Goal: Task Accomplishment & Management: Complete application form

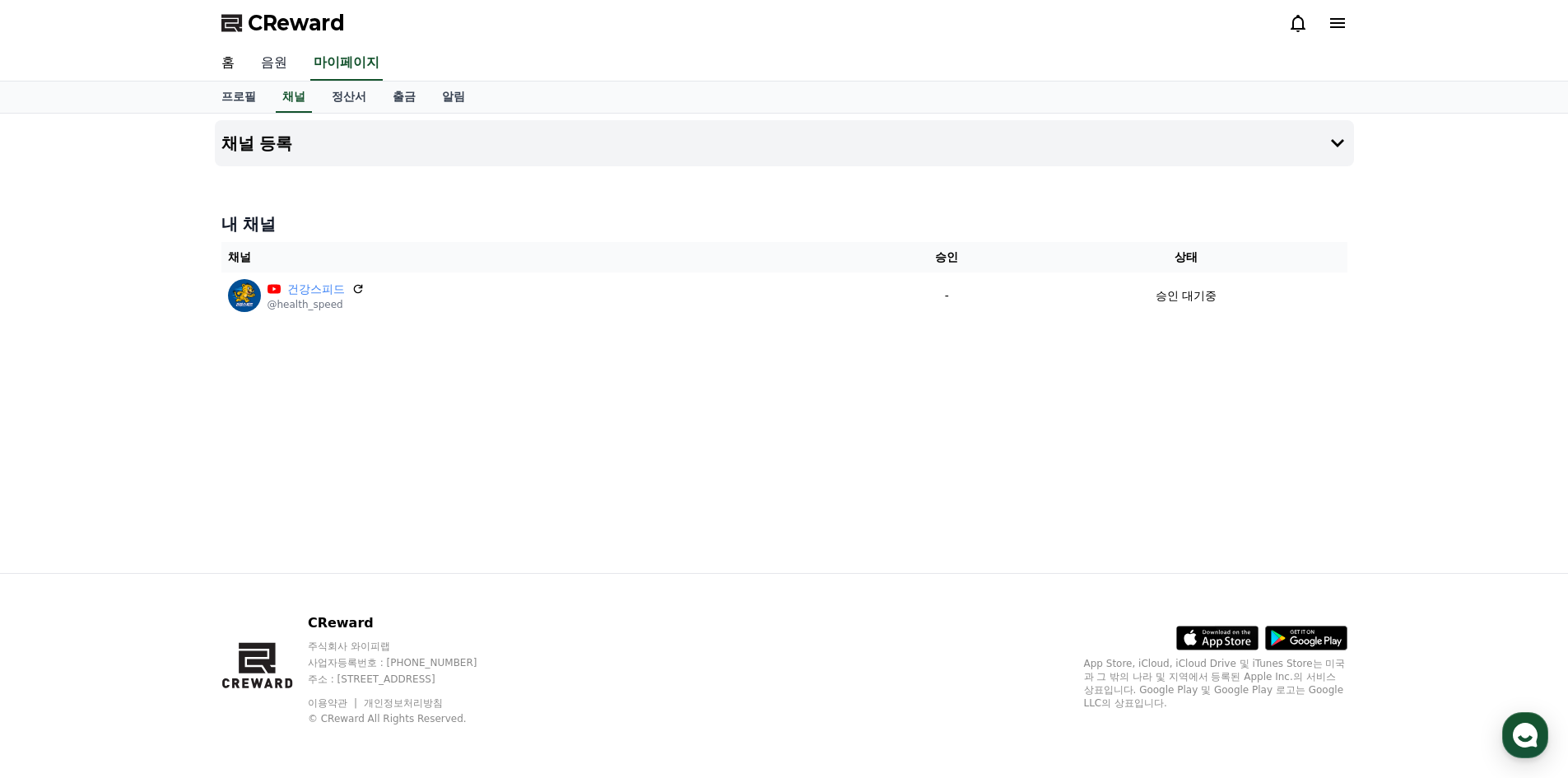
click at [279, 66] on link "음원" at bounding box center [274, 63] width 53 height 35
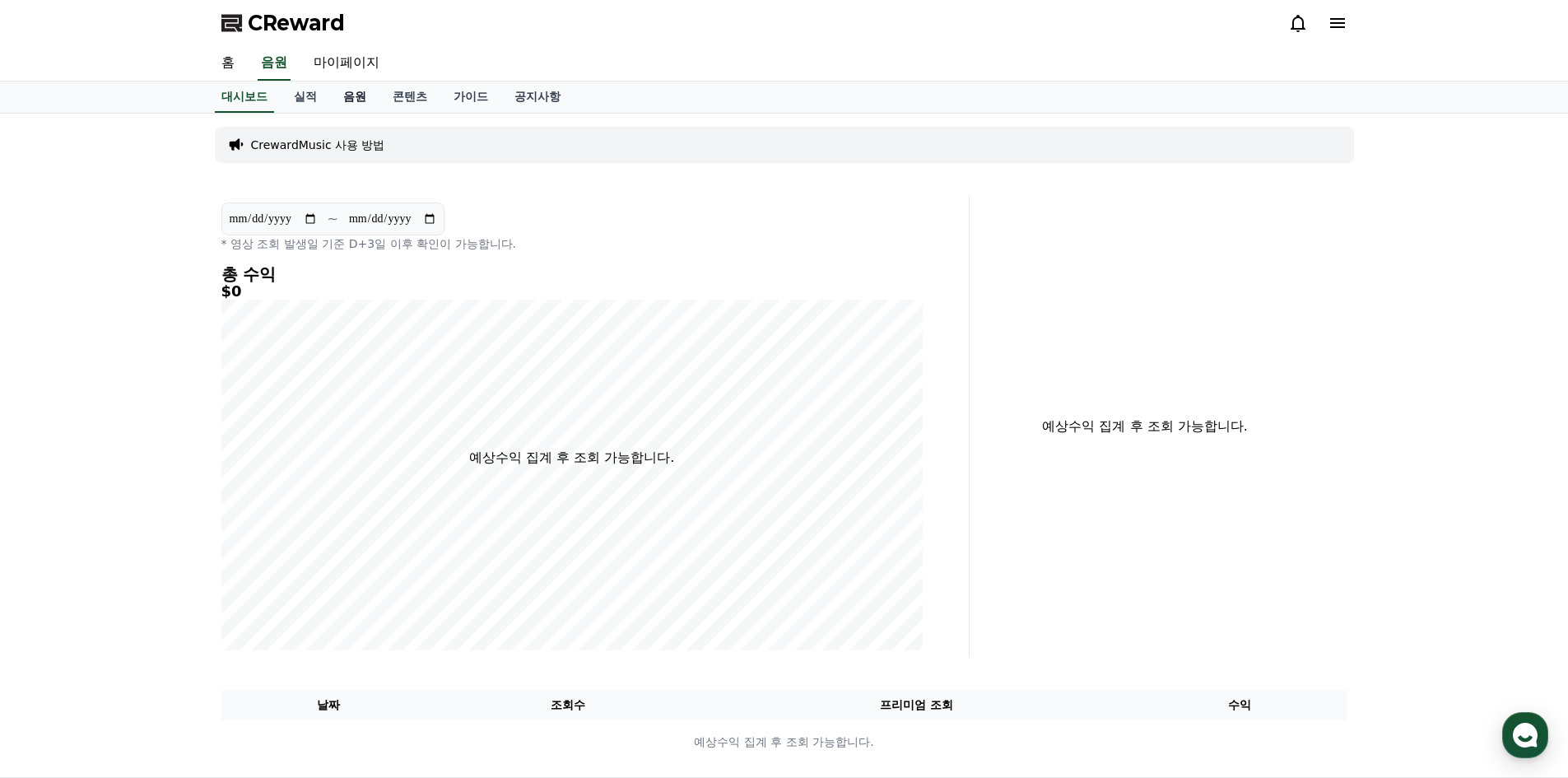
click at [354, 100] on link "음원" at bounding box center [355, 97] width 49 height 32
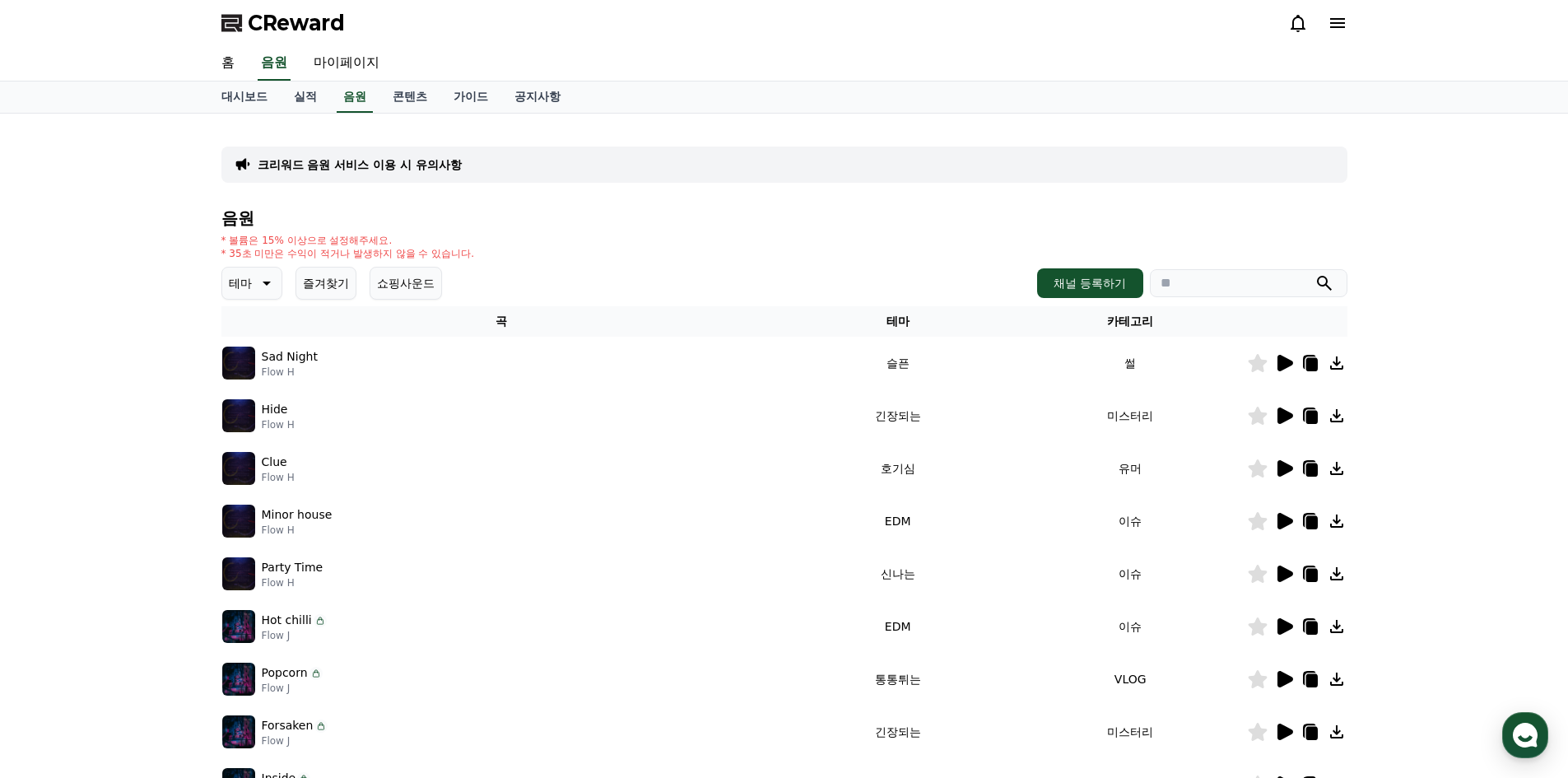
click at [1284, 523] on icon at bounding box center [1285, 521] width 15 height 16
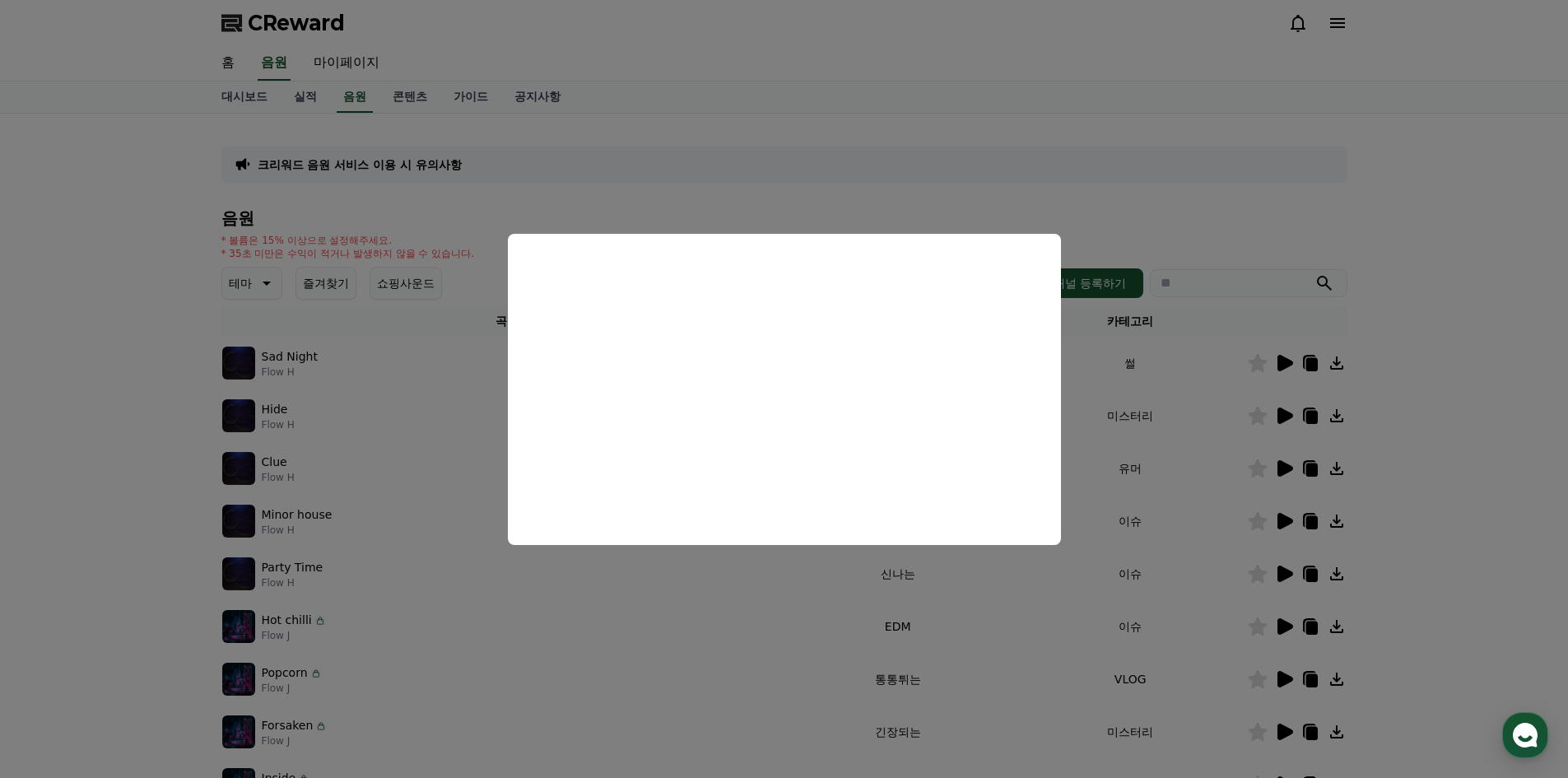
click at [1043, 583] on button "close modal" at bounding box center [784, 389] width 1568 height 778
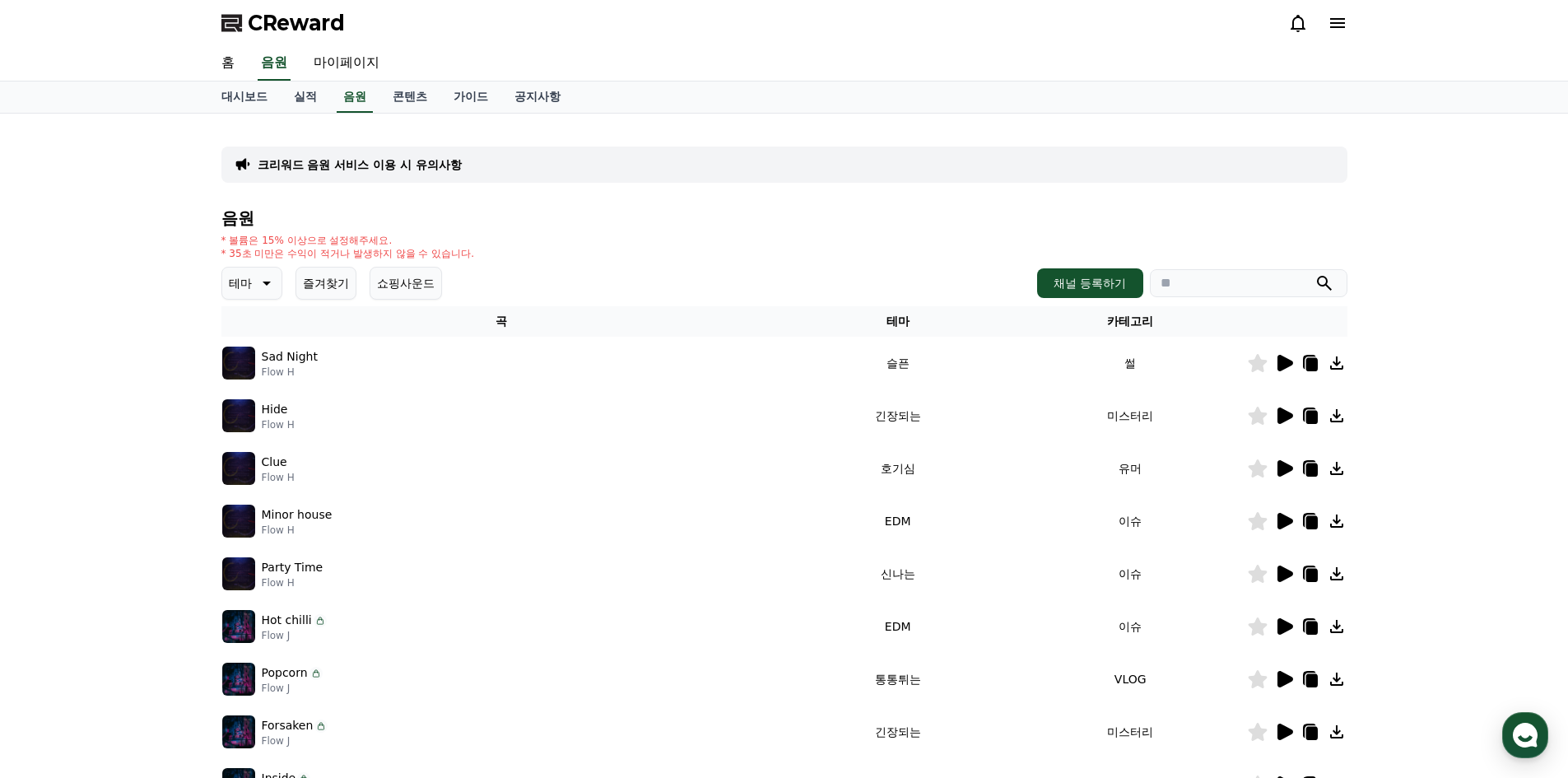
click at [1280, 576] on icon at bounding box center [1285, 573] width 15 height 16
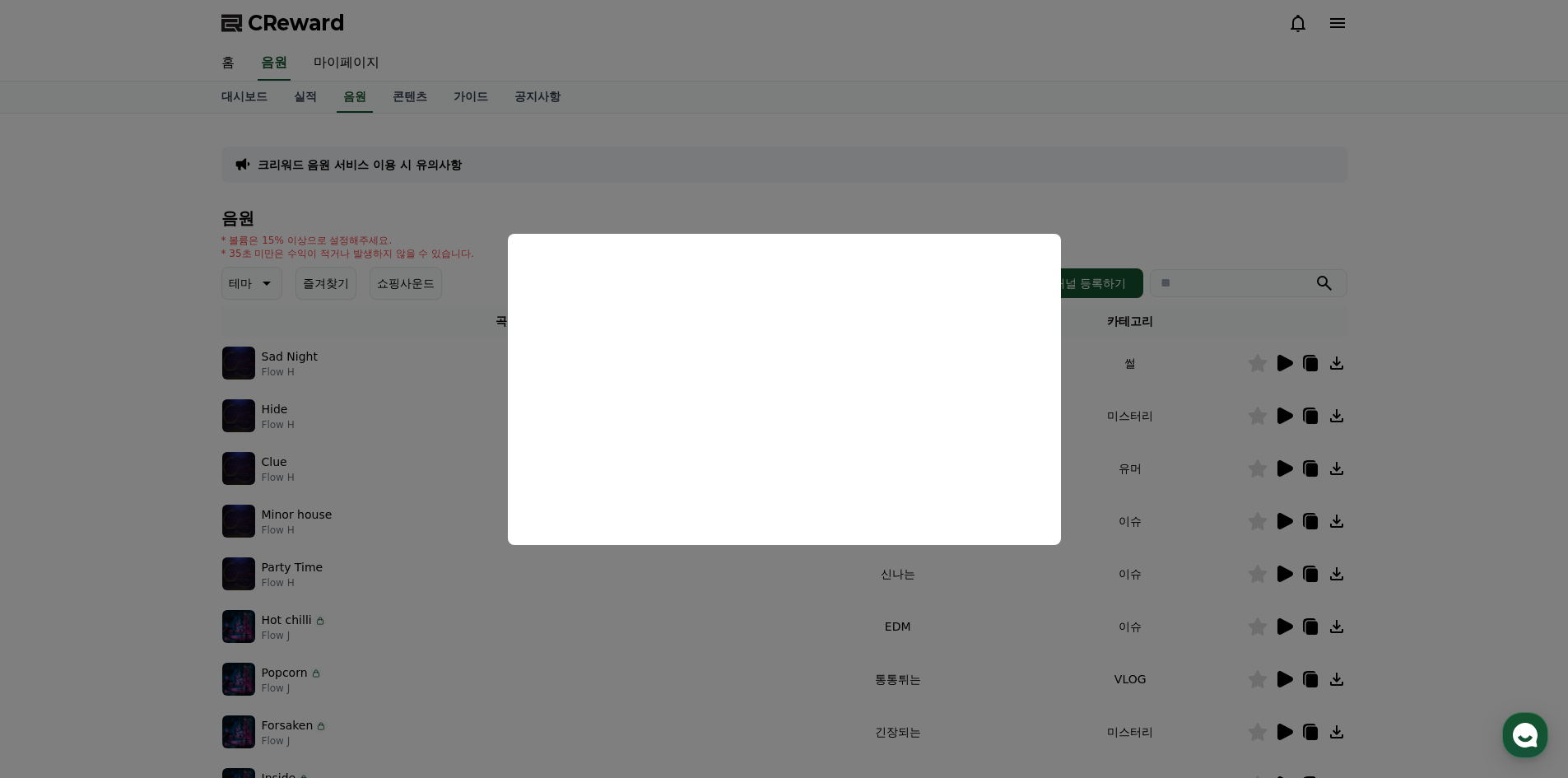
click at [1076, 562] on button "close modal" at bounding box center [784, 389] width 1568 height 778
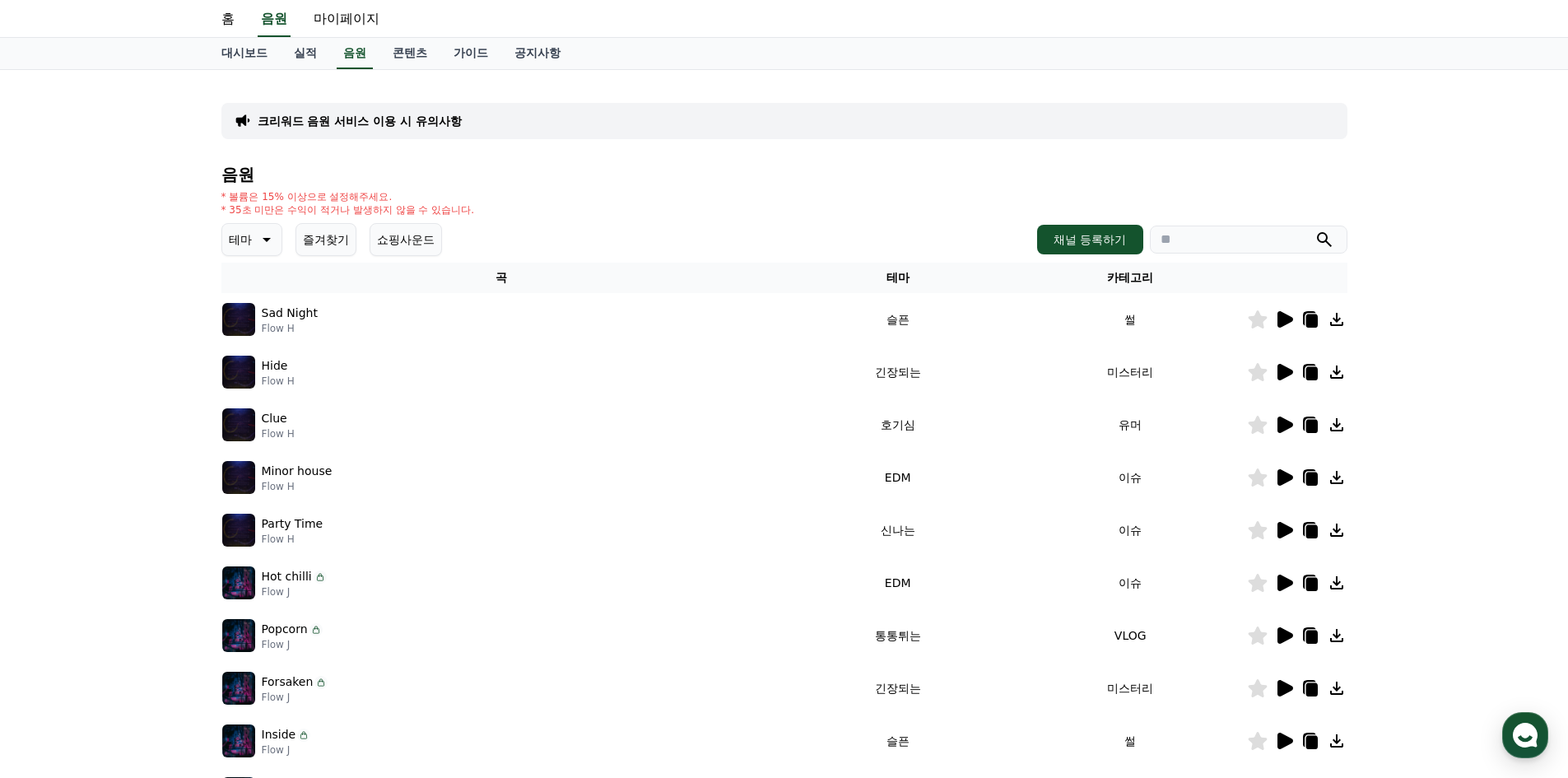
scroll to position [83, 0]
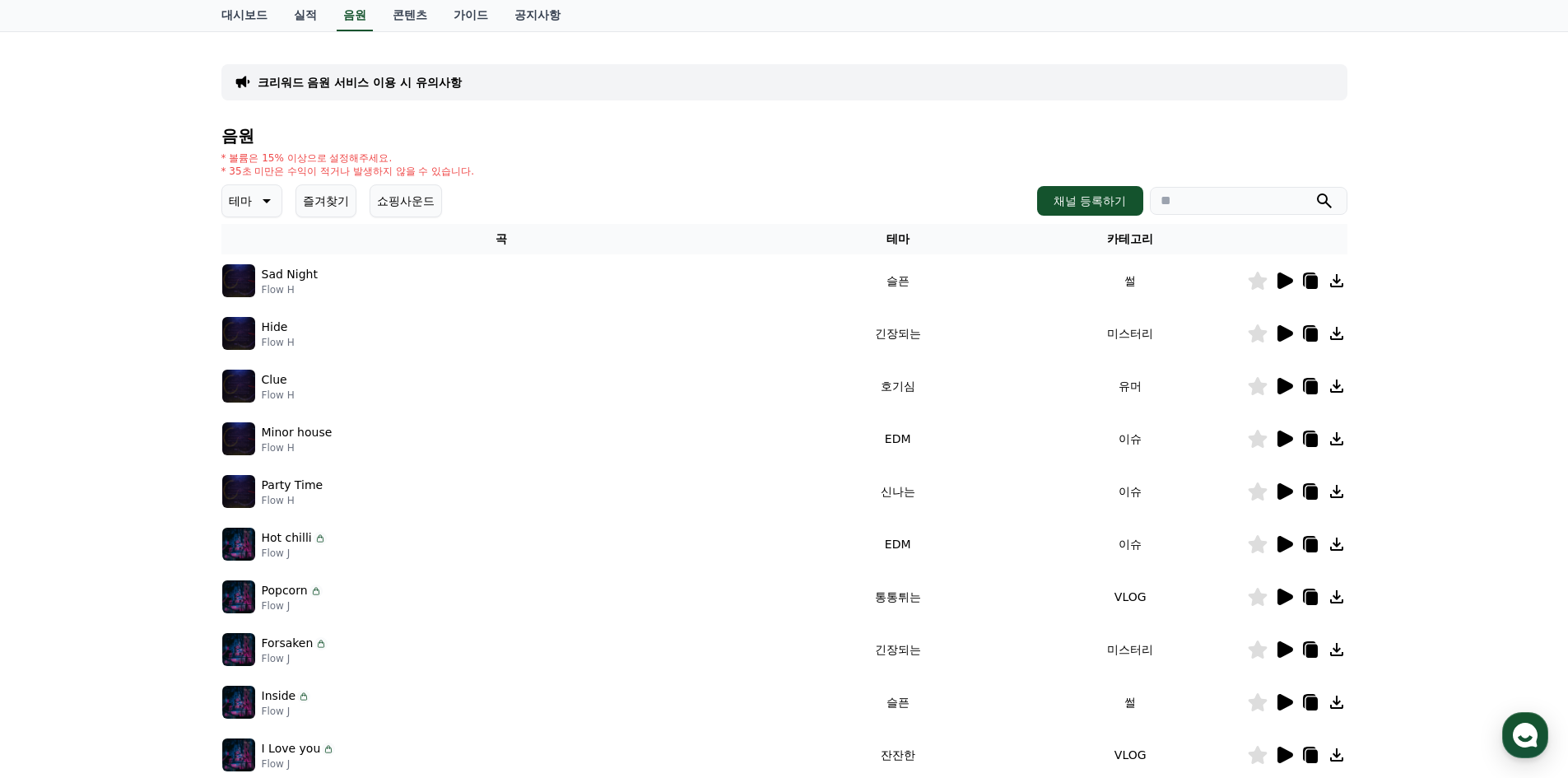
click at [1282, 544] on icon at bounding box center [1285, 544] width 15 height 16
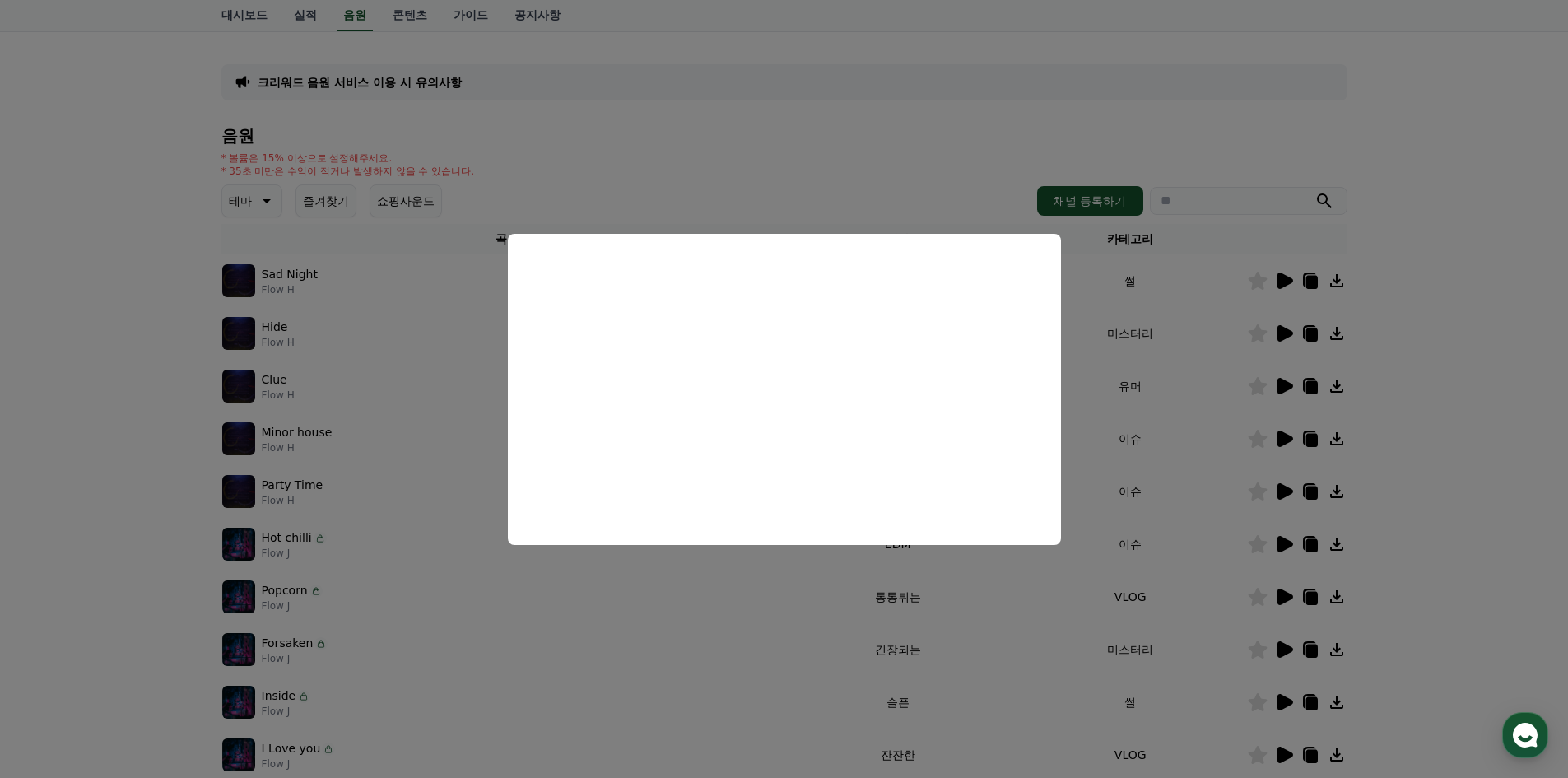
click at [952, 577] on button "close modal" at bounding box center [784, 389] width 1568 height 778
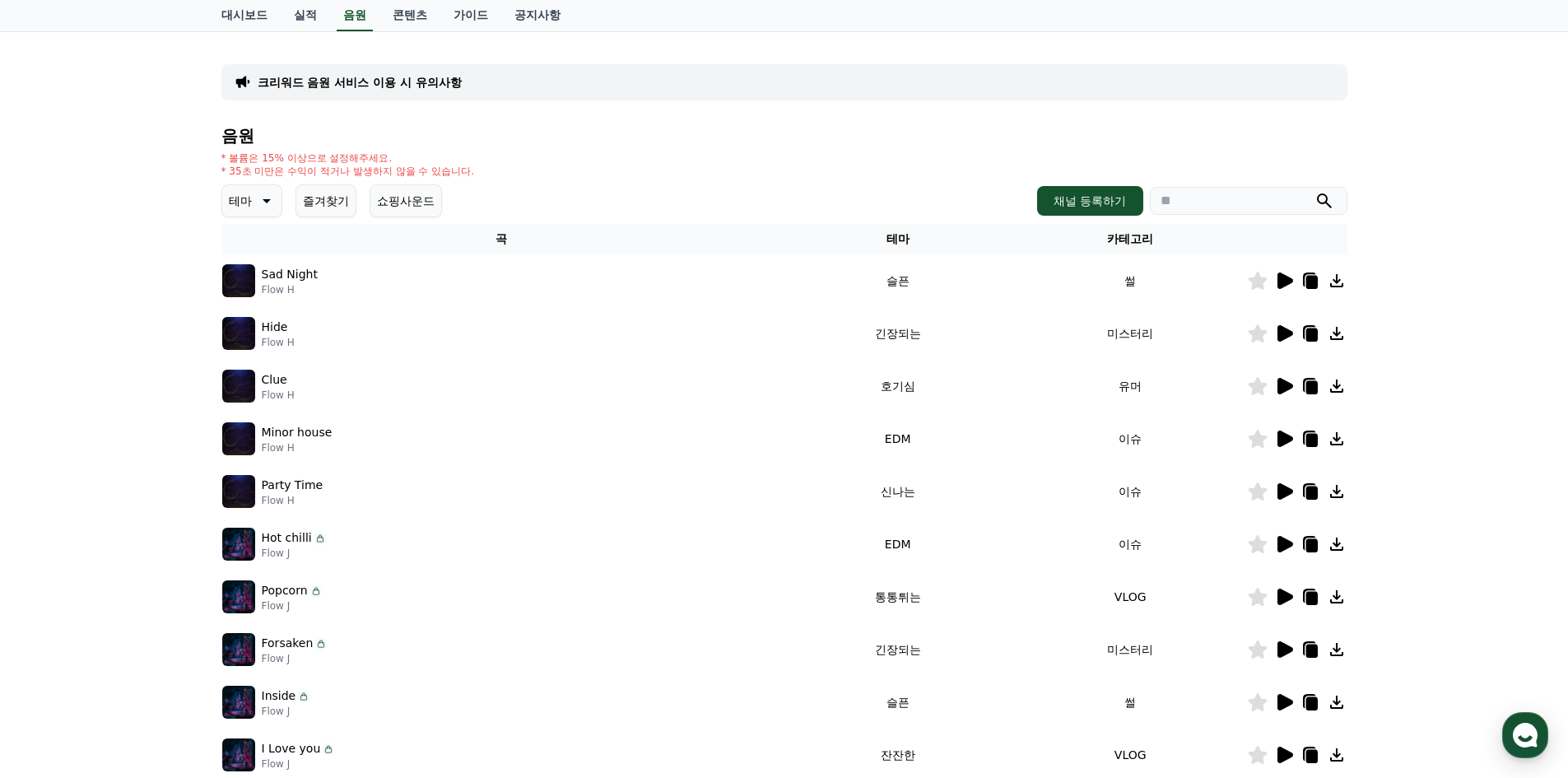
scroll to position [164, 0]
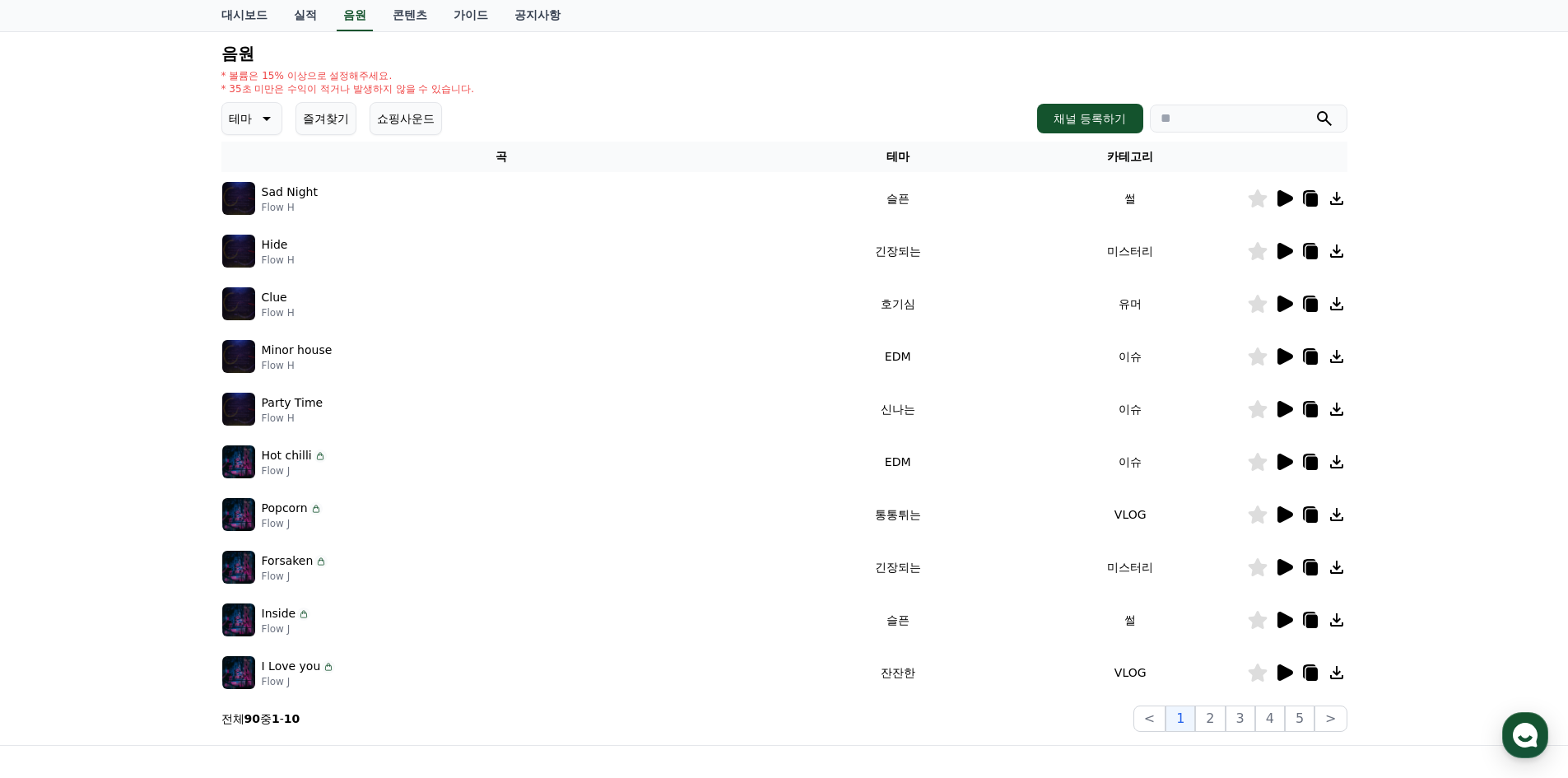
click at [1276, 564] on icon at bounding box center [1284, 567] width 20 height 20
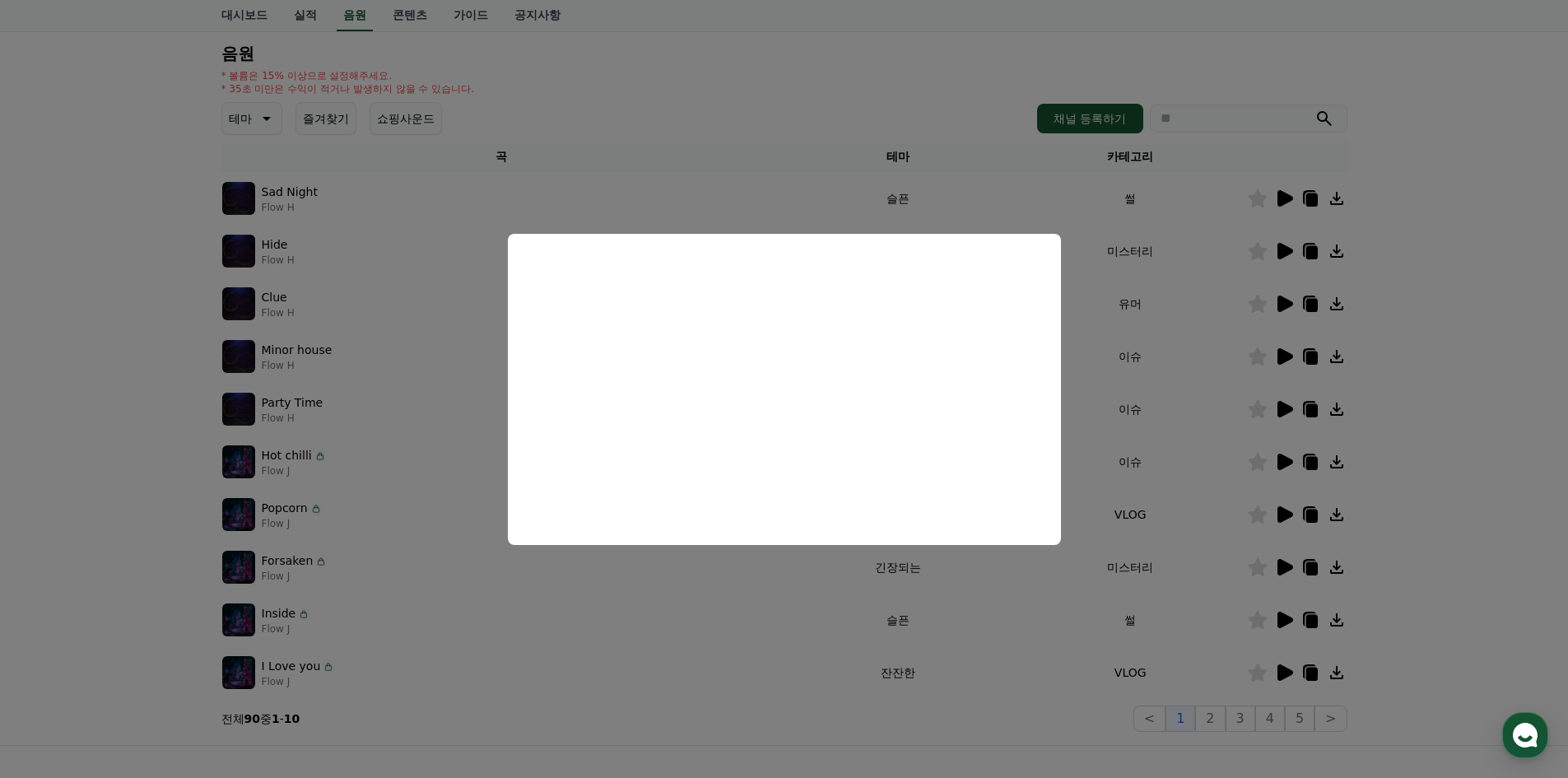
click at [1026, 573] on button "close modal" at bounding box center [784, 389] width 1568 height 778
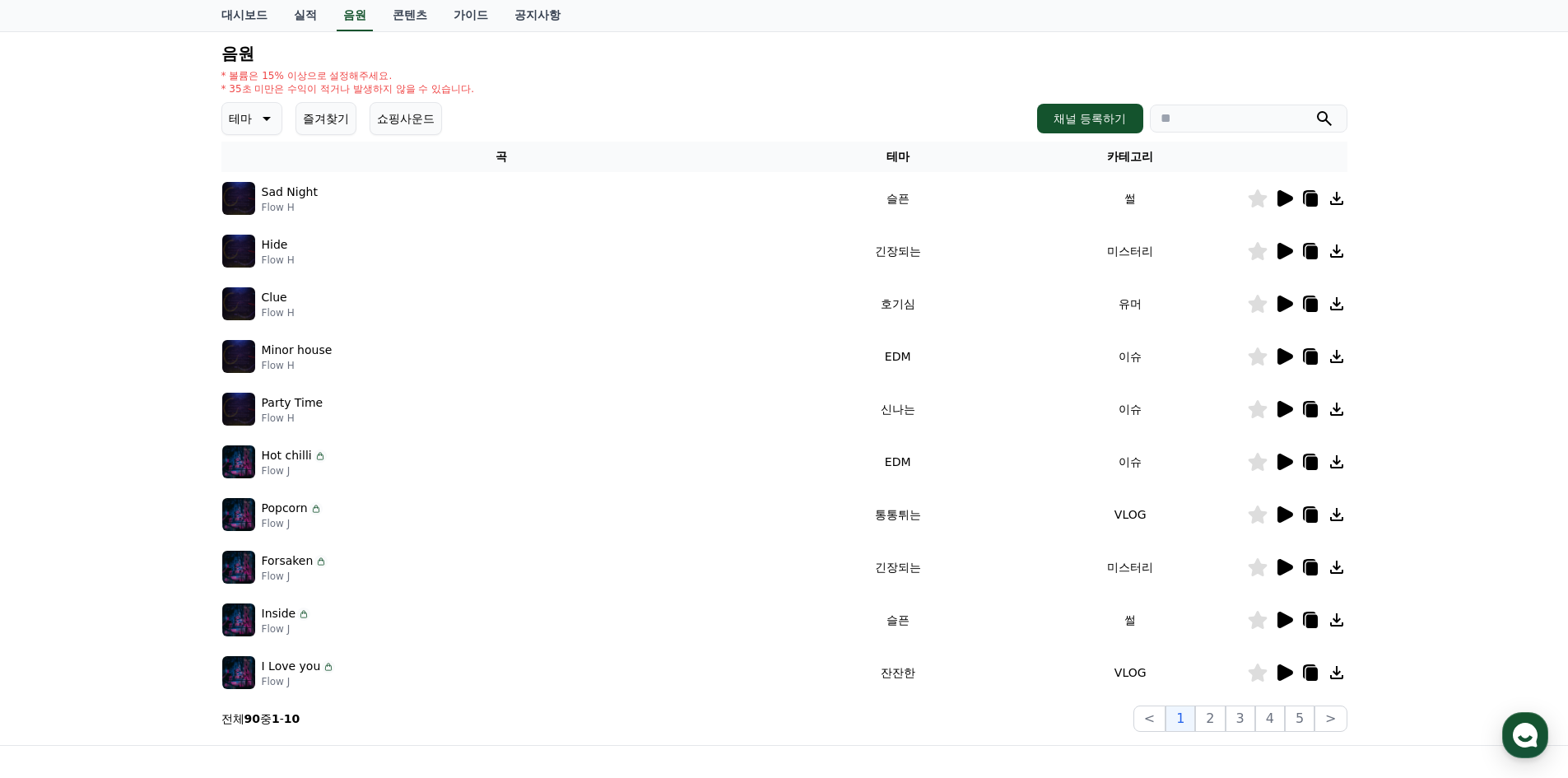
click at [1288, 625] on icon at bounding box center [1284, 620] width 20 height 20
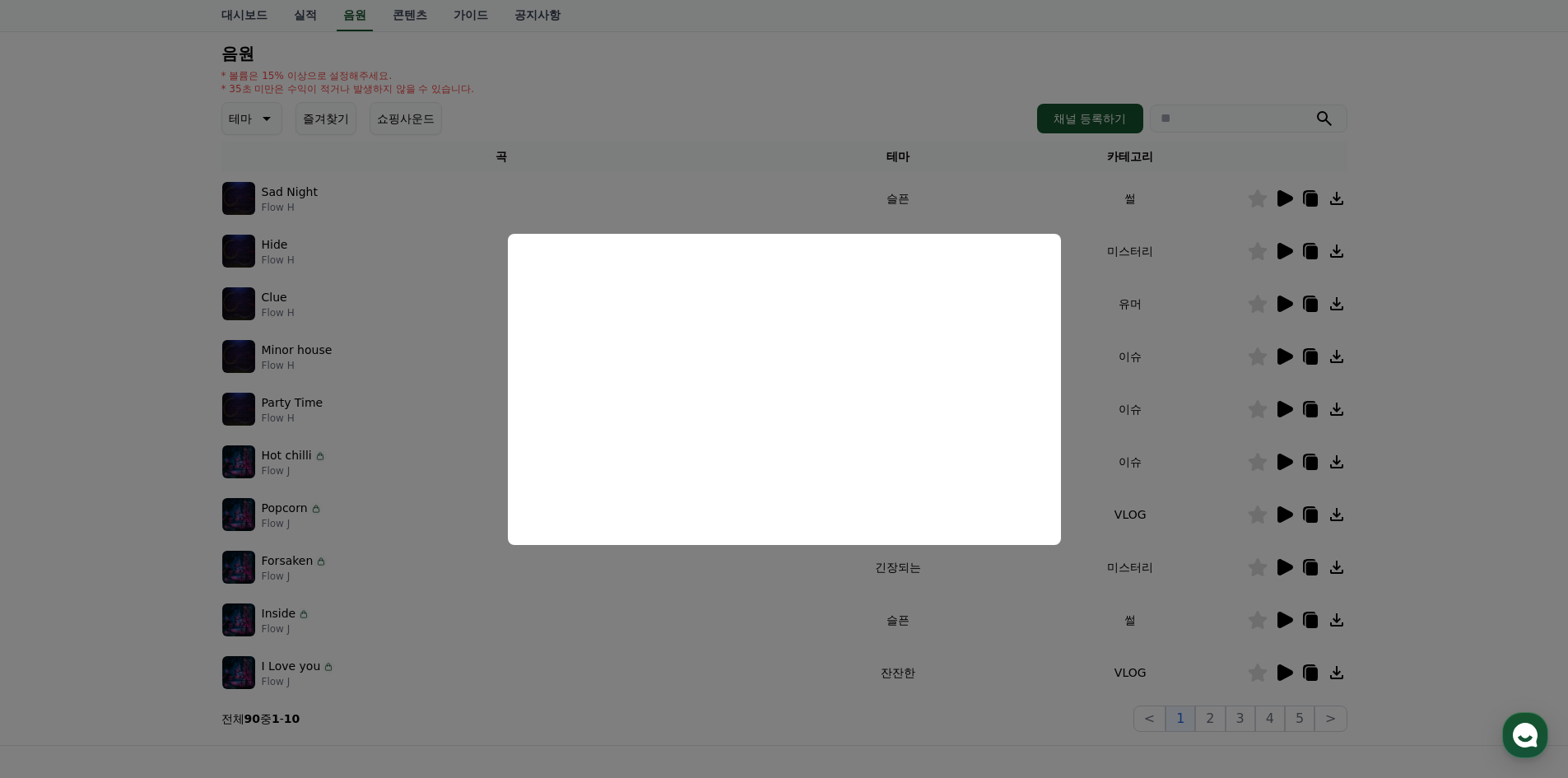
click at [1057, 574] on button "close modal" at bounding box center [784, 389] width 1568 height 778
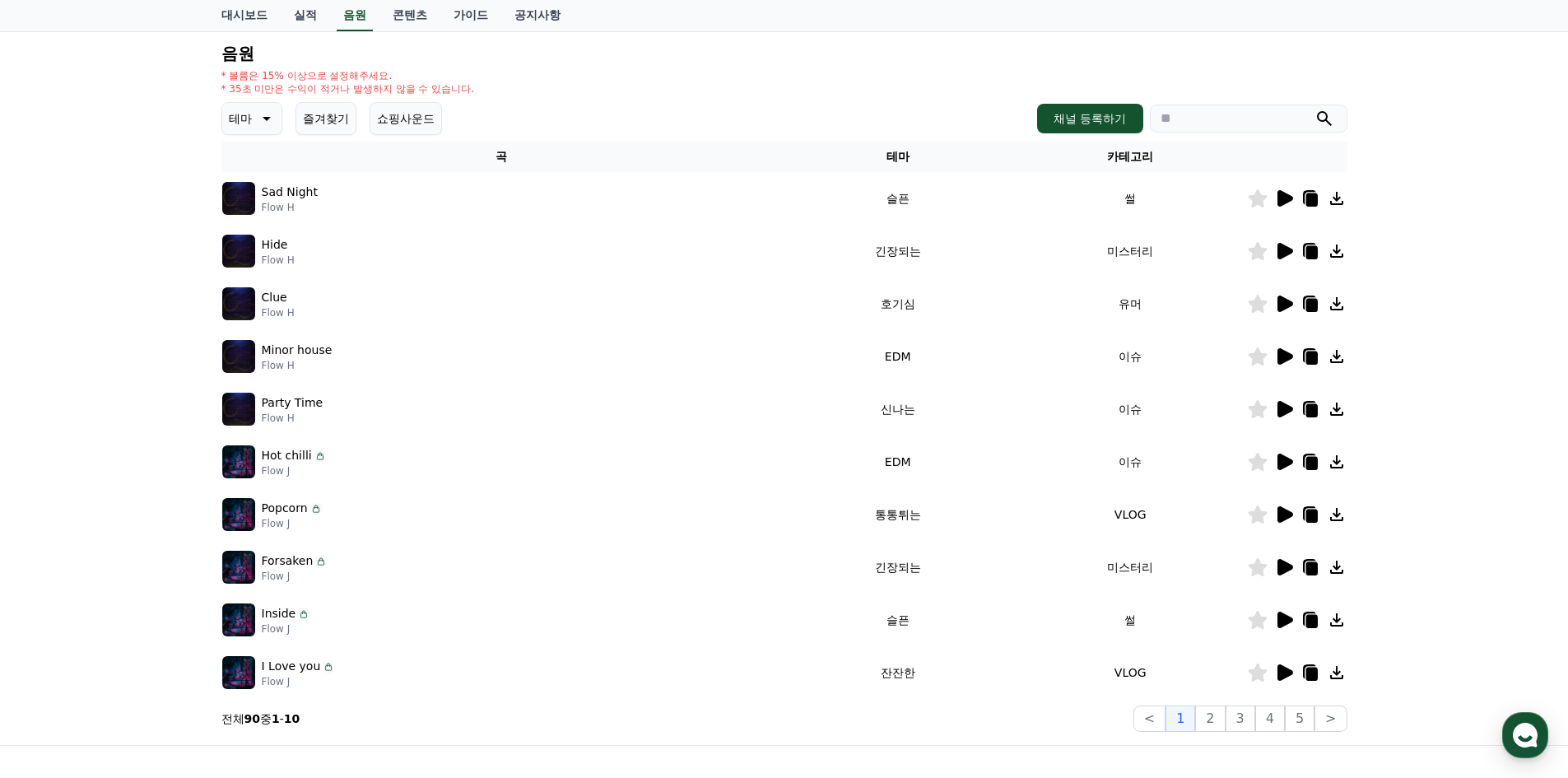
click at [1292, 677] on icon at bounding box center [1284, 672] width 20 height 20
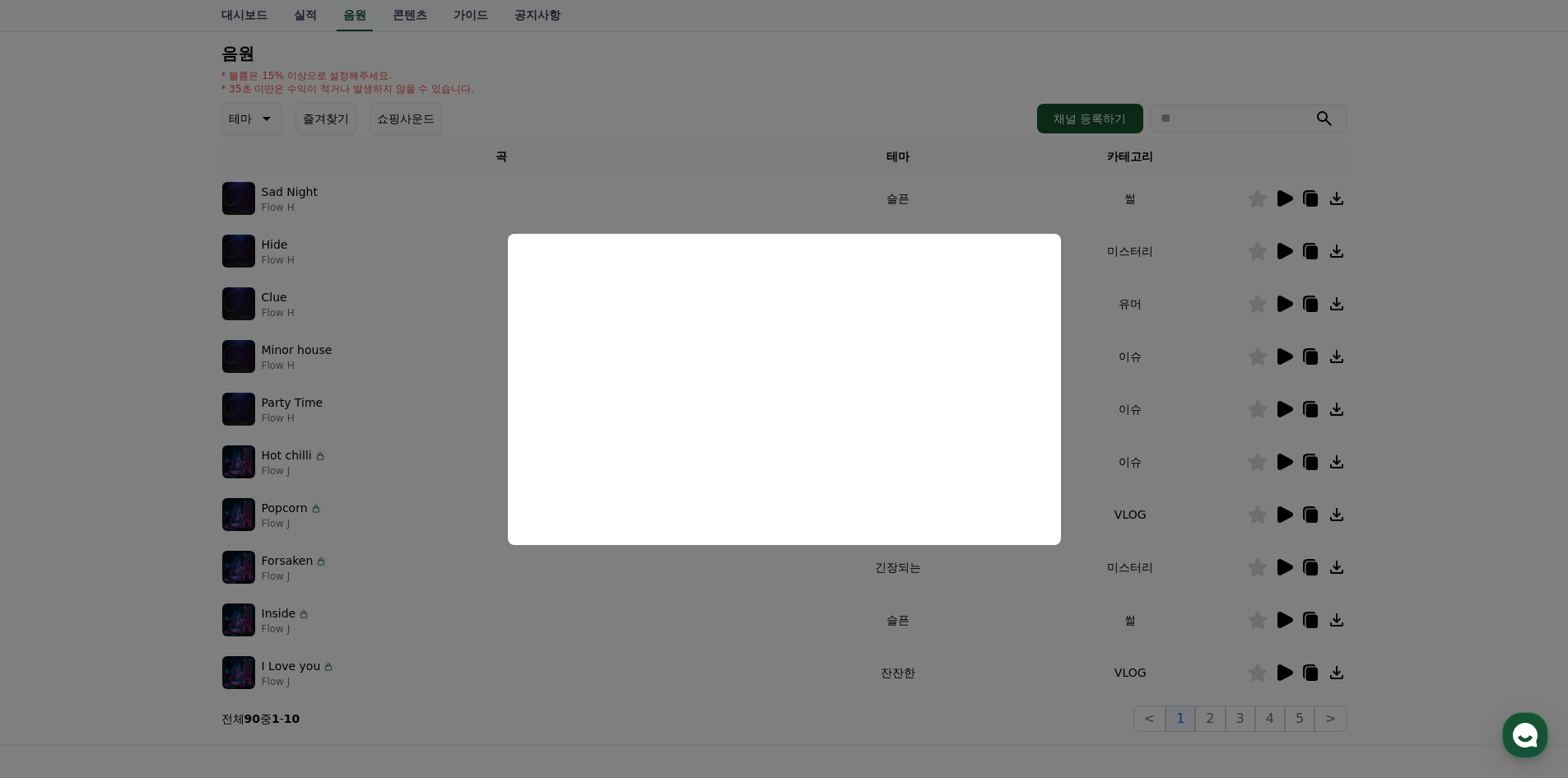
click at [685, 590] on button "close modal" at bounding box center [784, 389] width 1568 height 778
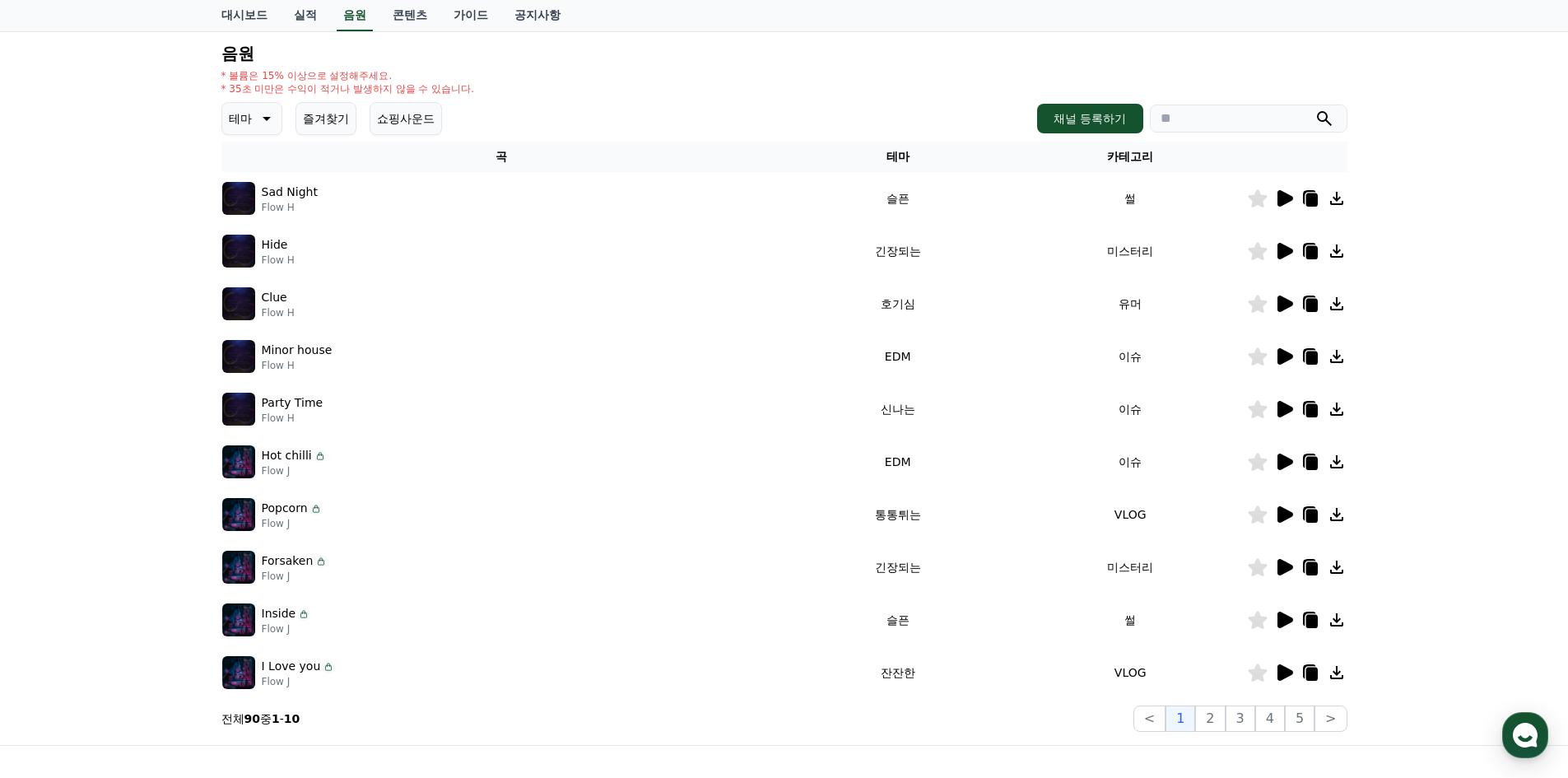
click at [271, 118] on icon at bounding box center [265, 118] width 20 height 20
click at [257, 256] on button "밝은" at bounding box center [242, 251] width 37 height 37
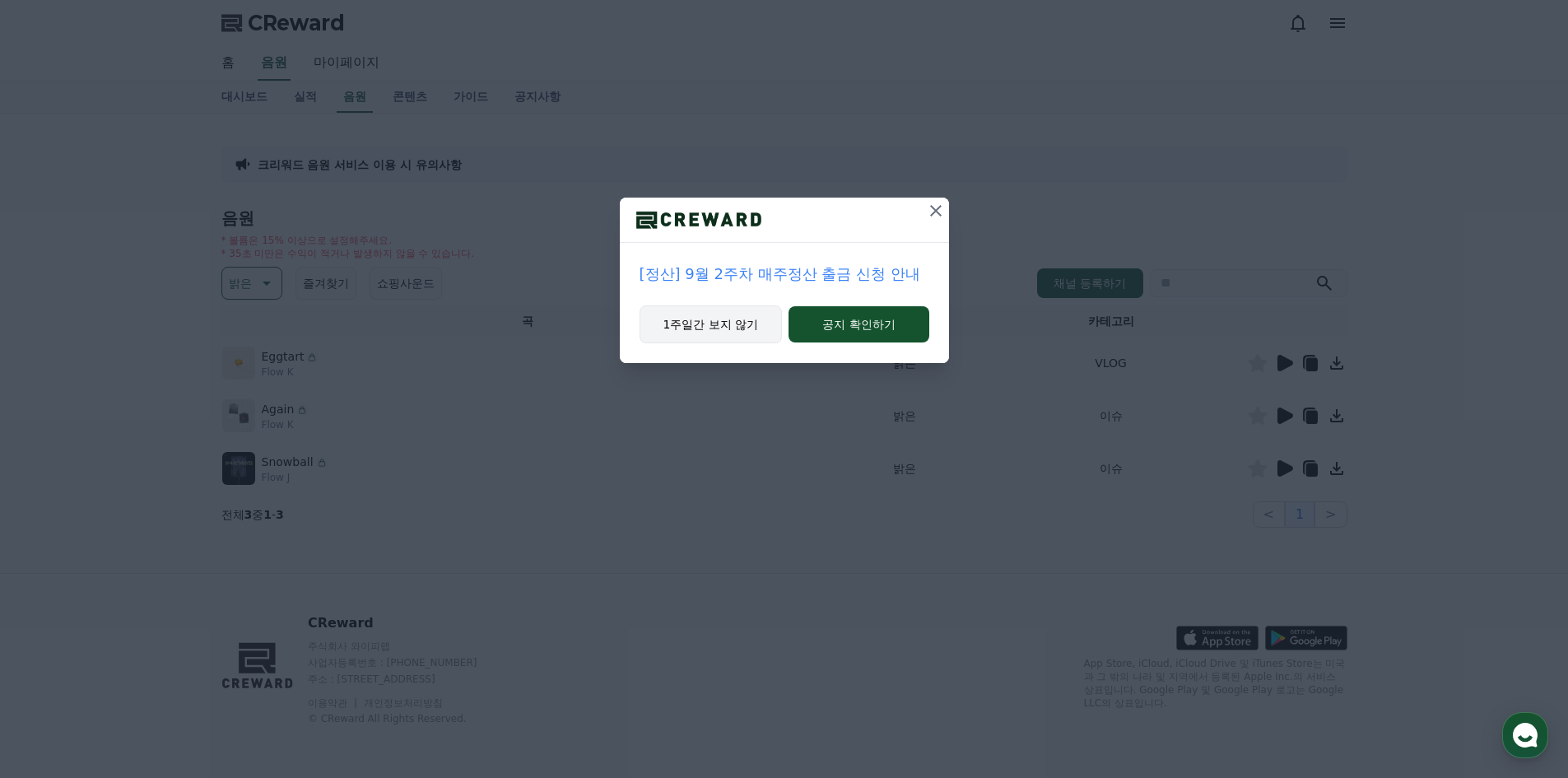
click at [744, 326] on button "1주일간 보지 않기" at bounding box center [711, 325] width 143 height 37
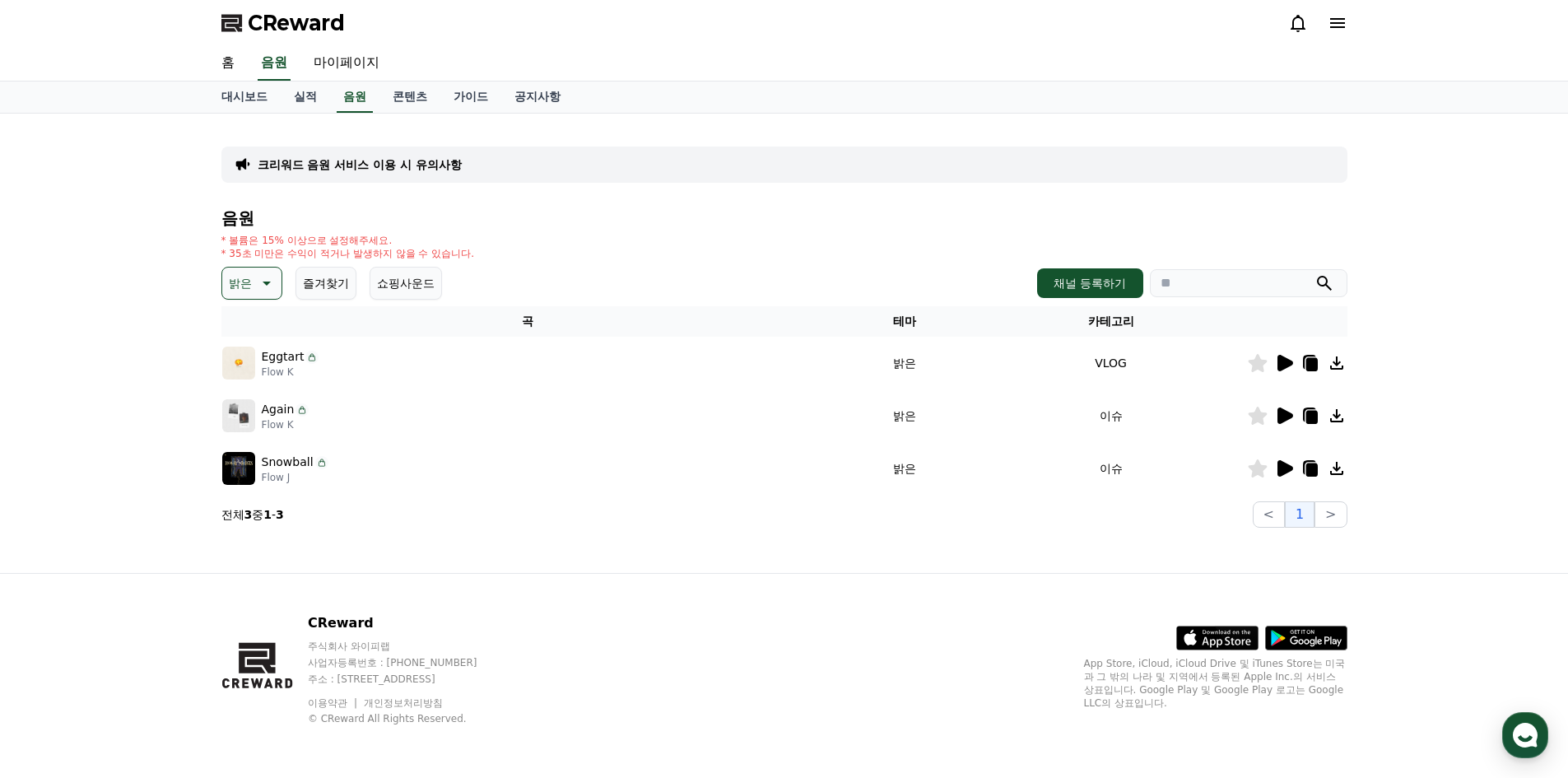
click at [1287, 372] on icon at bounding box center [1284, 363] width 20 height 20
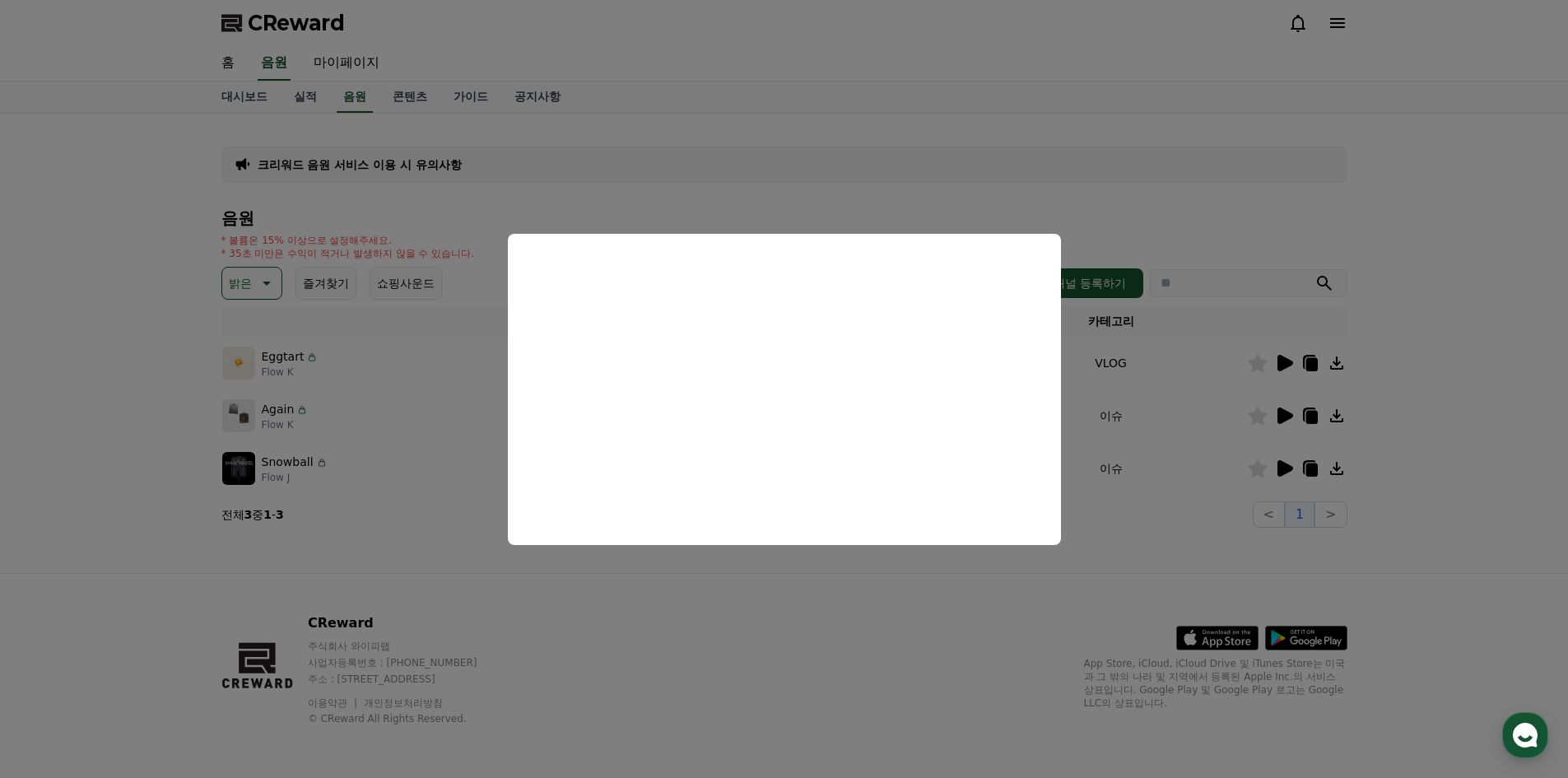
click at [1008, 600] on button "close modal" at bounding box center [784, 389] width 1568 height 778
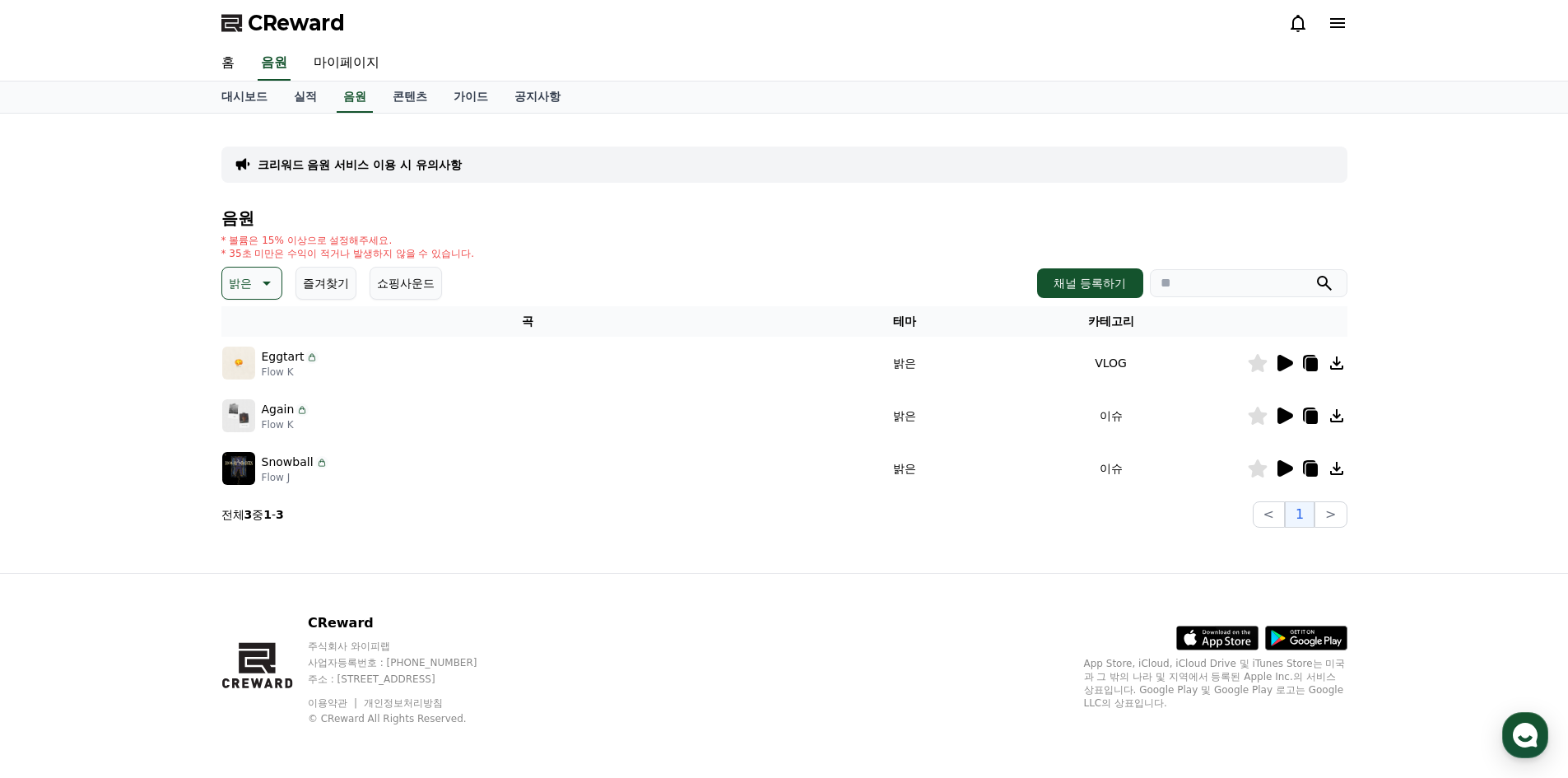
click at [1284, 418] on icon at bounding box center [1285, 415] width 15 height 16
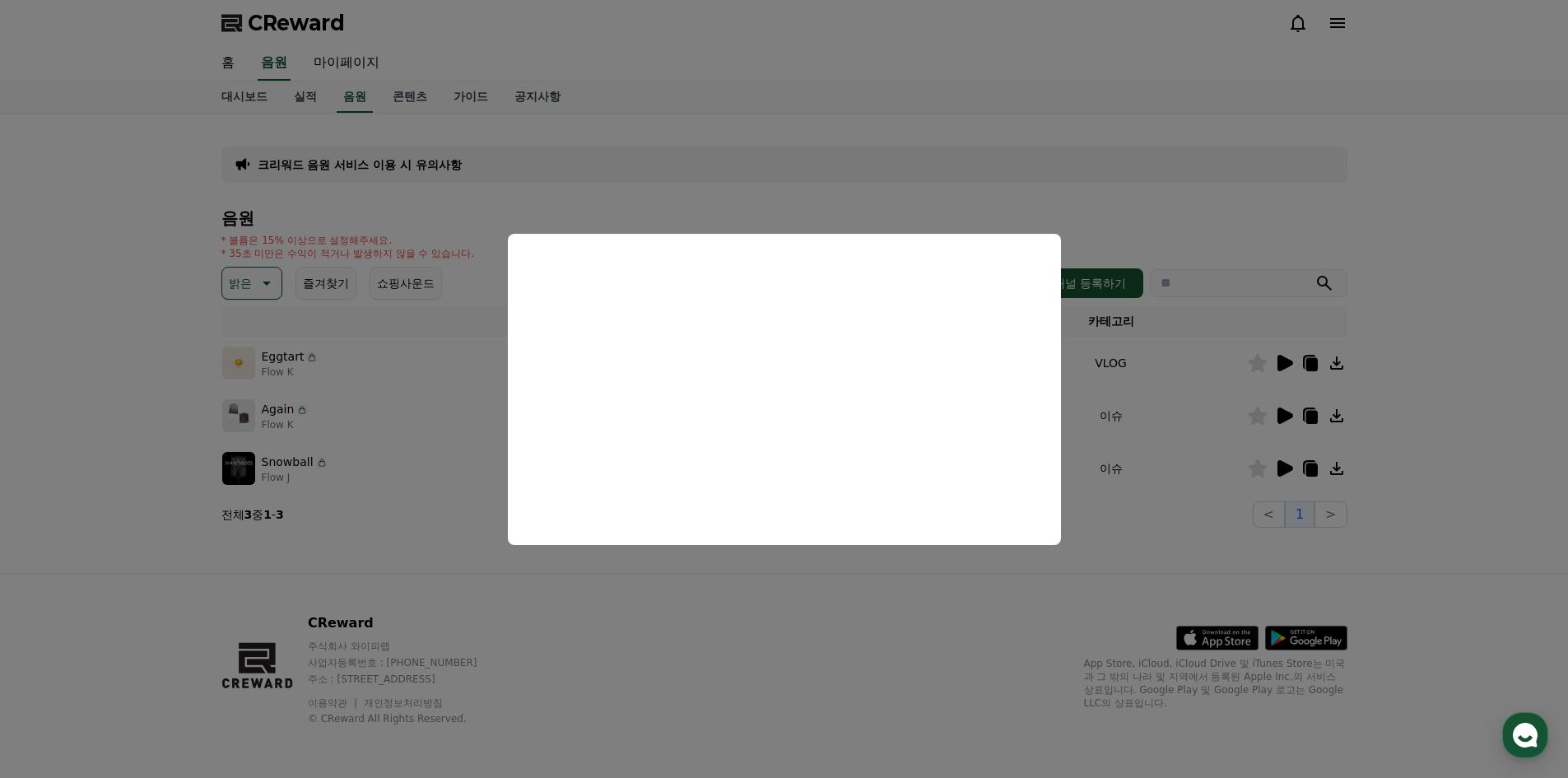
click at [872, 581] on button "close modal" at bounding box center [784, 389] width 1568 height 778
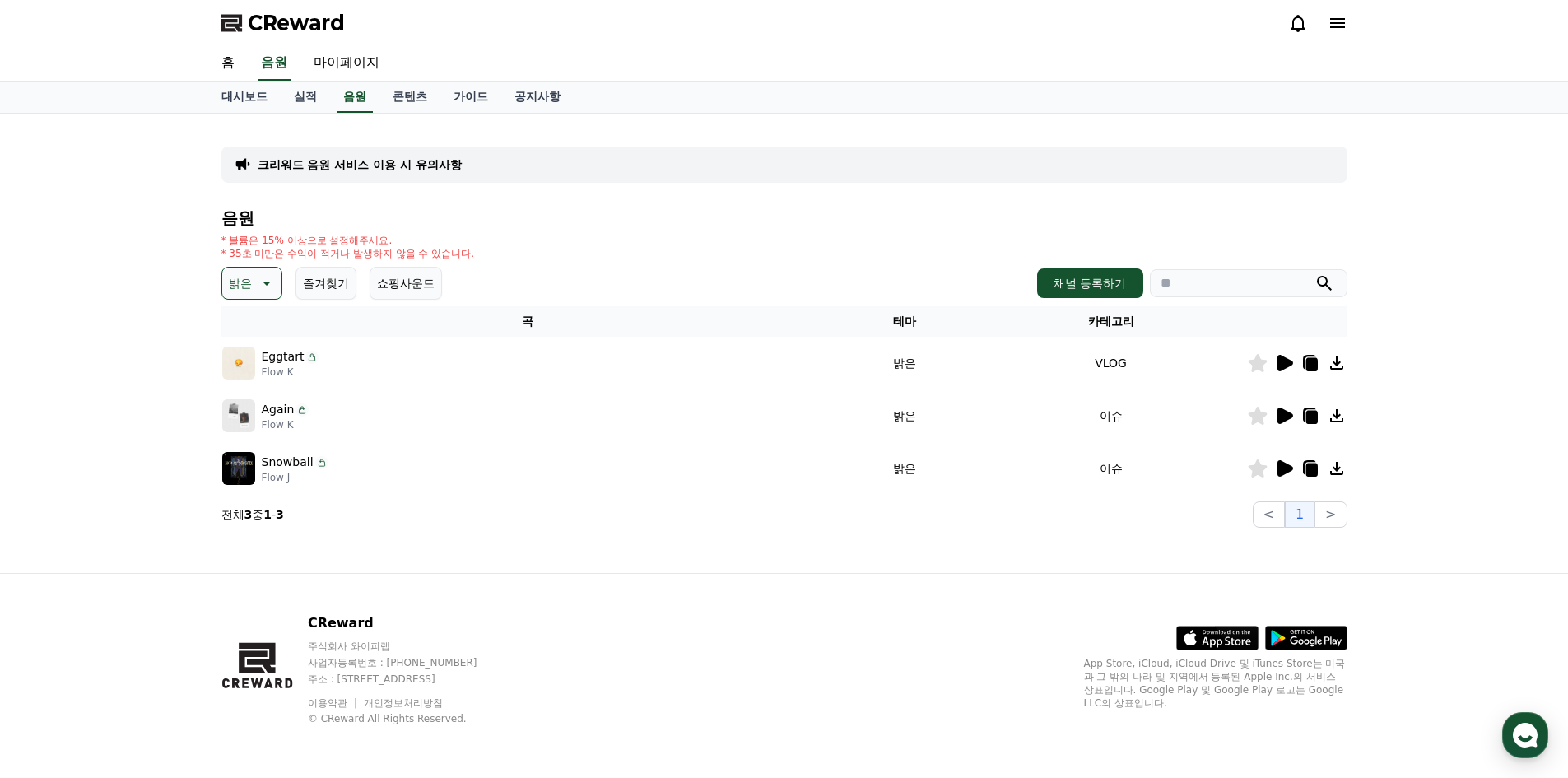
click at [1282, 469] on icon at bounding box center [1285, 468] width 15 height 16
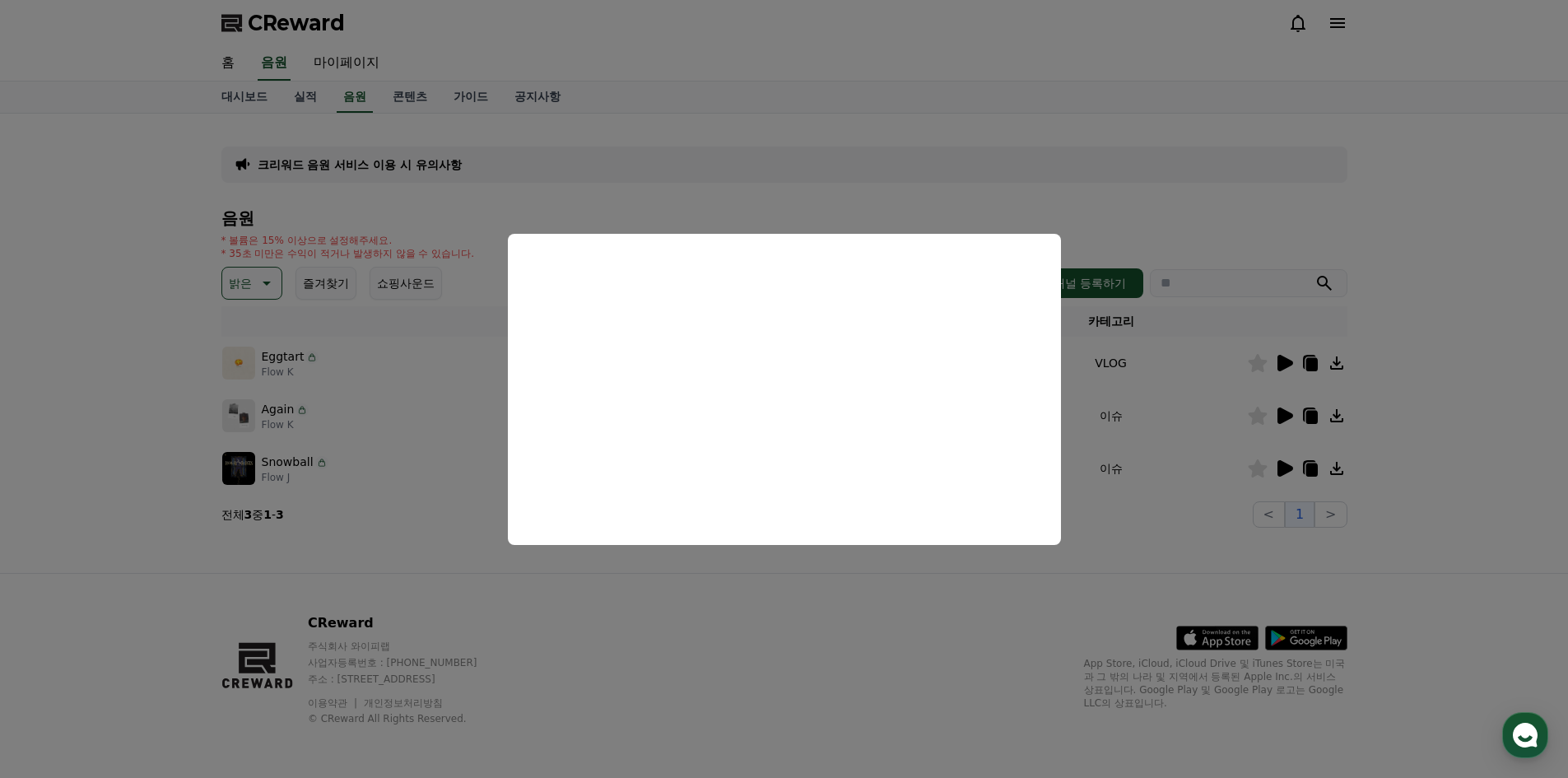
click at [839, 572] on button "close modal" at bounding box center [784, 389] width 1568 height 778
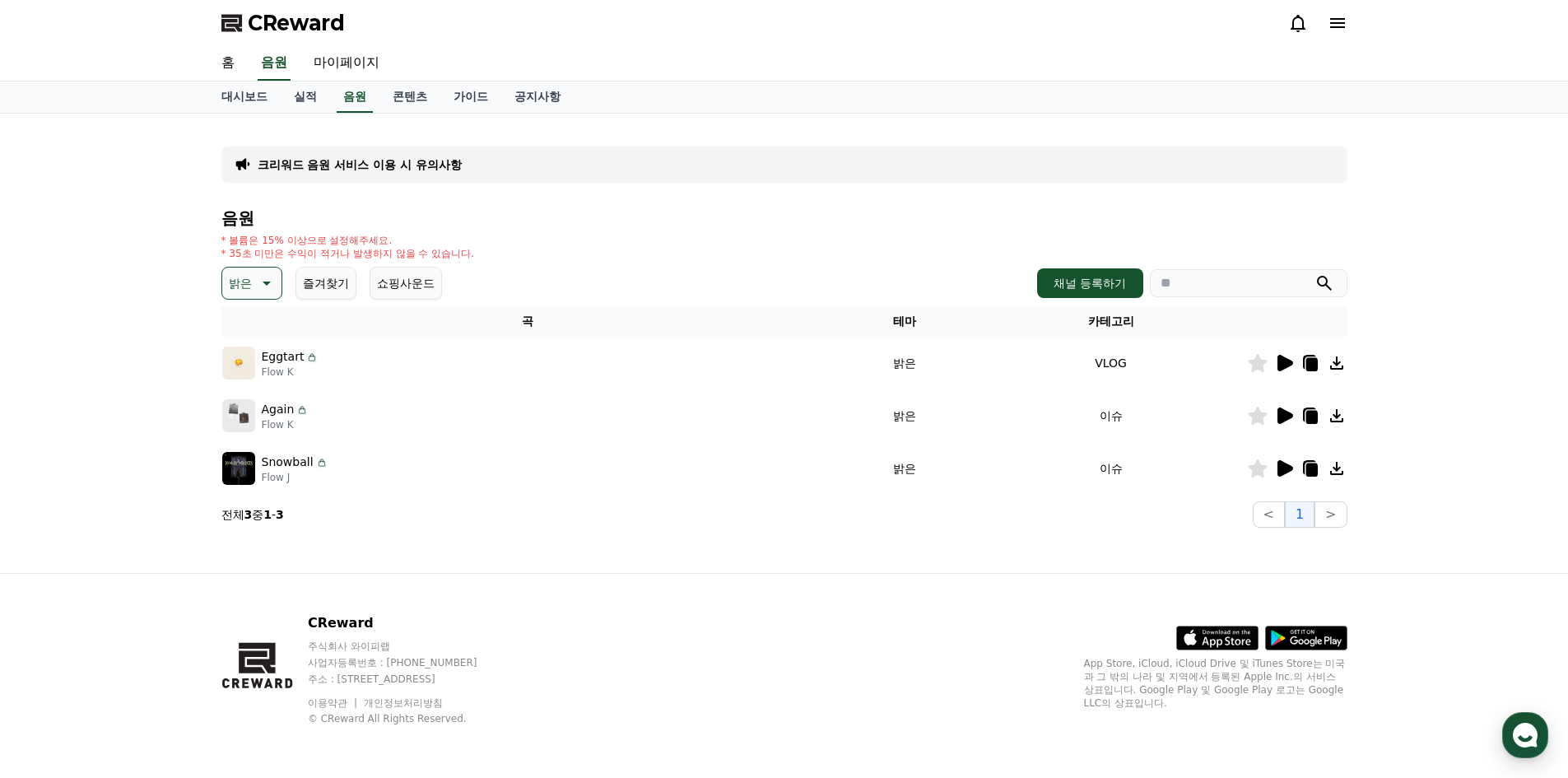
click at [269, 280] on icon at bounding box center [265, 283] width 20 height 20
click at [258, 422] on button "즐거움" at bounding box center [248, 425] width 48 height 37
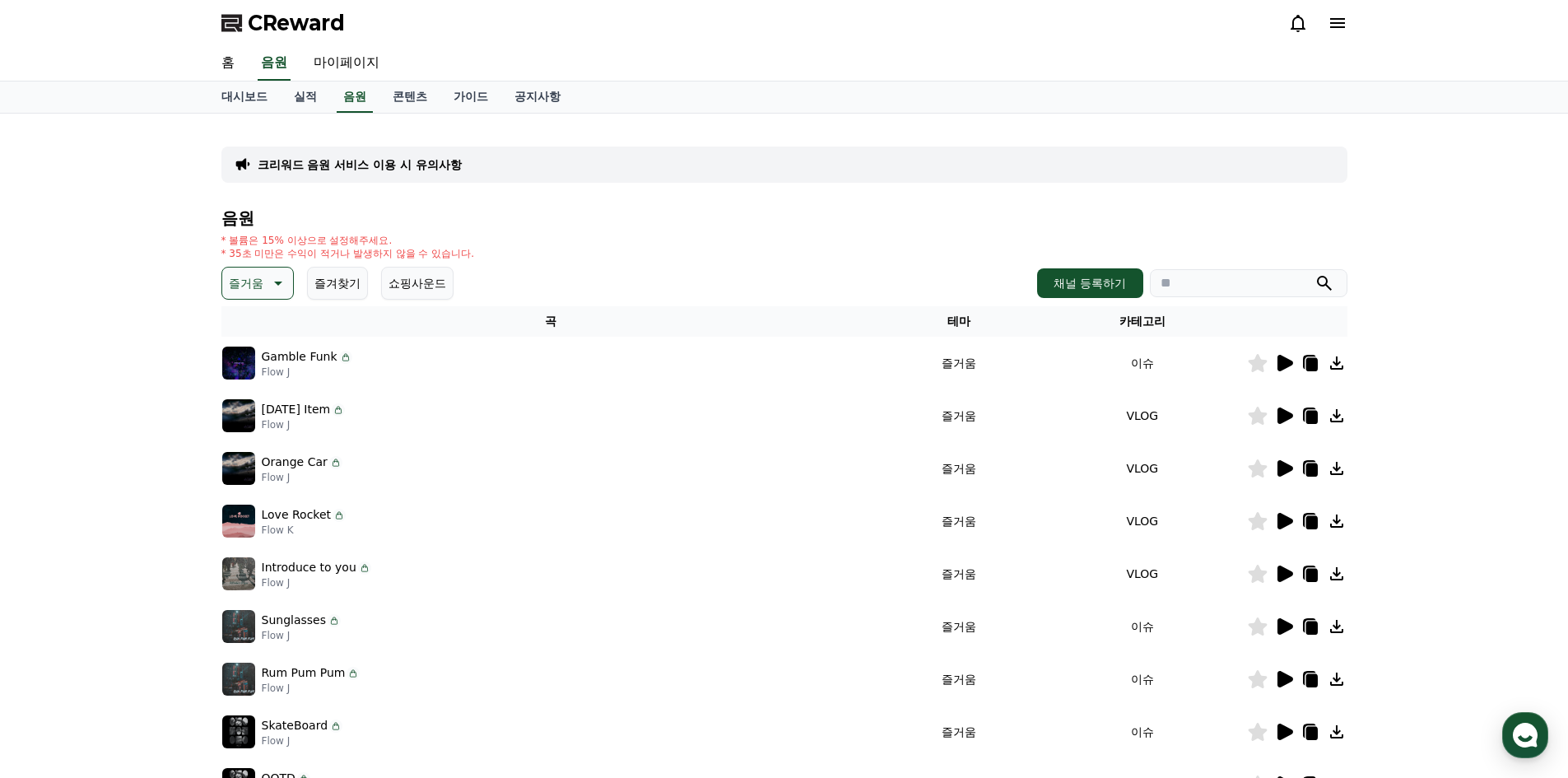
click at [1275, 359] on icon at bounding box center [1284, 363] width 20 height 20
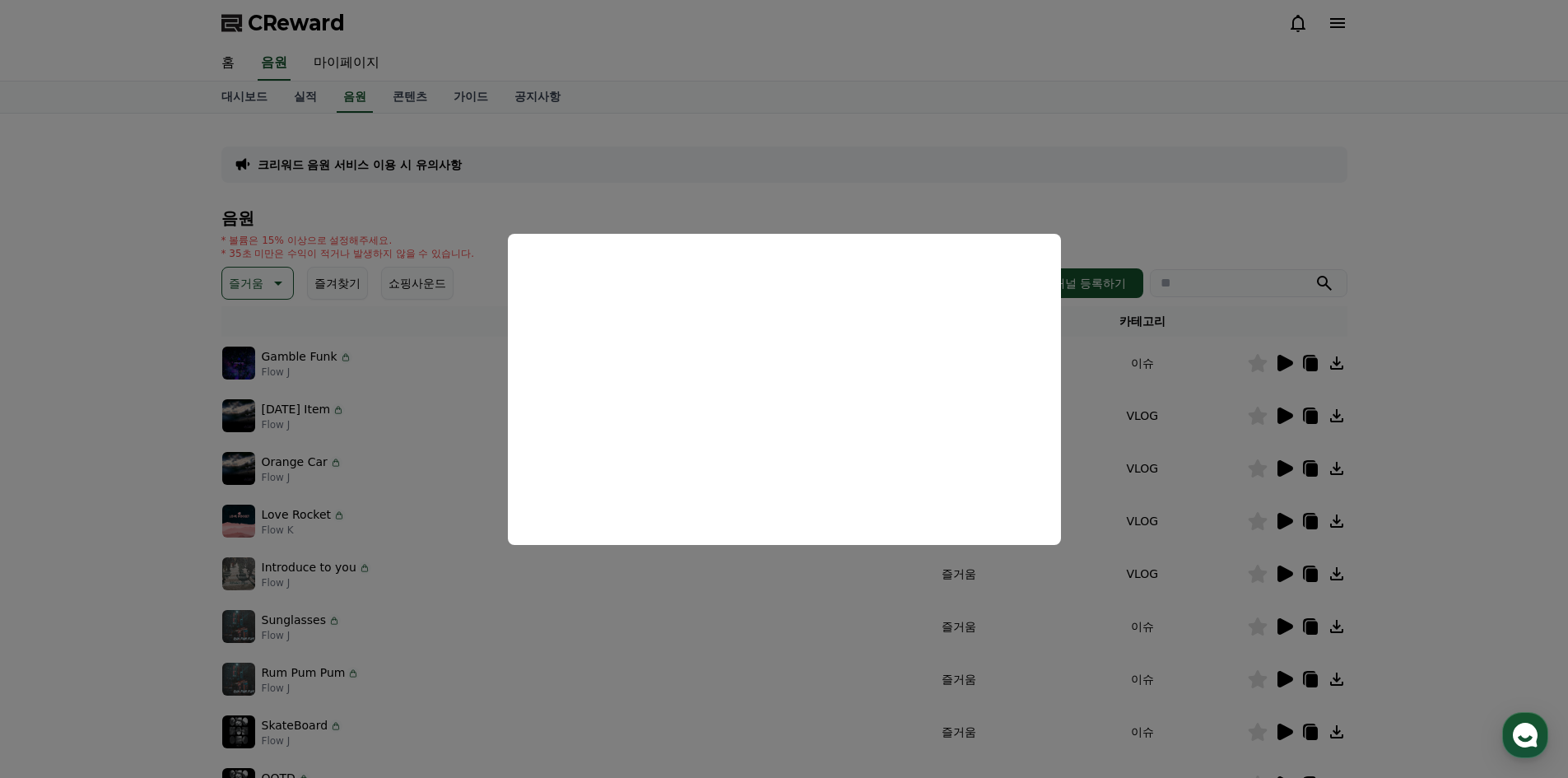
click at [1429, 283] on button "close modal" at bounding box center [784, 389] width 1568 height 778
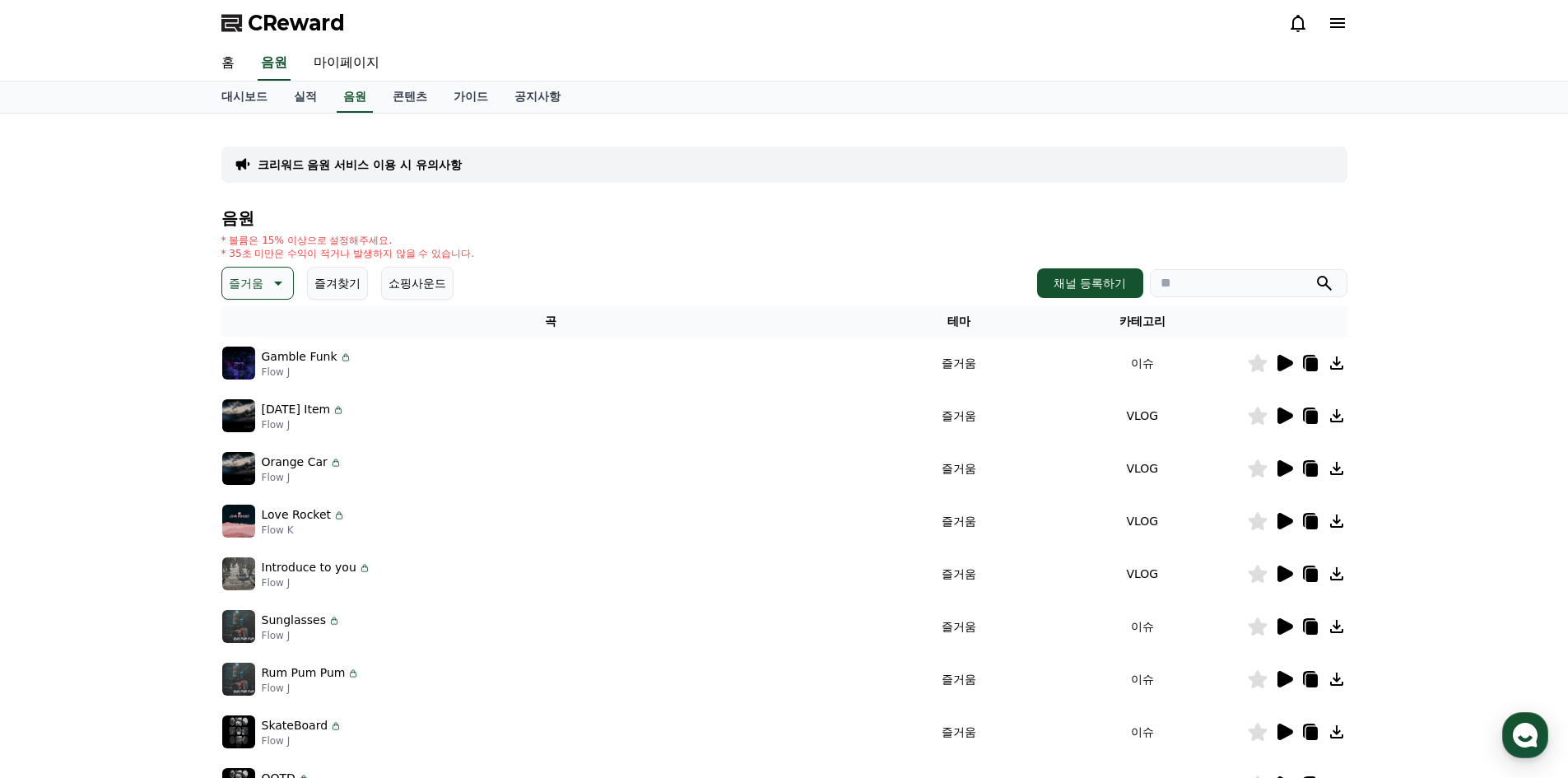
click at [1281, 415] on icon at bounding box center [1285, 415] width 15 height 16
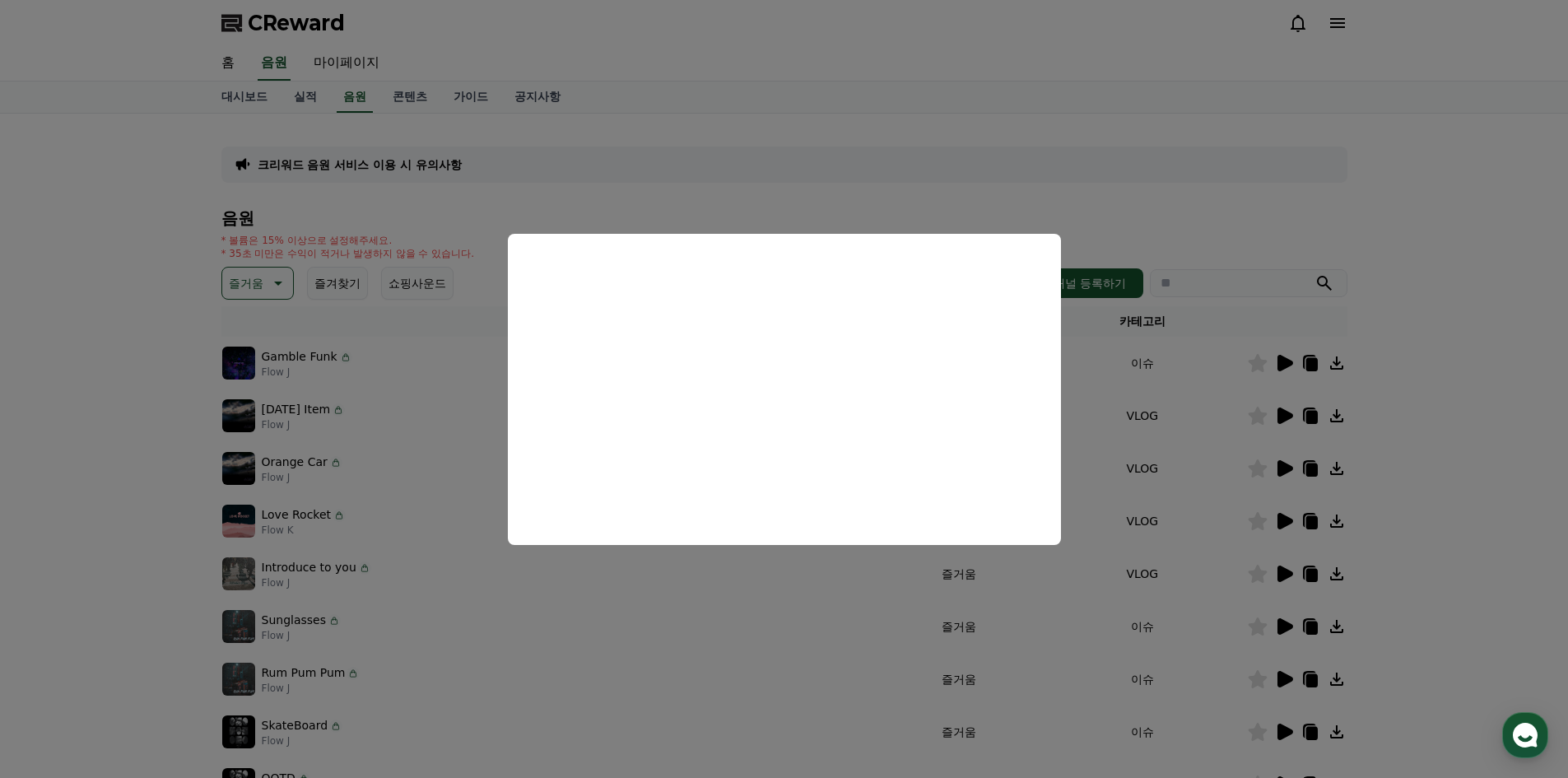
click at [1427, 452] on button "close modal" at bounding box center [784, 389] width 1568 height 778
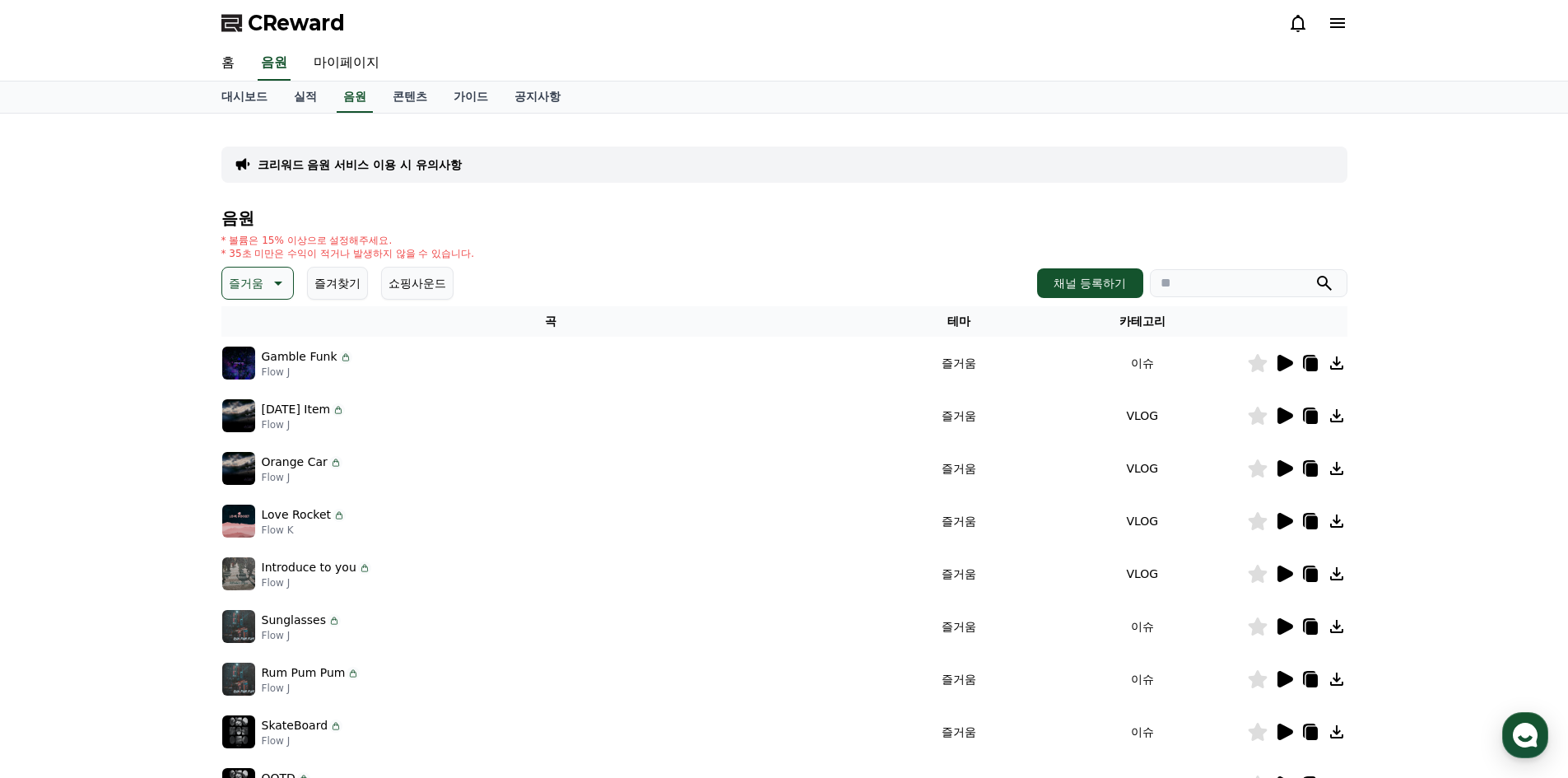
click at [1285, 470] on icon at bounding box center [1285, 468] width 15 height 16
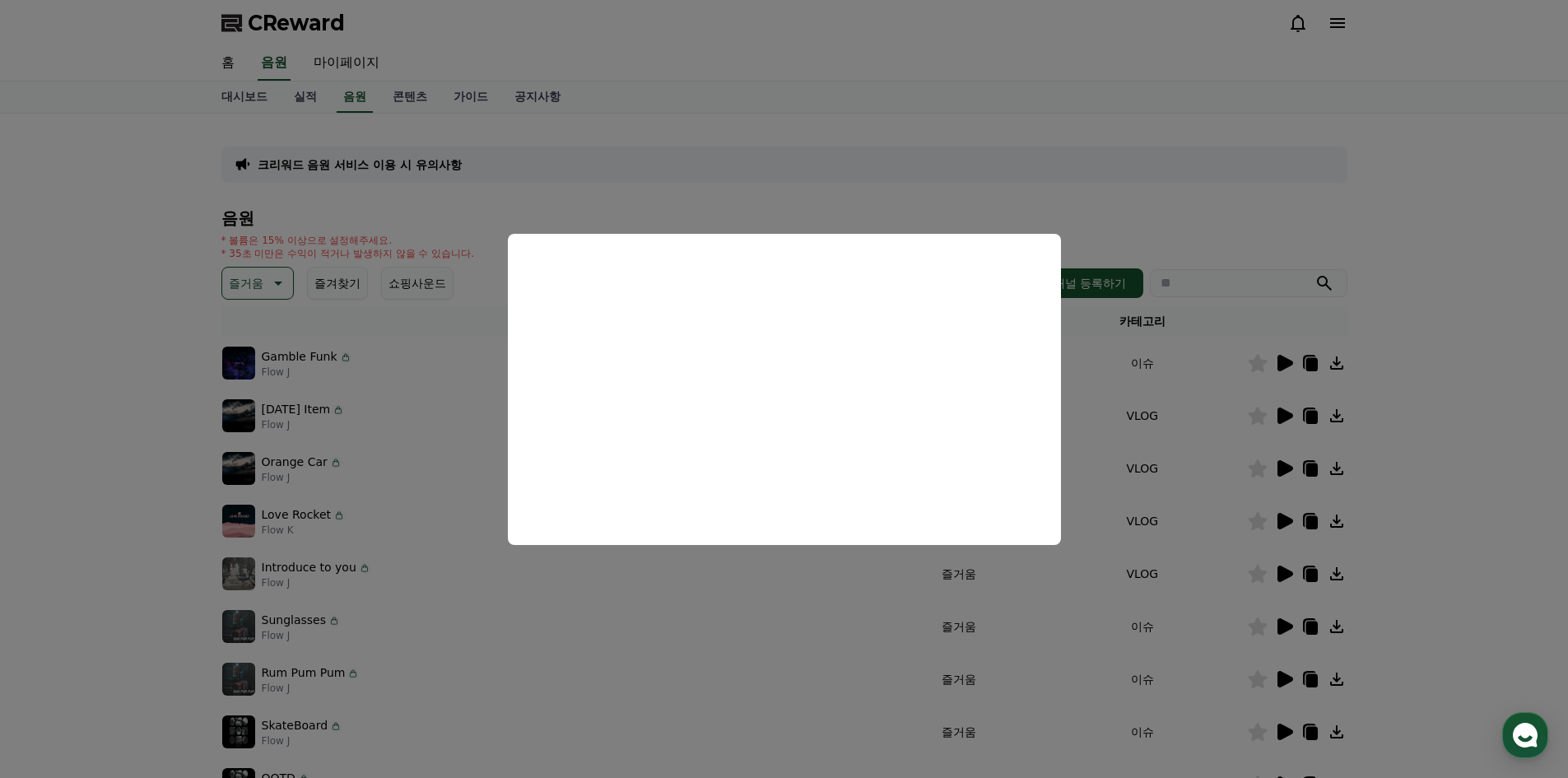
click at [1452, 495] on button "close modal" at bounding box center [784, 389] width 1568 height 778
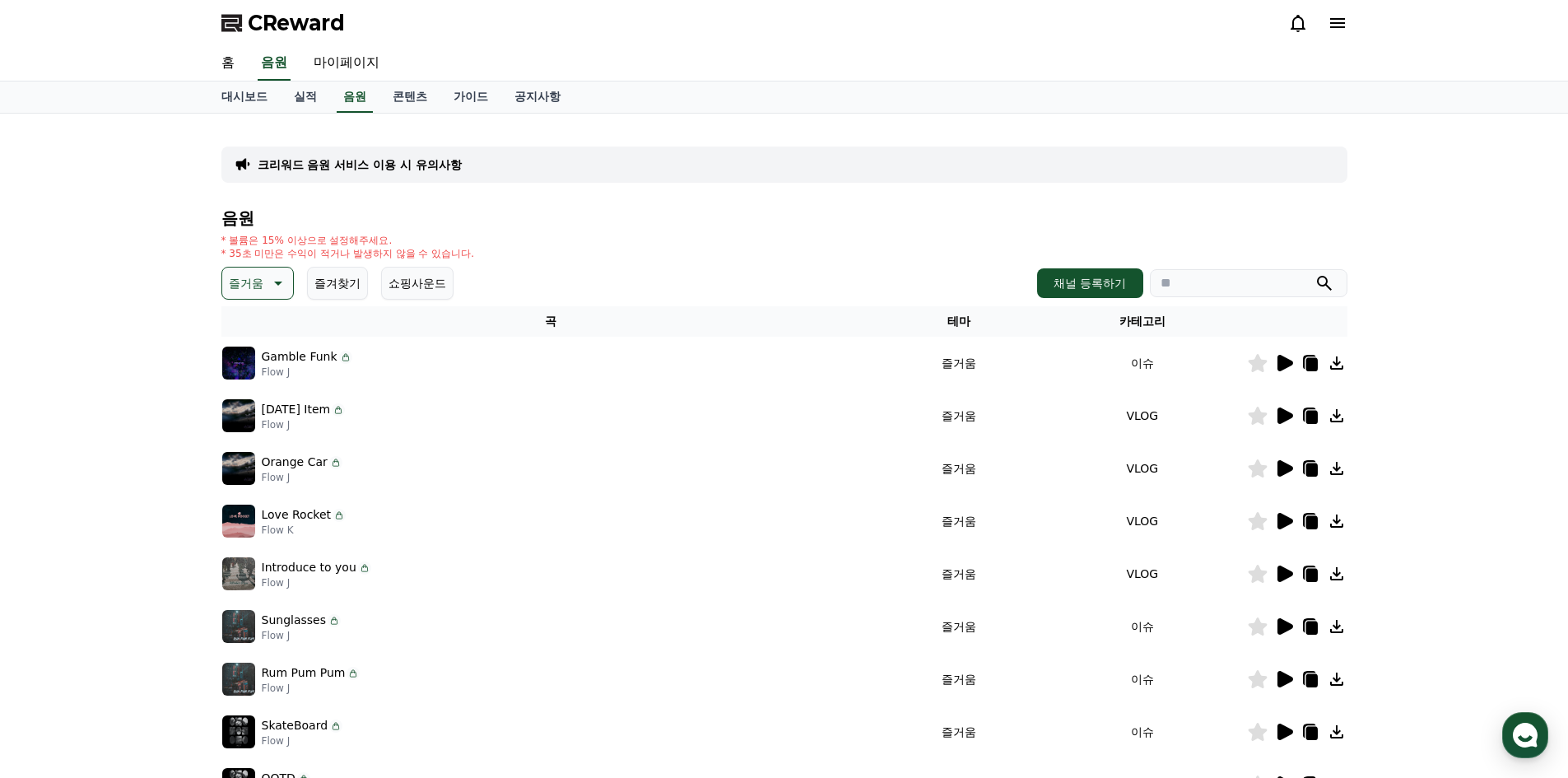
click at [1281, 520] on icon at bounding box center [1285, 521] width 15 height 16
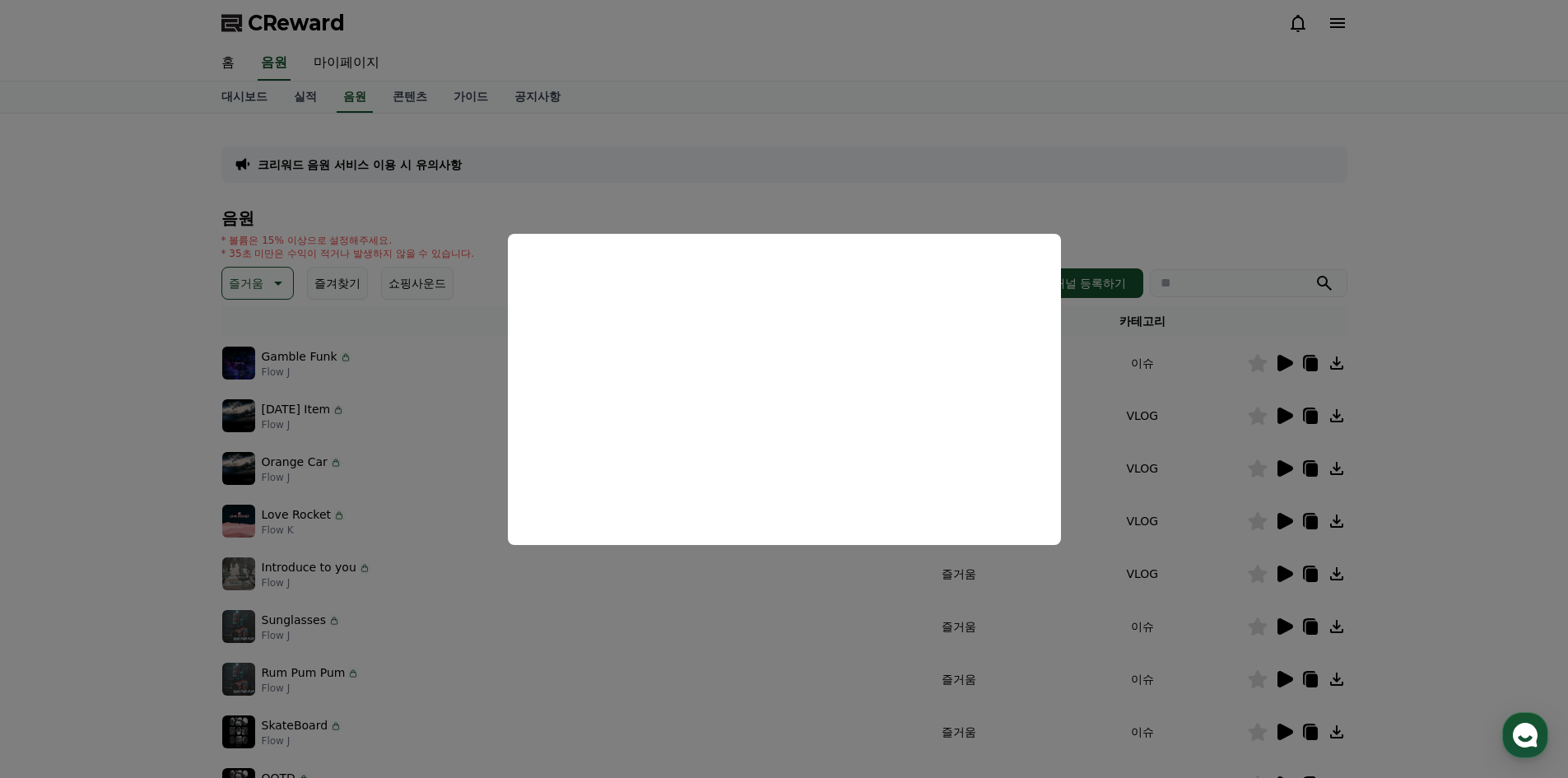
click at [1222, 230] on button "close modal" at bounding box center [784, 389] width 1568 height 778
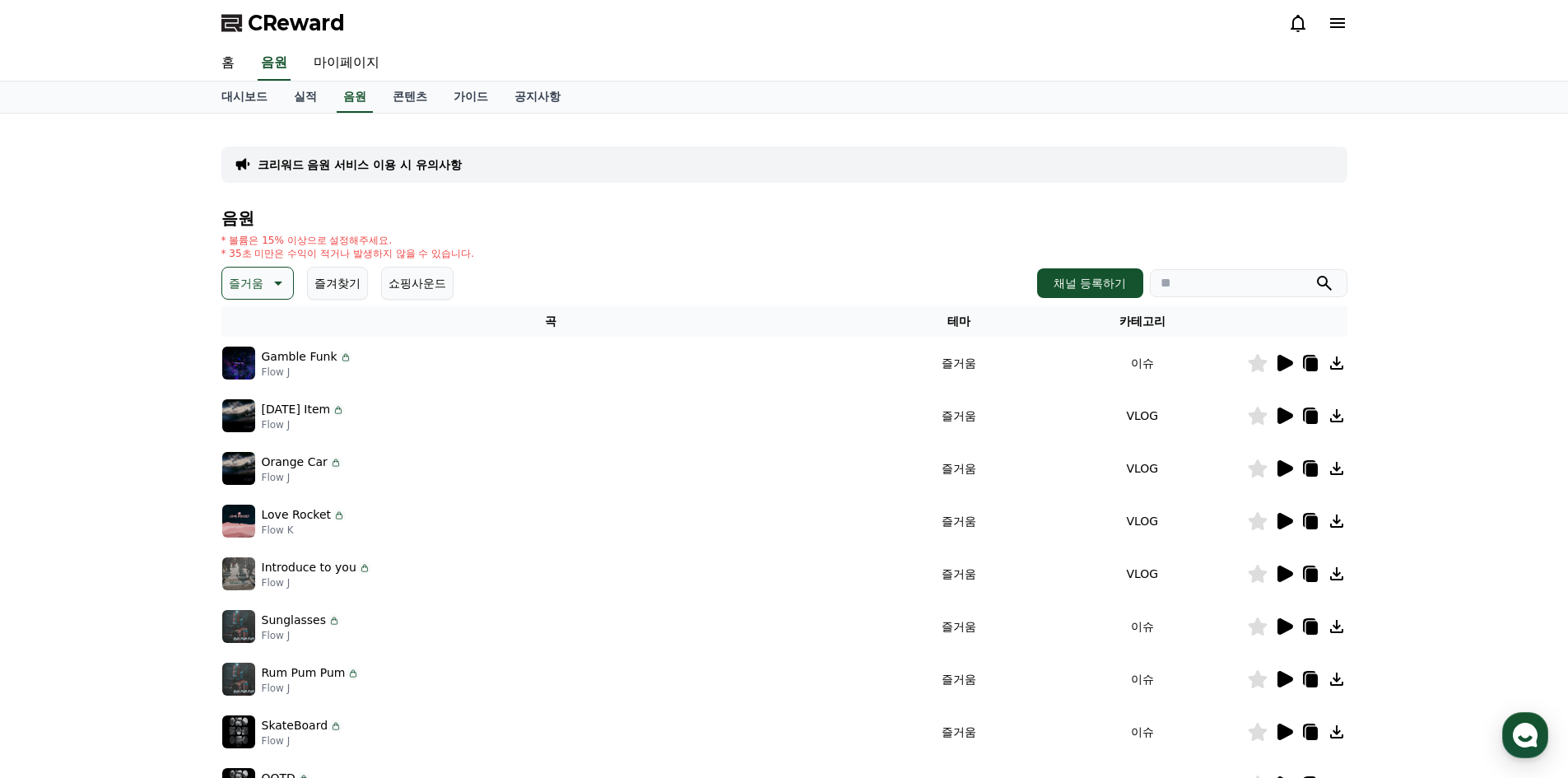
click at [1286, 619] on icon at bounding box center [1284, 626] width 20 height 20
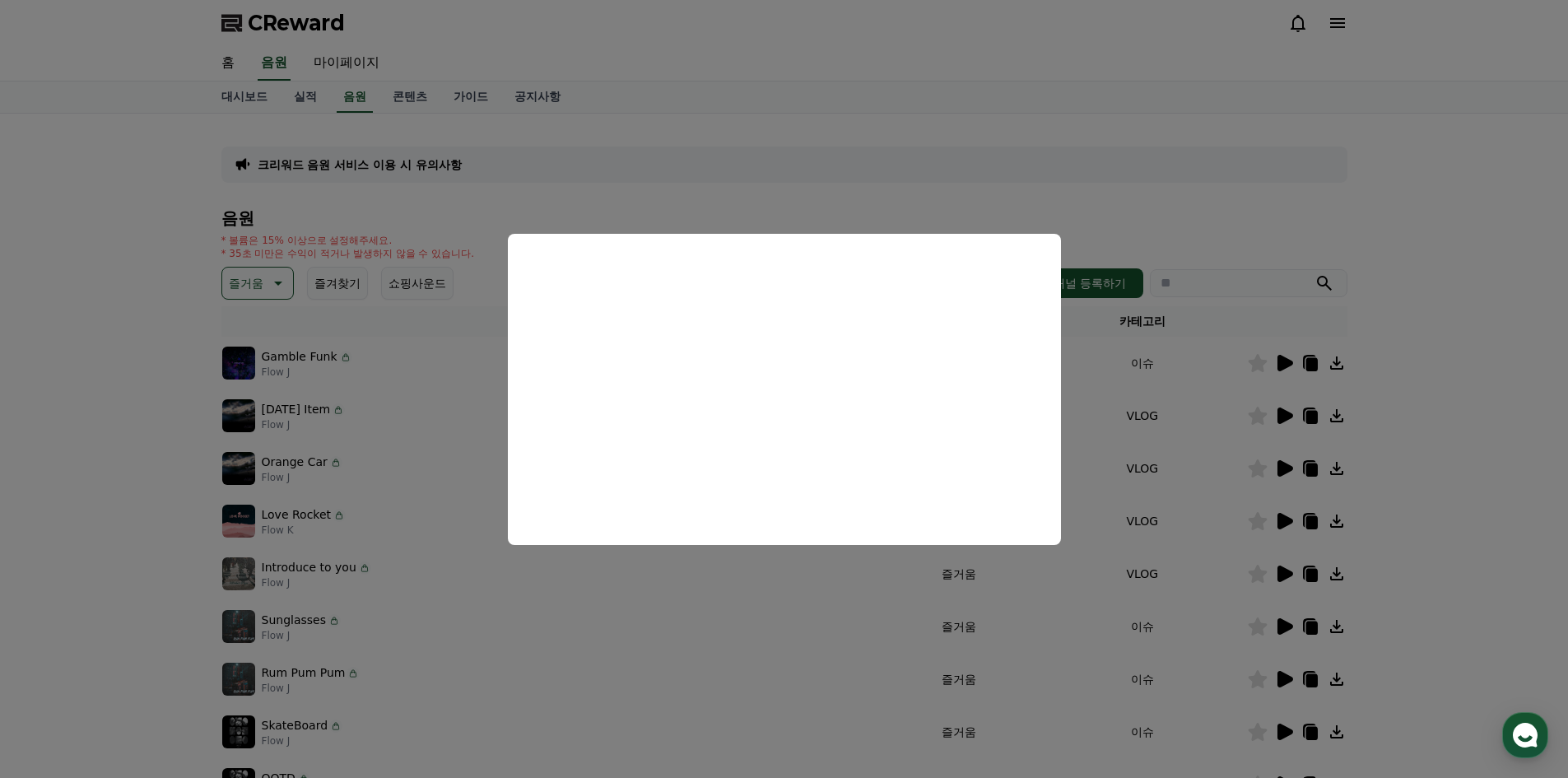
click at [1452, 464] on button "close modal" at bounding box center [784, 389] width 1568 height 778
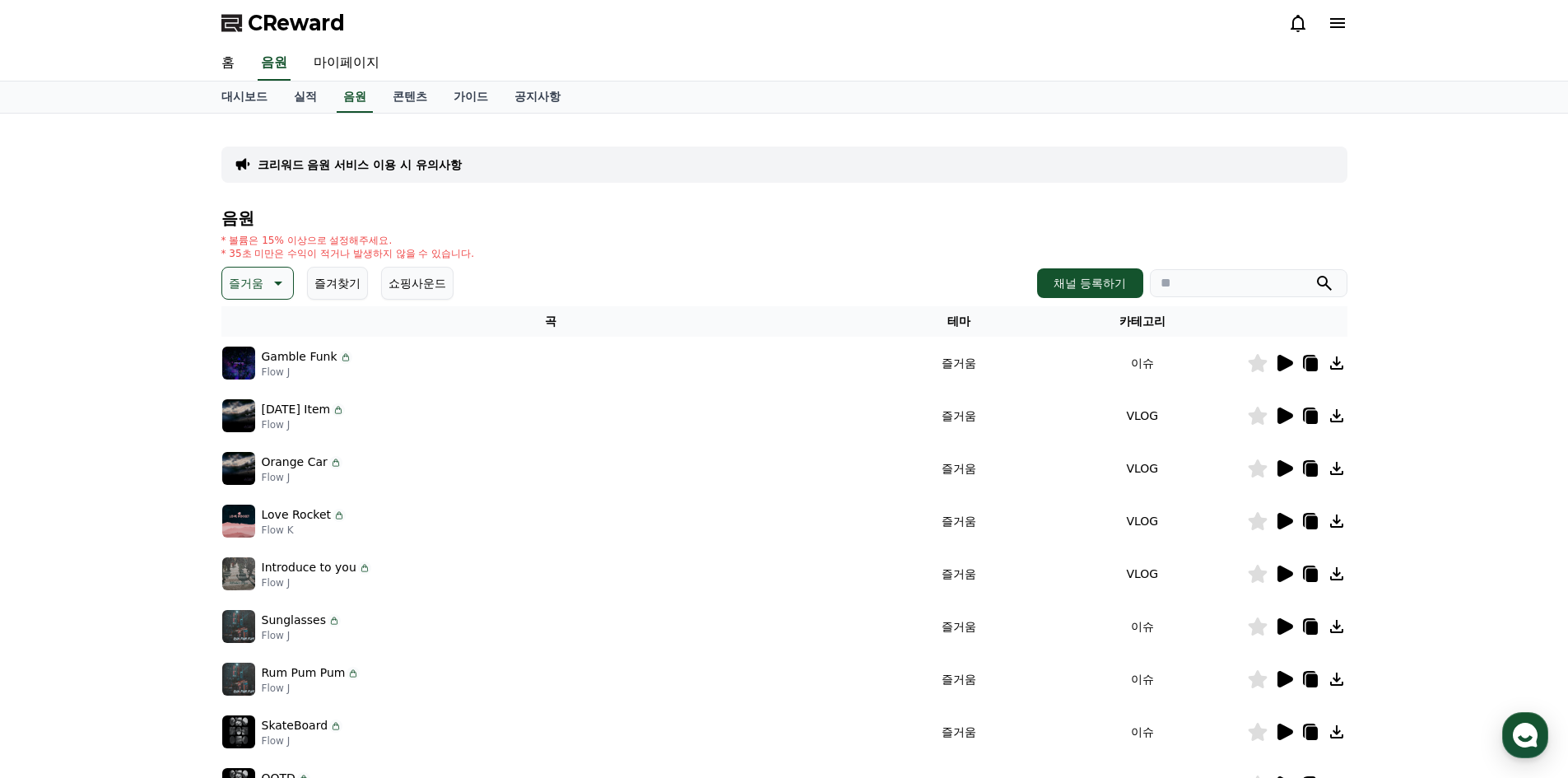
click at [1284, 622] on icon at bounding box center [1285, 626] width 15 height 16
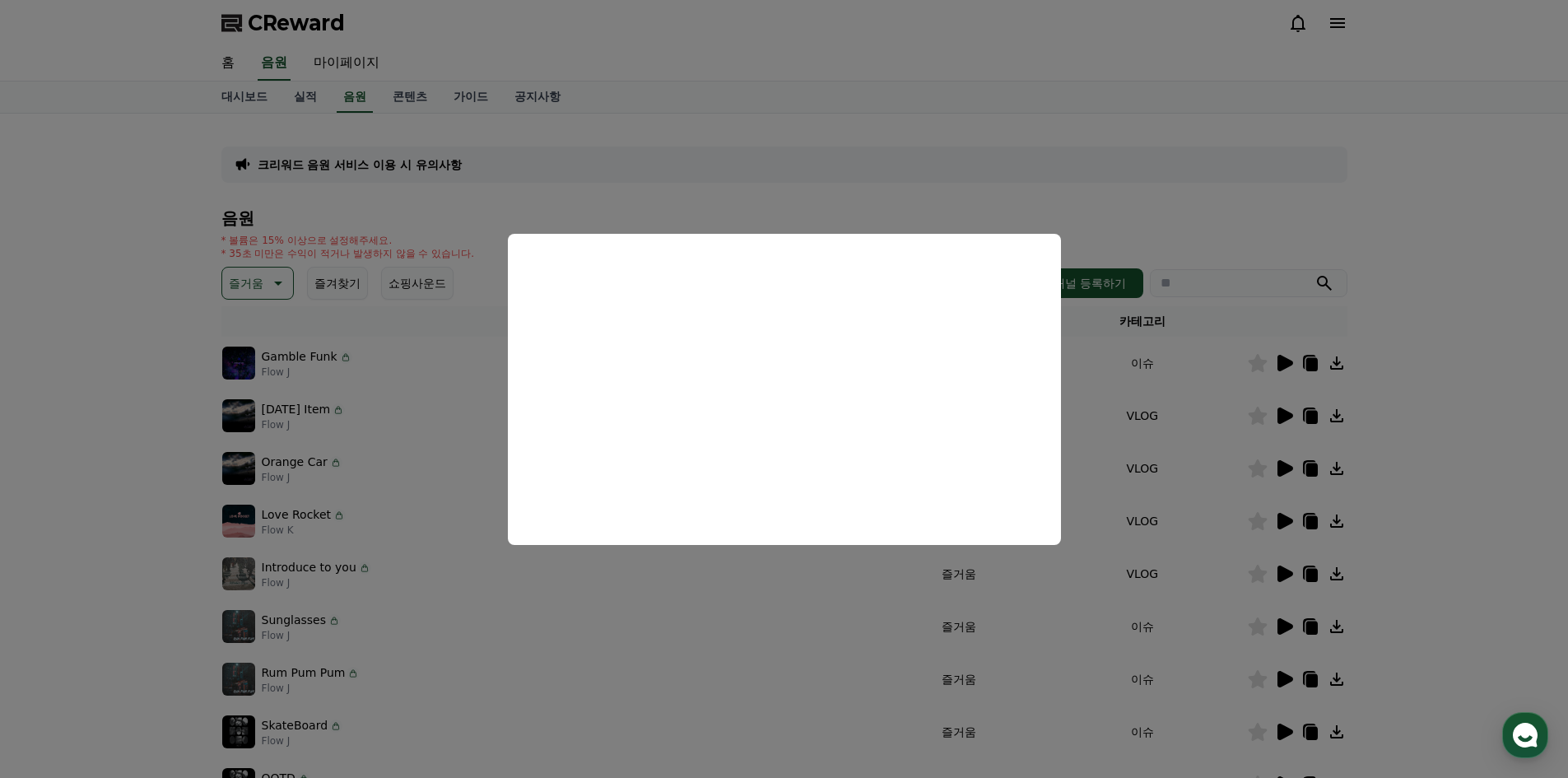
click at [1492, 471] on button "close modal" at bounding box center [784, 389] width 1568 height 778
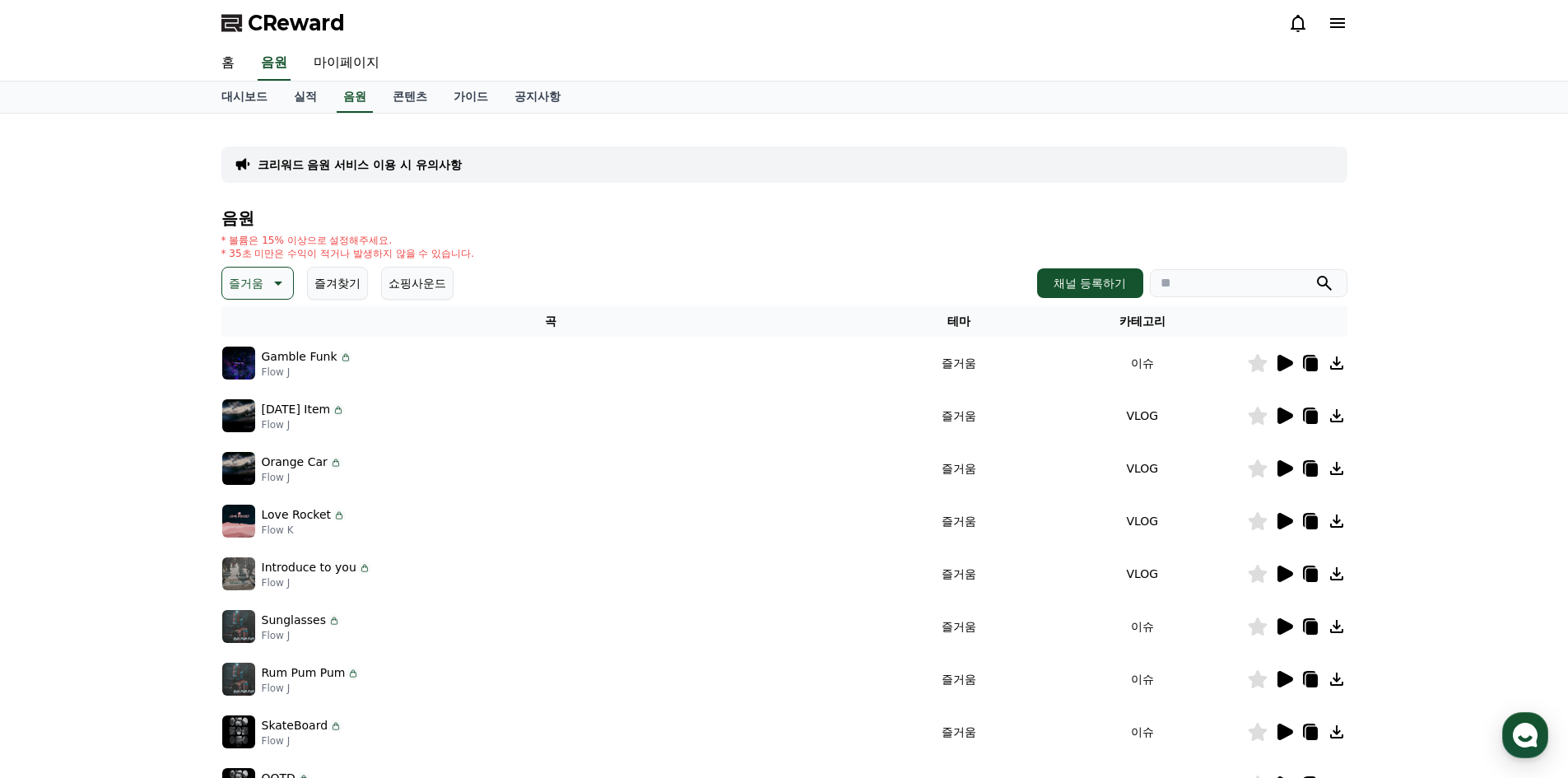
click at [1278, 675] on icon at bounding box center [1285, 679] width 15 height 16
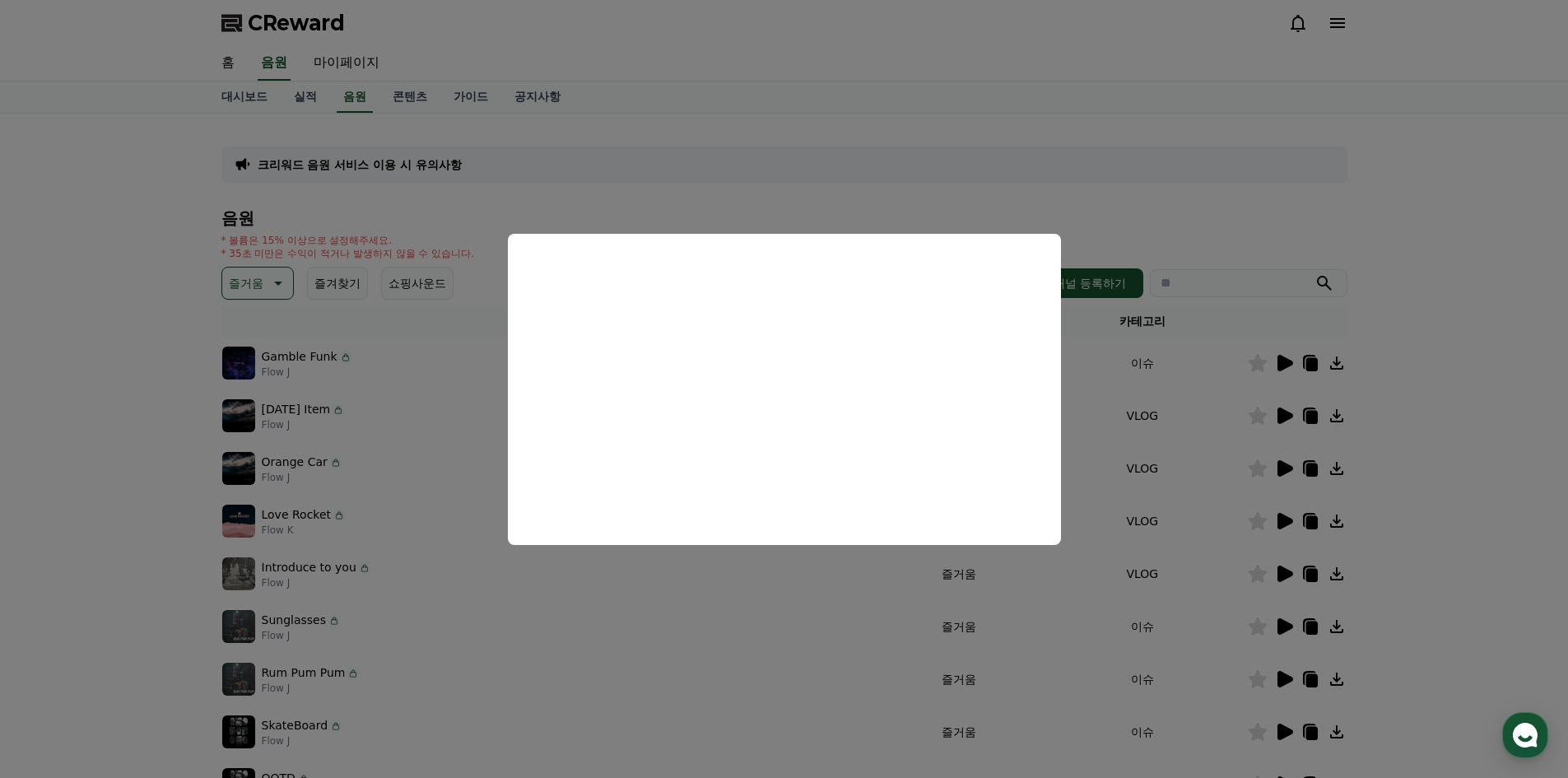
click at [1412, 396] on button "close modal" at bounding box center [784, 389] width 1568 height 778
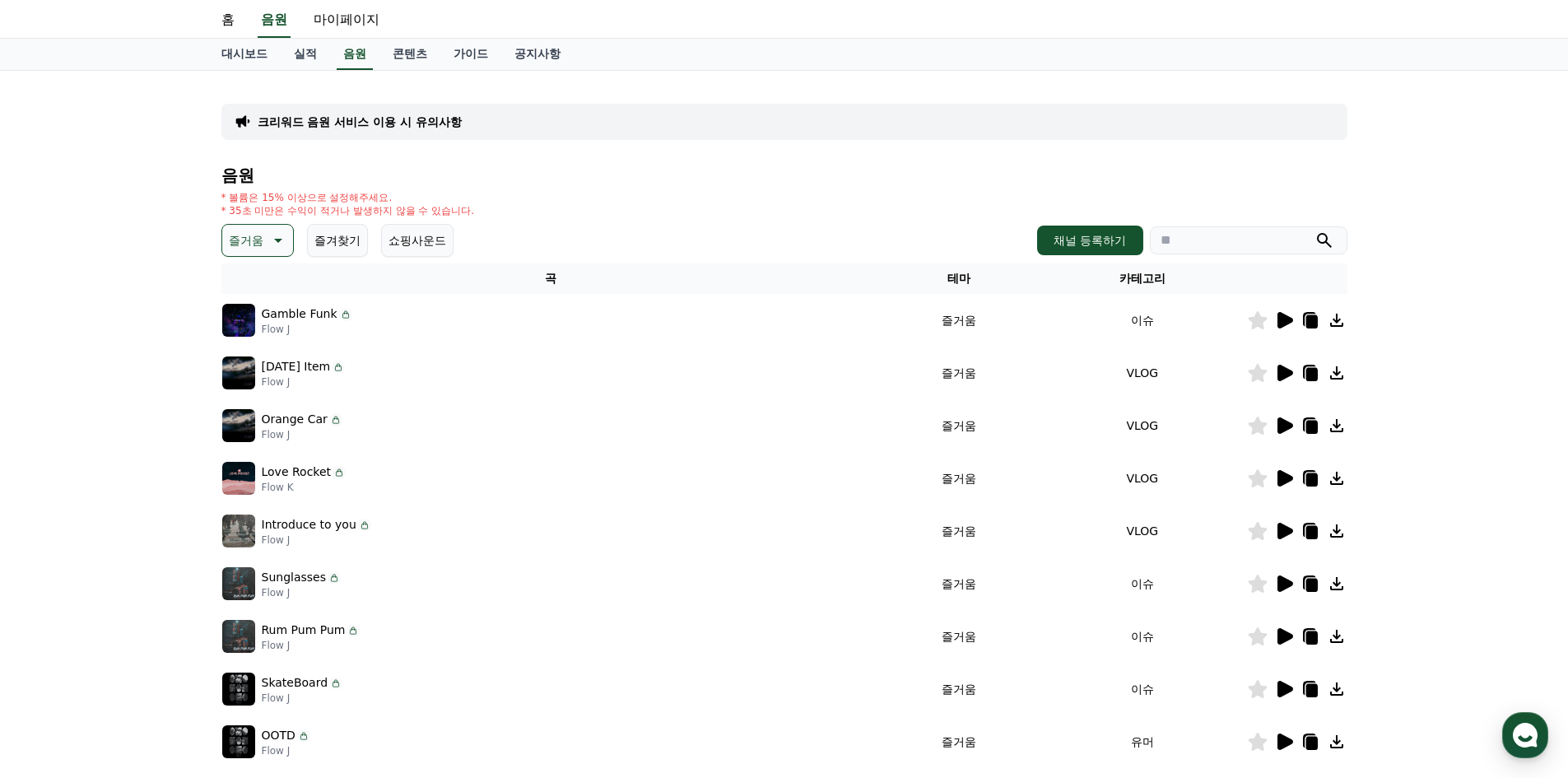
scroll to position [83, 0]
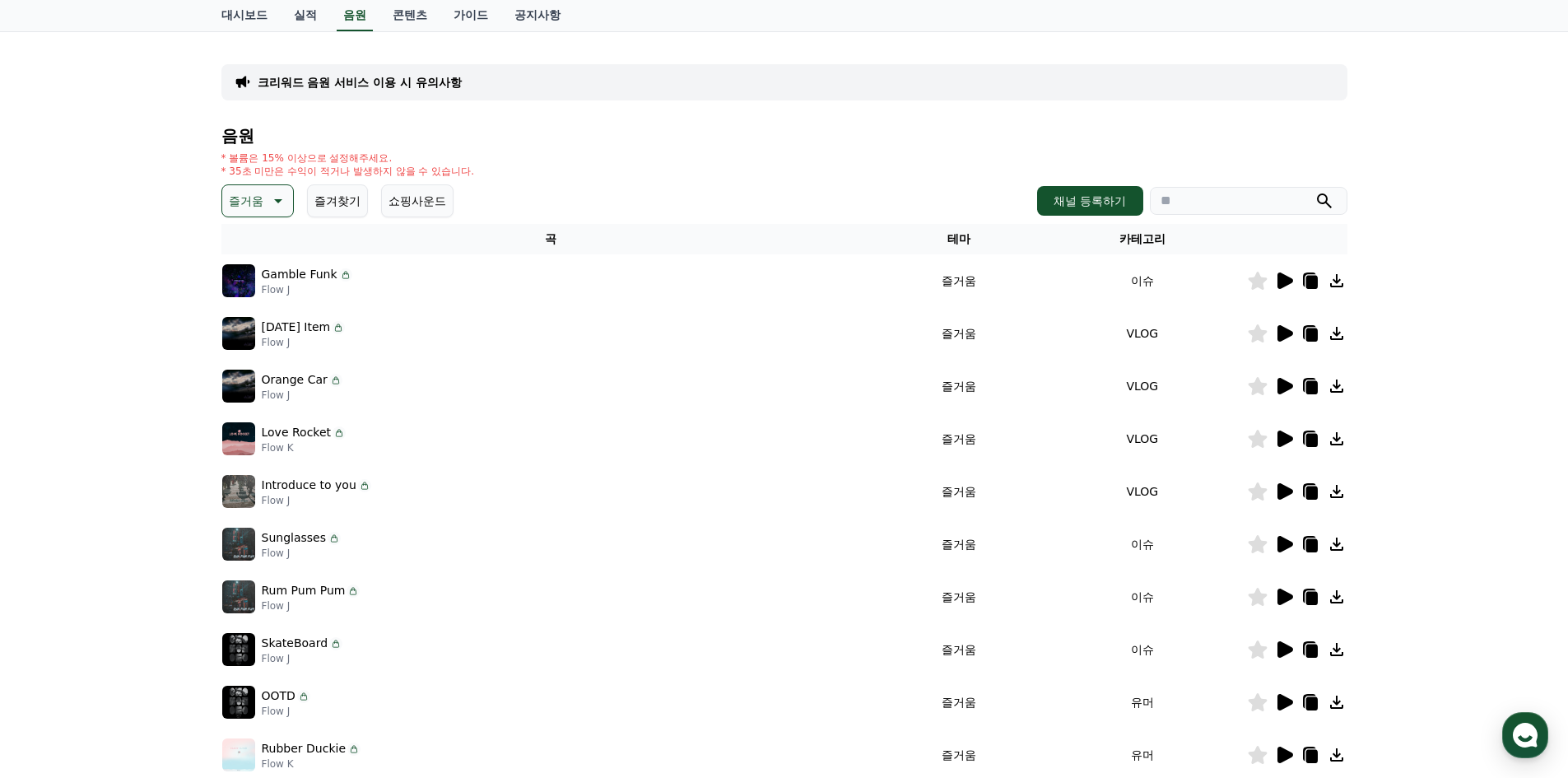
click at [1285, 594] on icon at bounding box center [1285, 596] width 15 height 16
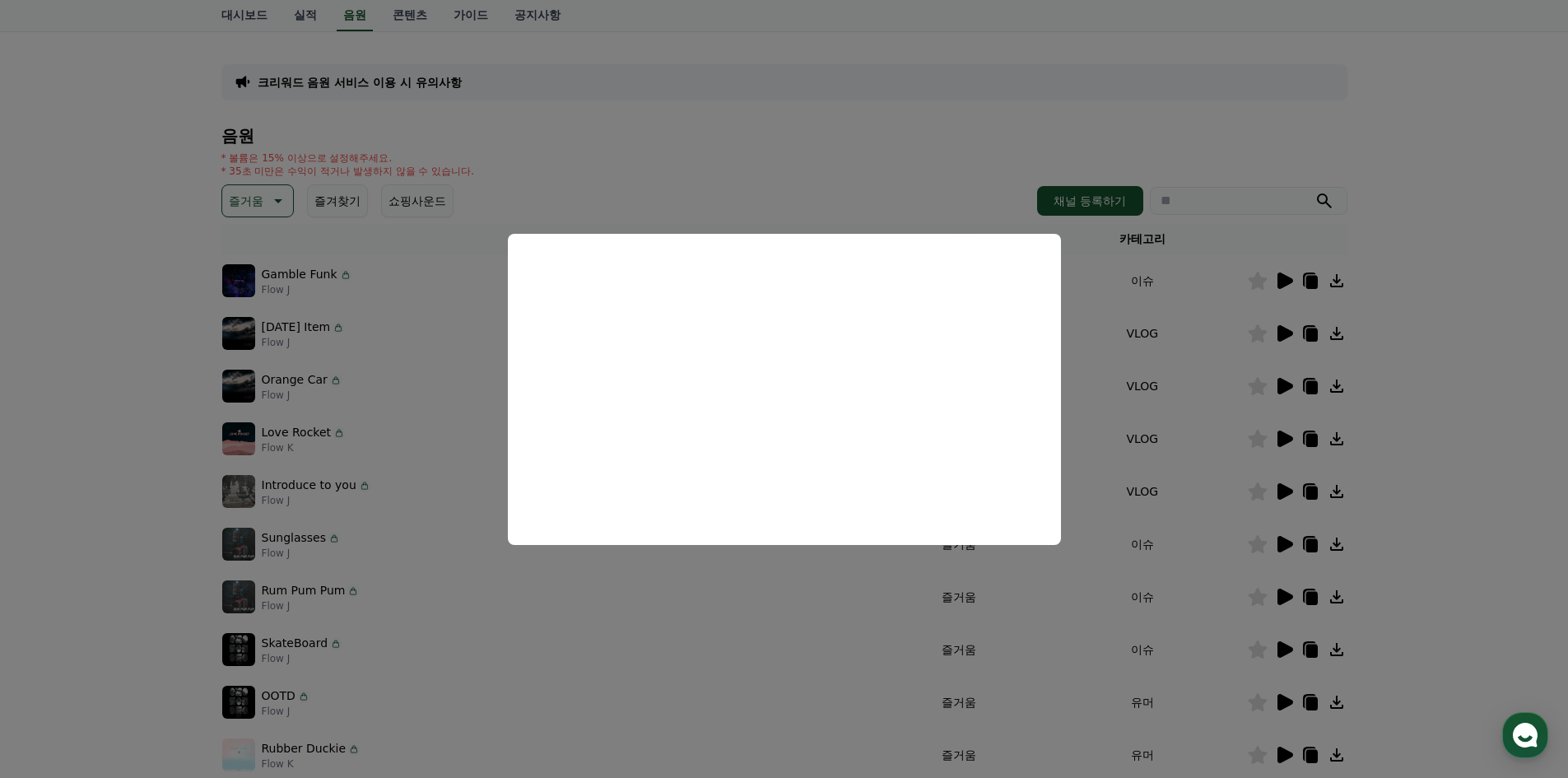
click at [1472, 535] on button "close modal" at bounding box center [784, 389] width 1568 height 778
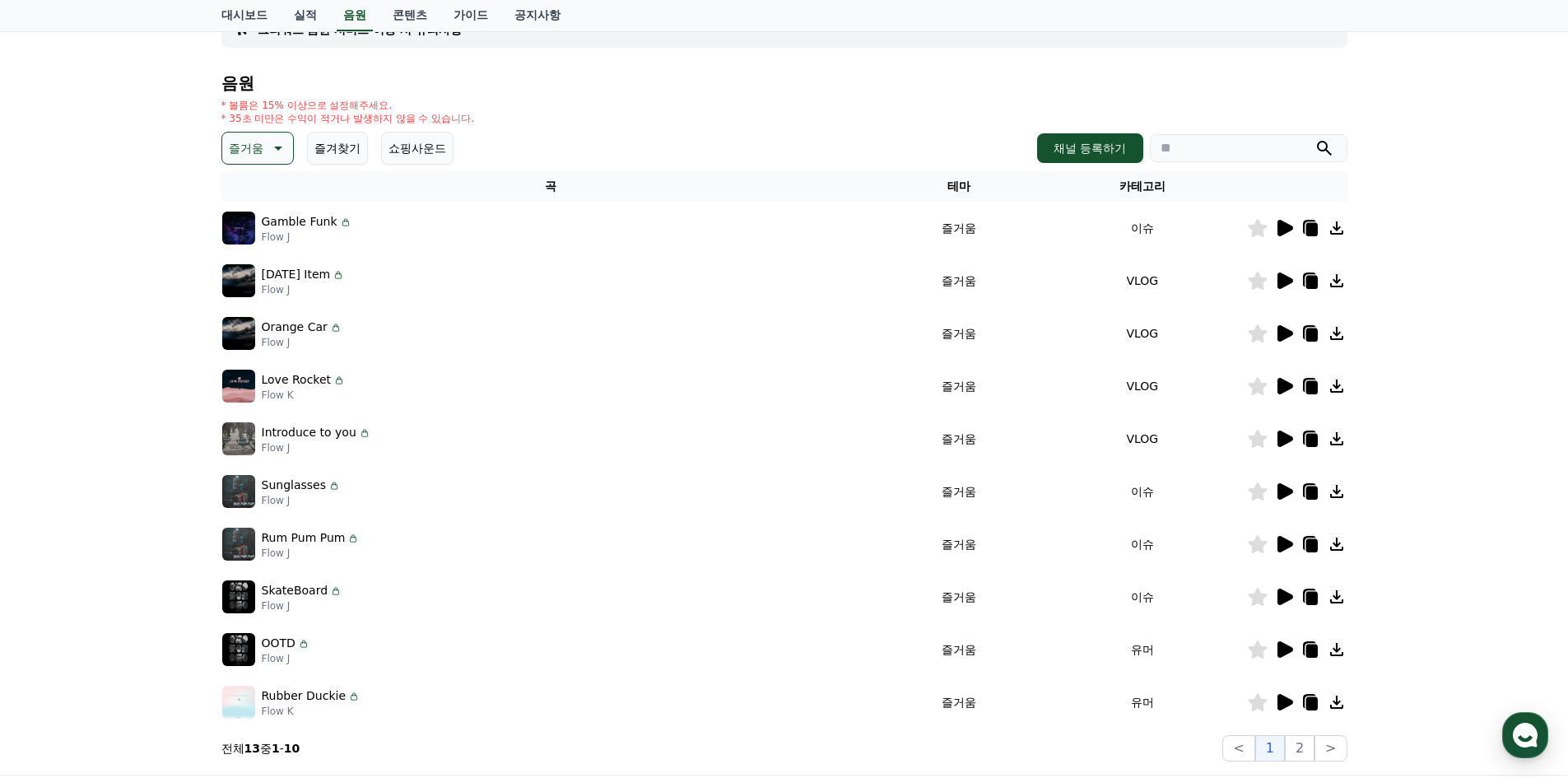
scroll to position [164, 0]
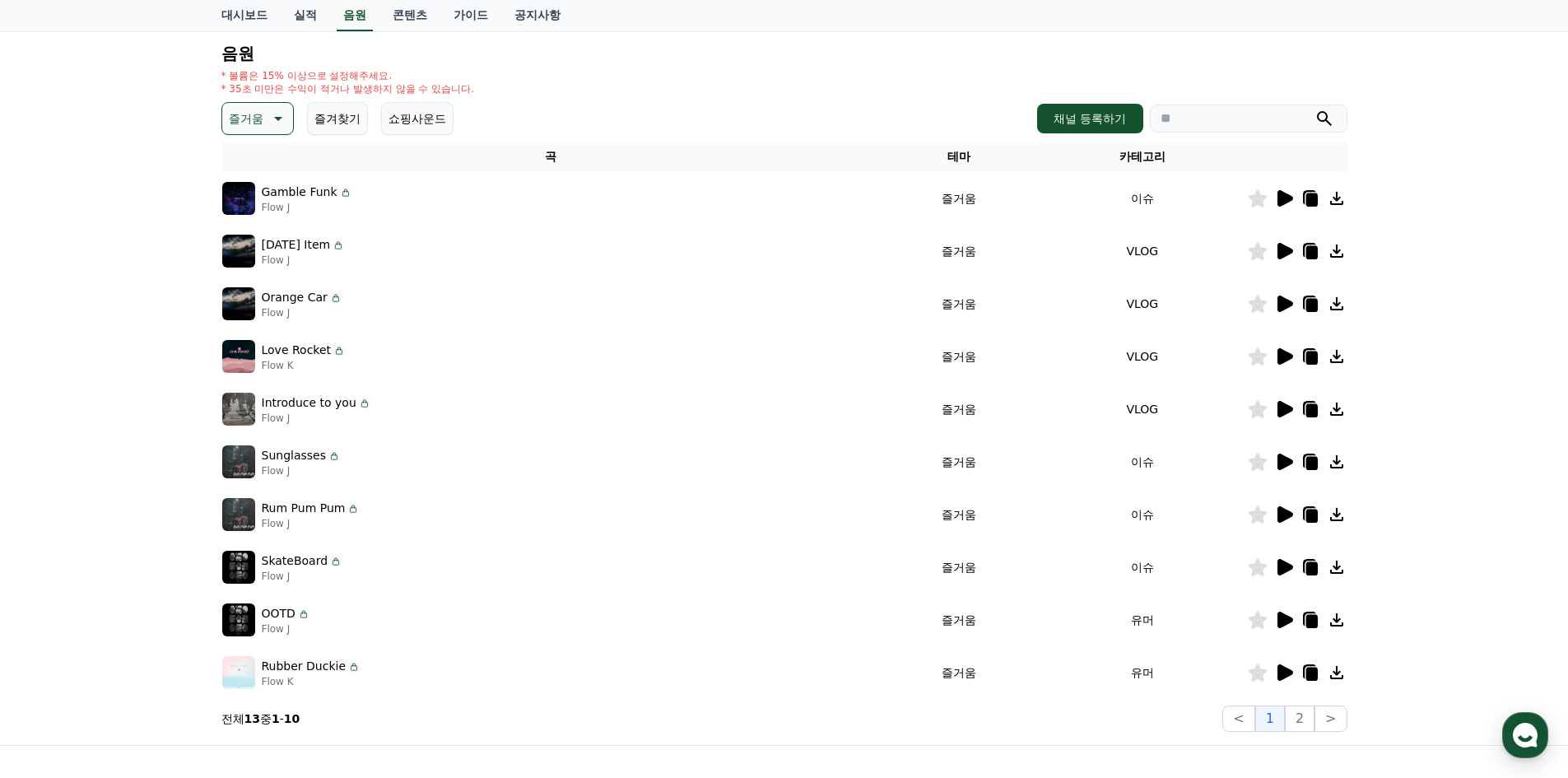
click at [1280, 562] on icon at bounding box center [1285, 567] width 15 height 16
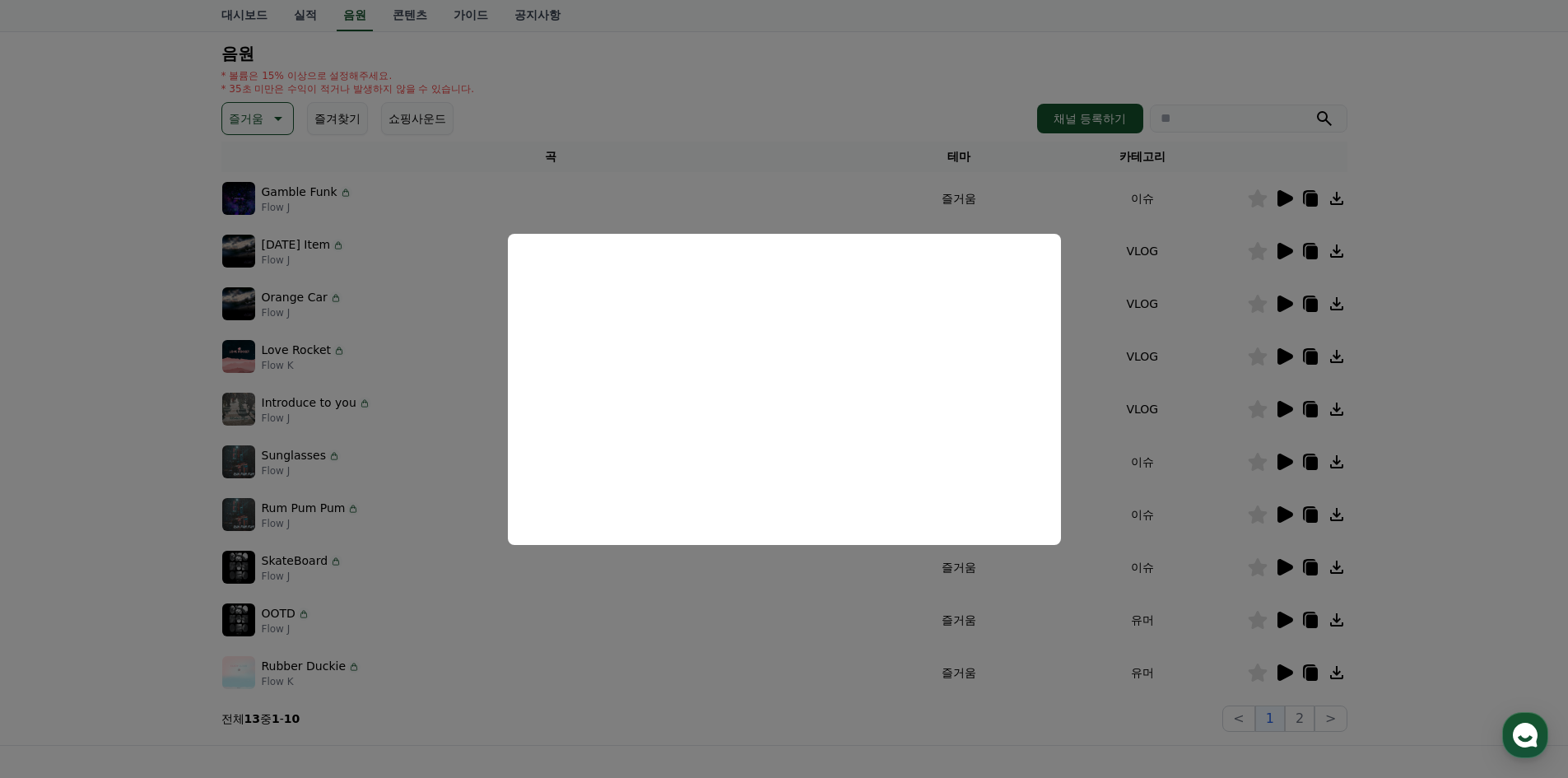
click at [1435, 527] on button "close modal" at bounding box center [784, 389] width 1568 height 778
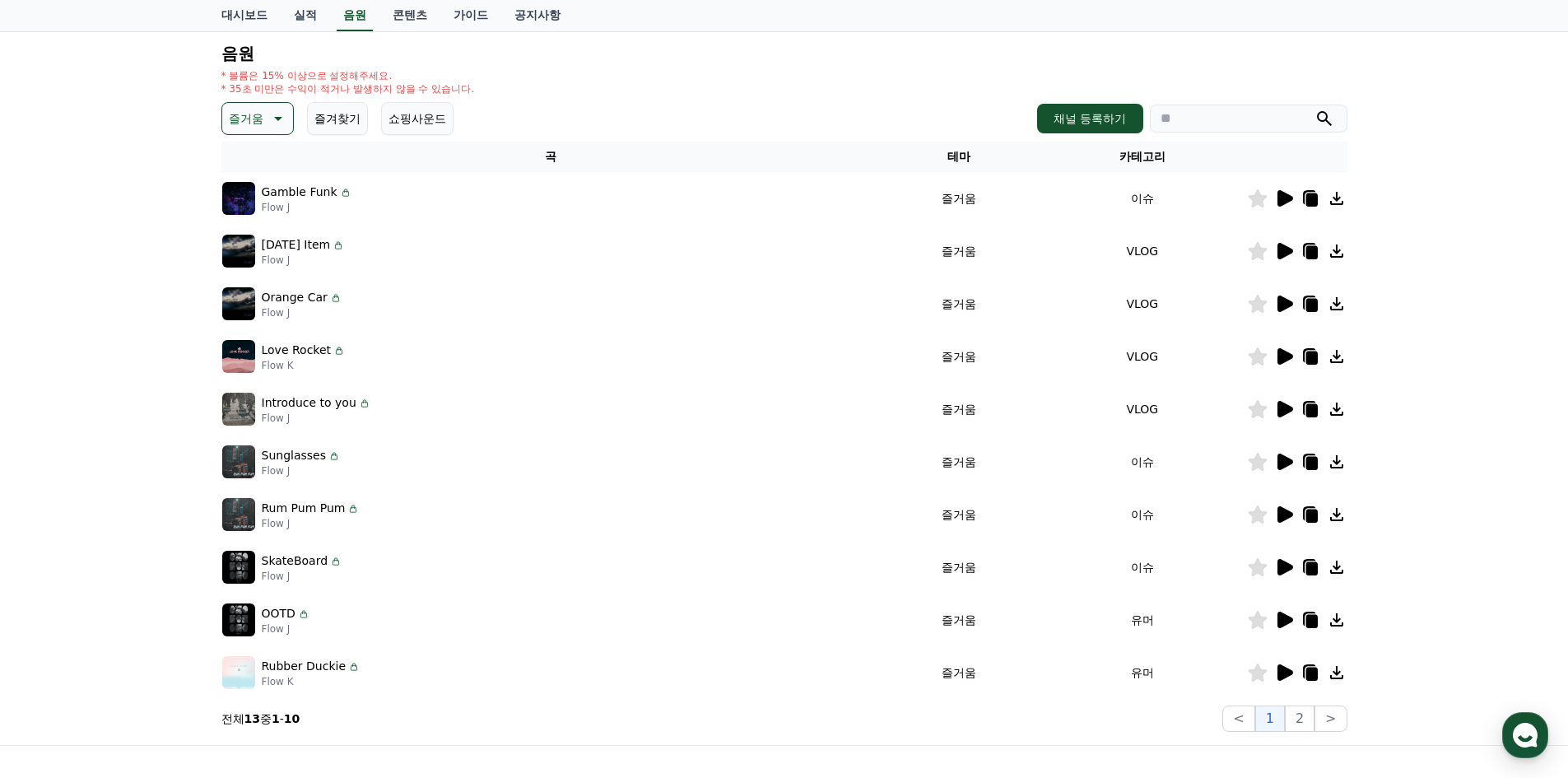
click at [1281, 672] on icon at bounding box center [1285, 672] width 15 height 16
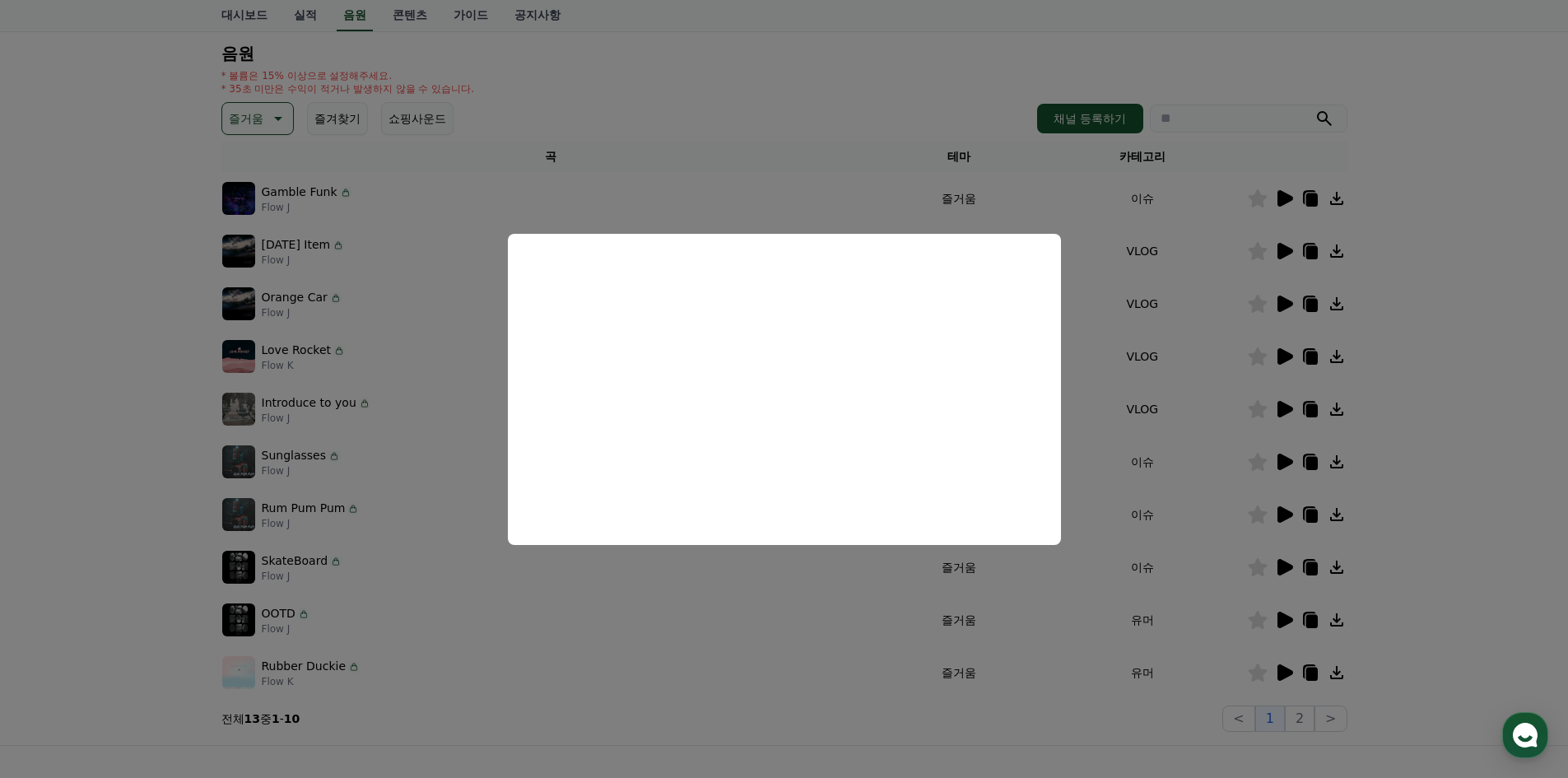
click at [763, 104] on button "close modal" at bounding box center [784, 389] width 1568 height 778
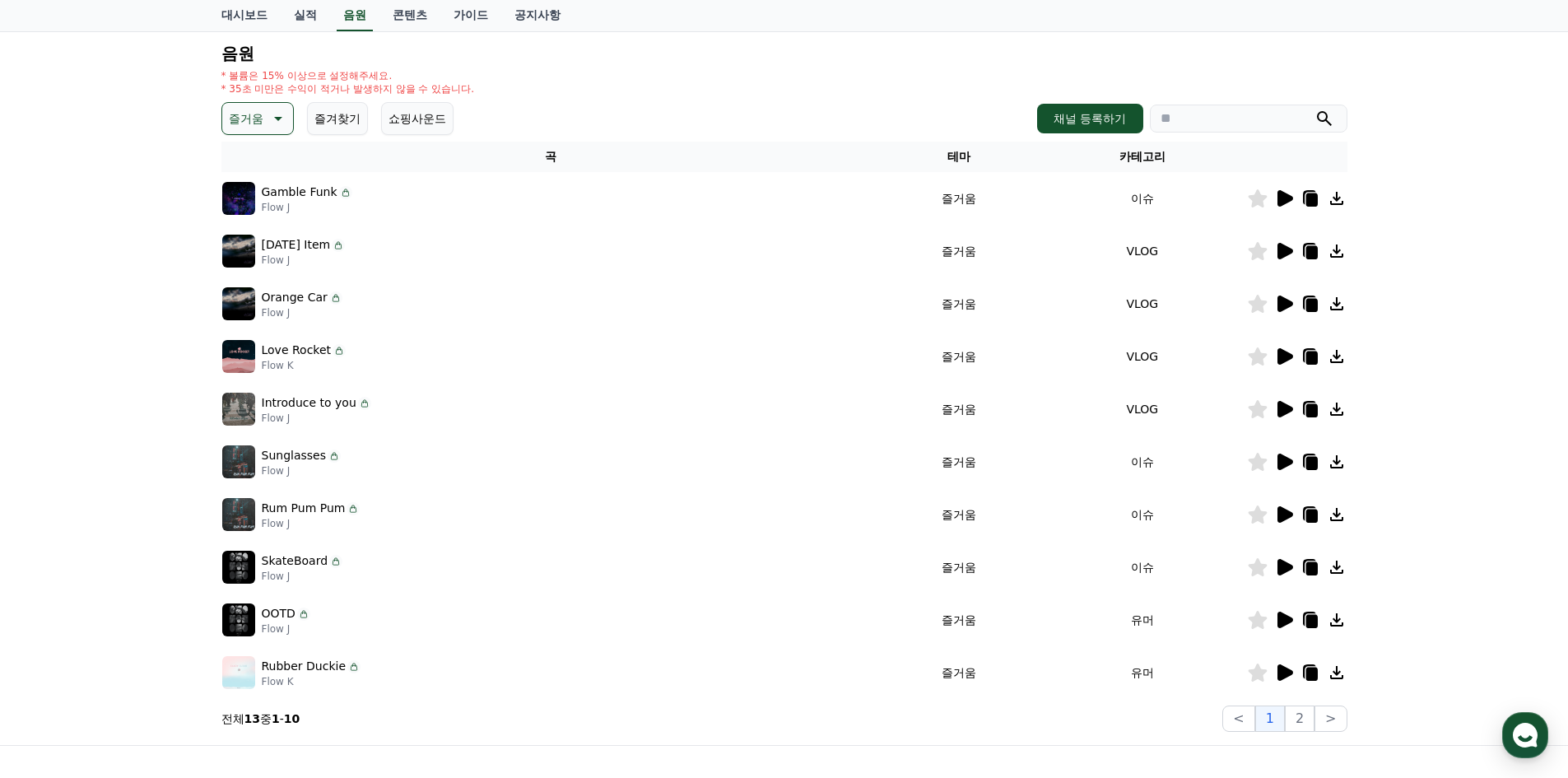
click at [262, 121] on p "즐거움" at bounding box center [246, 118] width 35 height 23
click at [250, 252] on button "즐거움" at bounding box center [248, 261] width 48 height 37
click at [1285, 203] on icon at bounding box center [1285, 198] width 15 height 16
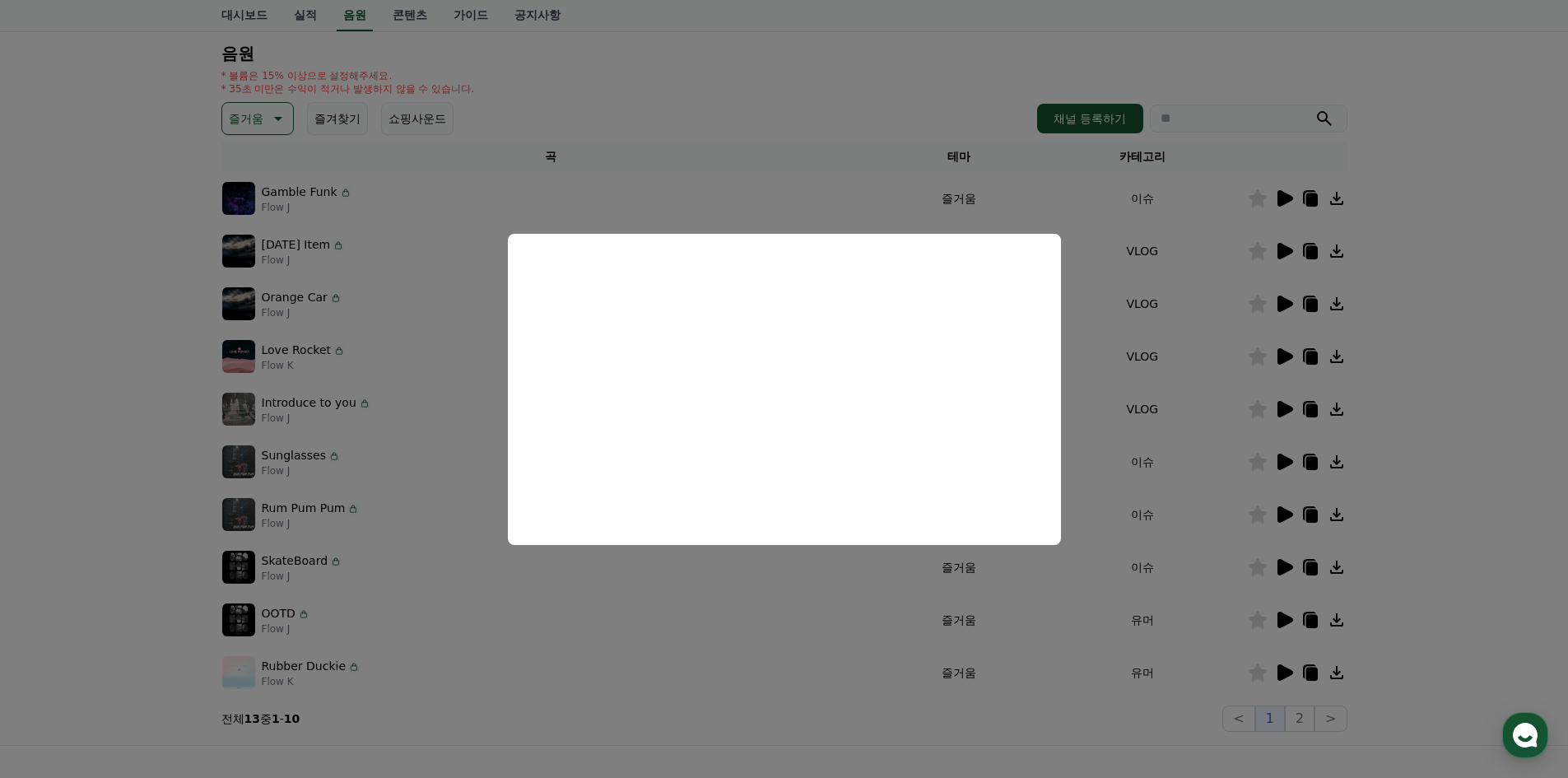
click at [863, 90] on button "close modal" at bounding box center [784, 389] width 1568 height 778
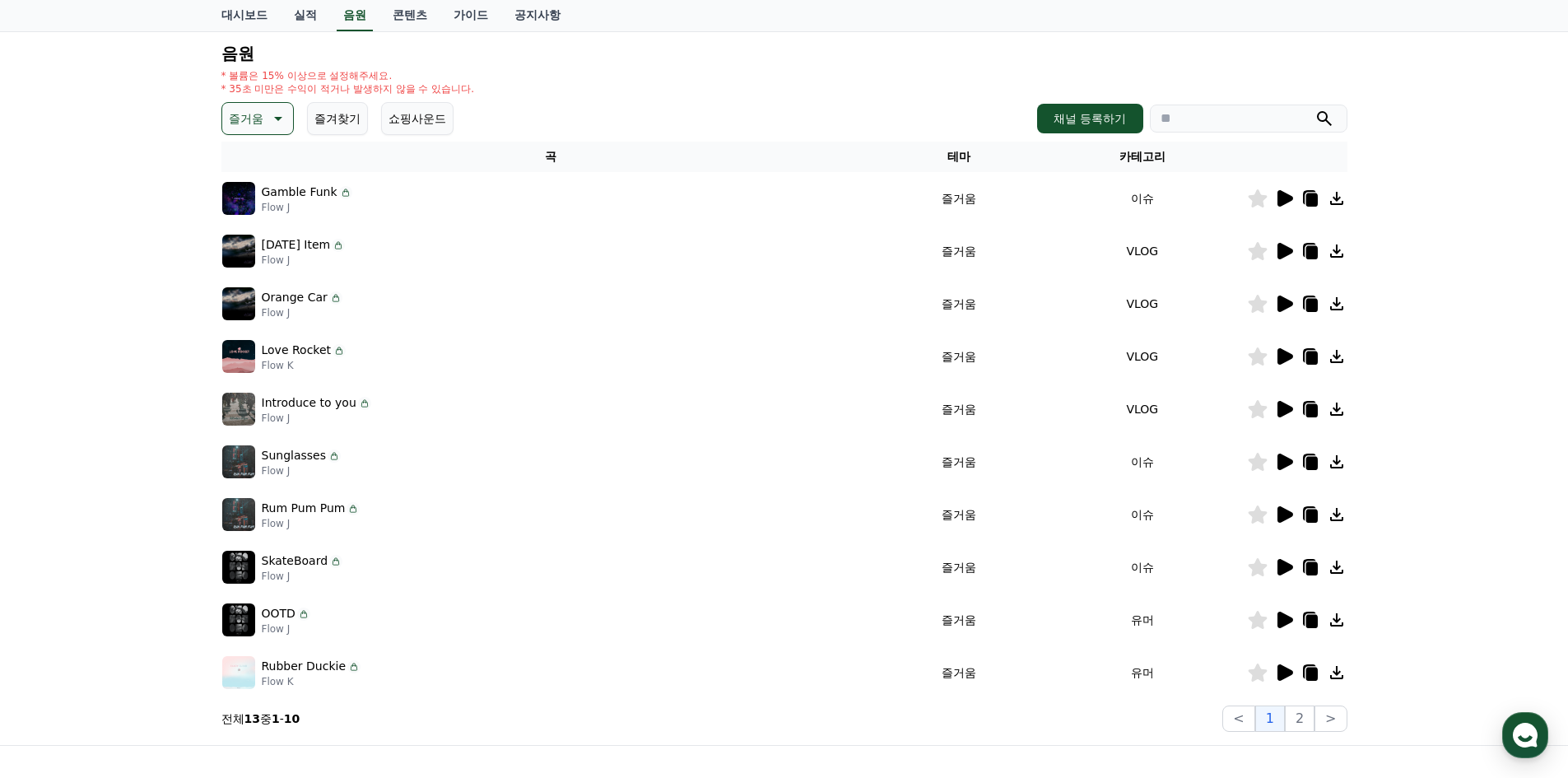
click at [274, 119] on icon at bounding box center [276, 118] width 20 height 20
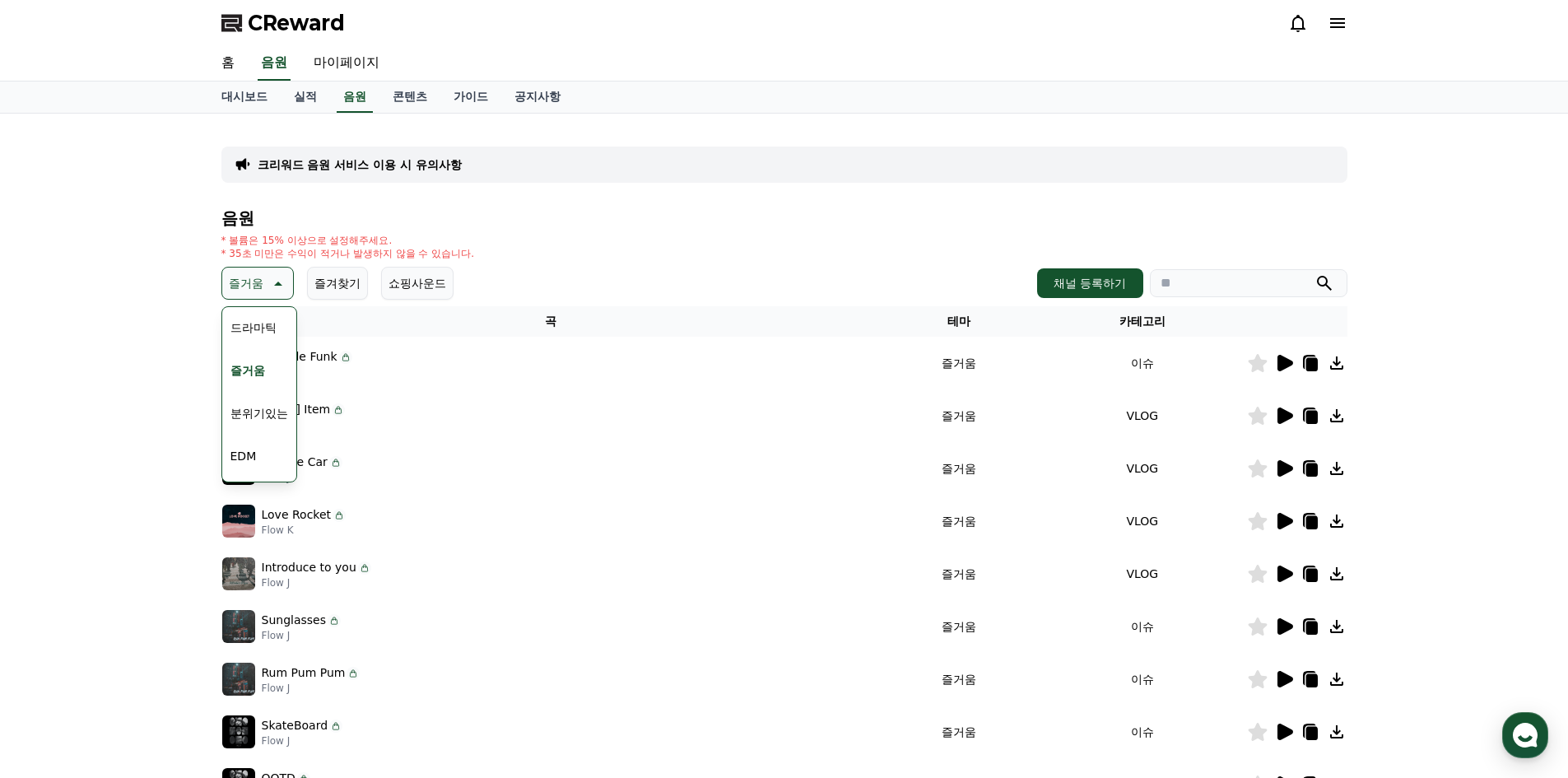
scroll to position [412, 0]
click at [253, 389] on button "분위기있는" at bounding box center [259, 386] width 71 height 37
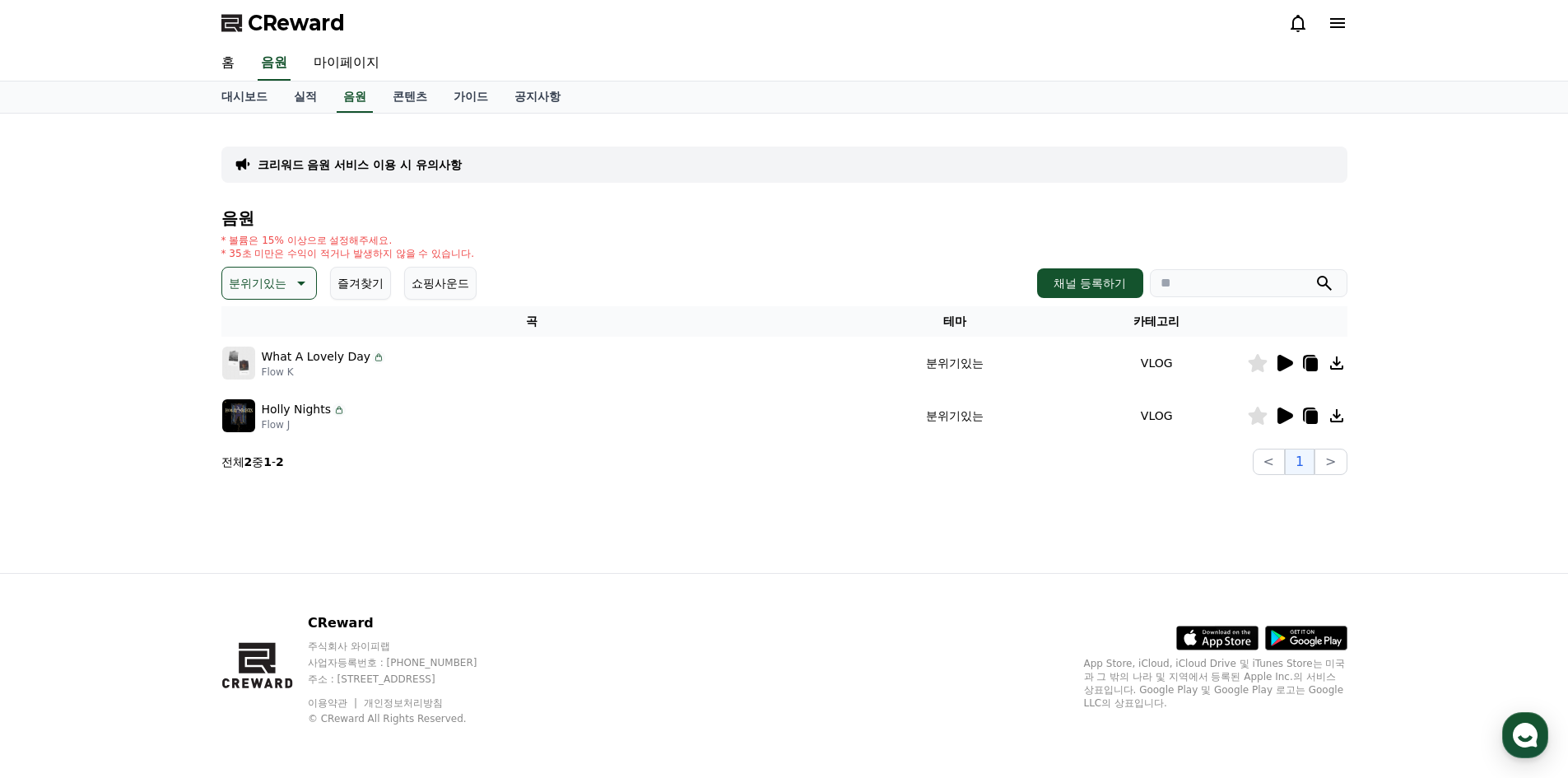
click at [1288, 360] on icon at bounding box center [1285, 363] width 15 height 16
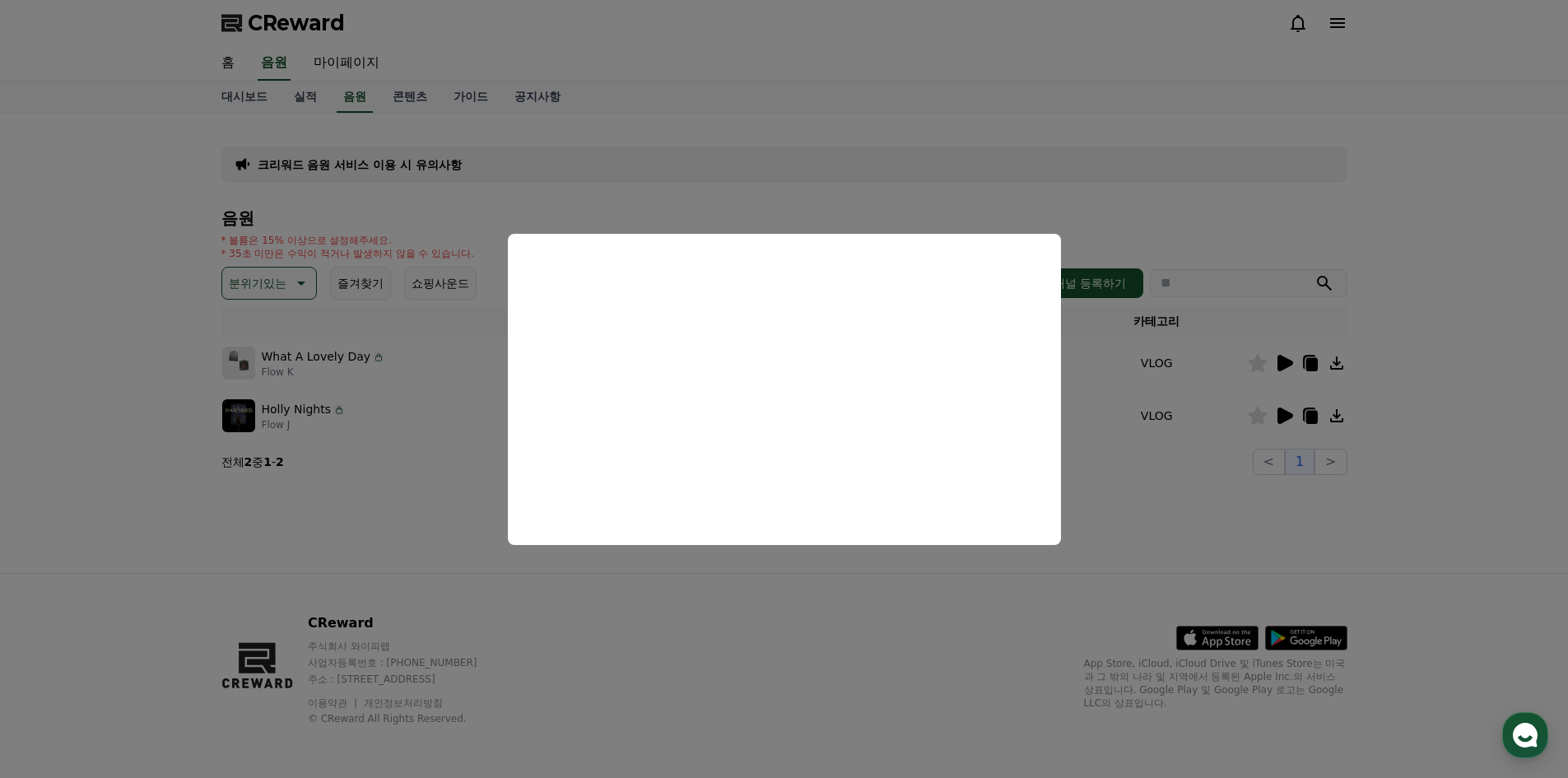
click at [1163, 512] on button "close modal" at bounding box center [784, 389] width 1568 height 778
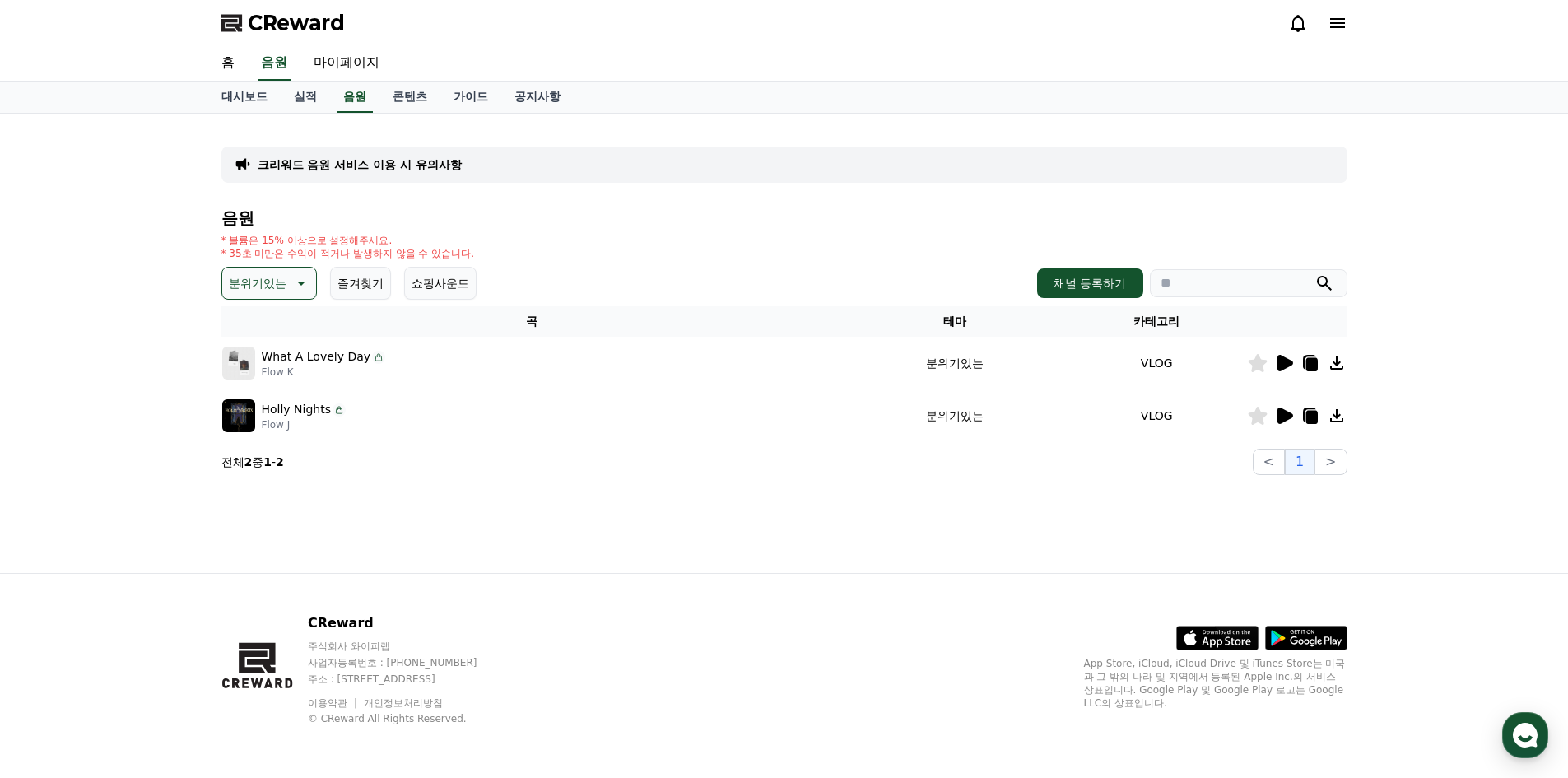
click at [1289, 424] on icon at bounding box center [1284, 415] width 20 height 20
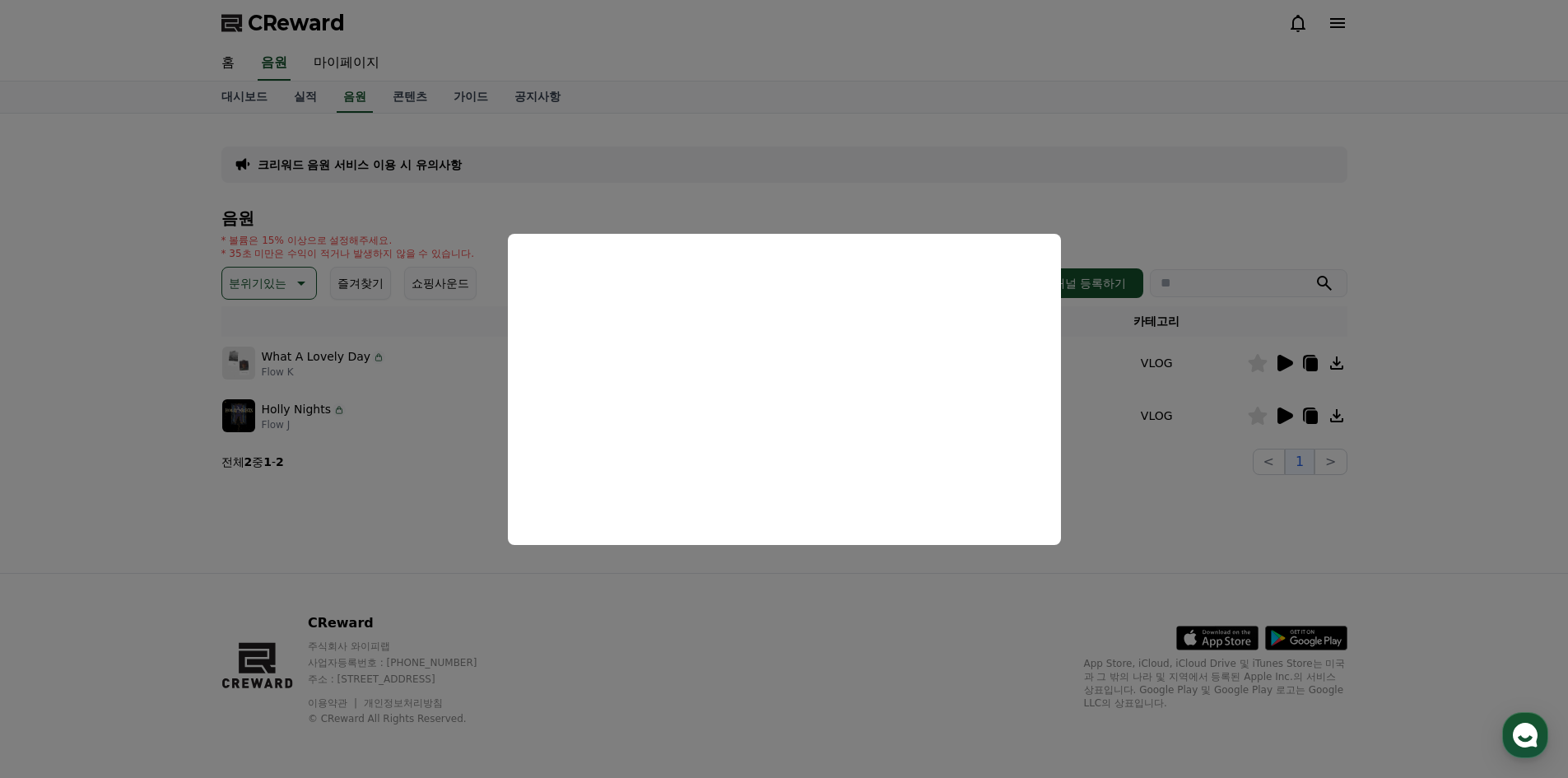
click at [1144, 502] on button "close modal" at bounding box center [784, 389] width 1568 height 778
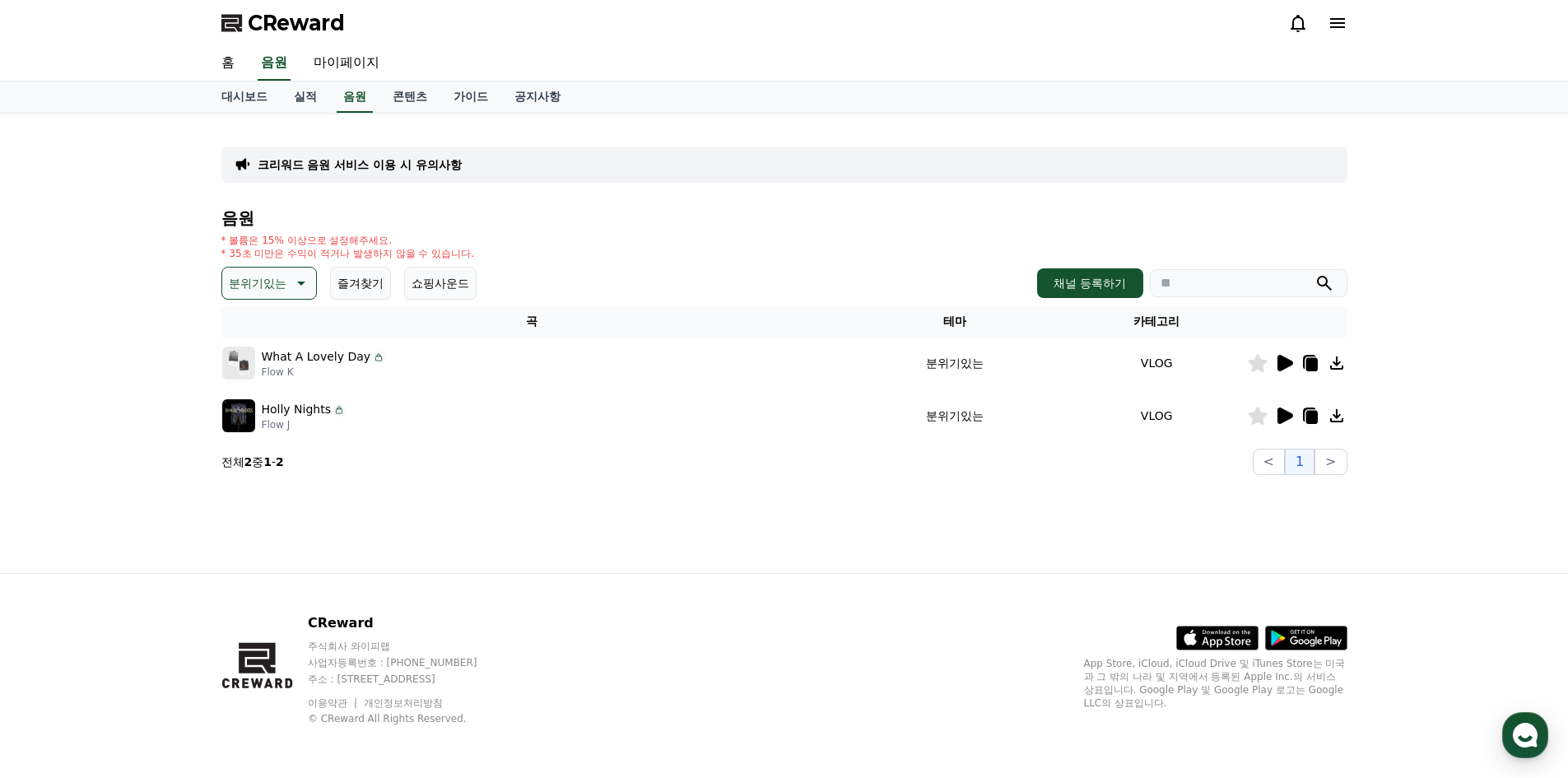
click at [304, 283] on icon at bounding box center [299, 283] width 20 height 20
click at [254, 395] on button "잔잔한" at bounding box center [248, 393] width 48 height 37
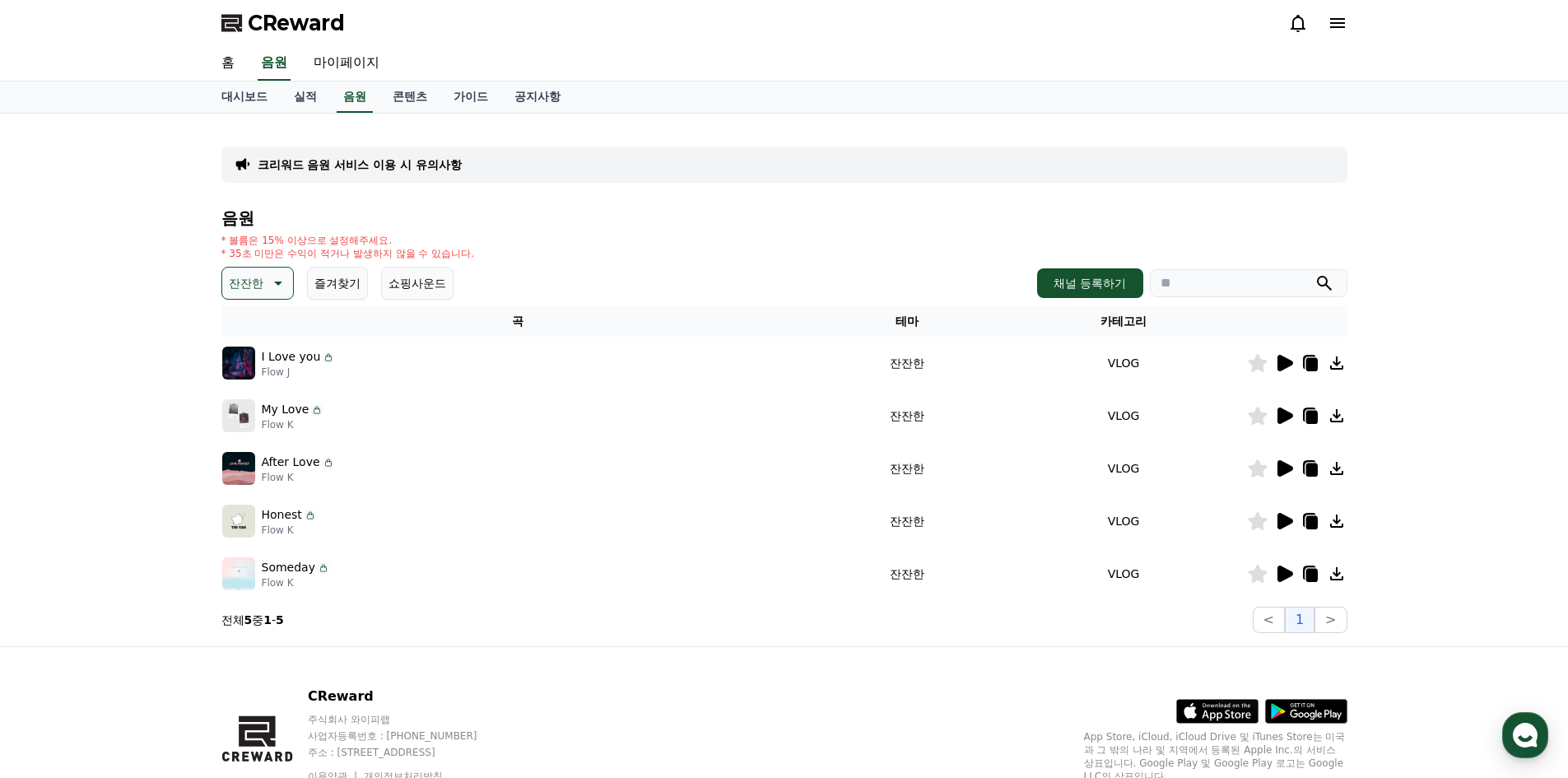
click at [1279, 357] on icon at bounding box center [1285, 363] width 15 height 16
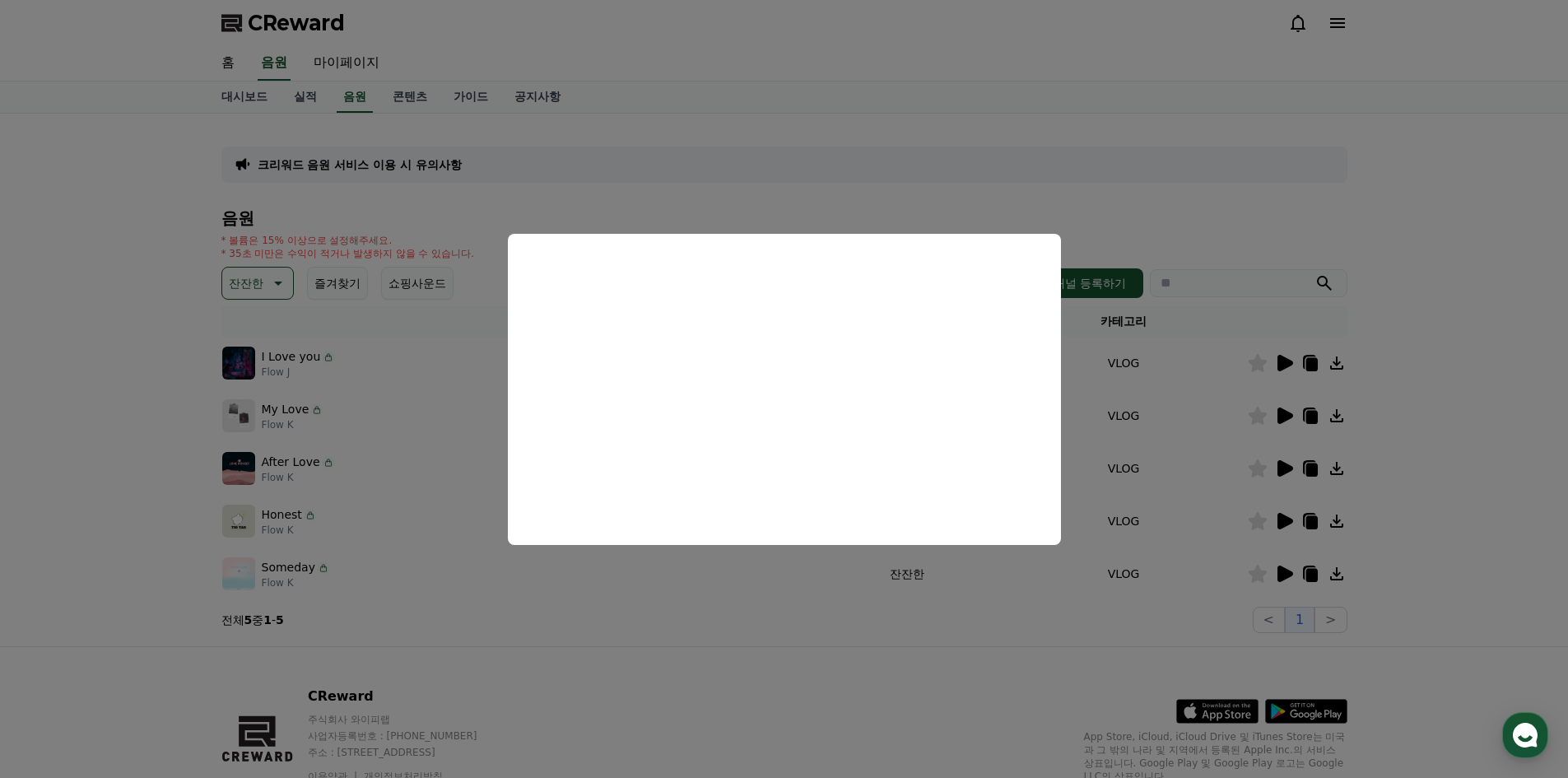
click at [1282, 415] on button "close modal" at bounding box center [784, 389] width 1568 height 778
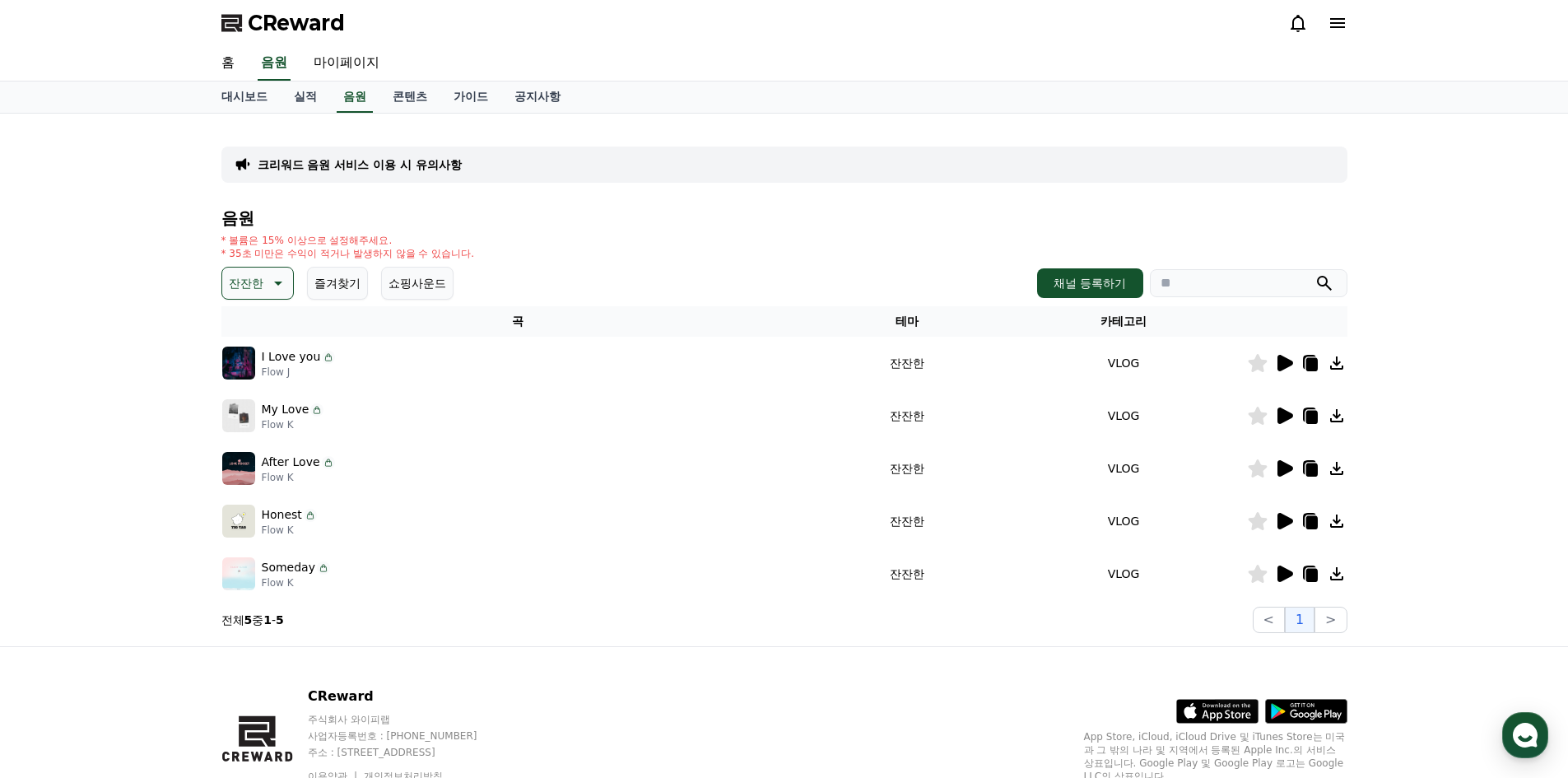
click at [1282, 415] on icon at bounding box center [1285, 415] width 15 height 16
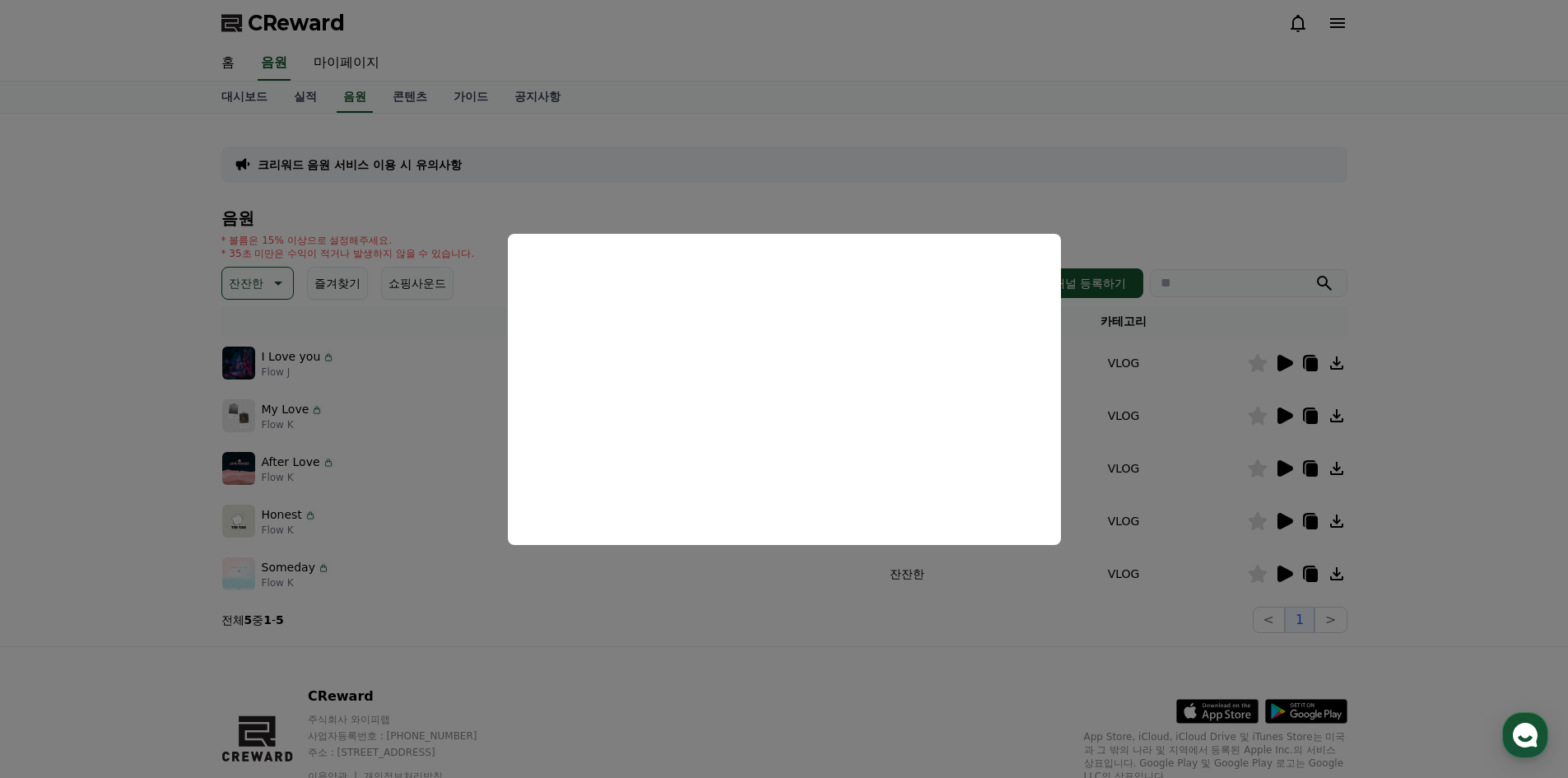
click at [1048, 644] on button "close modal" at bounding box center [784, 389] width 1568 height 778
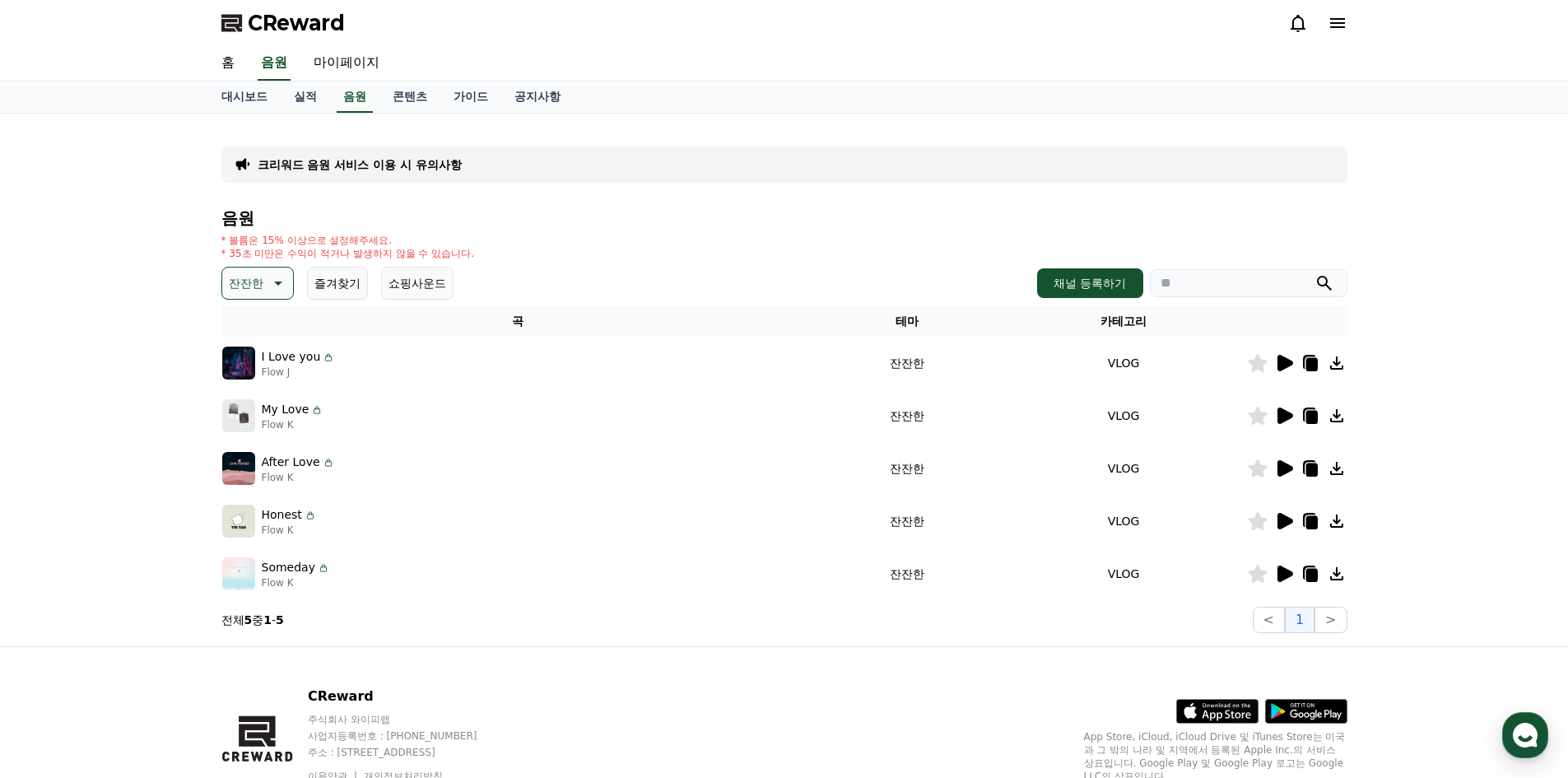
click at [1274, 466] on icon at bounding box center [1284, 468] width 20 height 20
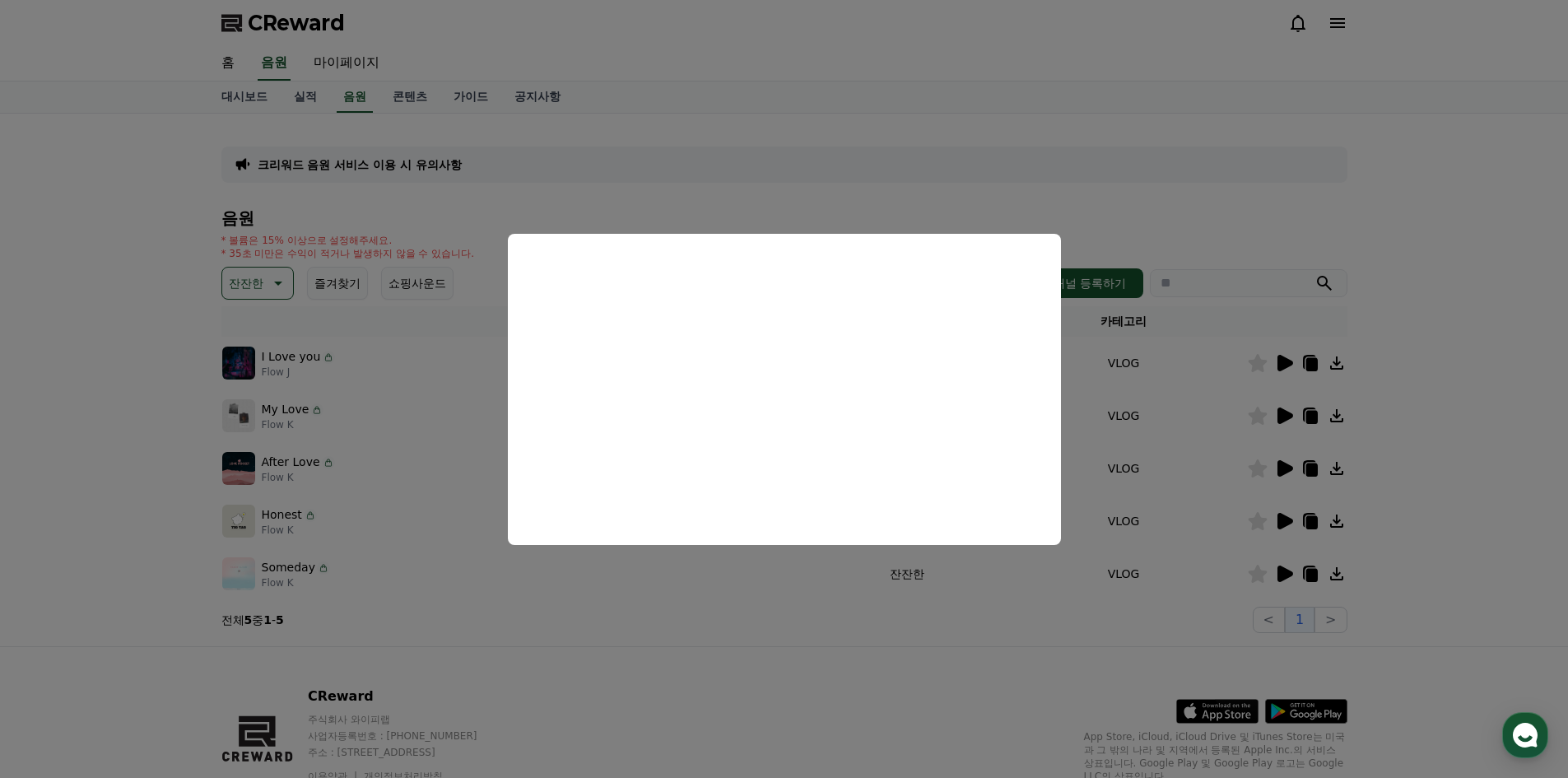
click at [938, 648] on button "close modal" at bounding box center [784, 389] width 1568 height 778
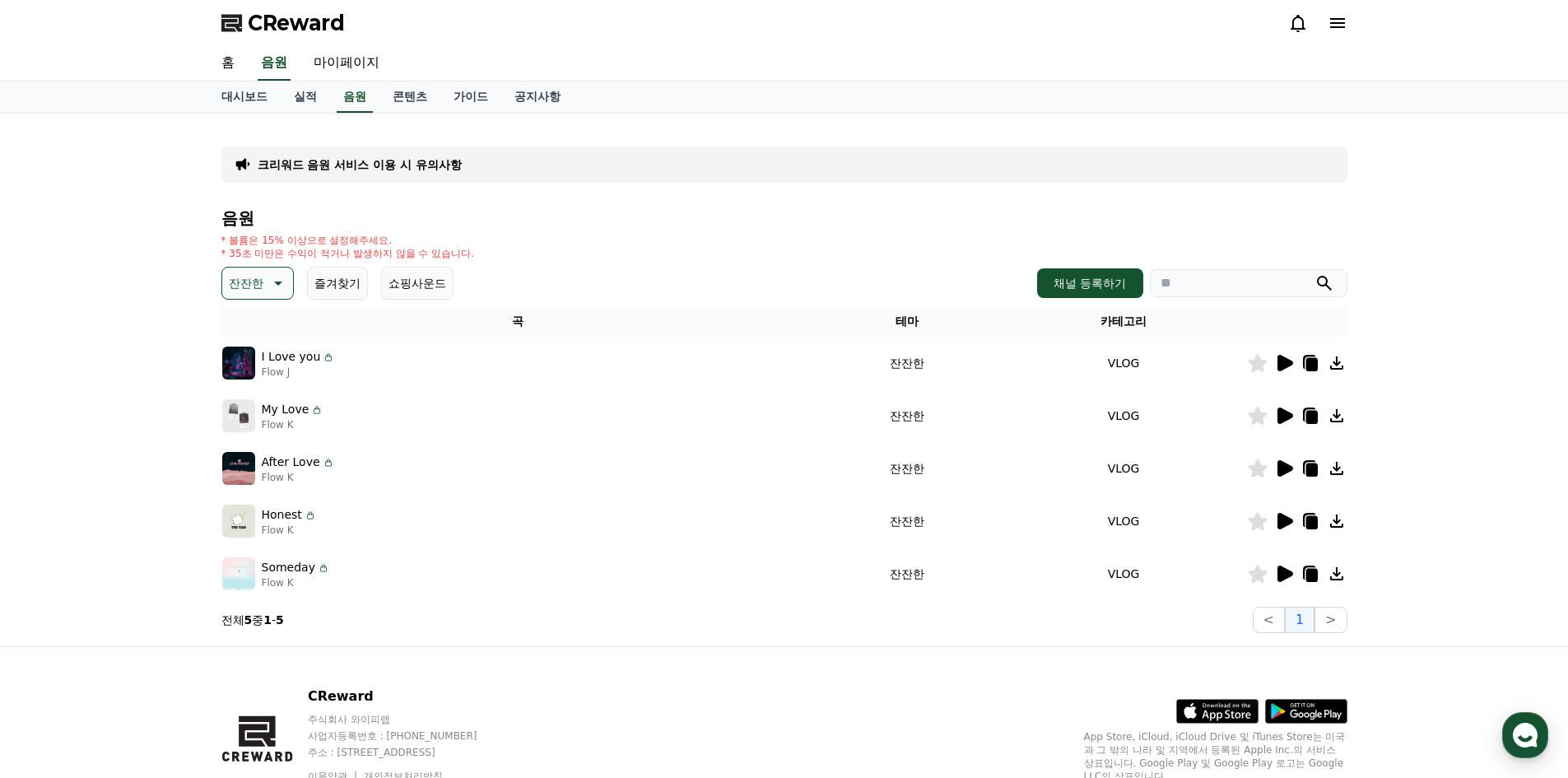
click at [1278, 520] on icon at bounding box center [1285, 521] width 15 height 16
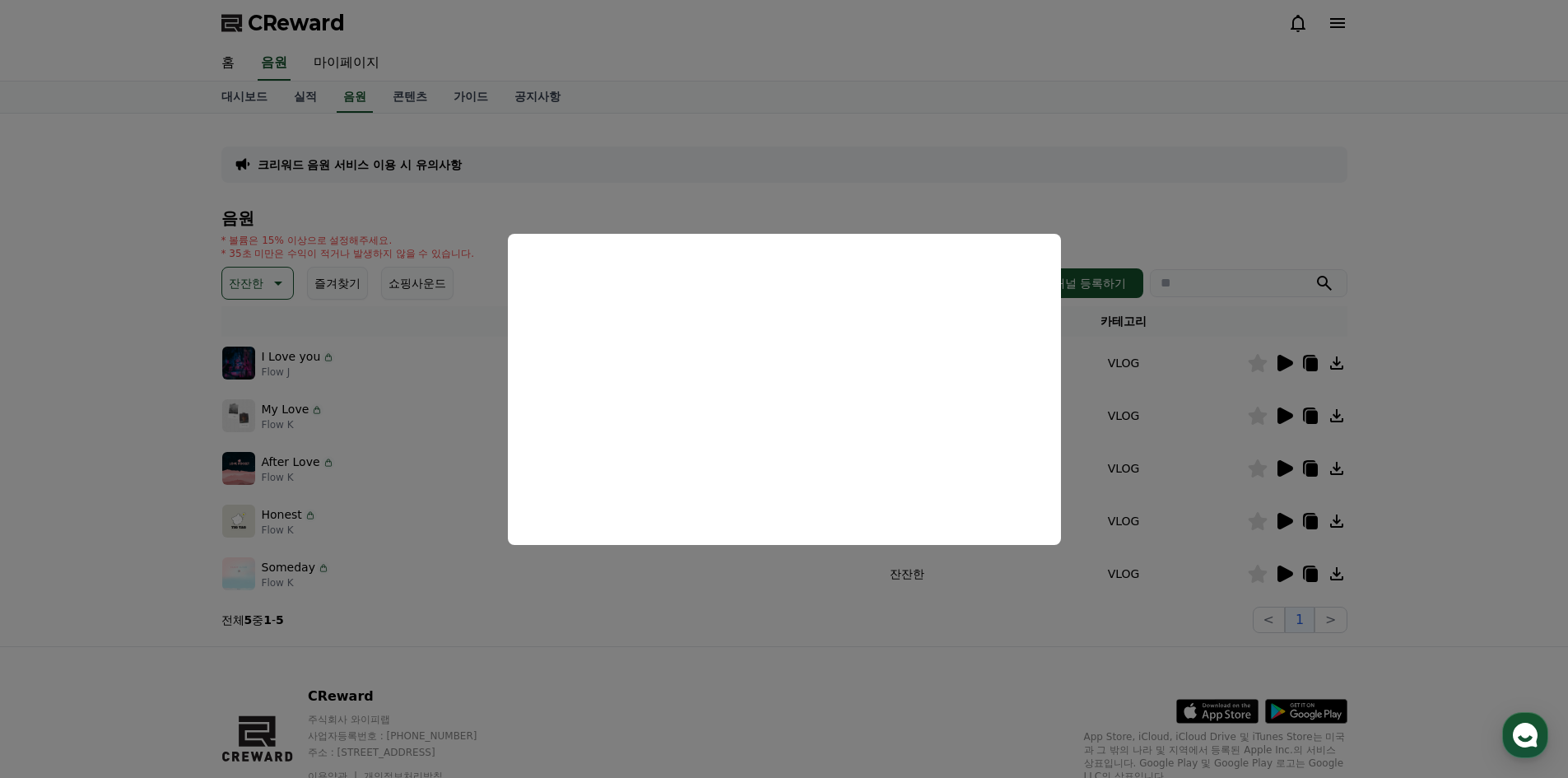
click at [892, 640] on button "close modal" at bounding box center [784, 389] width 1568 height 778
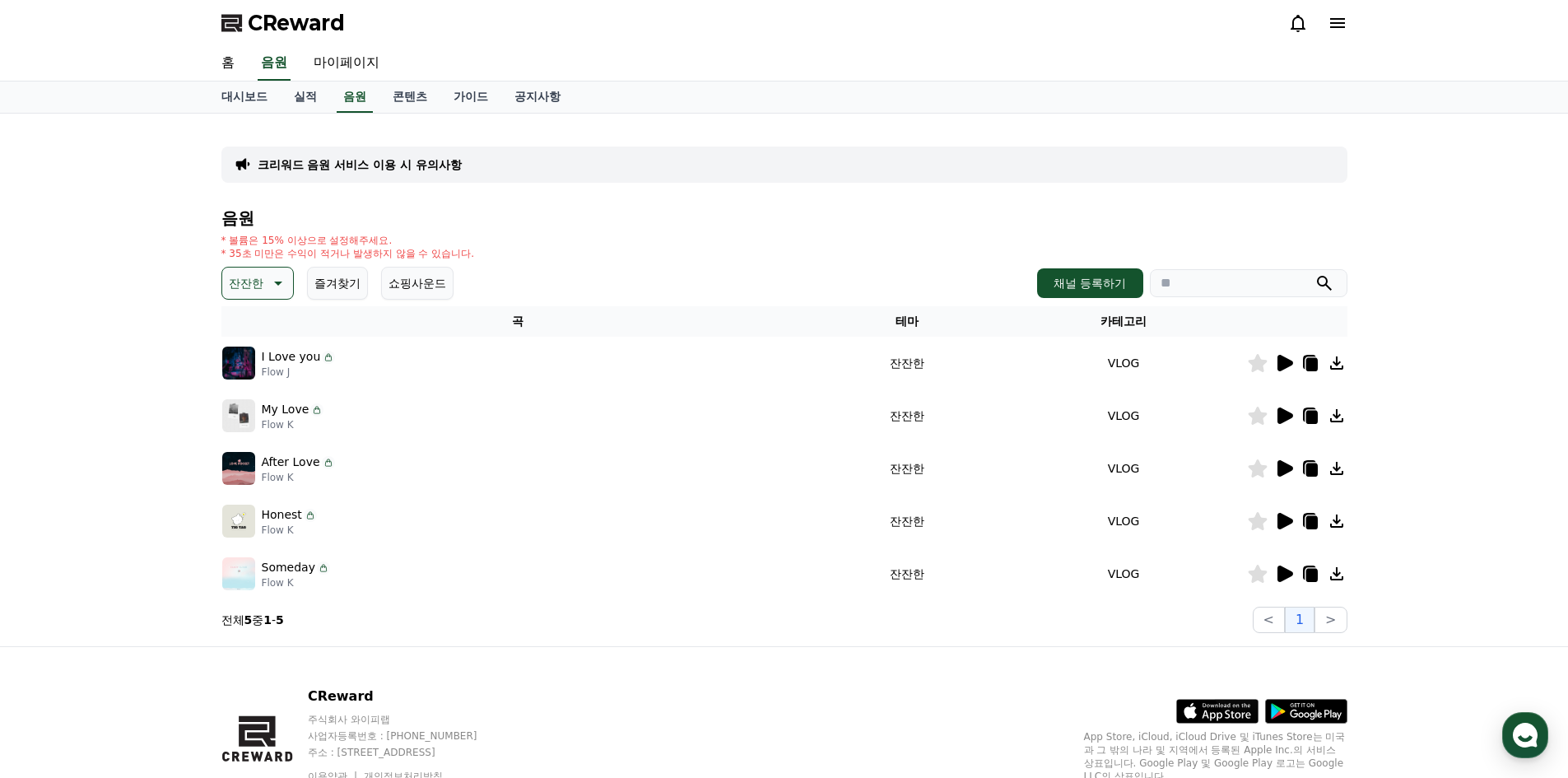
click at [1281, 576] on icon at bounding box center [1285, 573] width 15 height 16
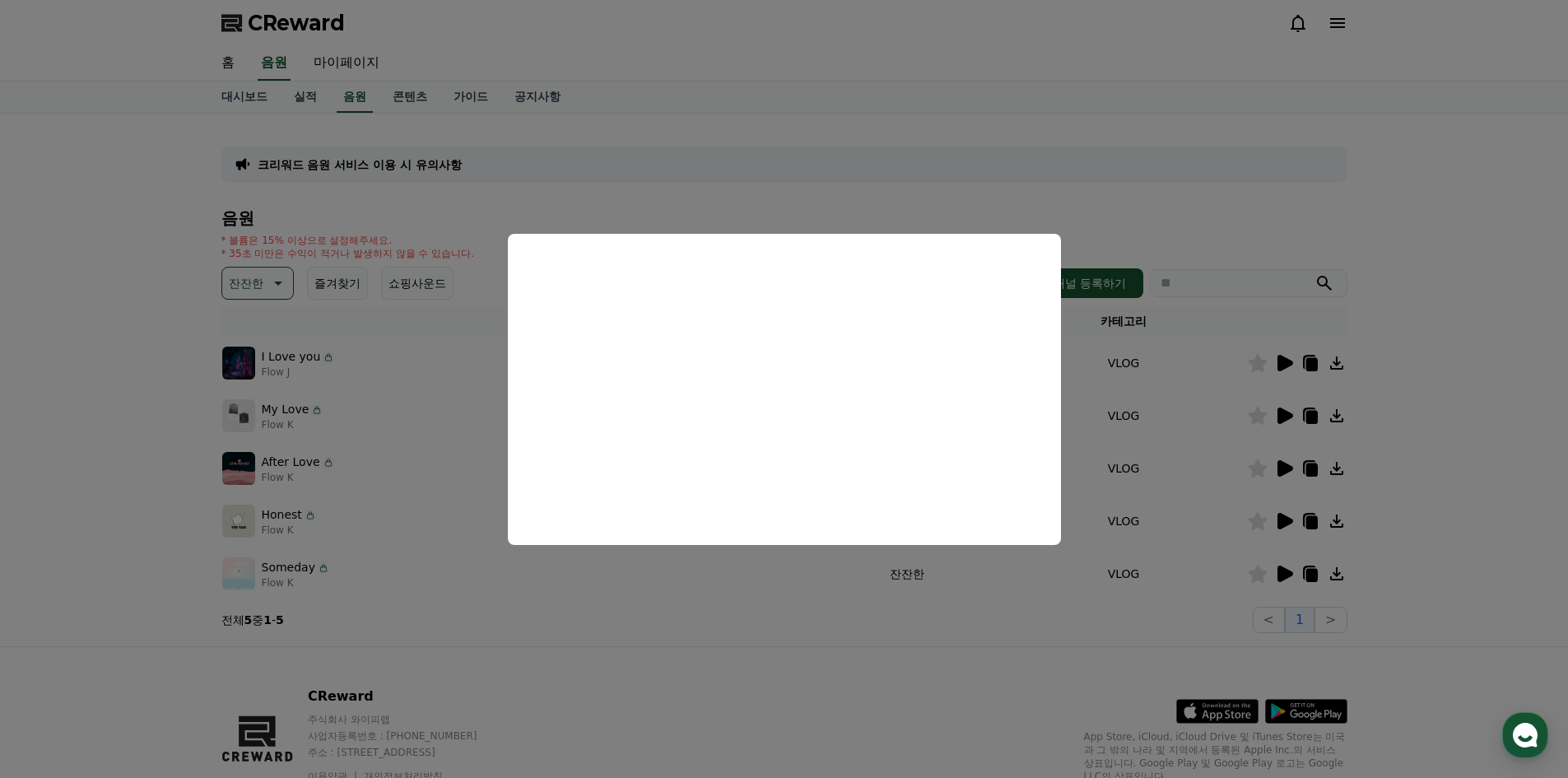
click at [1284, 518] on button "close modal" at bounding box center [784, 389] width 1568 height 778
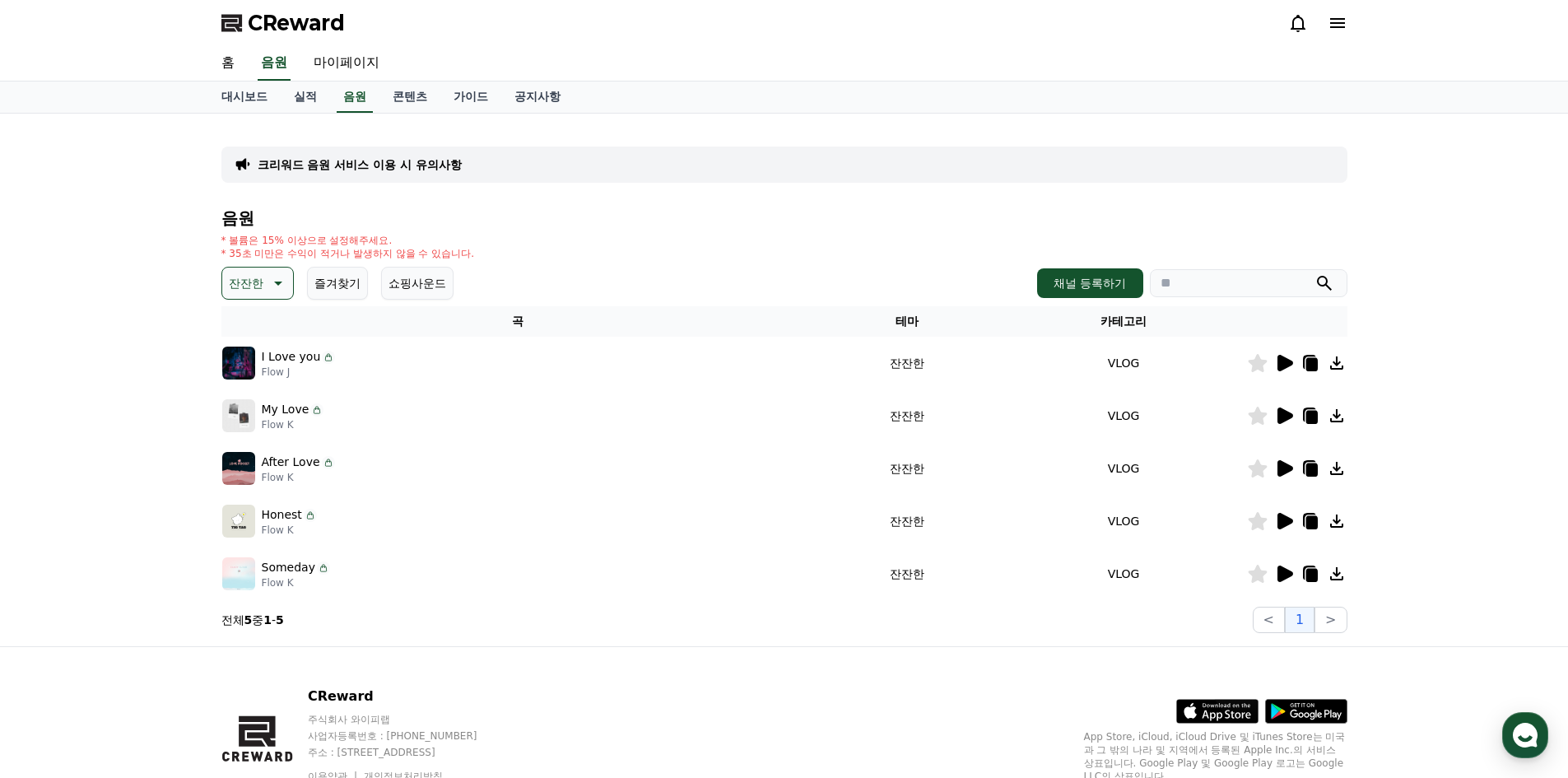
click at [1284, 518] on icon at bounding box center [1285, 521] width 15 height 16
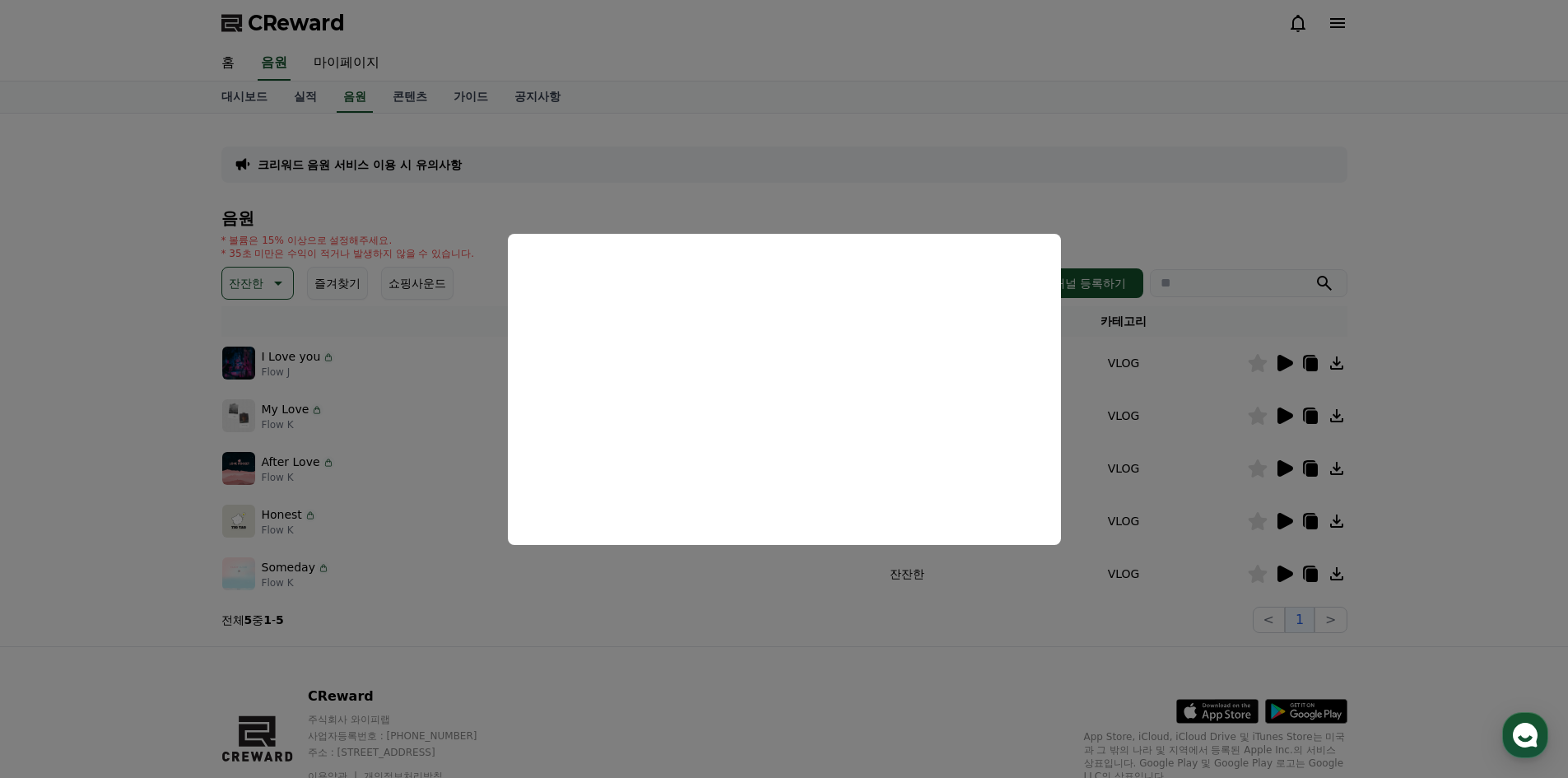
click at [755, 596] on button "close modal" at bounding box center [784, 389] width 1568 height 778
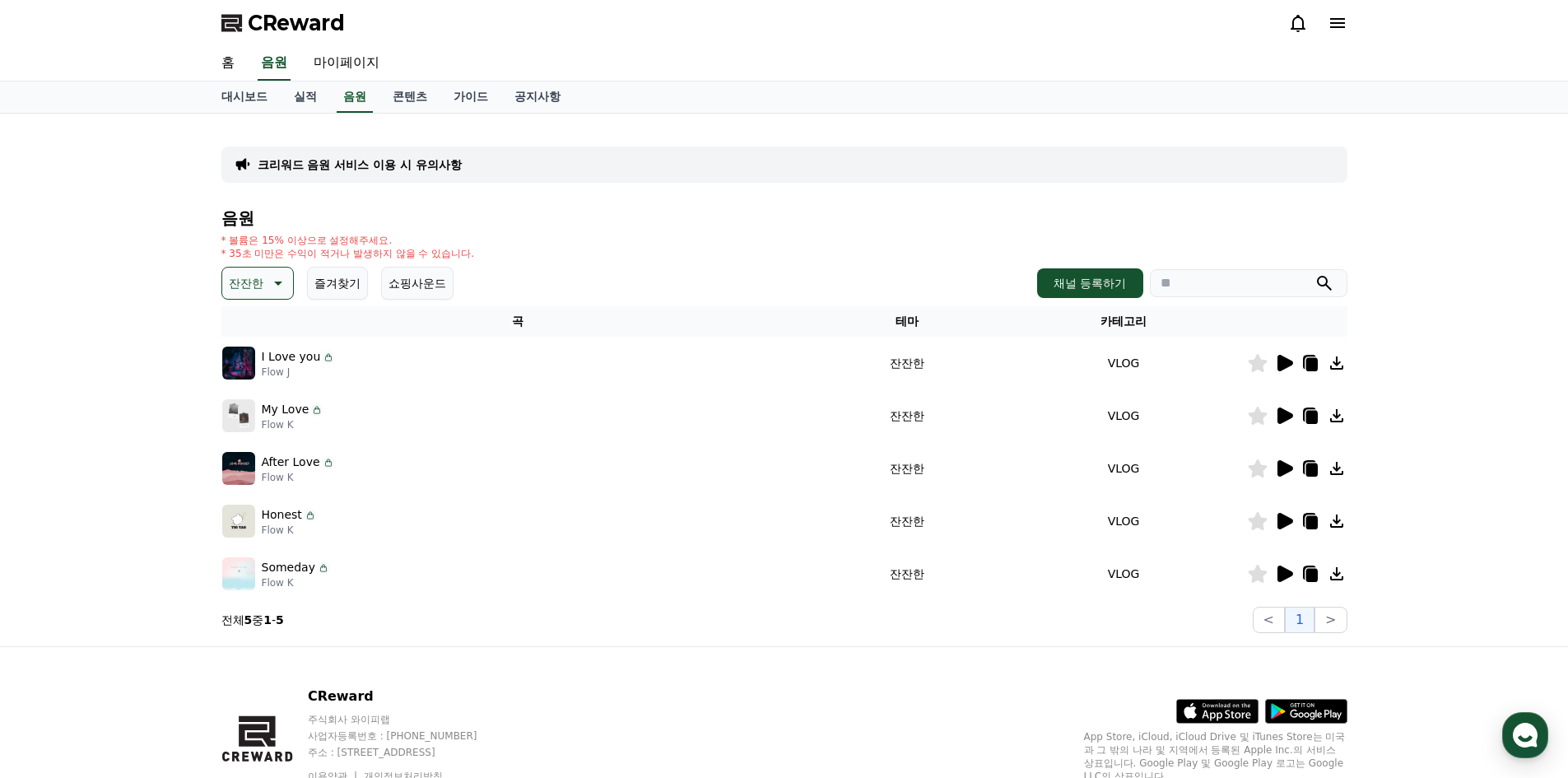
click at [1278, 573] on icon at bounding box center [1285, 573] width 15 height 16
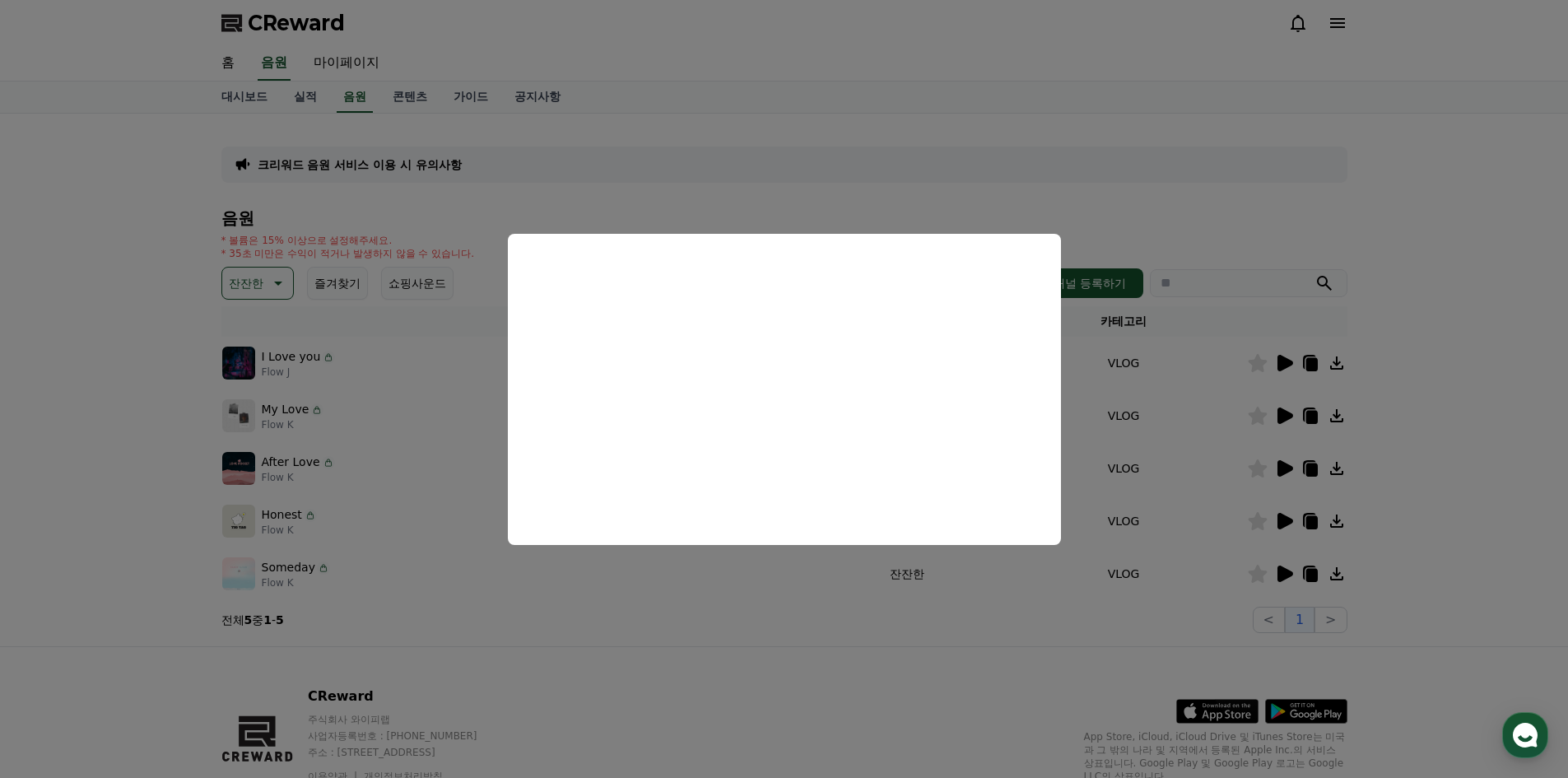
click at [906, 129] on button "close modal" at bounding box center [784, 389] width 1568 height 778
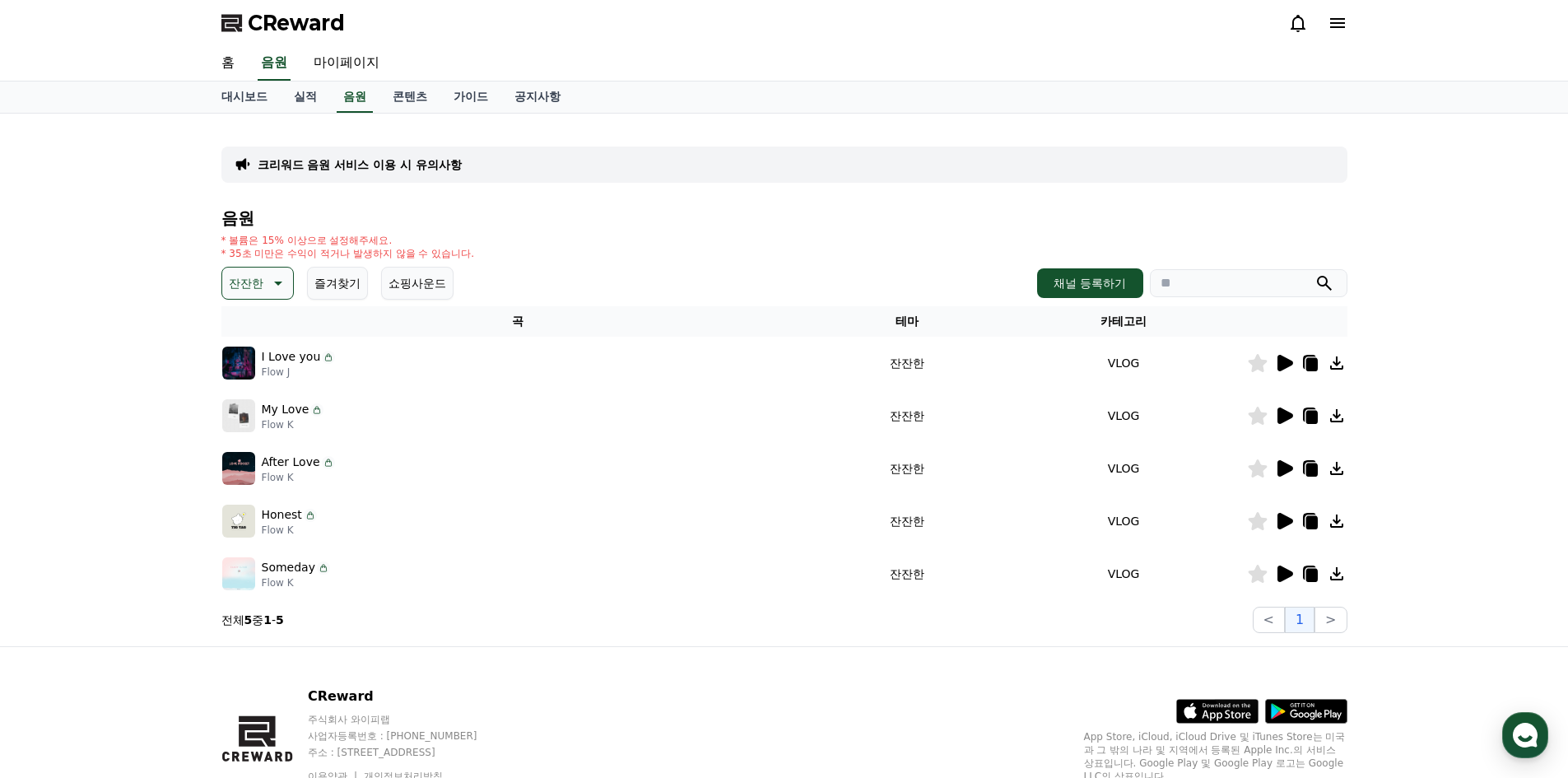
click at [393, 168] on p "크리워드 음원 서비스 이용 시 유의사항" at bounding box center [359, 164] width 204 height 16
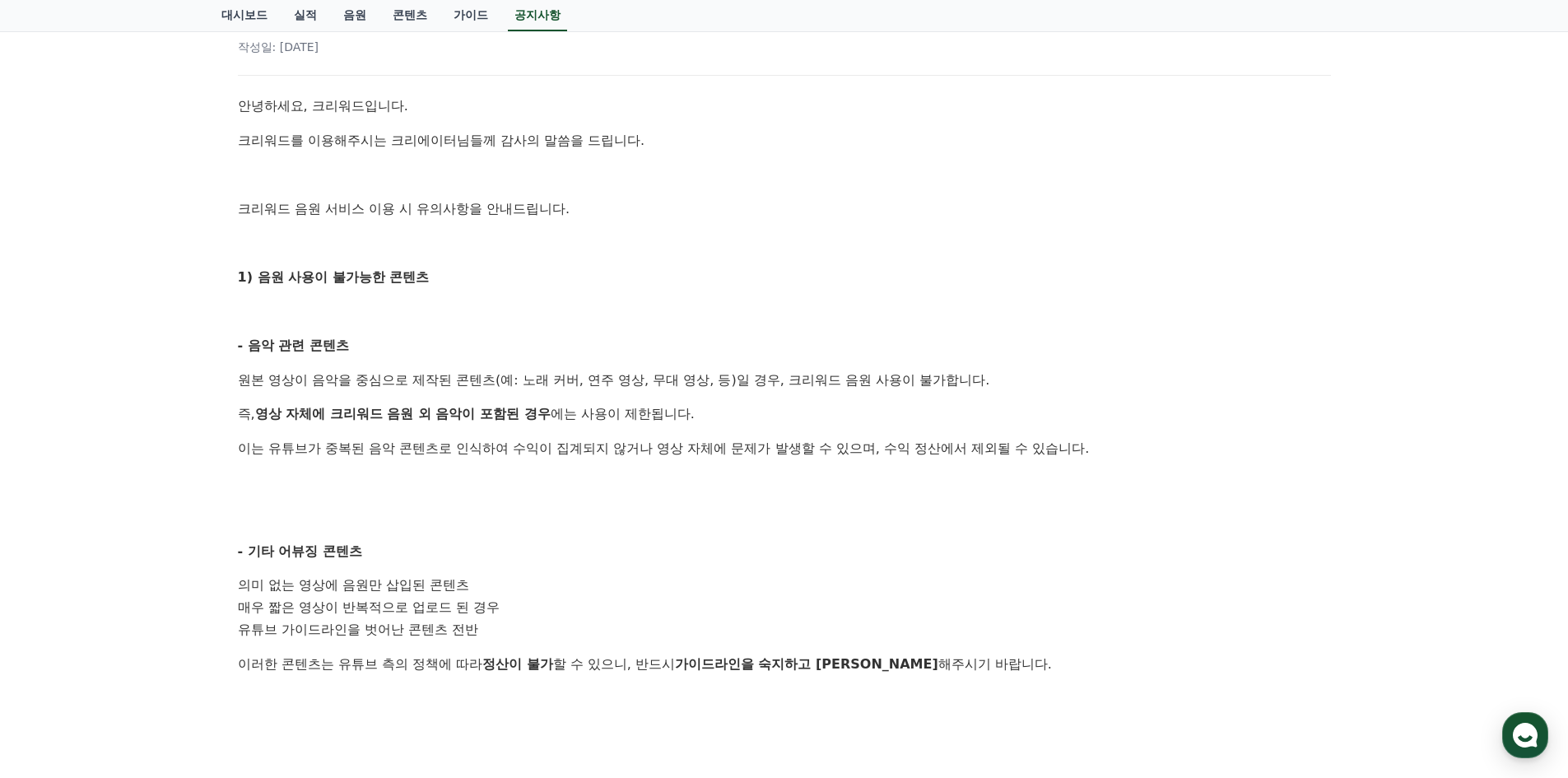
scroll to position [83, 0]
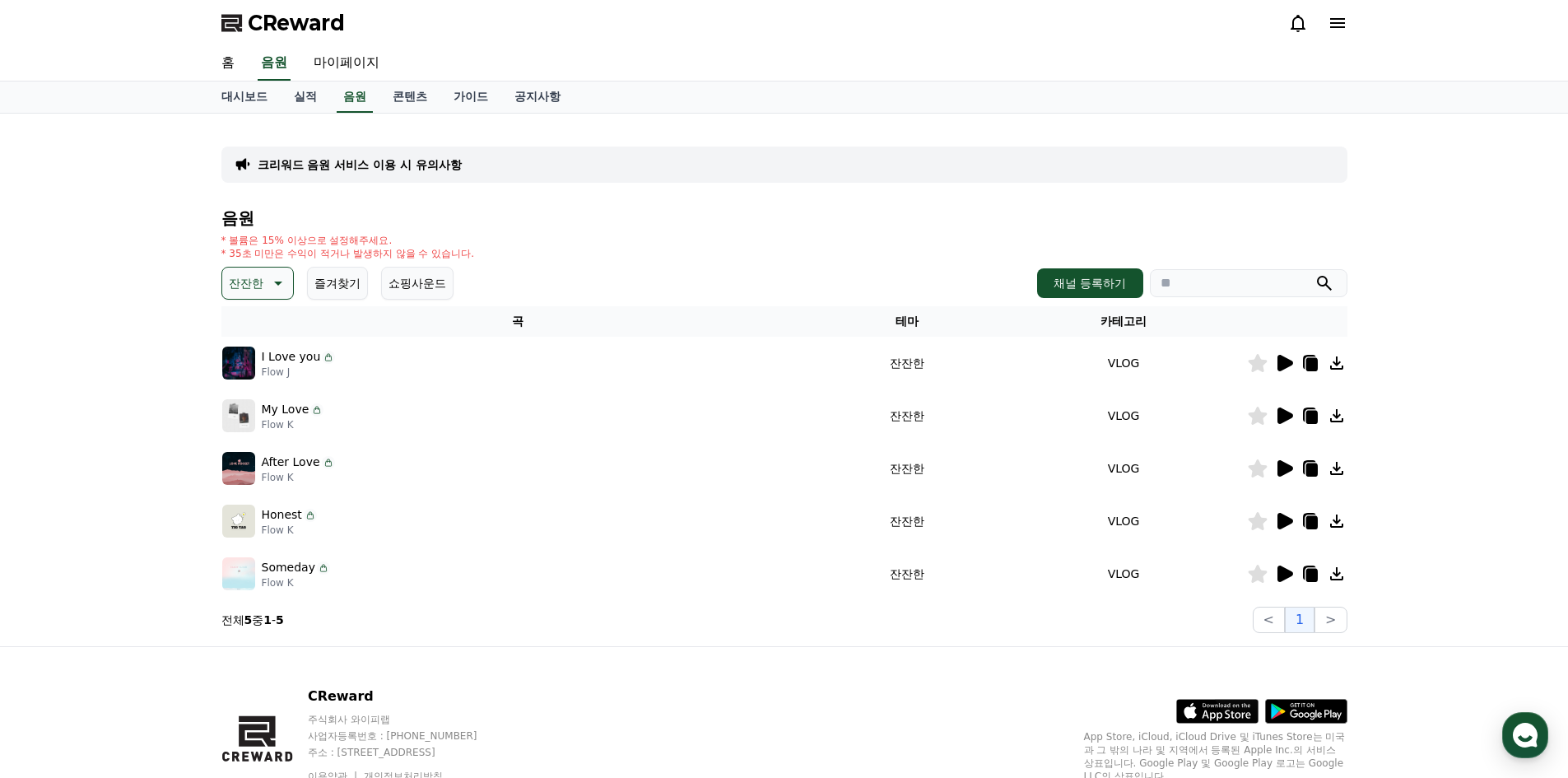
click at [282, 282] on icon at bounding box center [276, 283] width 20 height 20
click at [258, 331] on button "밝은" at bounding box center [242, 333] width 37 height 37
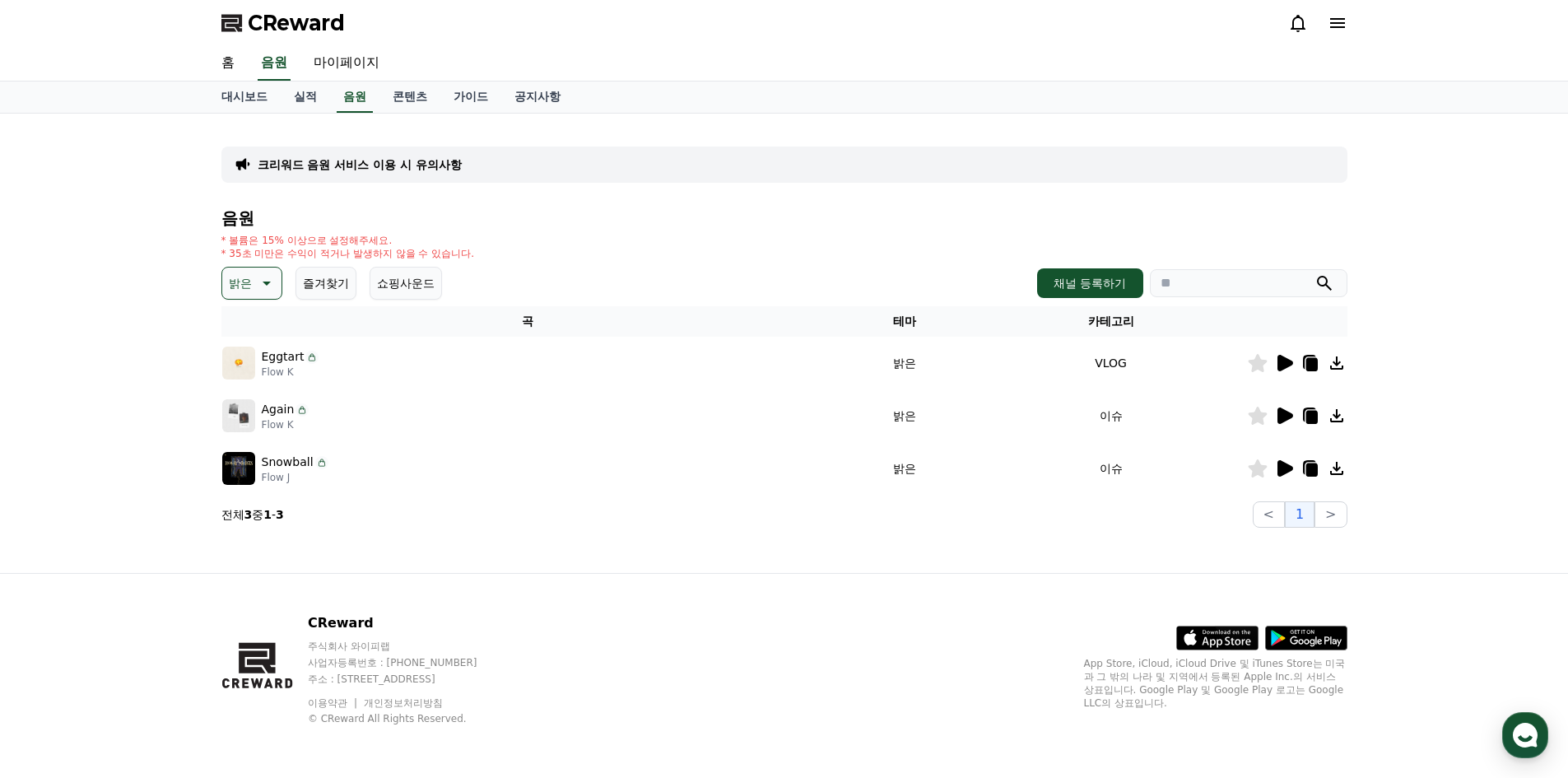
click at [1287, 364] on icon at bounding box center [1285, 363] width 15 height 16
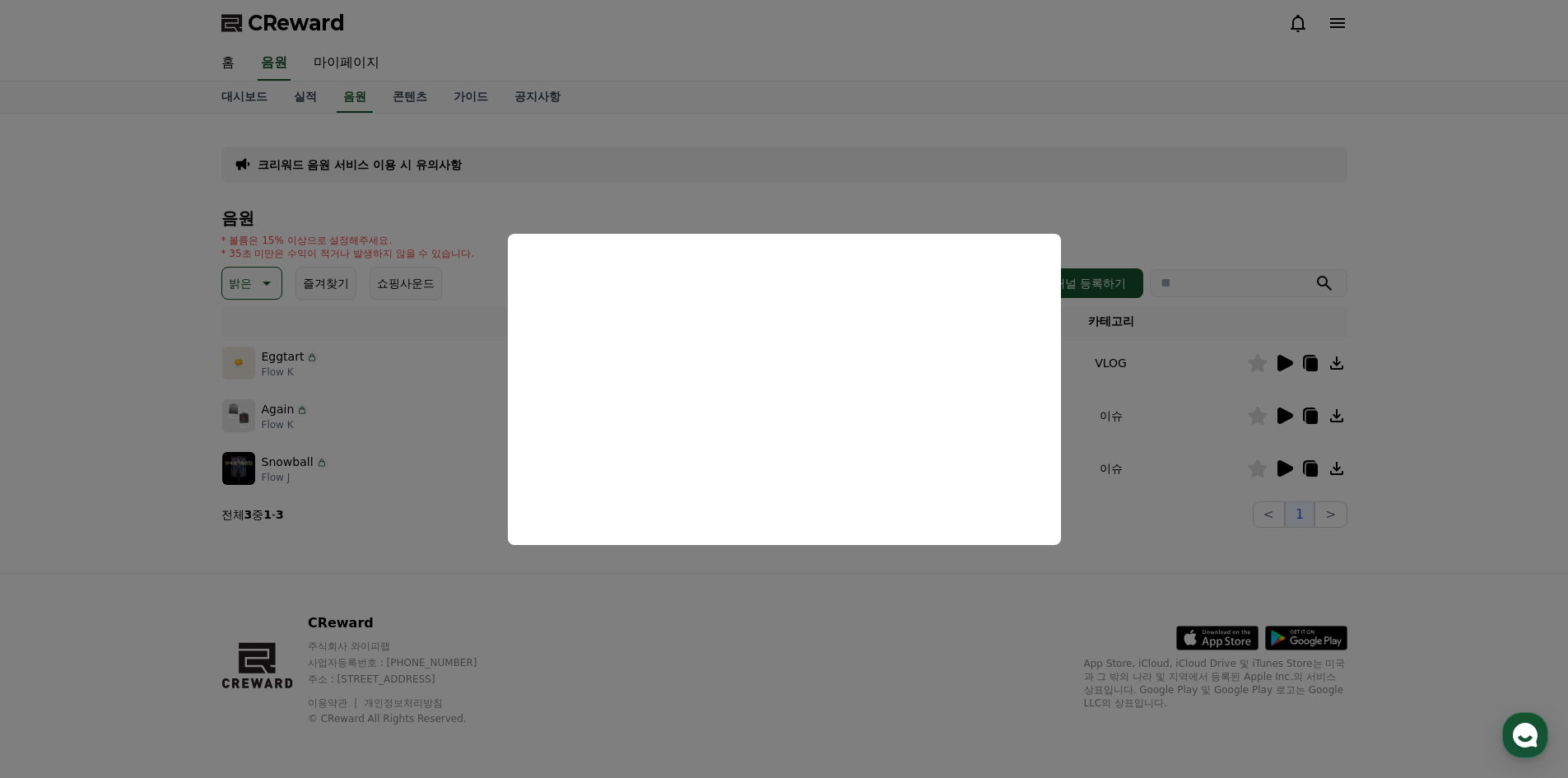
click at [993, 602] on button "close modal" at bounding box center [784, 389] width 1568 height 778
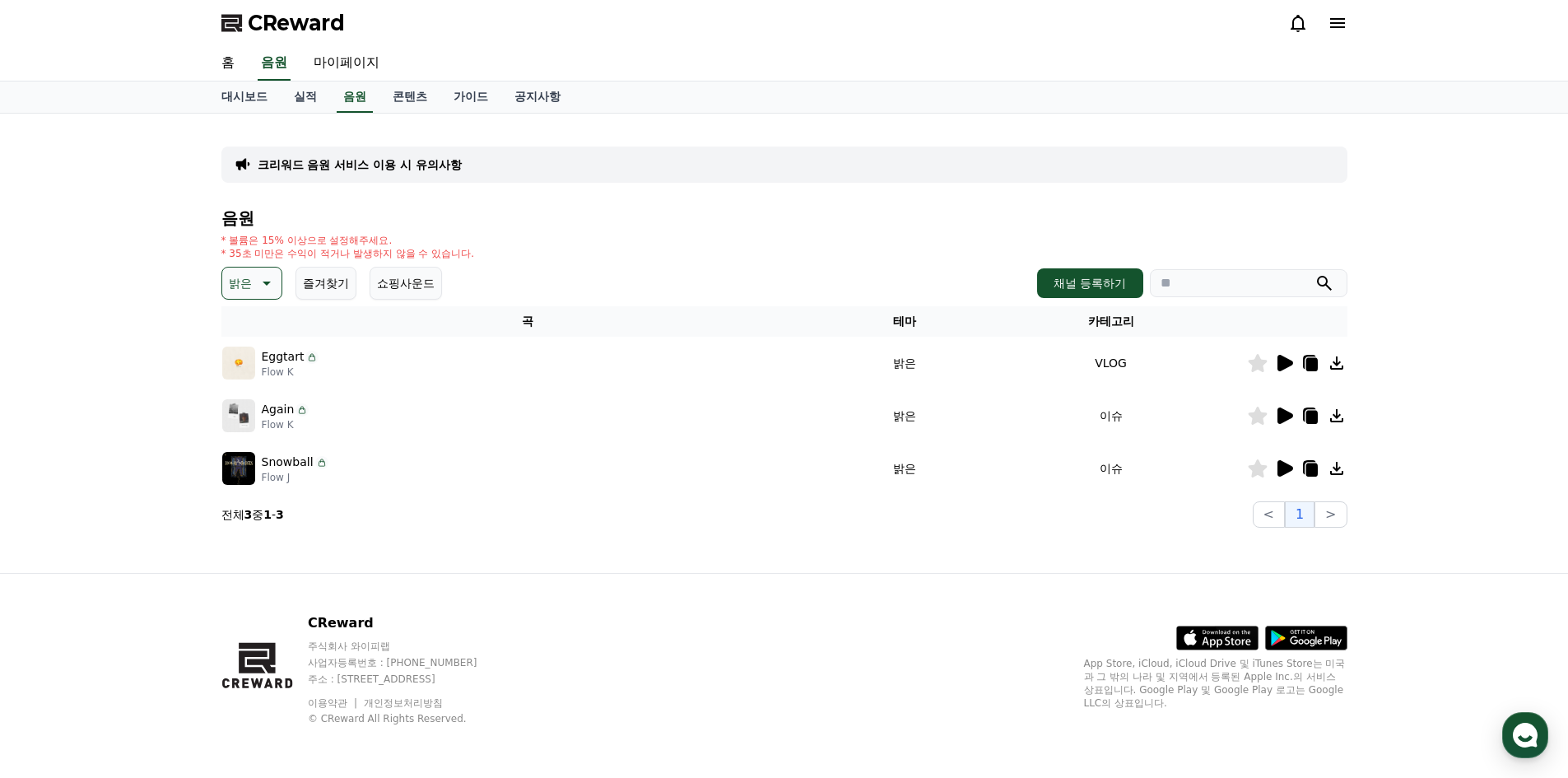
click at [1282, 423] on icon at bounding box center [1285, 415] width 15 height 16
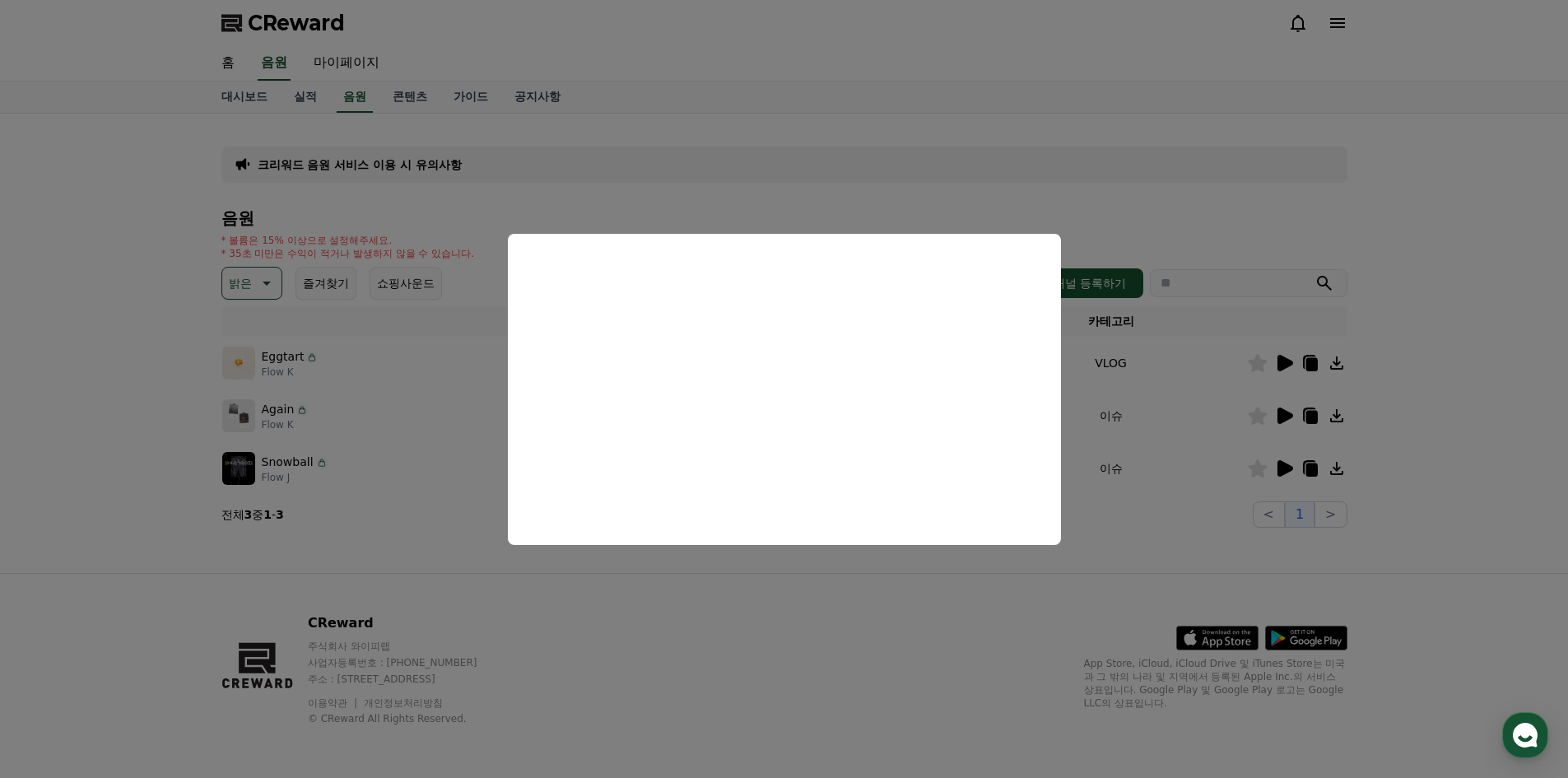
click at [1193, 538] on button "close modal" at bounding box center [784, 389] width 1568 height 778
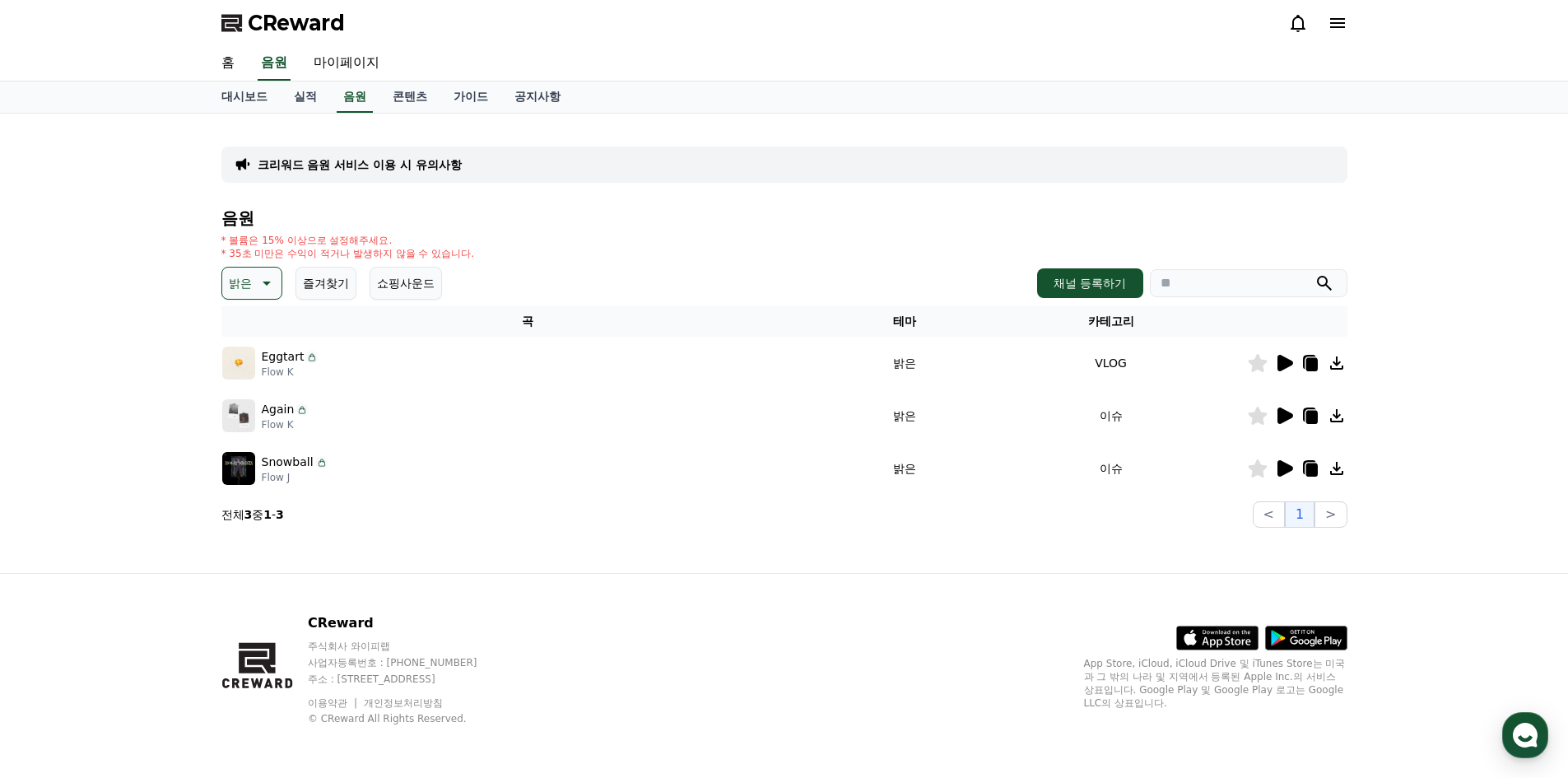
click at [1280, 474] on icon at bounding box center [1285, 468] width 15 height 16
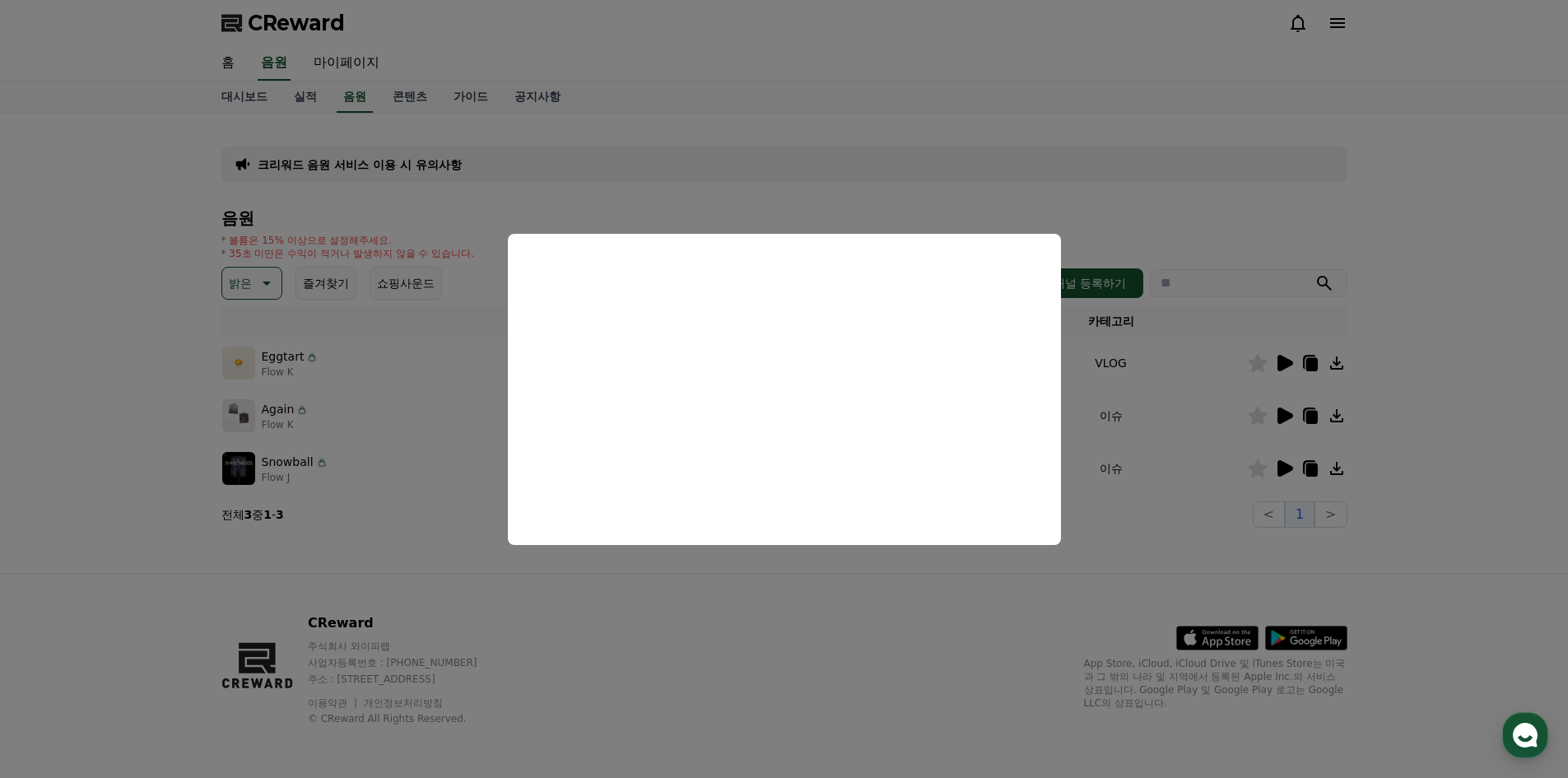
click at [1140, 534] on button "close modal" at bounding box center [784, 389] width 1568 height 778
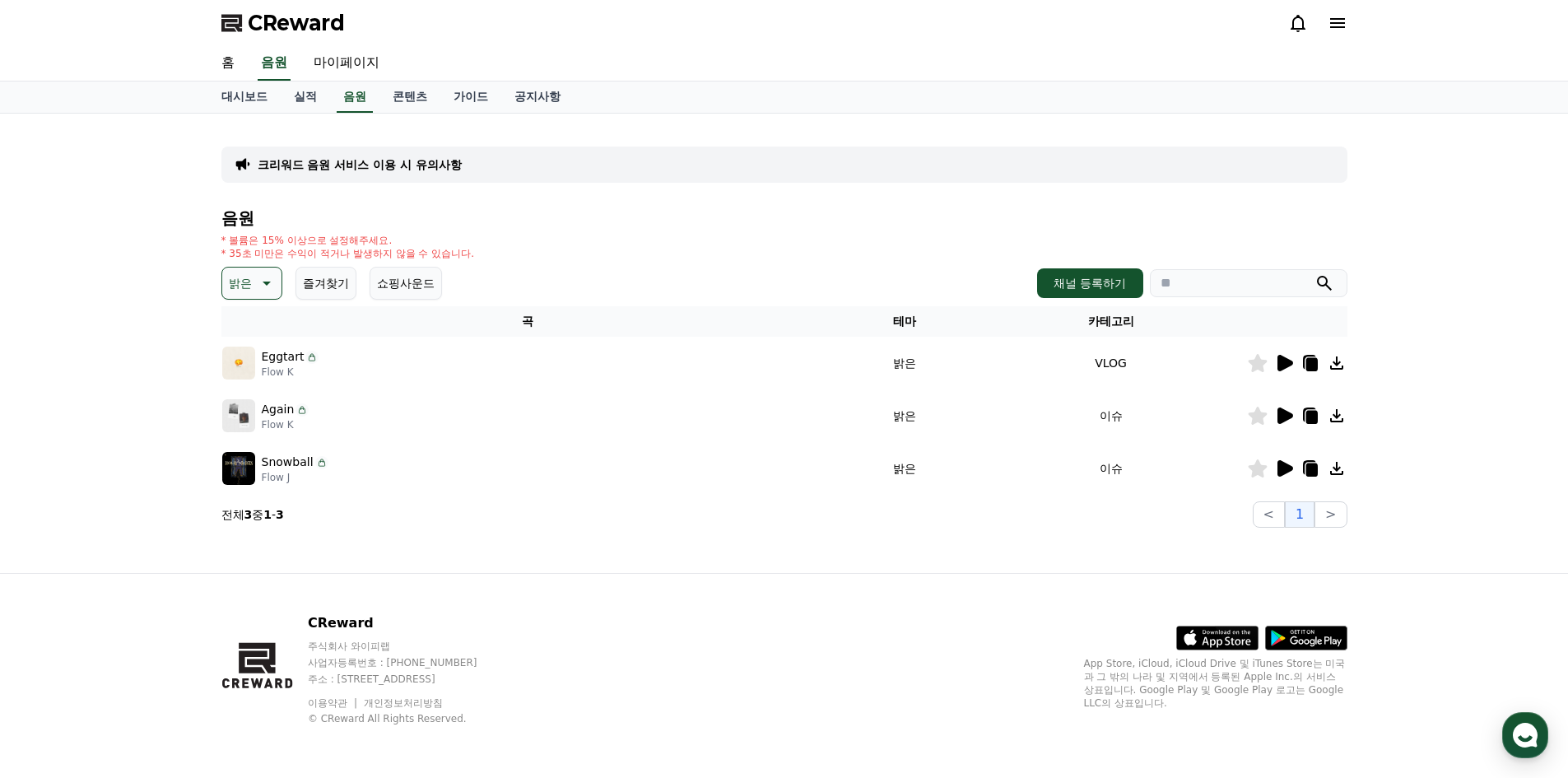
click at [1284, 359] on icon at bounding box center [1285, 363] width 15 height 16
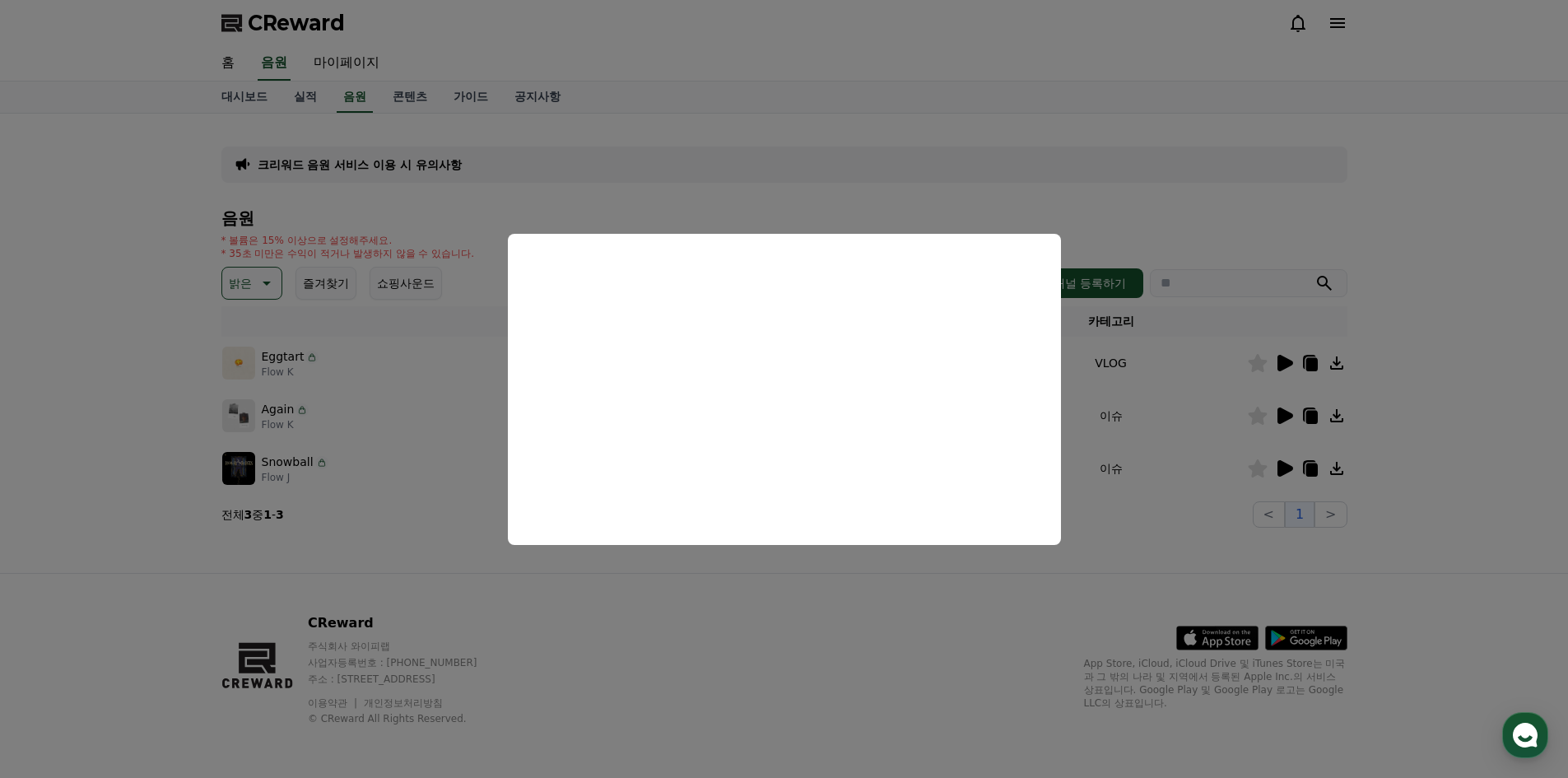
click at [883, 132] on button "close modal" at bounding box center [784, 389] width 1568 height 778
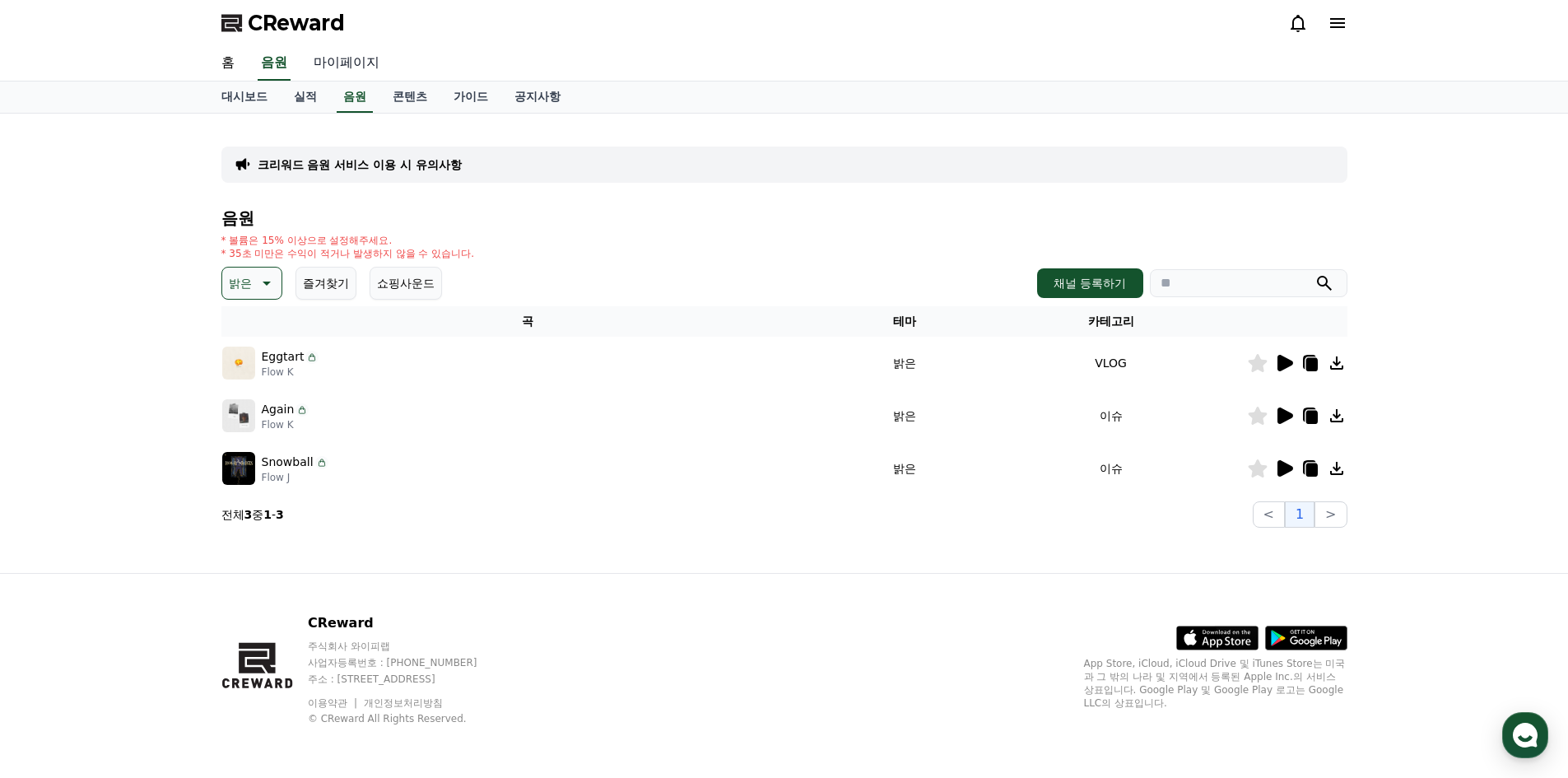
click at [338, 65] on link "마이페이지" at bounding box center [347, 63] width 92 height 35
select select "**********"
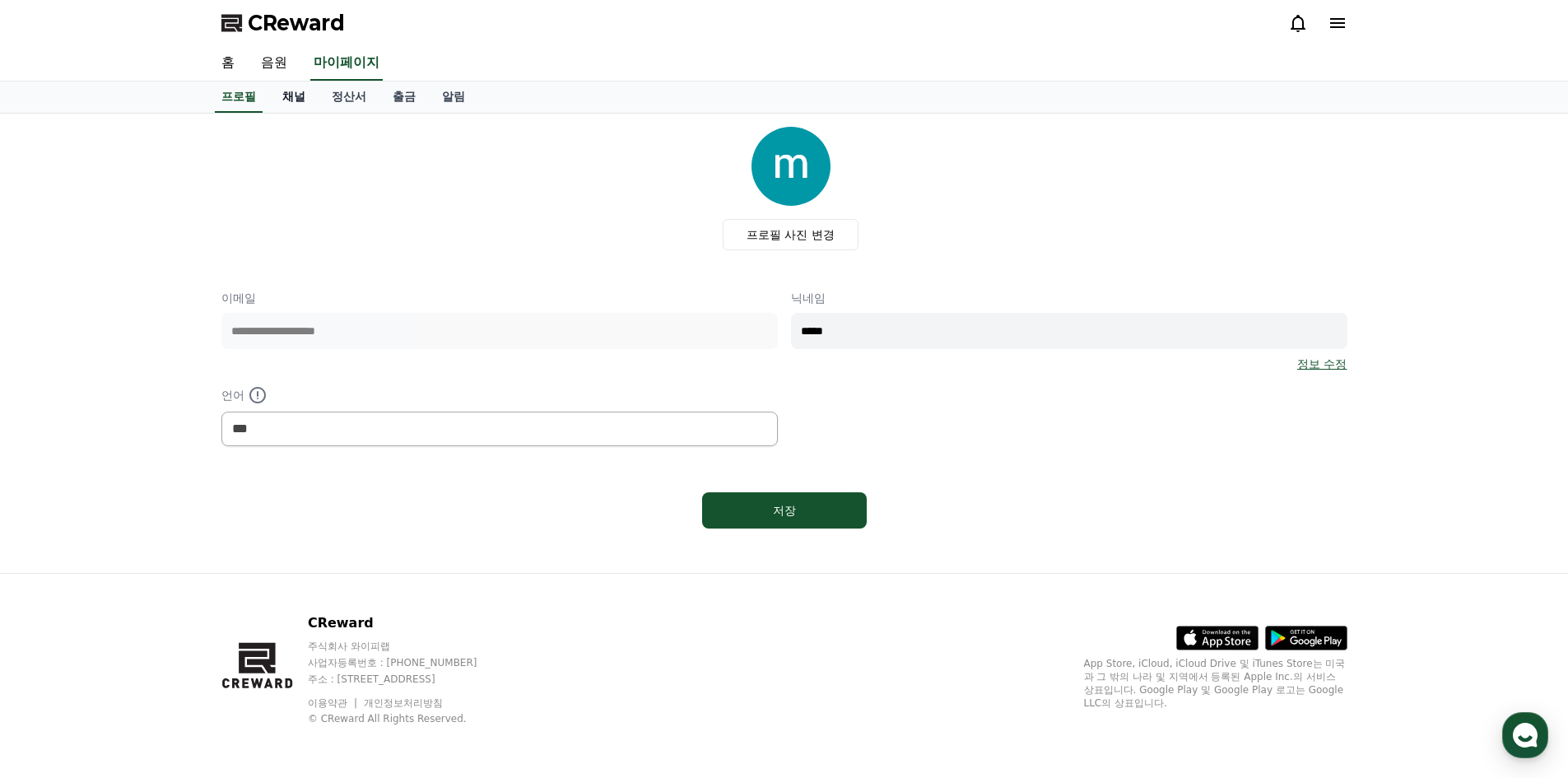
click at [292, 101] on link "채널" at bounding box center [294, 97] width 49 height 32
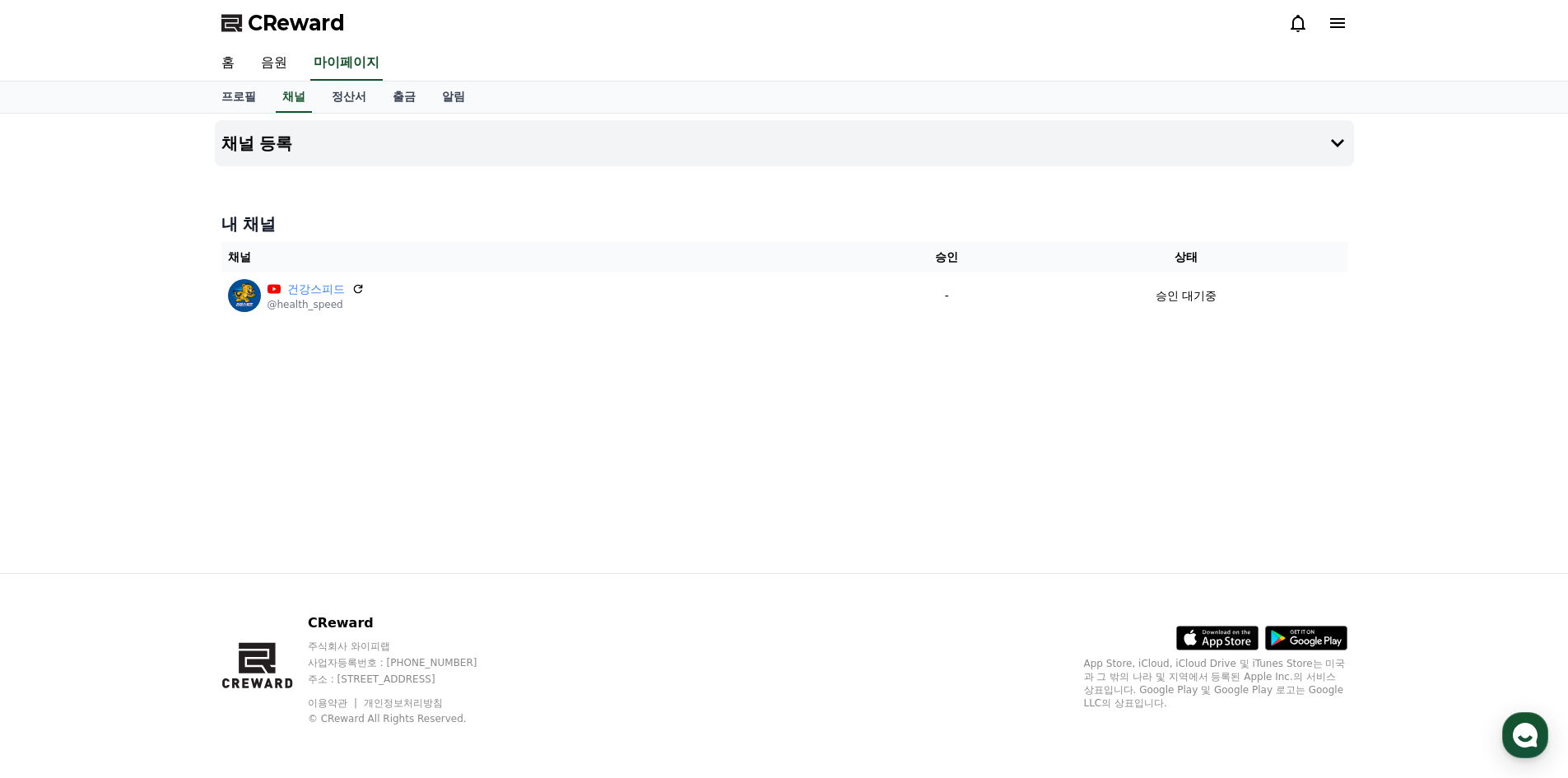
click at [834, 447] on div "채널 등록 내 채널 채널 승인 상태 건강스피드 @health_speed - 승인 대기중" at bounding box center [784, 343] width 1152 height 459
click at [762, 419] on div "채널 등록 내 채널 채널 승인 상태 건강스피드 @health_speed - 승인 대기중" at bounding box center [784, 343] width 1152 height 459
click at [744, 416] on div "채널 등록 내 채널 채널 승인 상태 건강스피드 @health_speed - 승인 대기중" at bounding box center [784, 343] width 1152 height 459
click at [269, 55] on link "음원" at bounding box center [274, 63] width 53 height 35
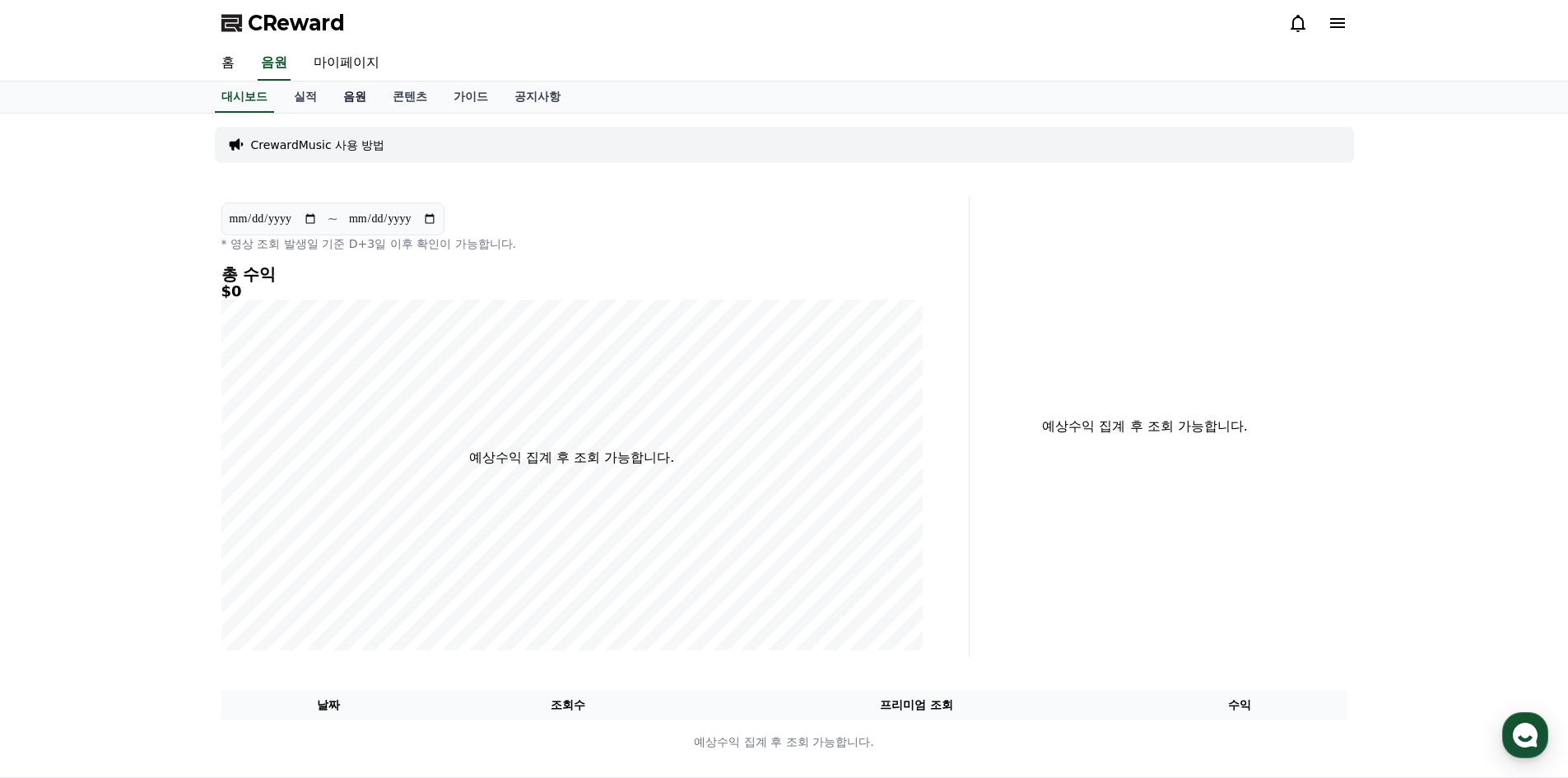
click at [355, 98] on link "음원" at bounding box center [355, 97] width 49 height 32
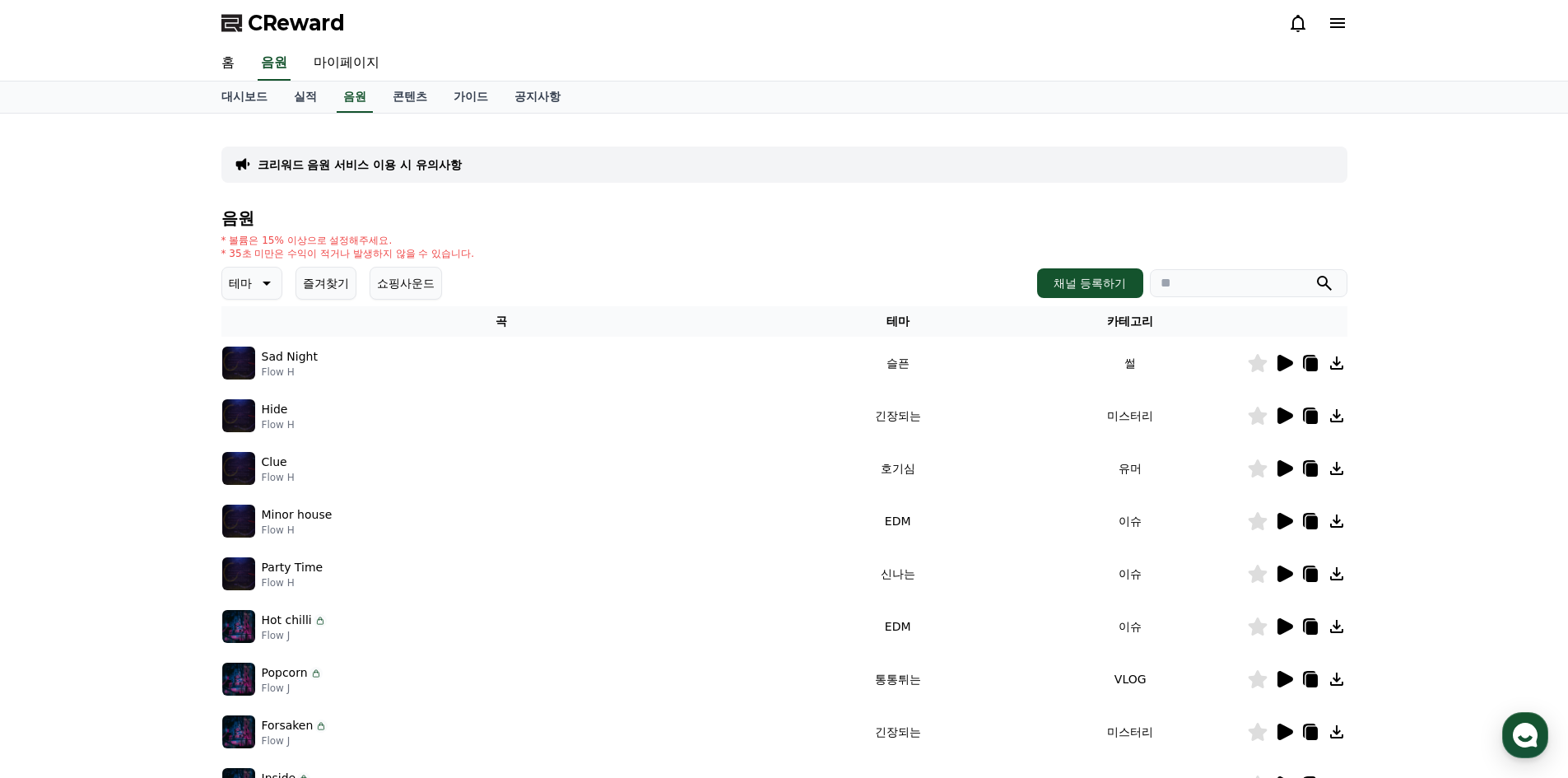
click at [269, 290] on icon at bounding box center [265, 283] width 20 height 20
click at [258, 389] on button "잔잔한" at bounding box center [248, 393] width 48 height 37
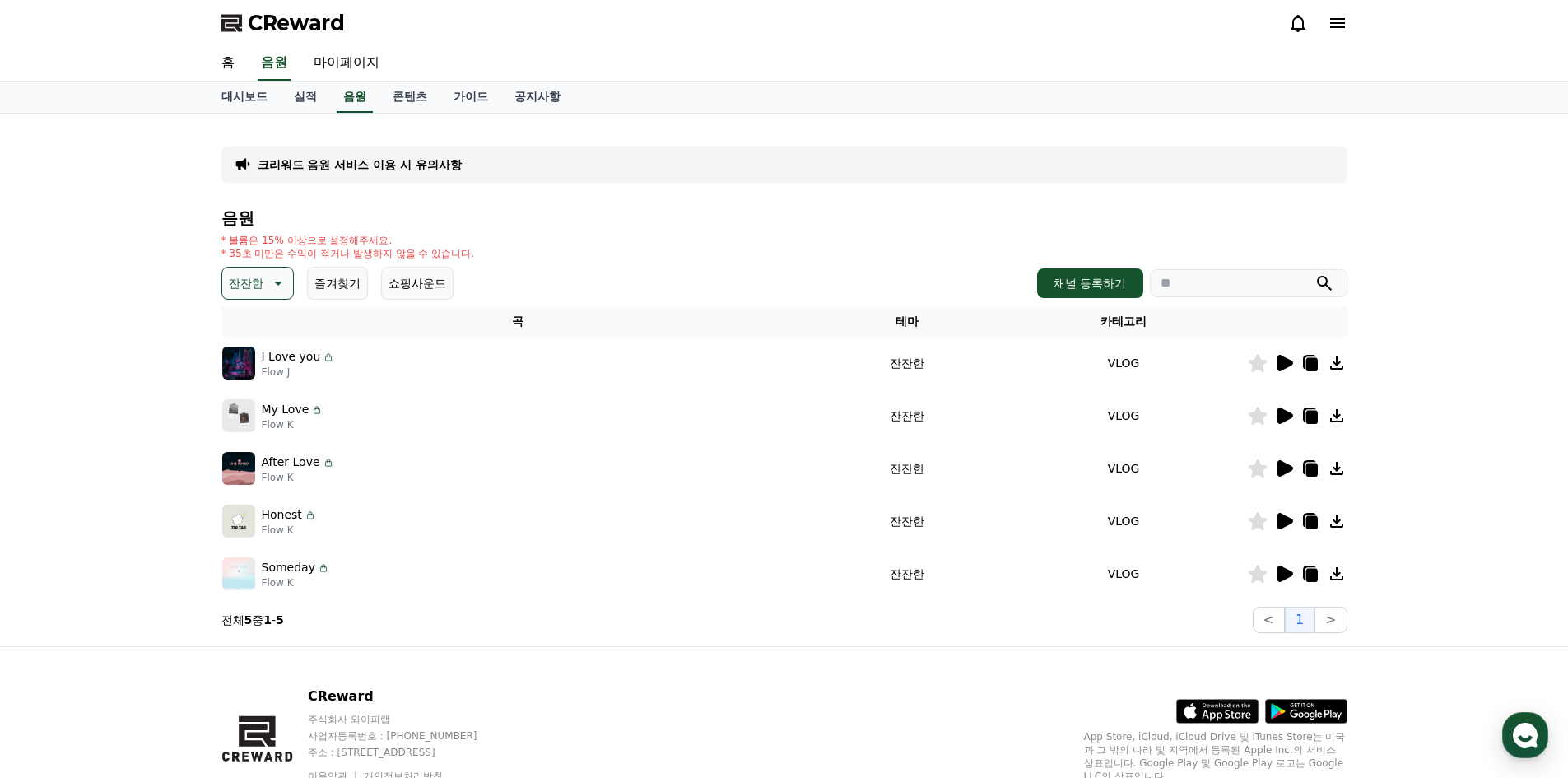
click at [1277, 366] on icon at bounding box center [1284, 363] width 20 height 20
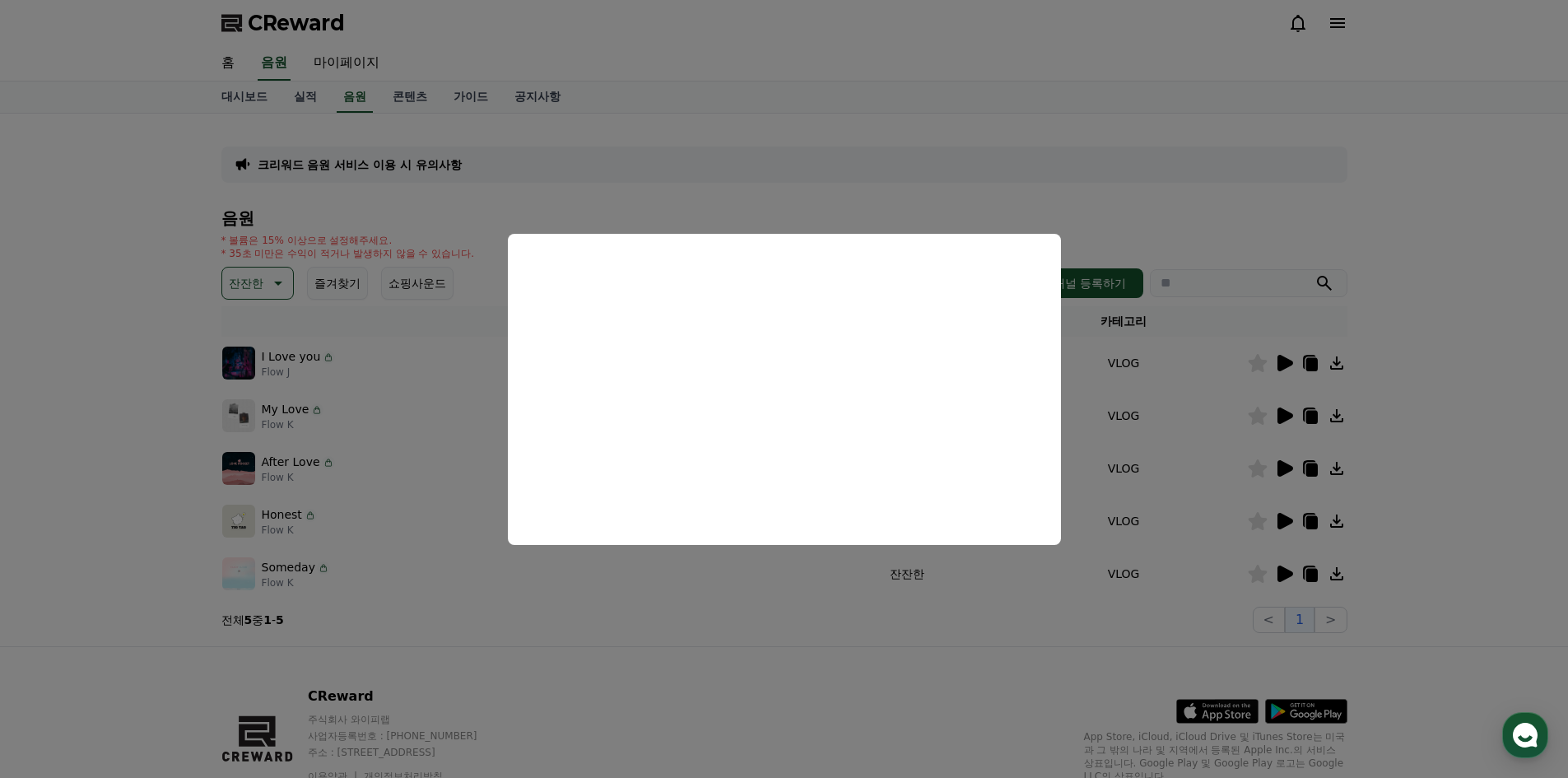
click at [1284, 418] on button "close modal" at bounding box center [784, 389] width 1568 height 778
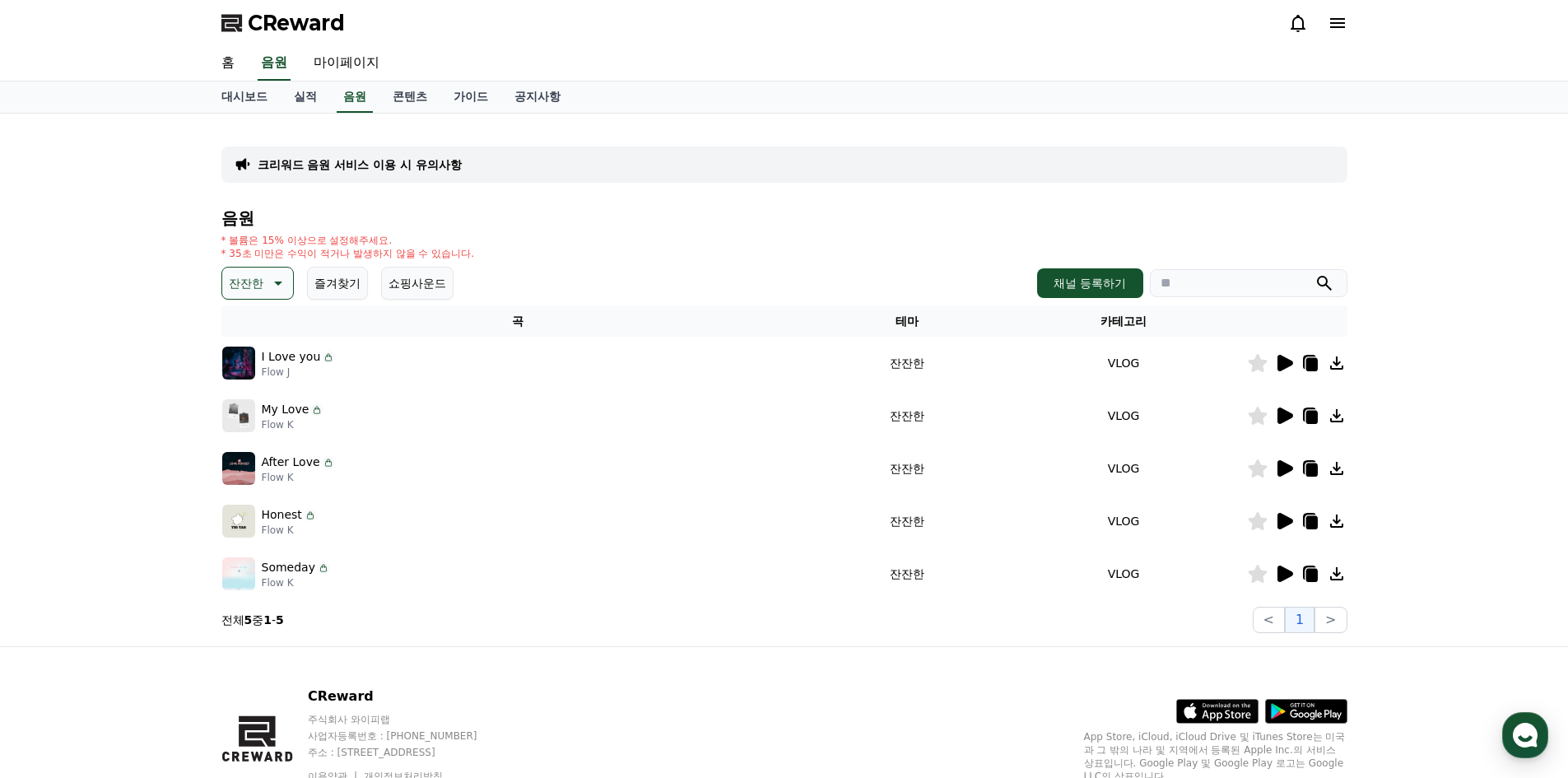
click at [1284, 418] on icon at bounding box center [1285, 415] width 15 height 16
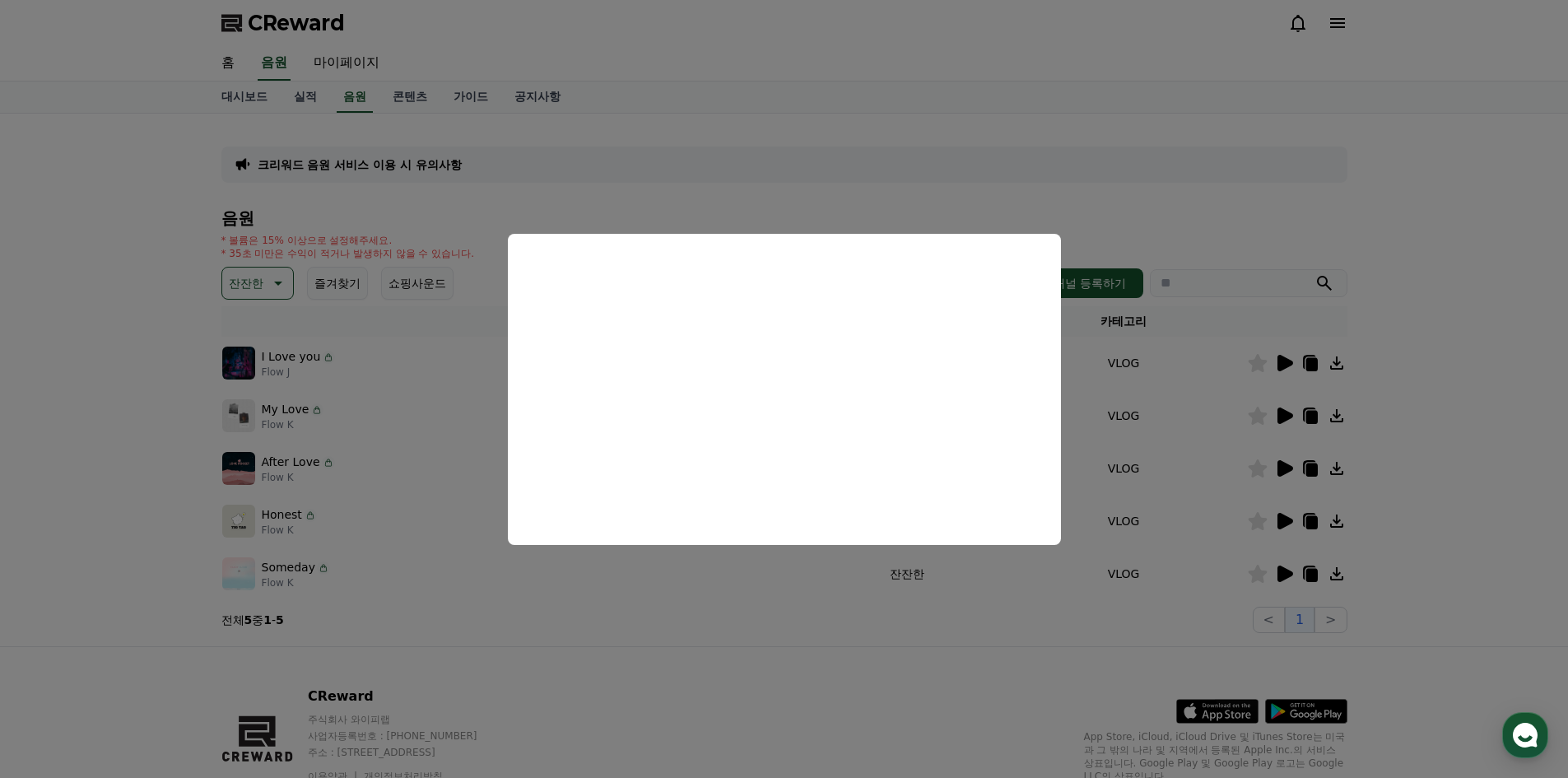
click at [1284, 470] on button "close modal" at bounding box center [784, 389] width 1568 height 778
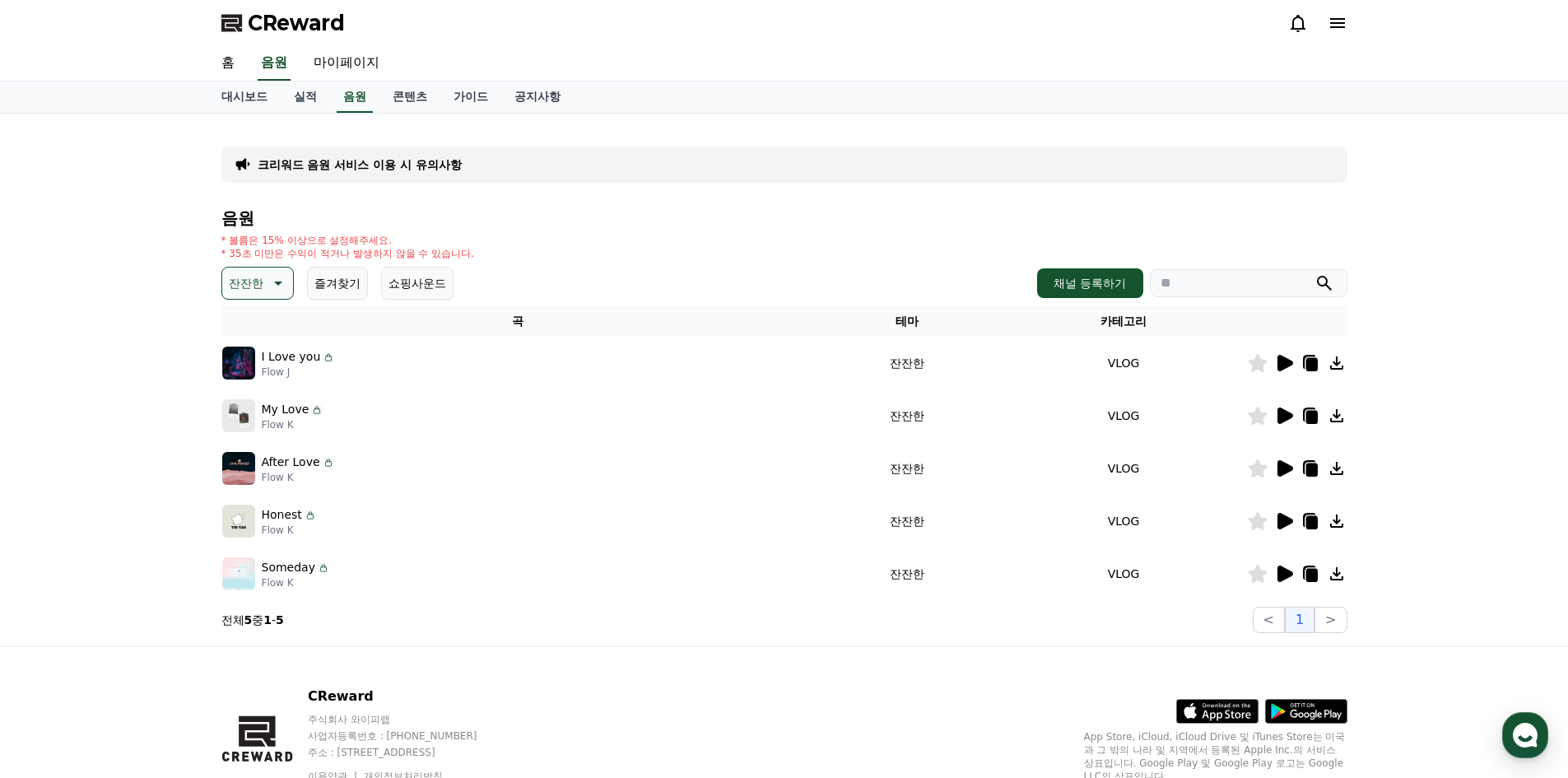
click at [1284, 470] on icon at bounding box center [1285, 468] width 15 height 16
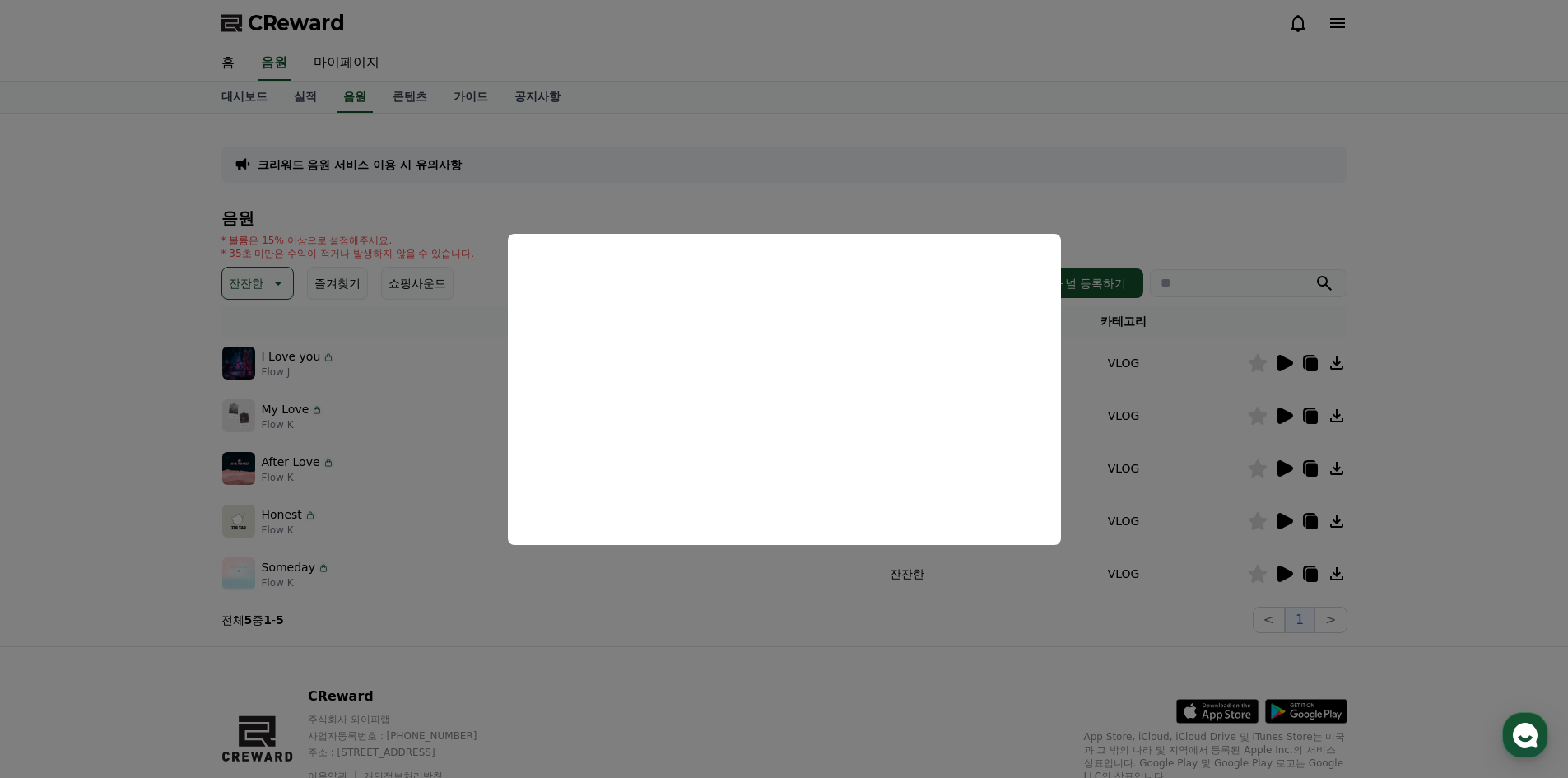
click at [1287, 567] on button "close modal" at bounding box center [784, 389] width 1568 height 778
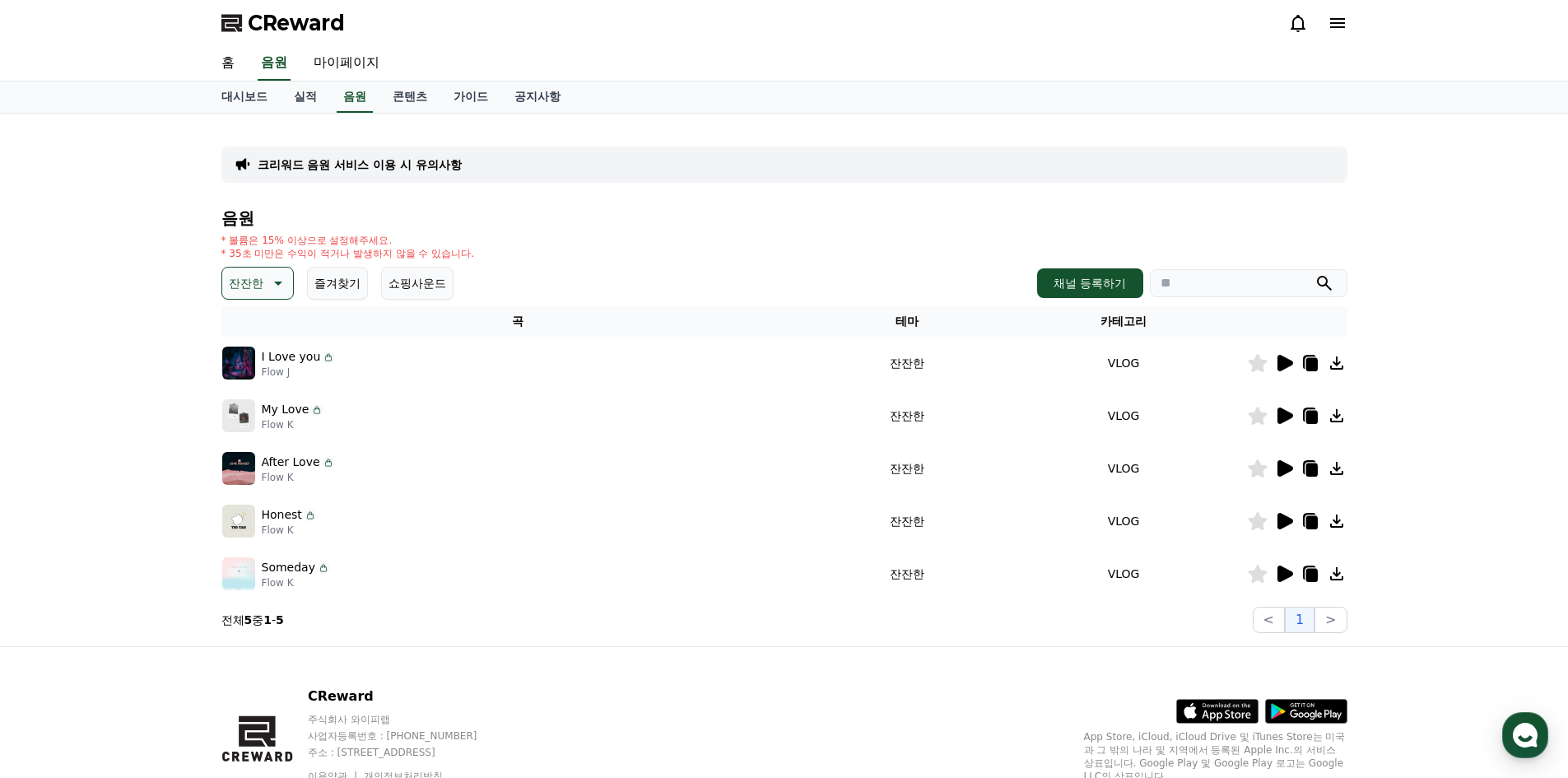
click at [1287, 568] on icon at bounding box center [1284, 573] width 20 height 20
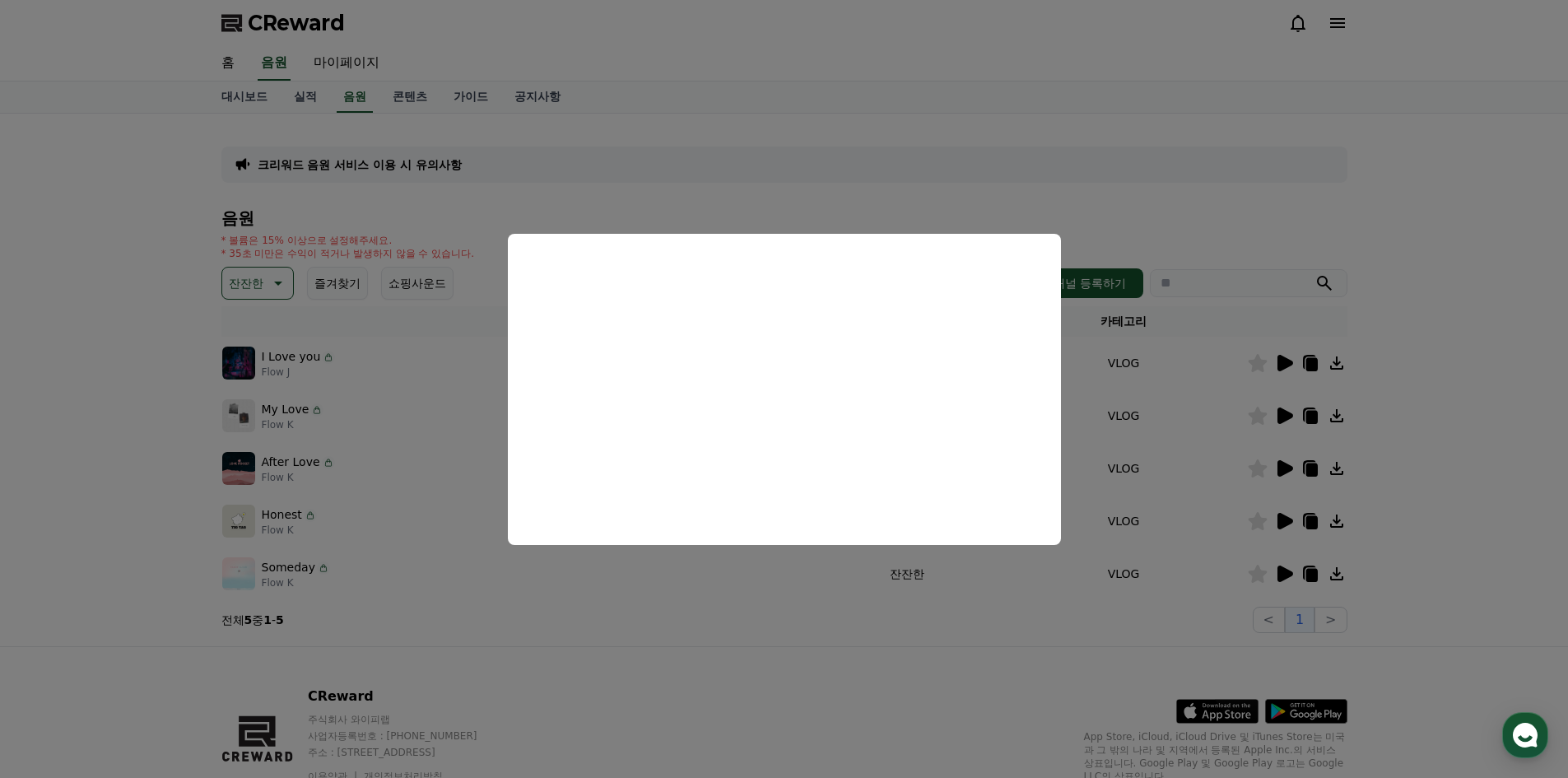
click at [1086, 650] on button "close modal" at bounding box center [784, 389] width 1568 height 778
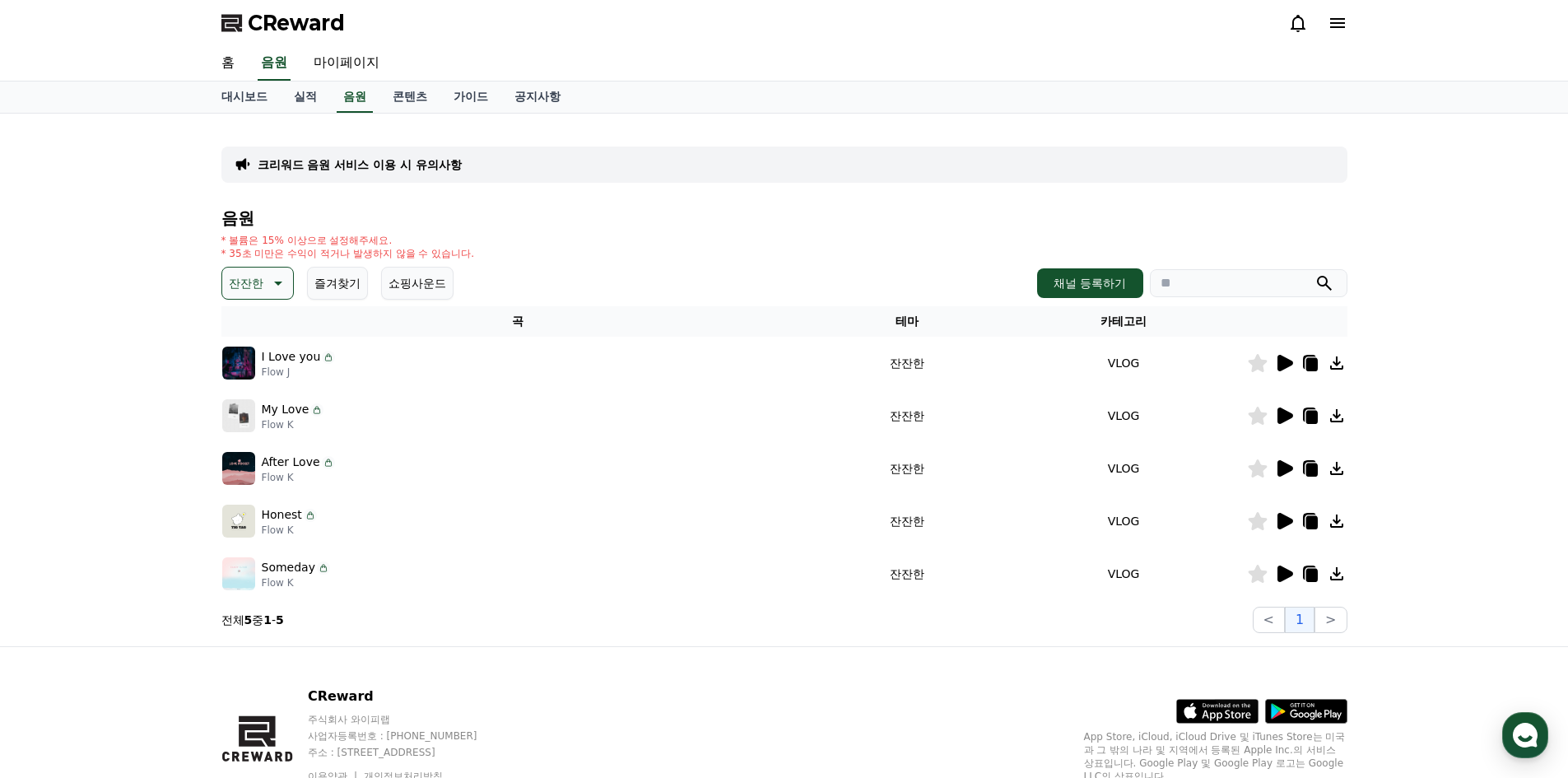
click at [1288, 578] on icon at bounding box center [1285, 573] width 15 height 16
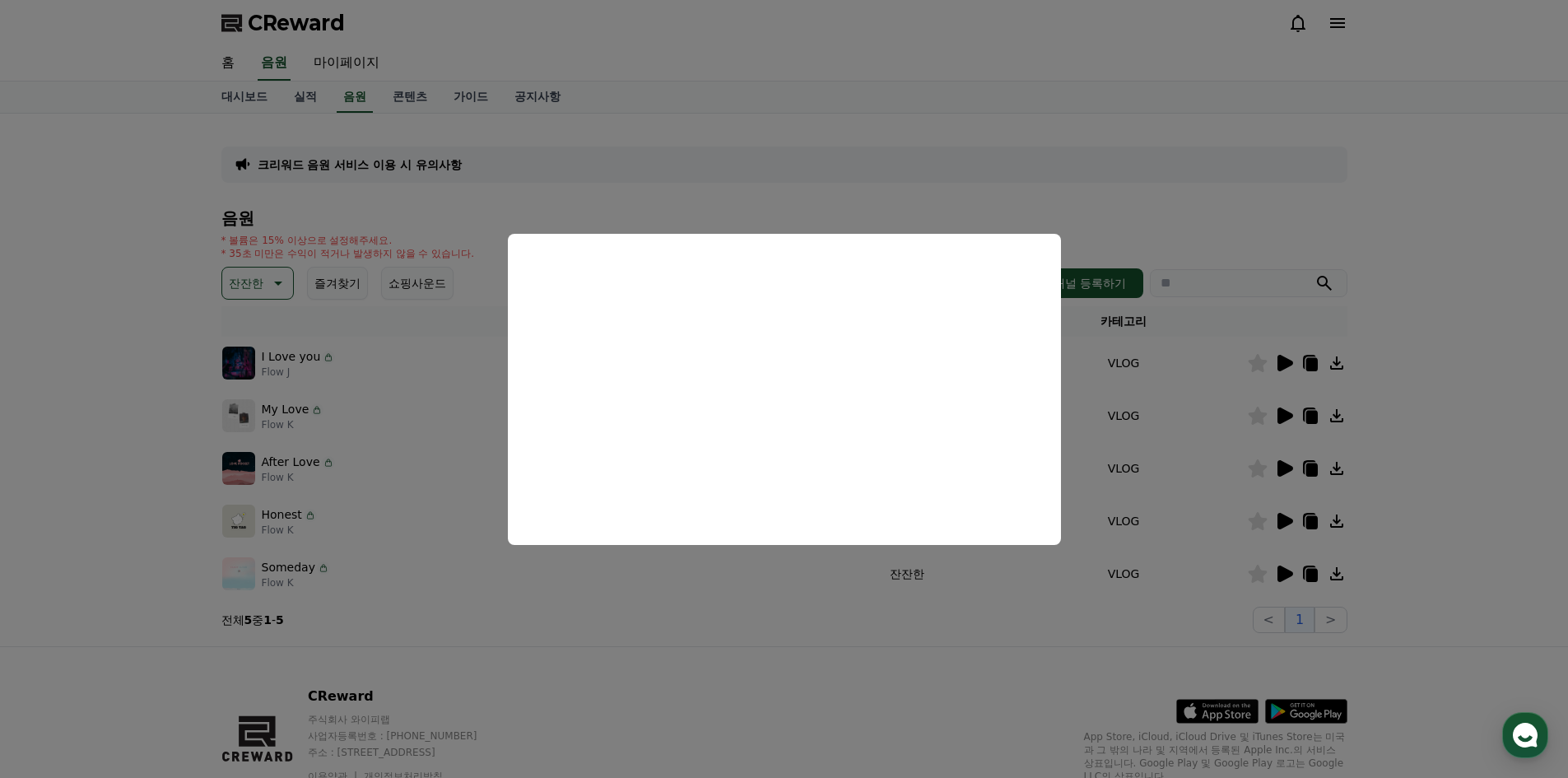
click at [846, 625] on button "close modal" at bounding box center [784, 389] width 1568 height 778
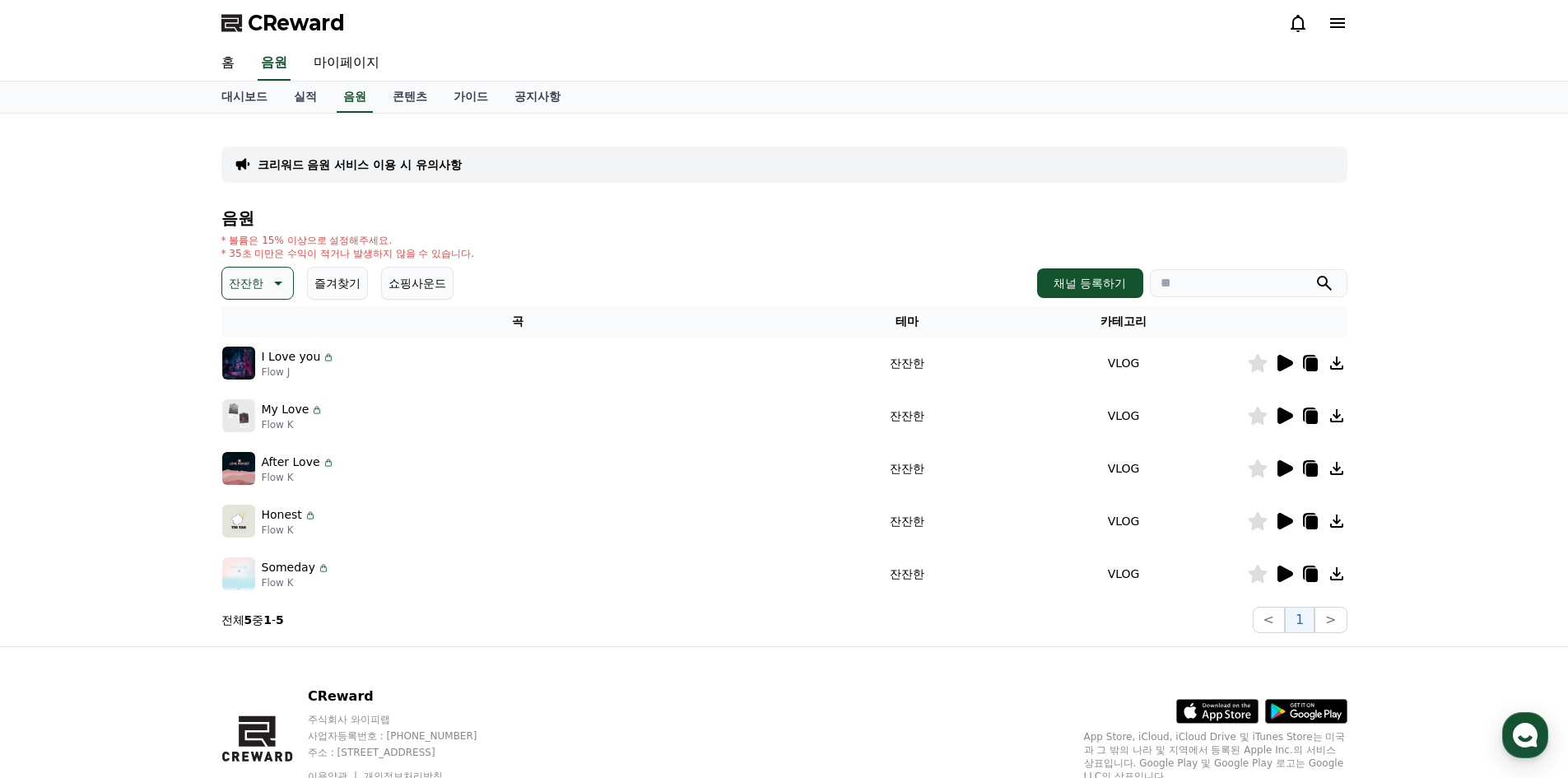
click at [273, 281] on icon at bounding box center [276, 283] width 20 height 20
click at [257, 378] on button "분위기있는" at bounding box center [259, 386] width 71 height 37
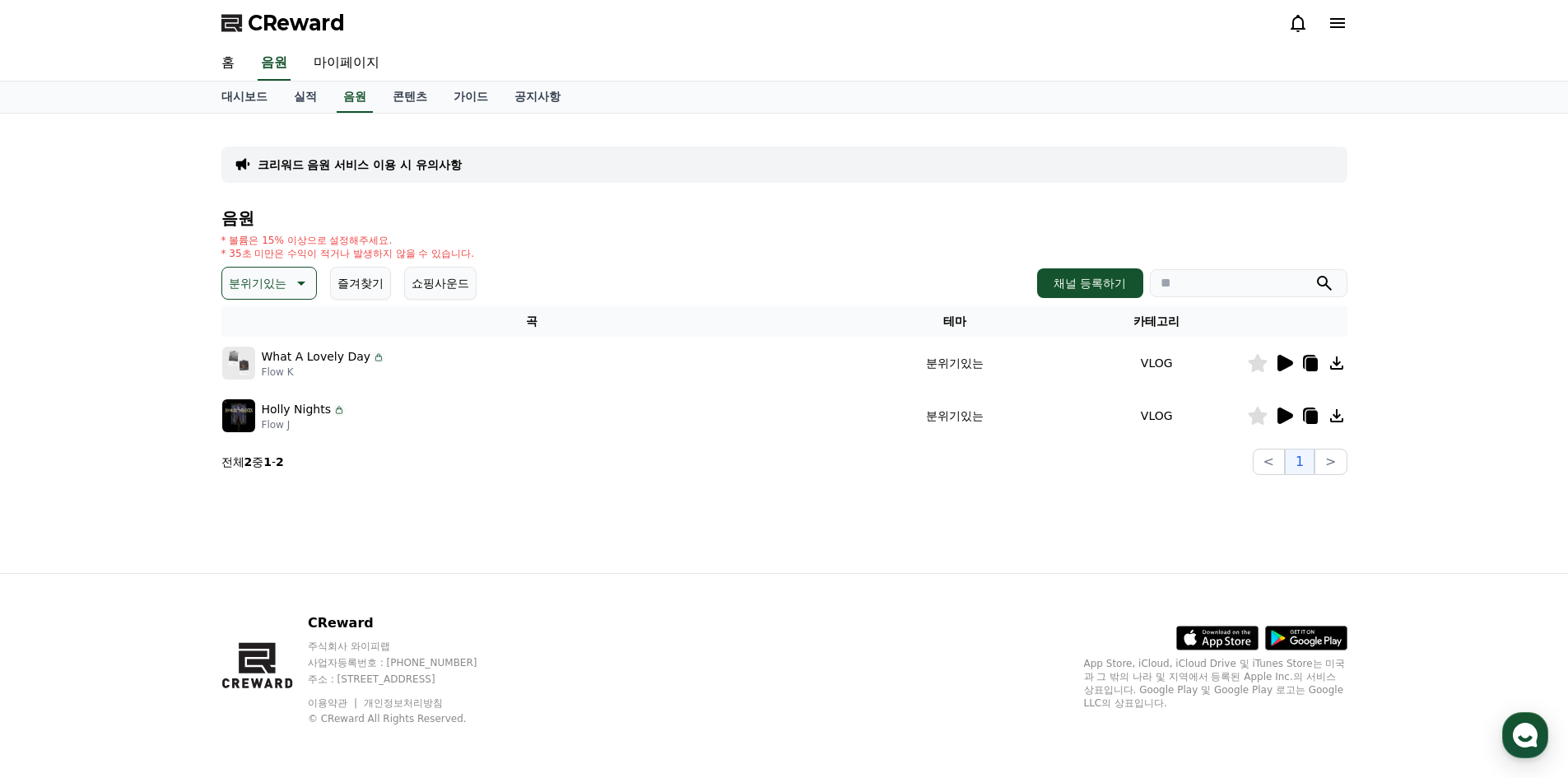
click at [1283, 371] on icon at bounding box center [1284, 363] width 20 height 20
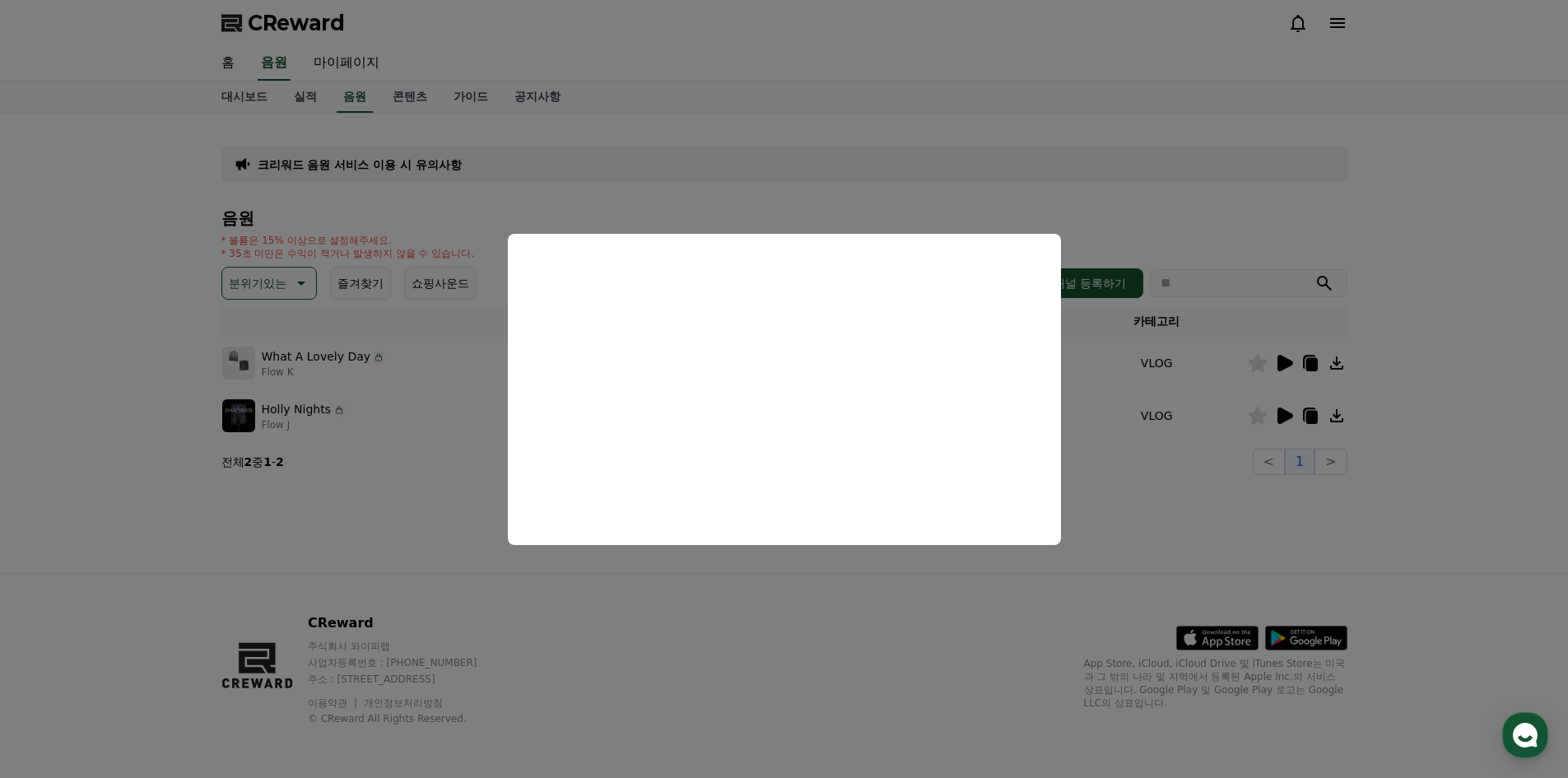
click at [963, 578] on button "close modal" at bounding box center [784, 389] width 1568 height 778
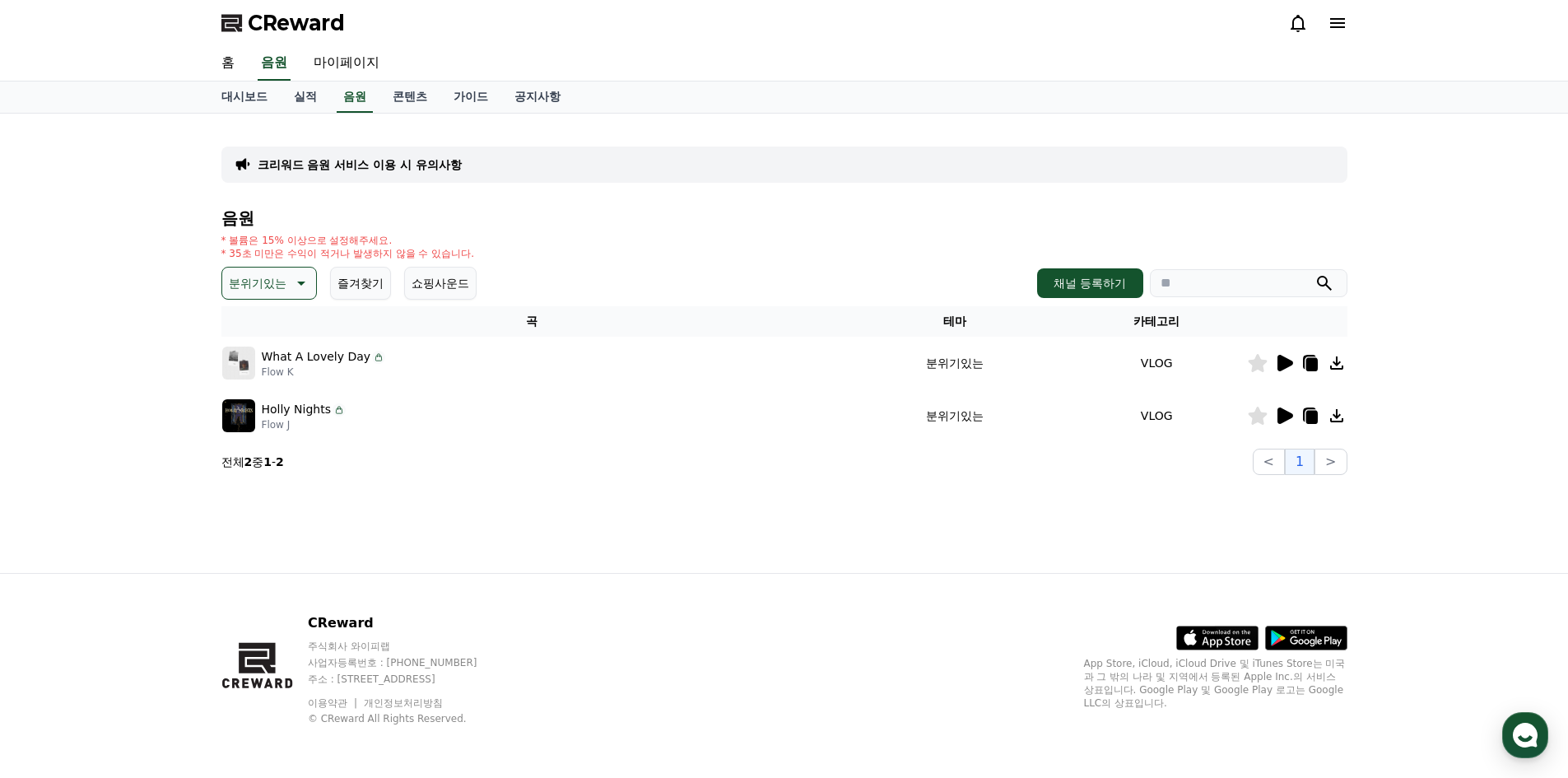
click at [1280, 414] on icon at bounding box center [1285, 415] width 15 height 16
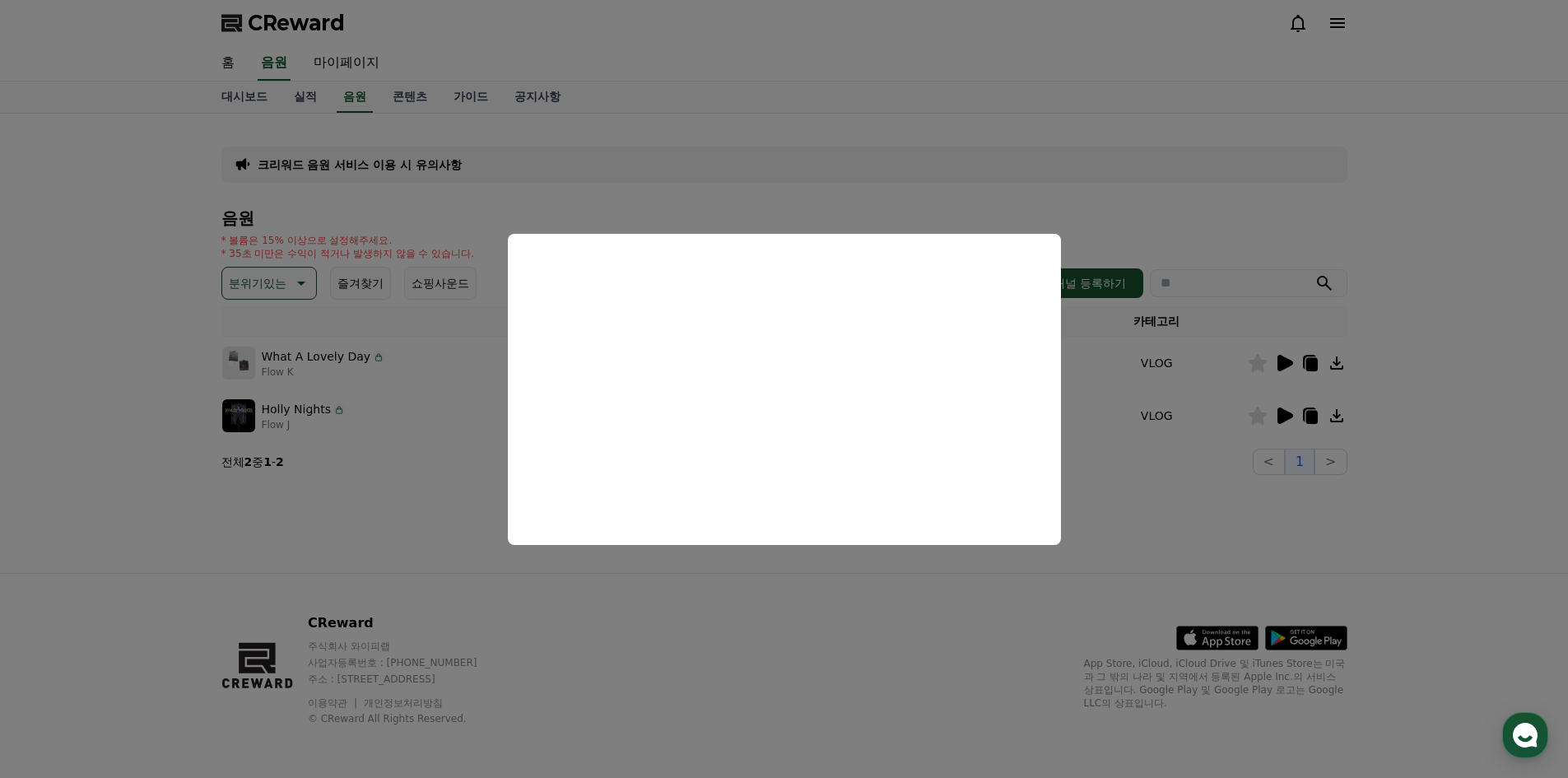
click at [798, 578] on button "close modal" at bounding box center [784, 389] width 1568 height 778
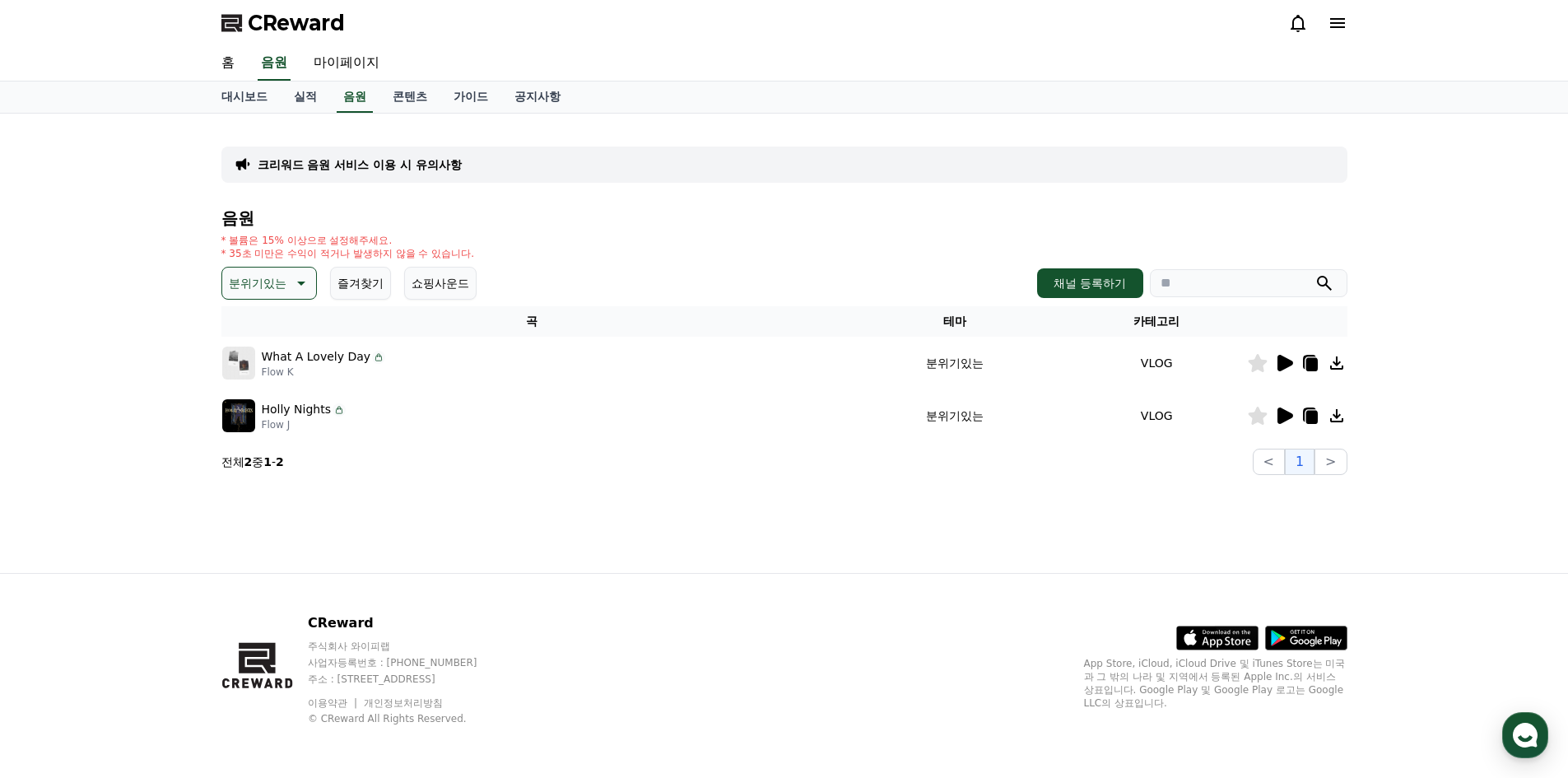
click at [302, 285] on icon at bounding box center [299, 283] width 20 height 20
click at [251, 349] on button "EDM" at bounding box center [244, 347] width 39 height 37
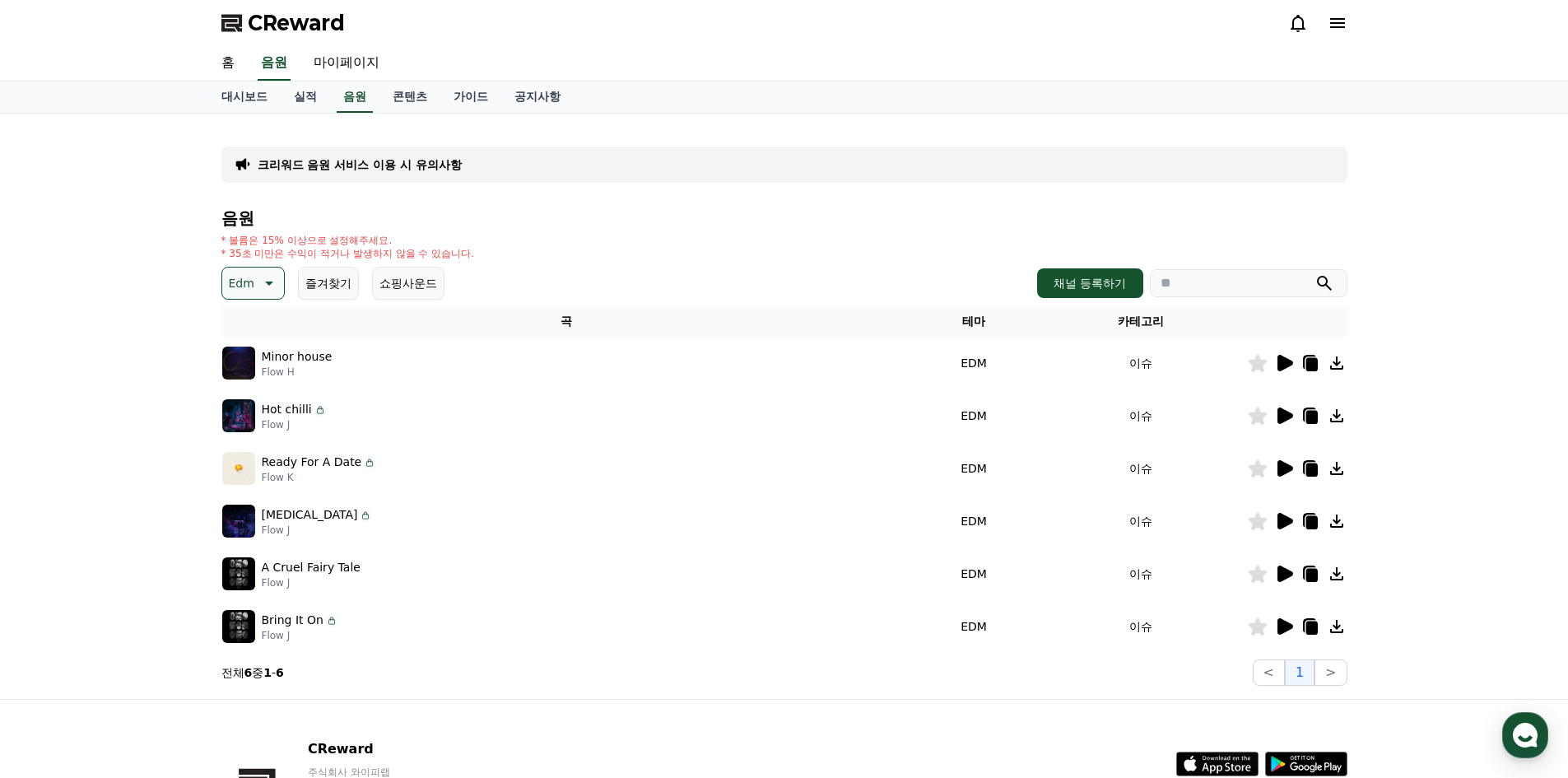
click at [1281, 358] on icon at bounding box center [1285, 363] width 15 height 16
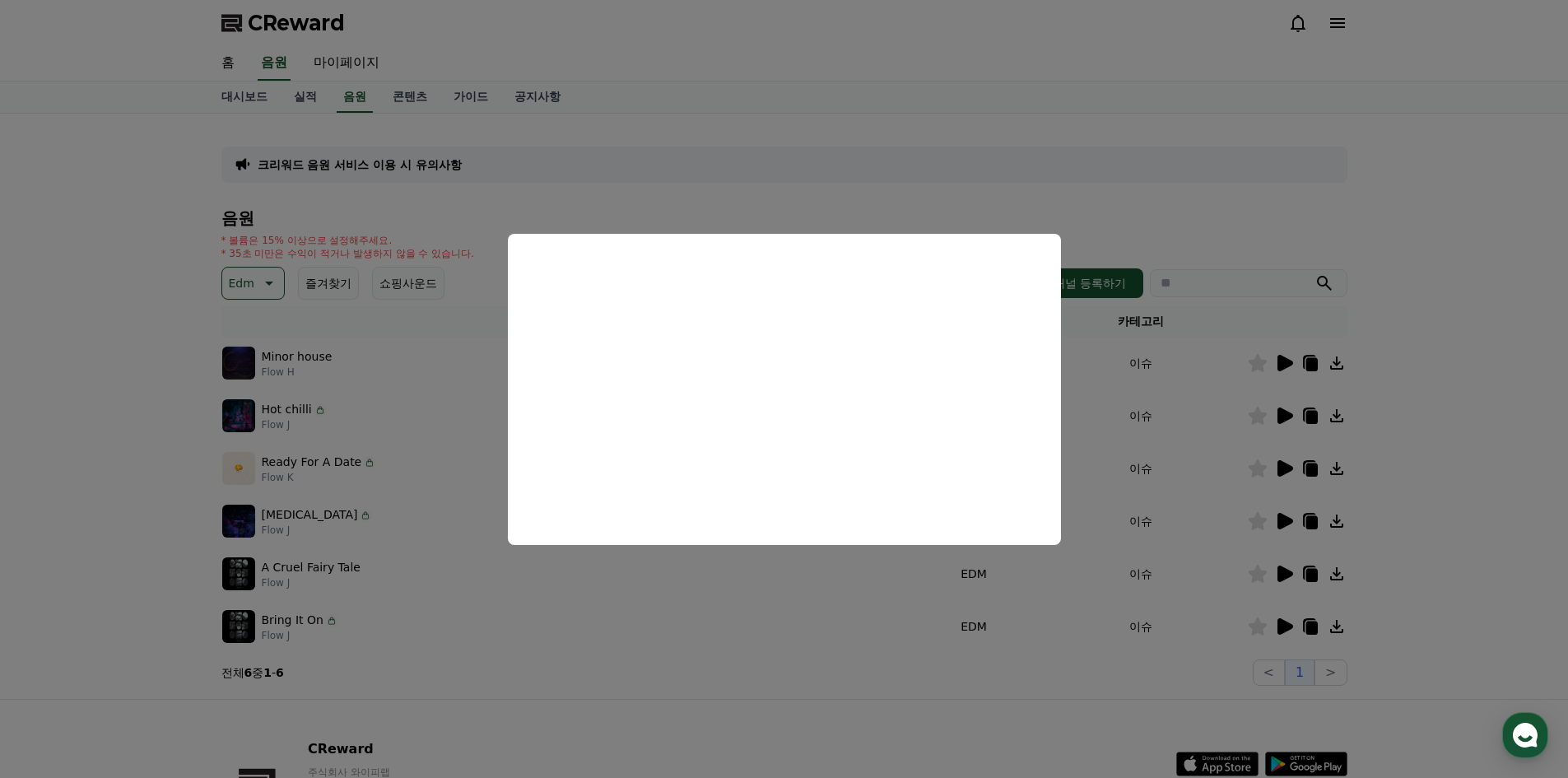
click at [863, 660] on button "close modal" at bounding box center [784, 389] width 1568 height 778
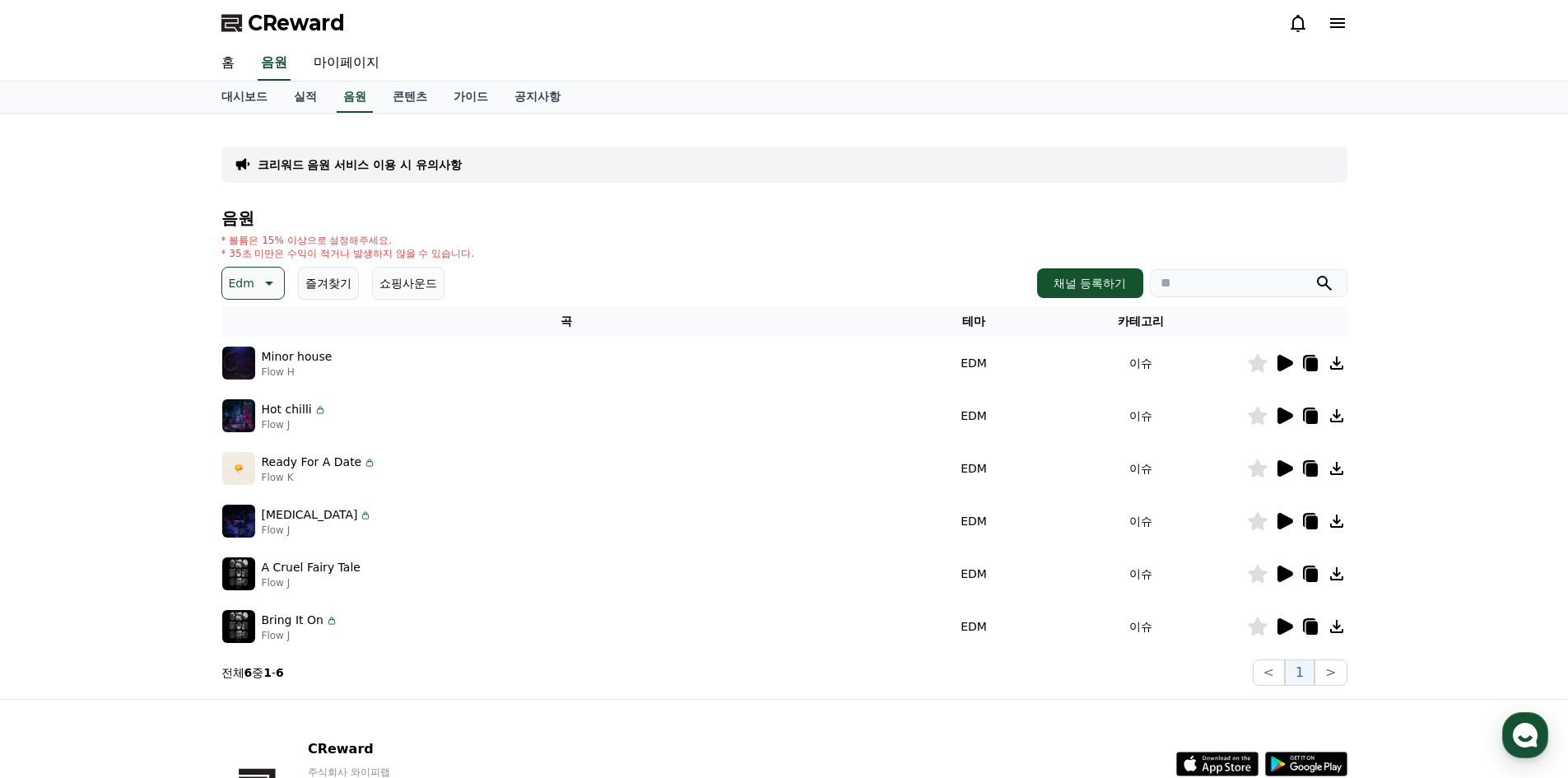
click at [1288, 416] on icon at bounding box center [1285, 415] width 15 height 16
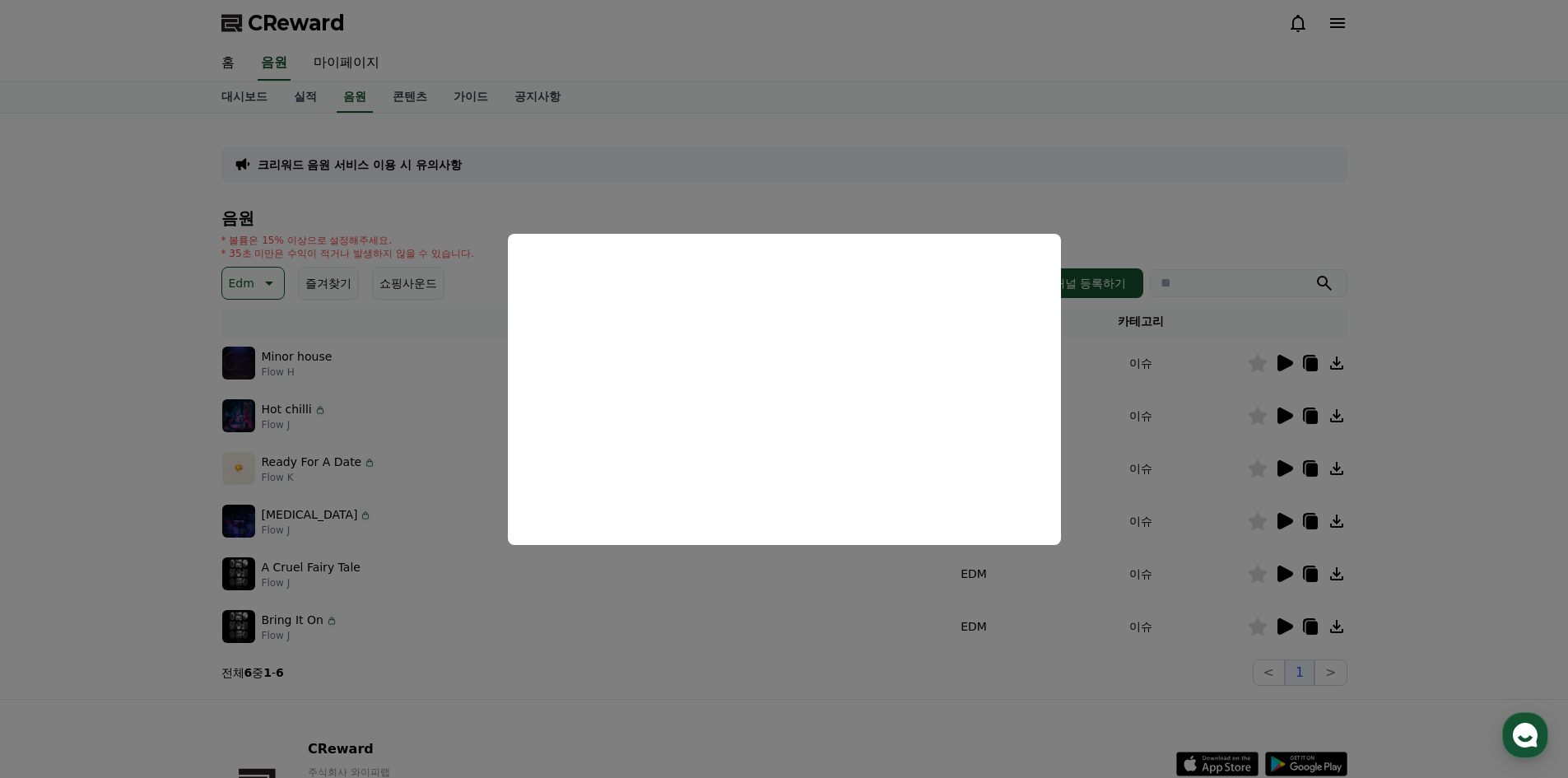
click at [795, 643] on button "close modal" at bounding box center [784, 389] width 1568 height 778
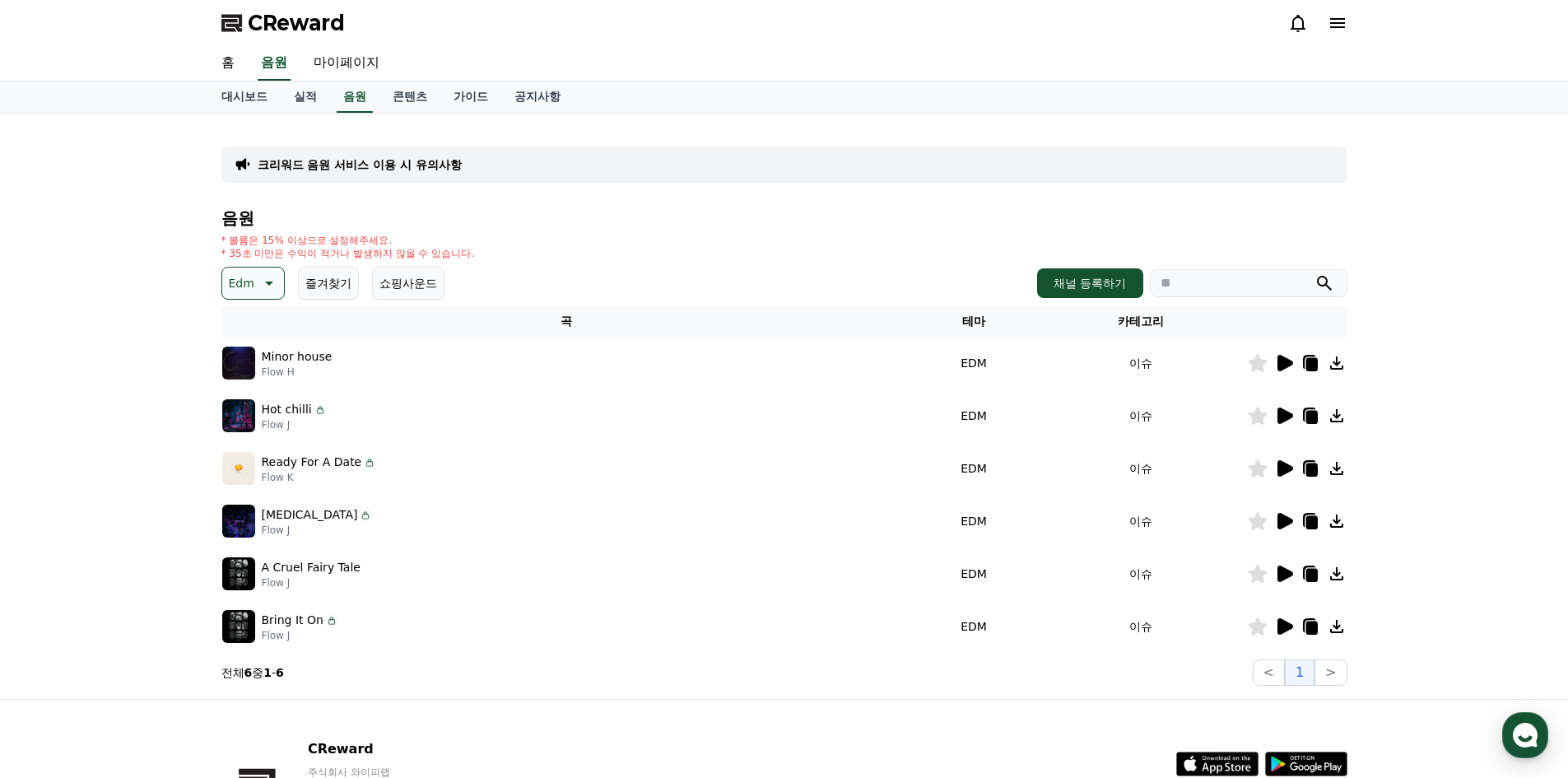
click at [1291, 526] on icon at bounding box center [1284, 521] width 20 height 20
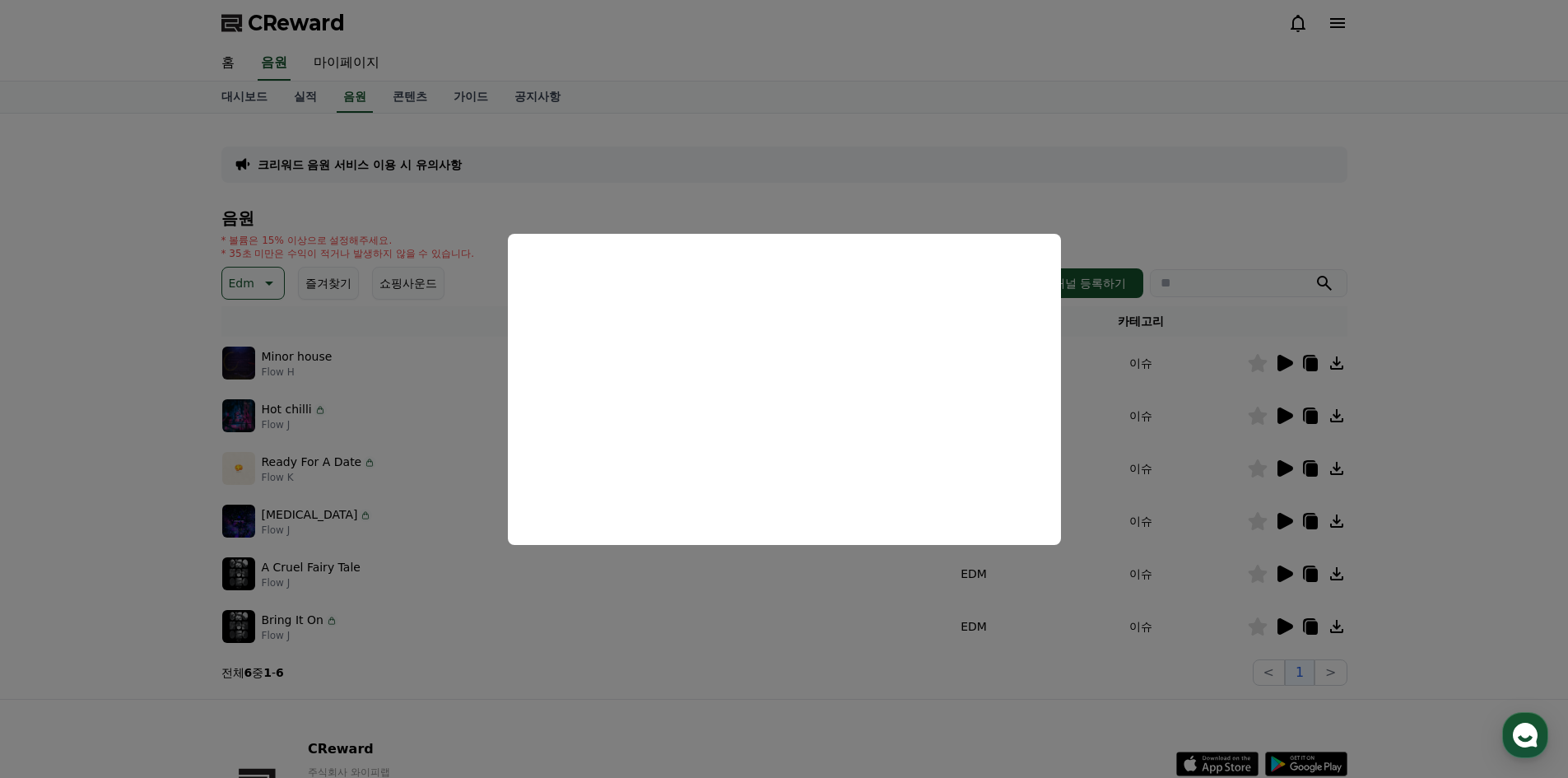
click at [753, 689] on button "close modal" at bounding box center [784, 389] width 1568 height 778
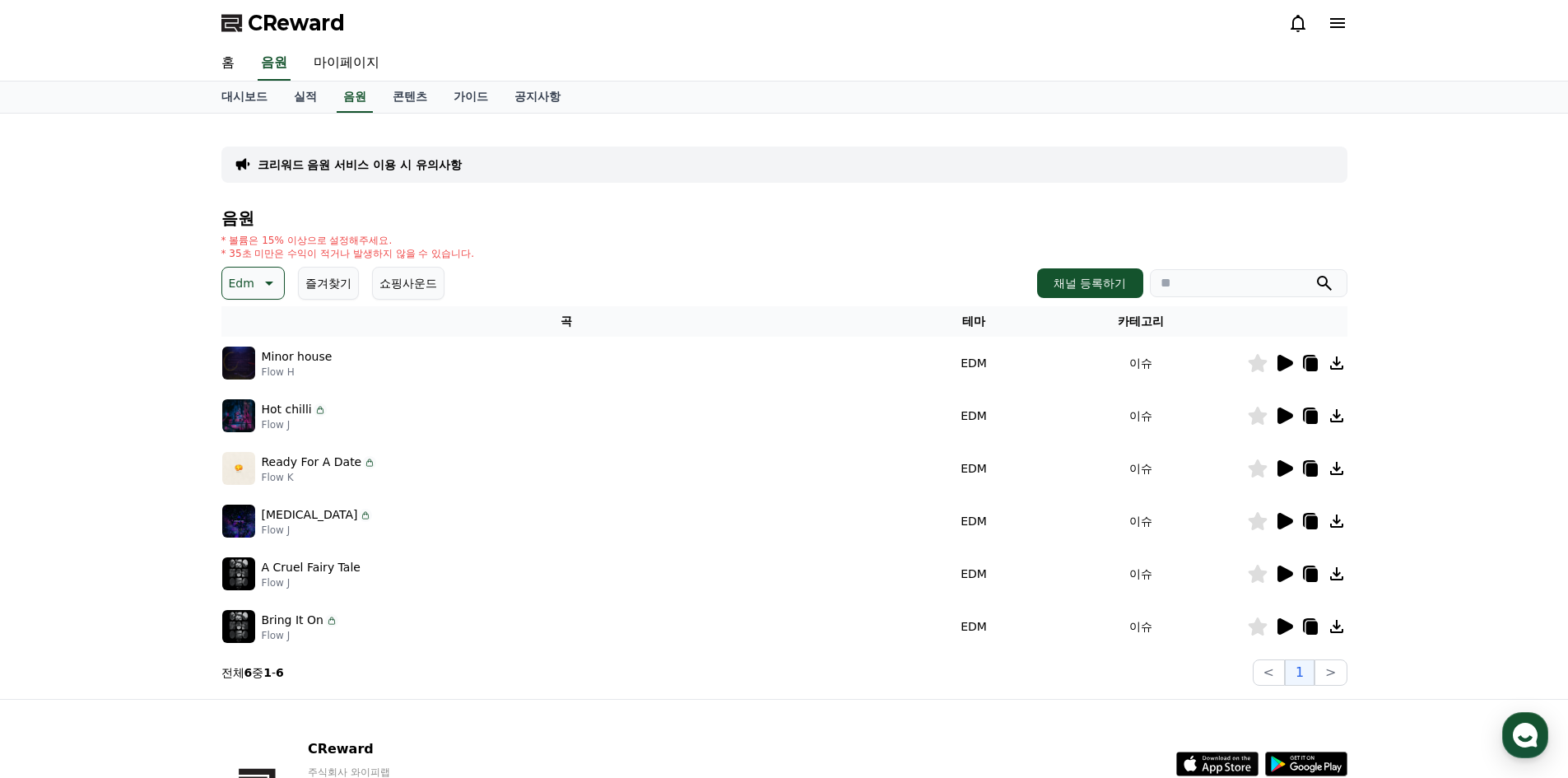
click at [273, 278] on icon at bounding box center [267, 283] width 20 height 20
click at [255, 393] on button "그루브" at bounding box center [248, 389] width 48 height 37
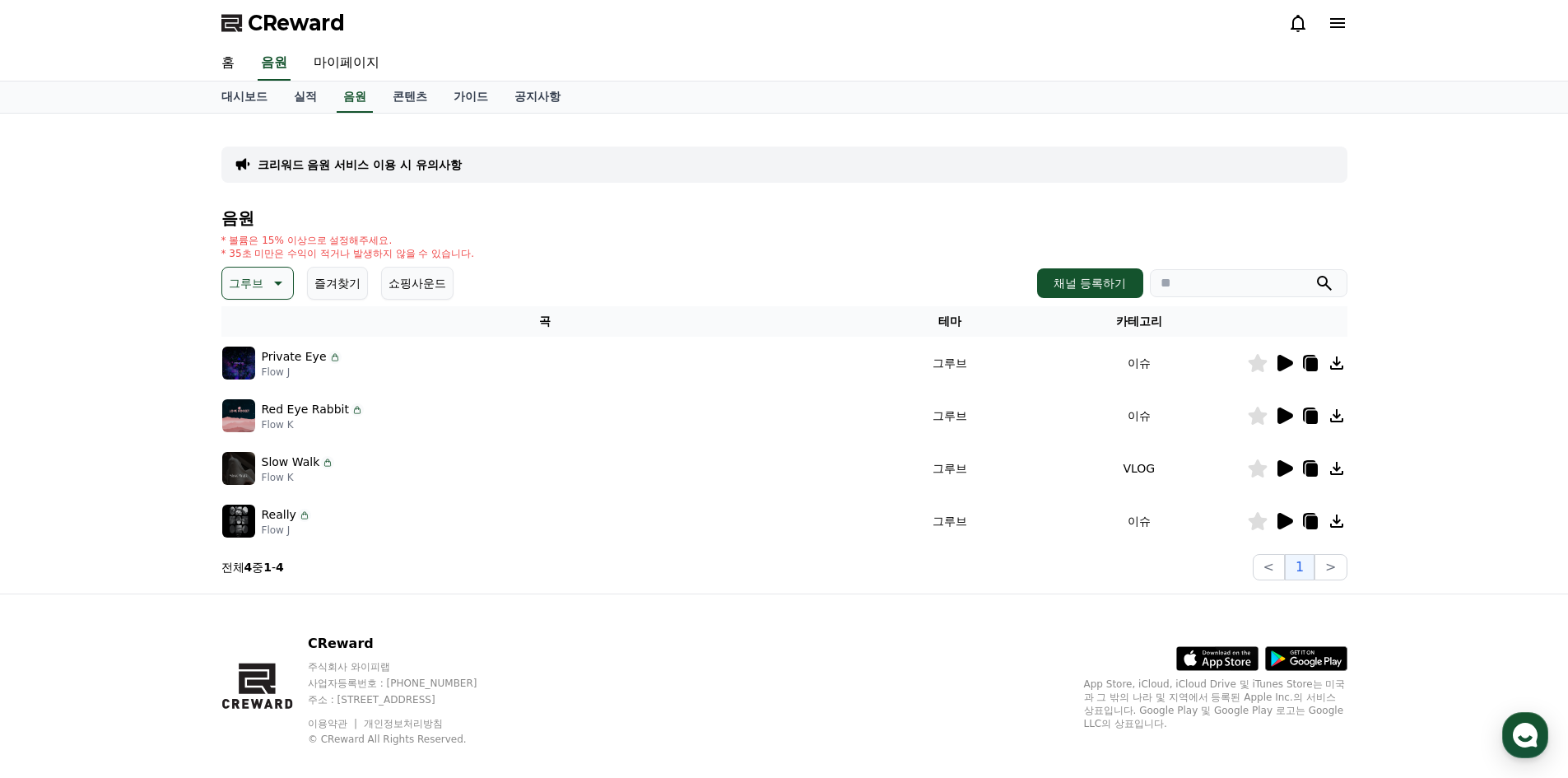
click at [1277, 359] on icon at bounding box center [1284, 363] width 20 height 20
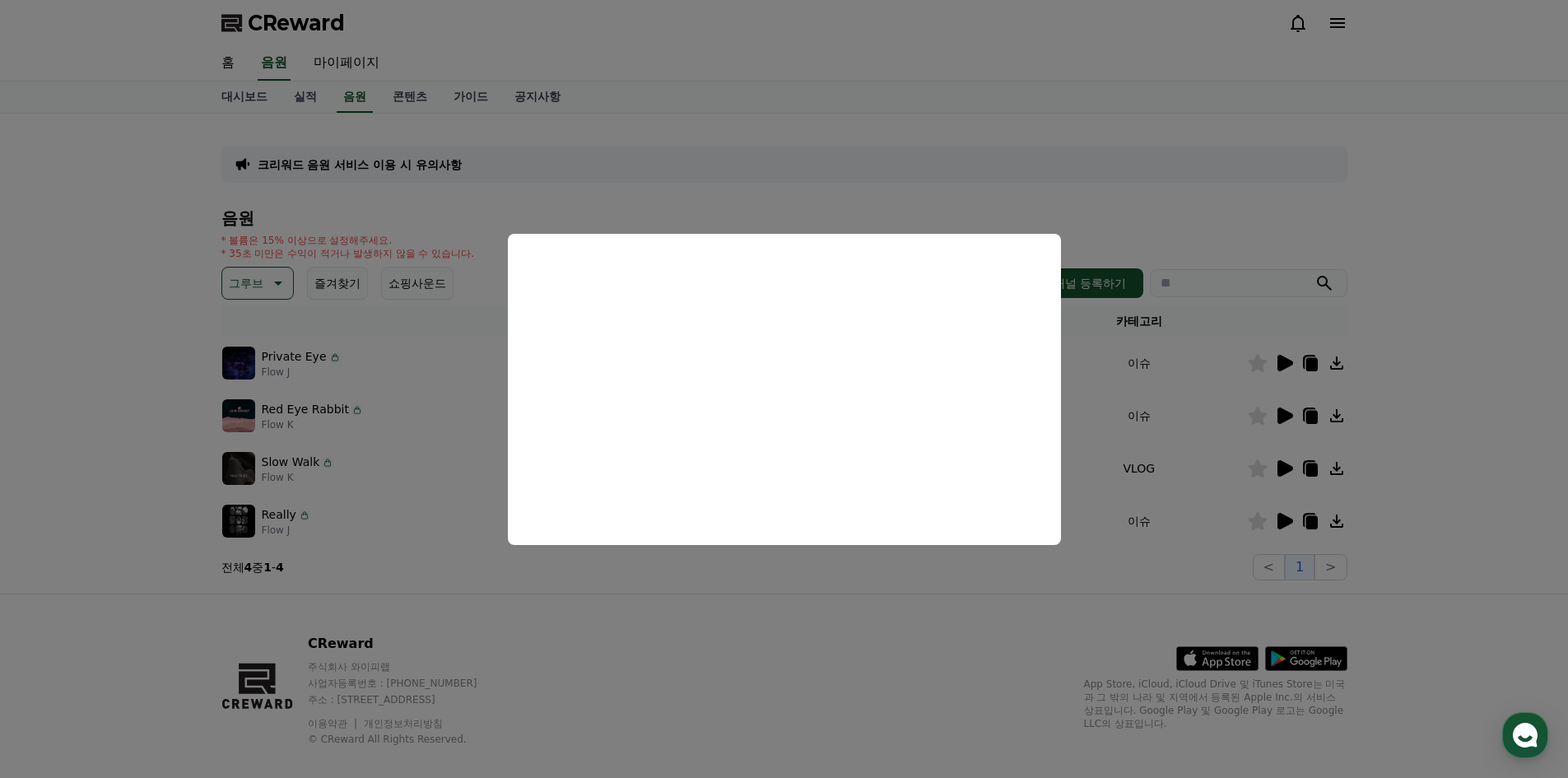
click at [790, 596] on button "close modal" at bounding box center [784, 389] width 1568 height 778
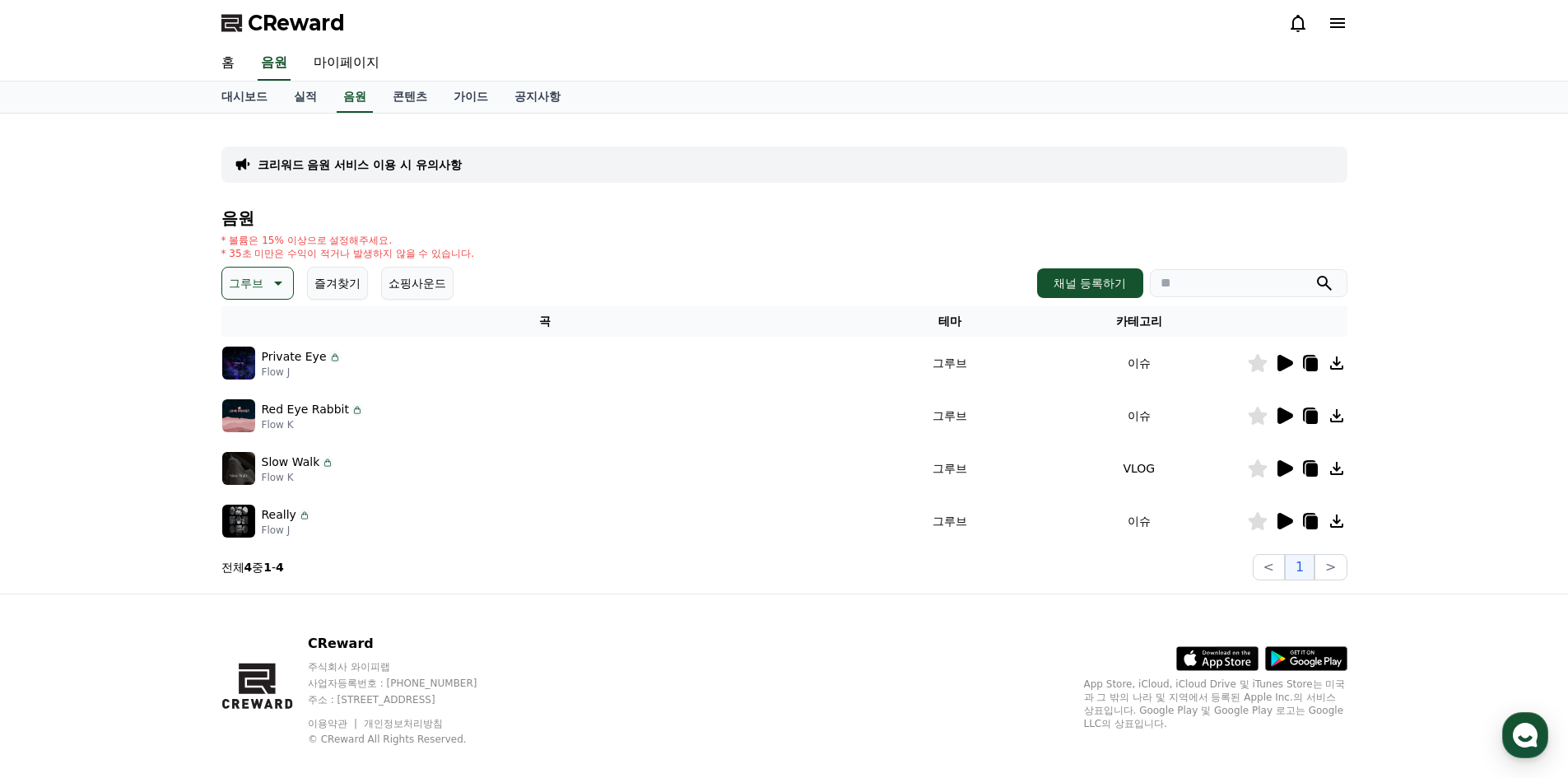
click at [284, 280] on icon at bounding box center [276, 283] width 20 height 20
click at [254, 377] on button "감동적인" at bounding box center [254, 376] width 60 height 37
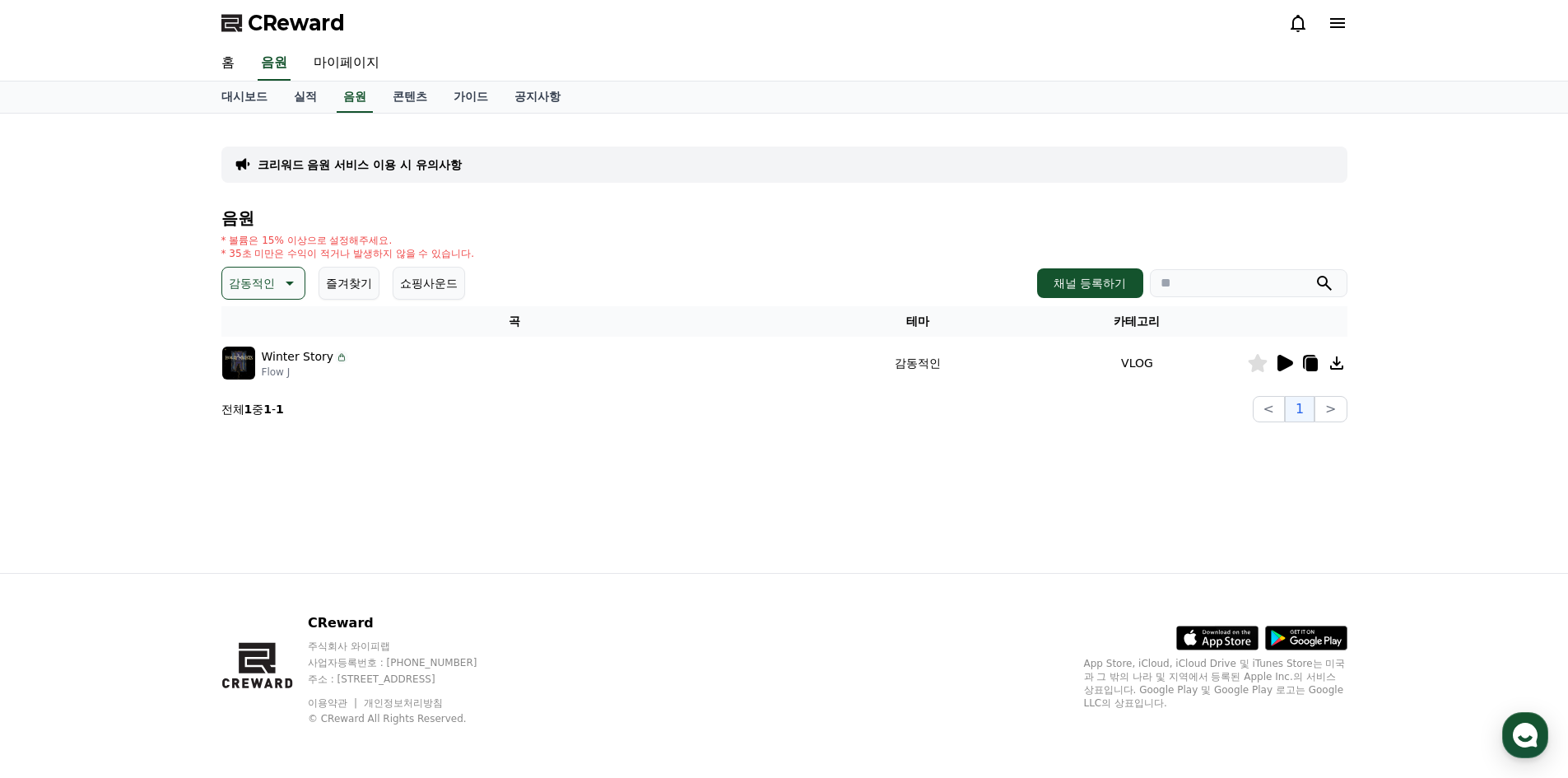
click at [1280, 358] on icon at bounding box center [1285, 363] width 15 height 16
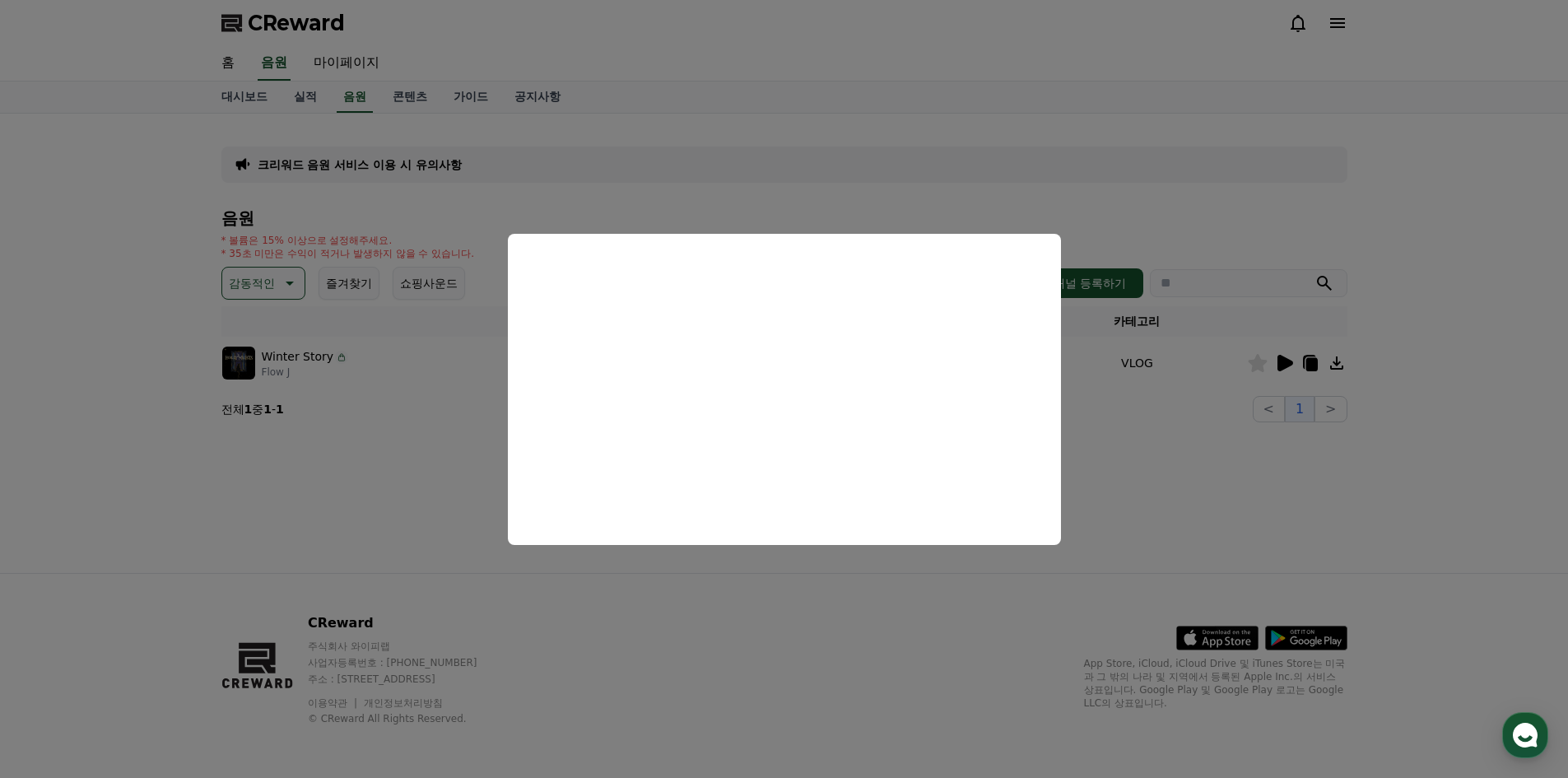
click at [775, 590] on button "close modal" at bounding box center [784, 389] width 1568 height 778
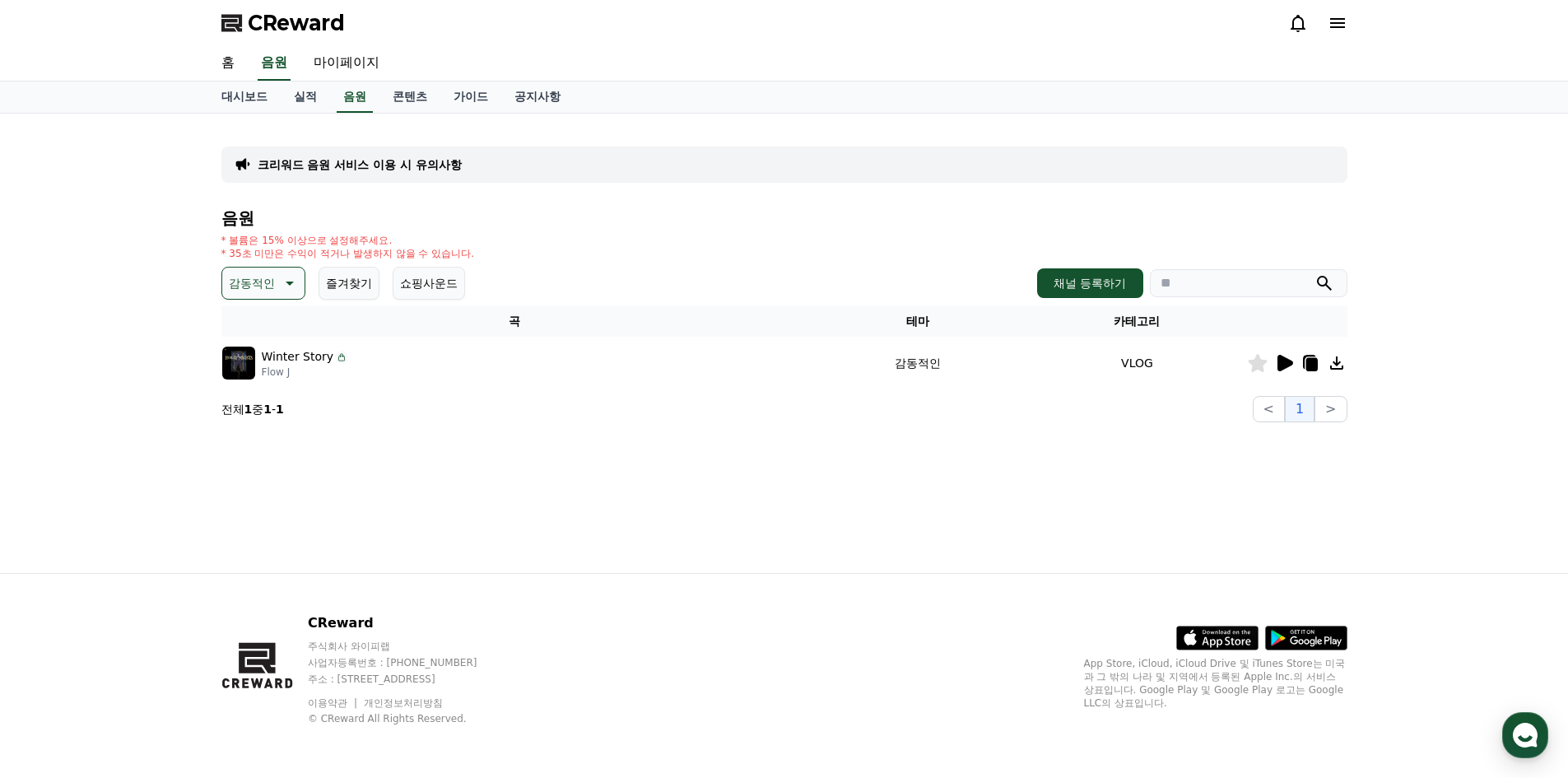
click at [290, 295] on button "감동적인" at bounding box center [263, 283] width 84 height 33
click at [256, 401] on button "즐거움" at bounding box center [248, 406] width 48 height 37
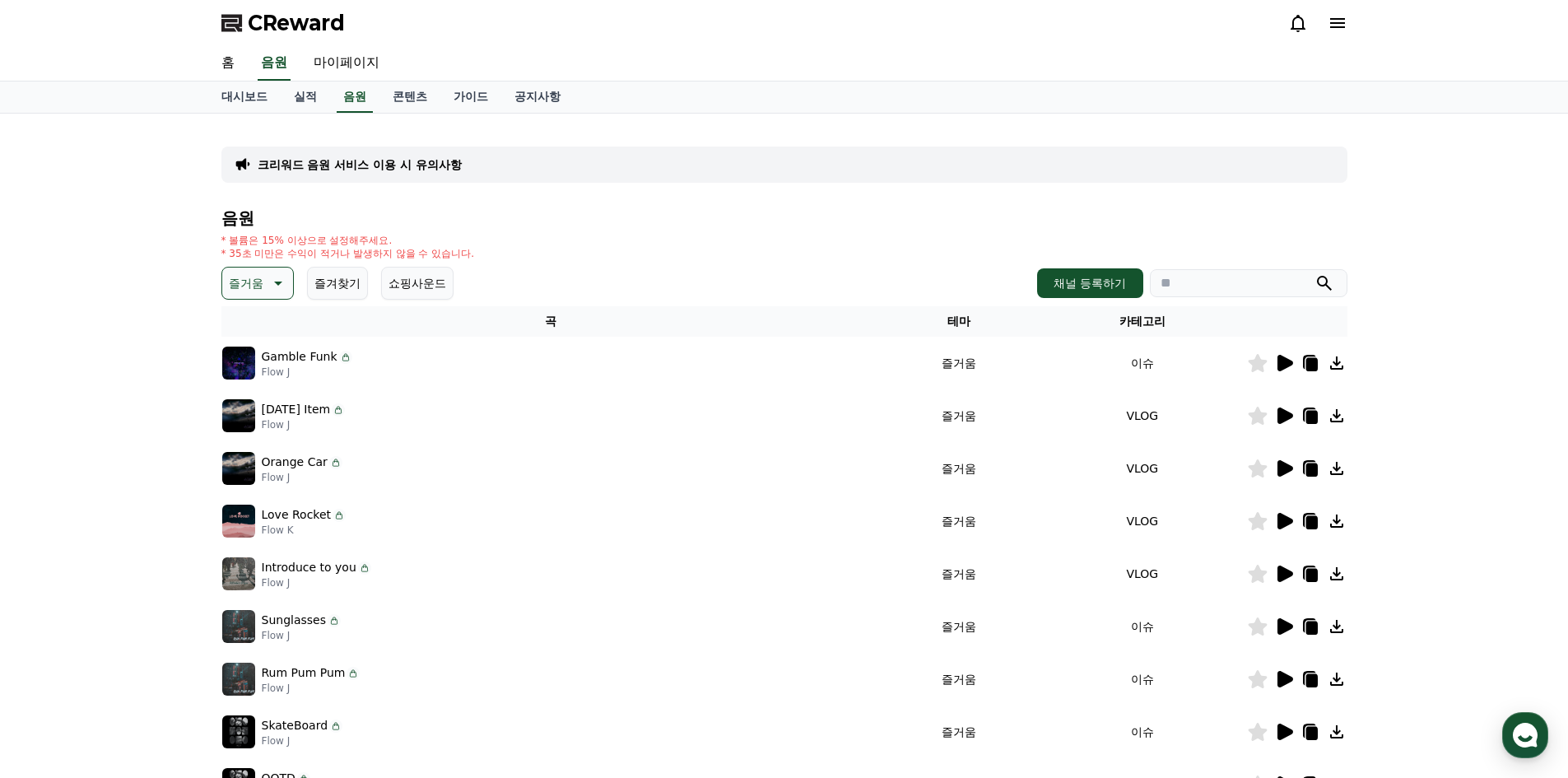
click at [1284, 356] on icon at bounding box center [1284, 363] width 20 height 20
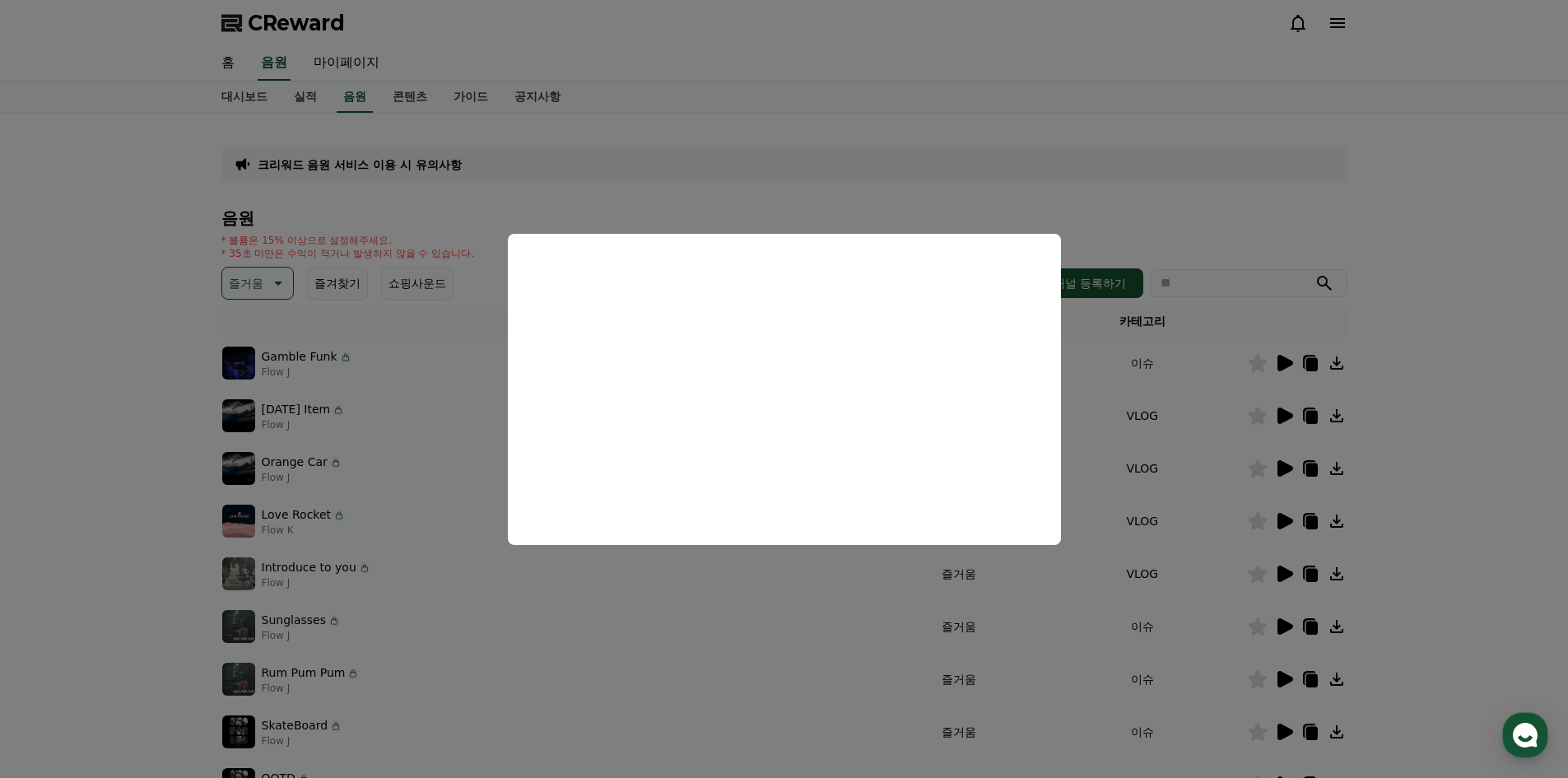
click at [1281, 413] on button "close modal" at bounding box center [784, 389] width 1568 height 778
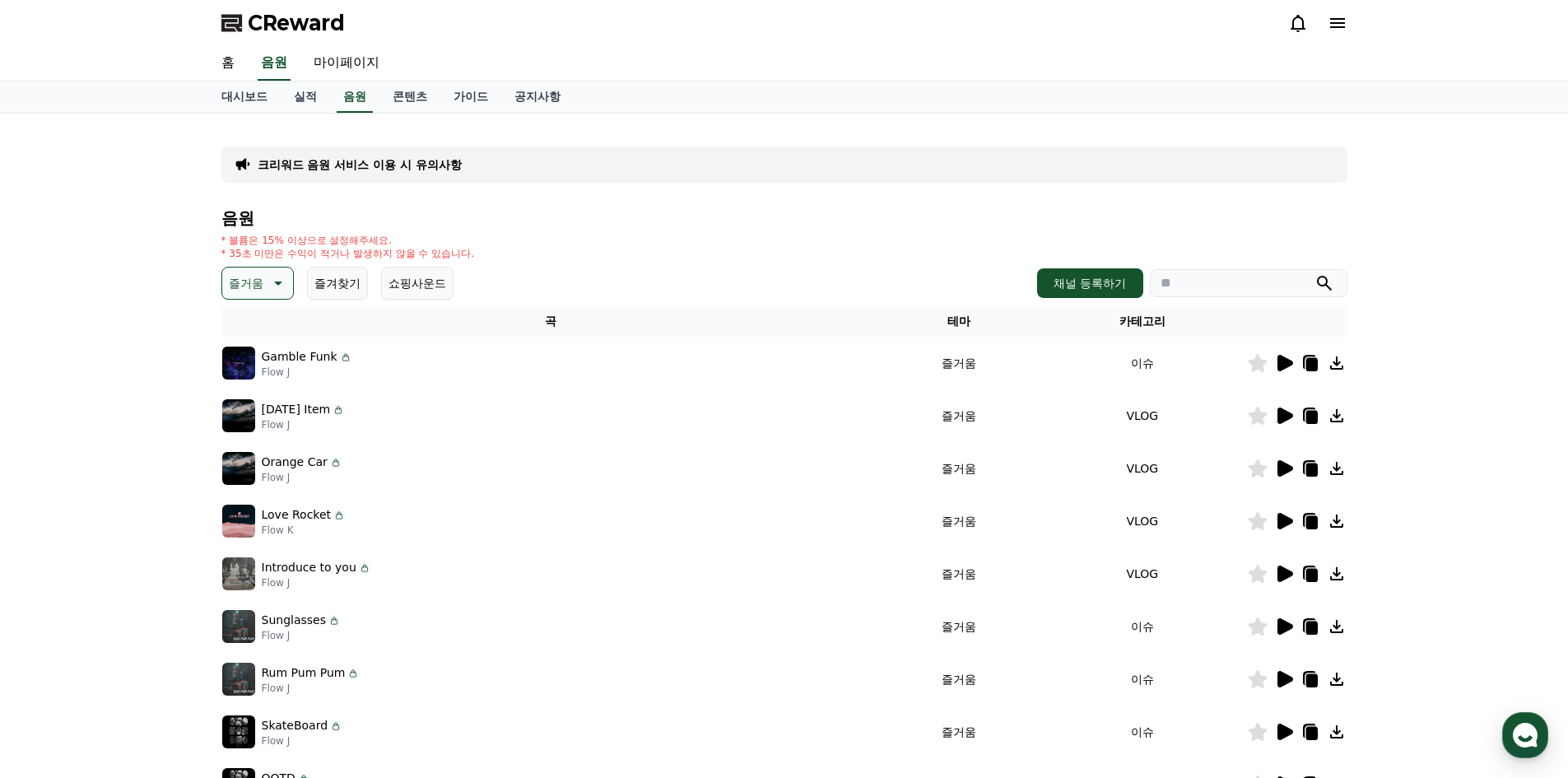
click at [1281, 413] on icon at bounding box center [1285, 415] width 15 height 16
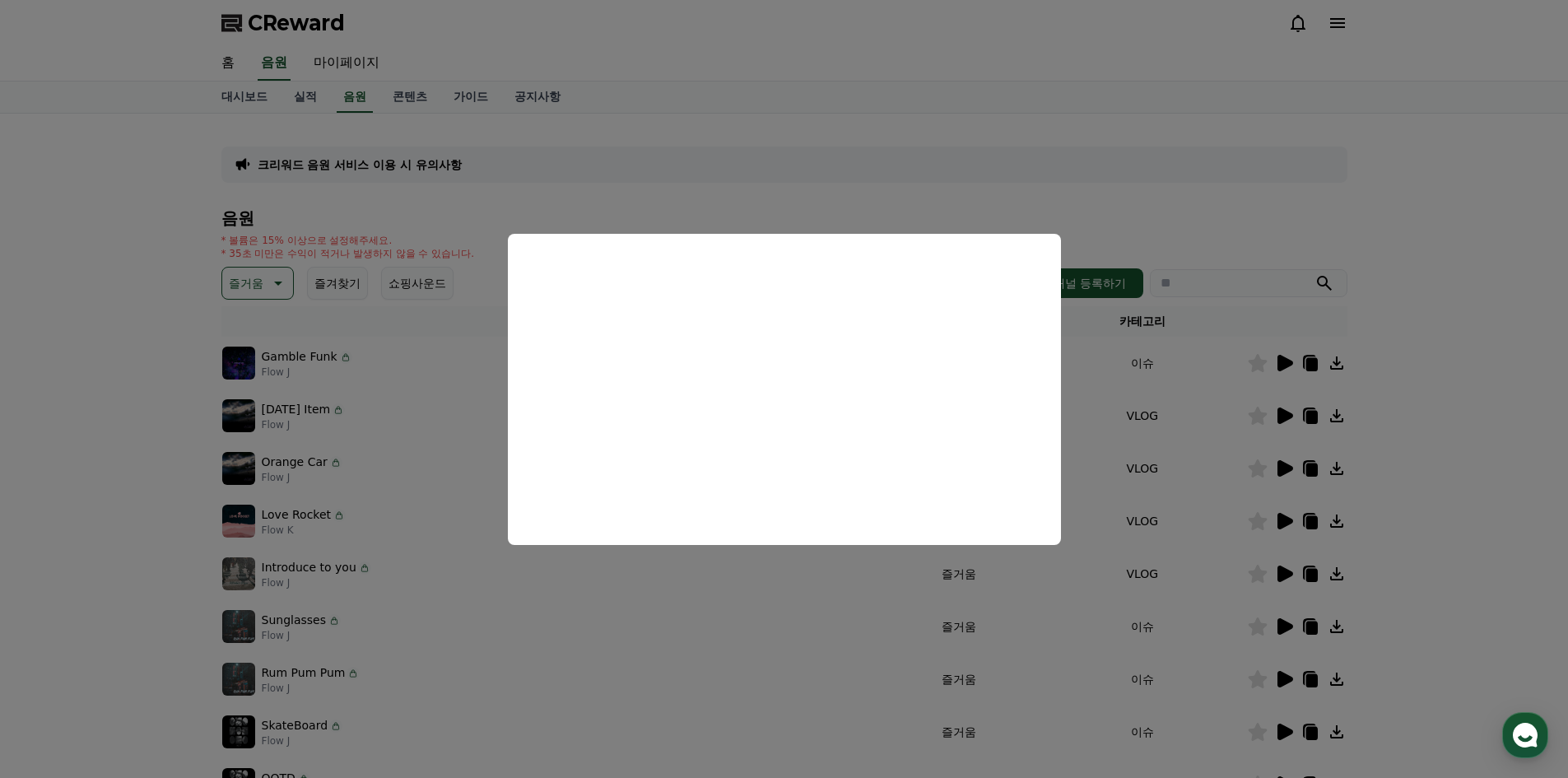
click at [1287, 466] on button "close modal" at bounding box center [784, 389] width 1568 height 778
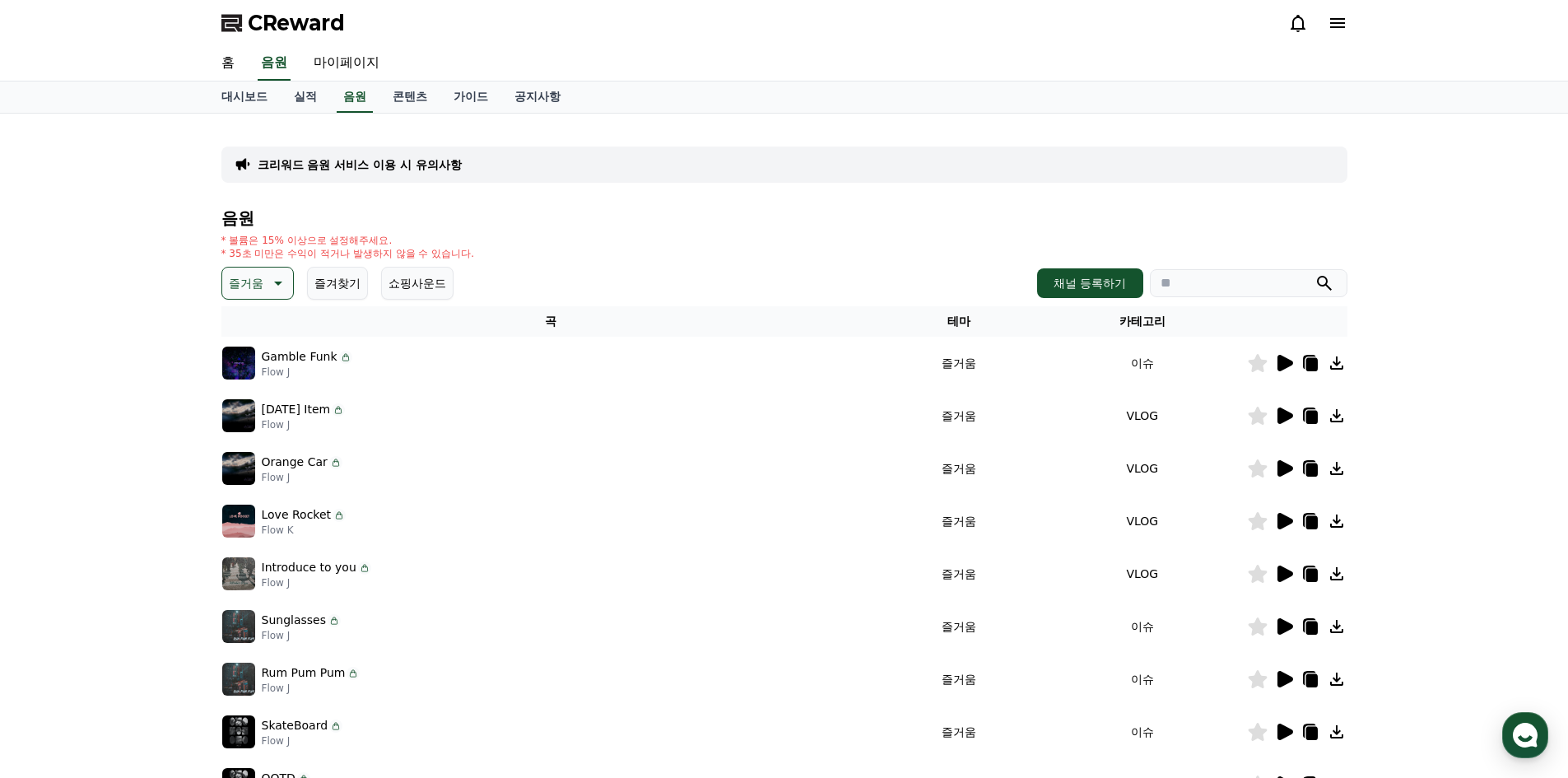
click at [1287, 466] on icon at bounding box center [1285, 468] width 15 height 16
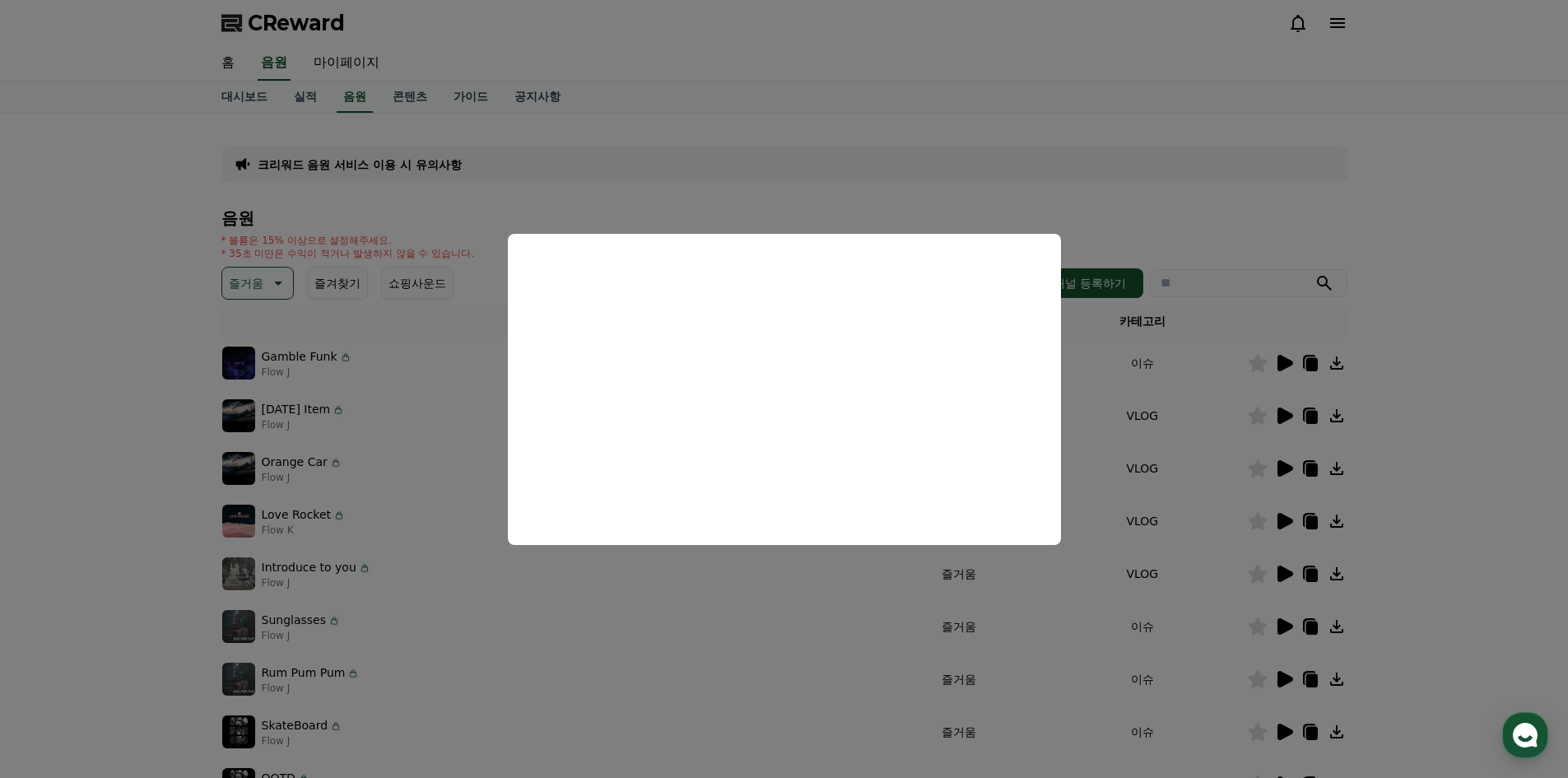
click at [1281, 523] on button "close modal" at bounding box center [784, 389] width 1568 height 778
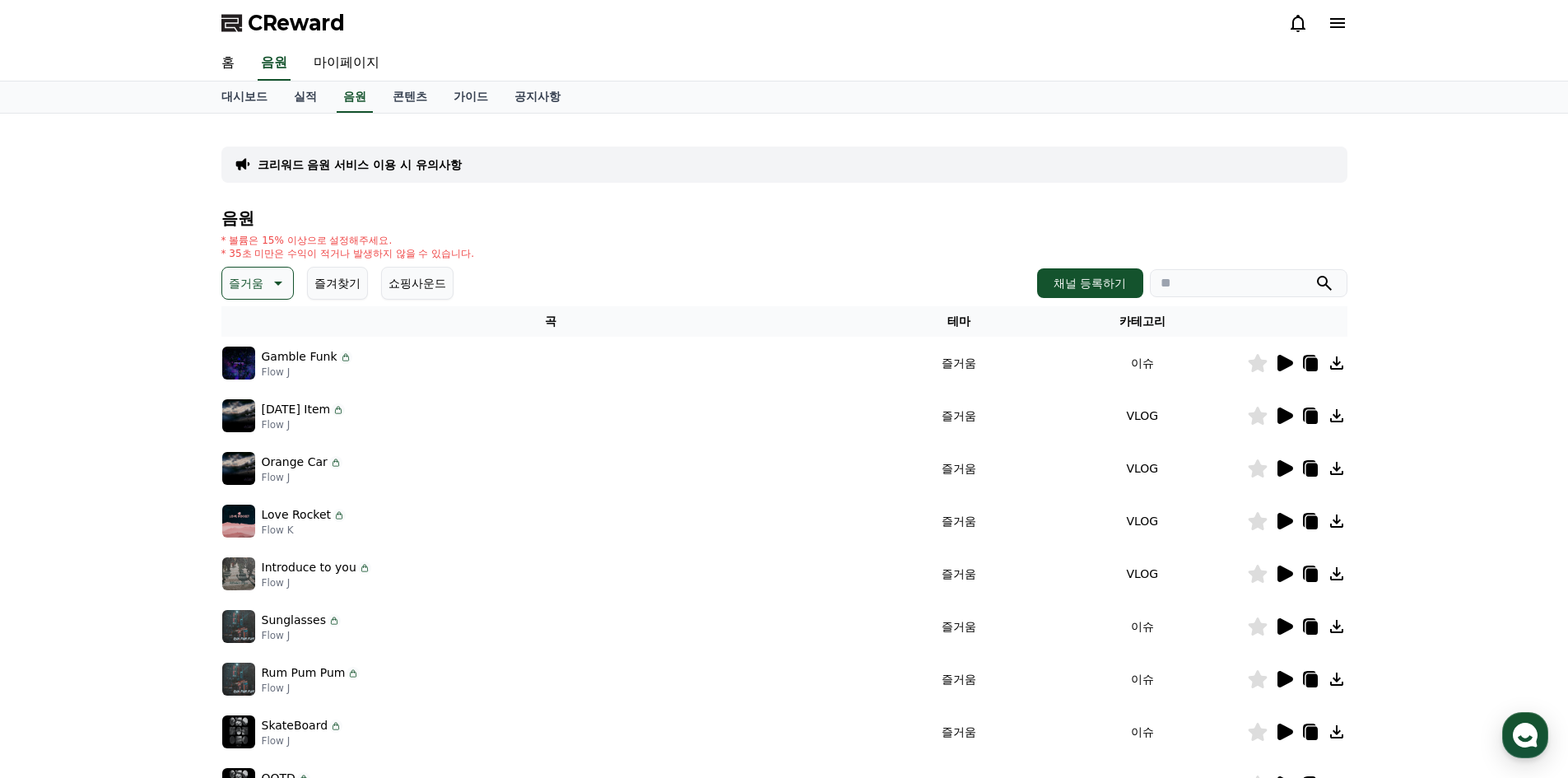
click at [1286, 526] on icon at bounding box center [1285, 521] width 15 height 16
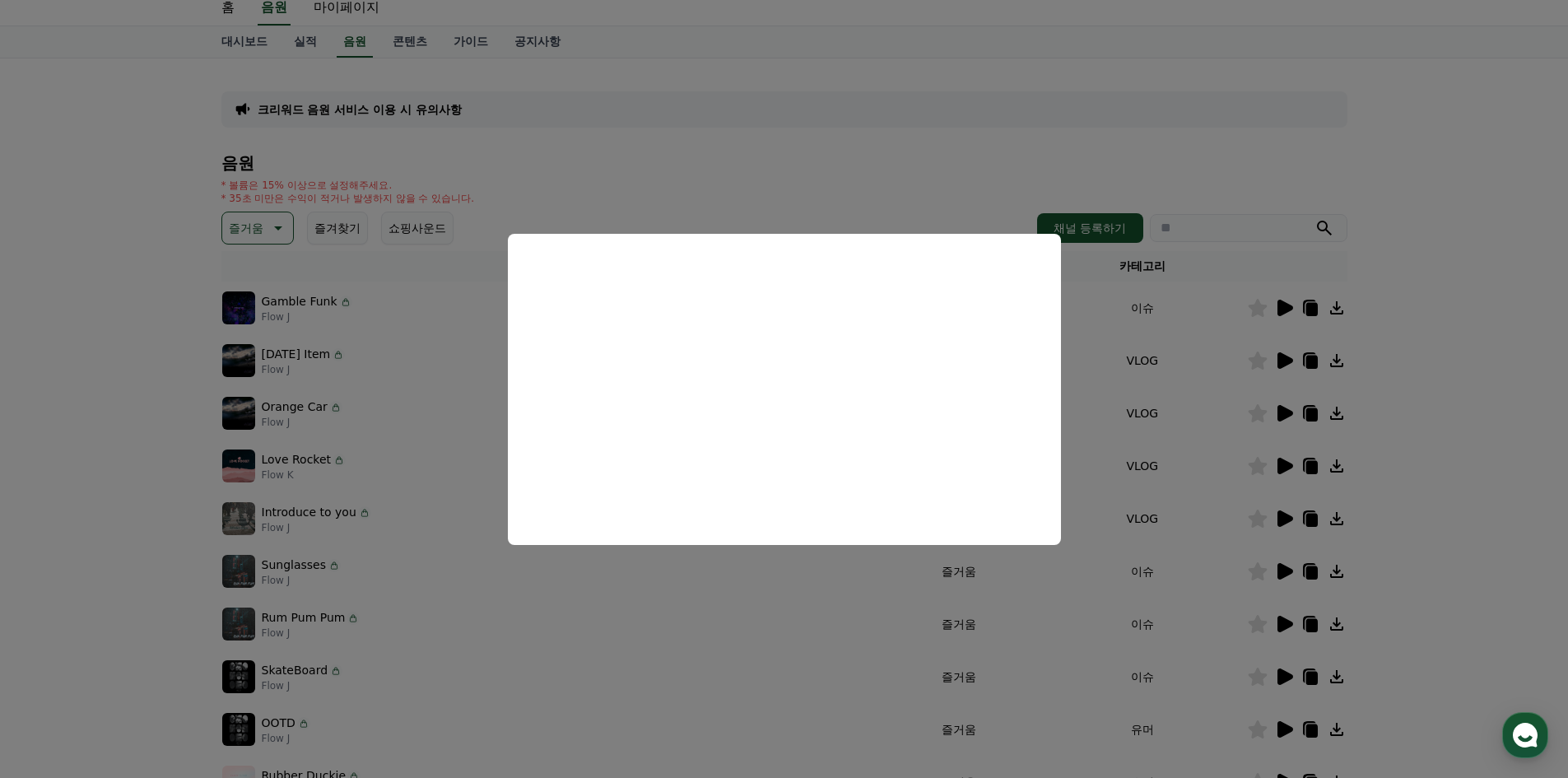
scroll to position [83, 0]
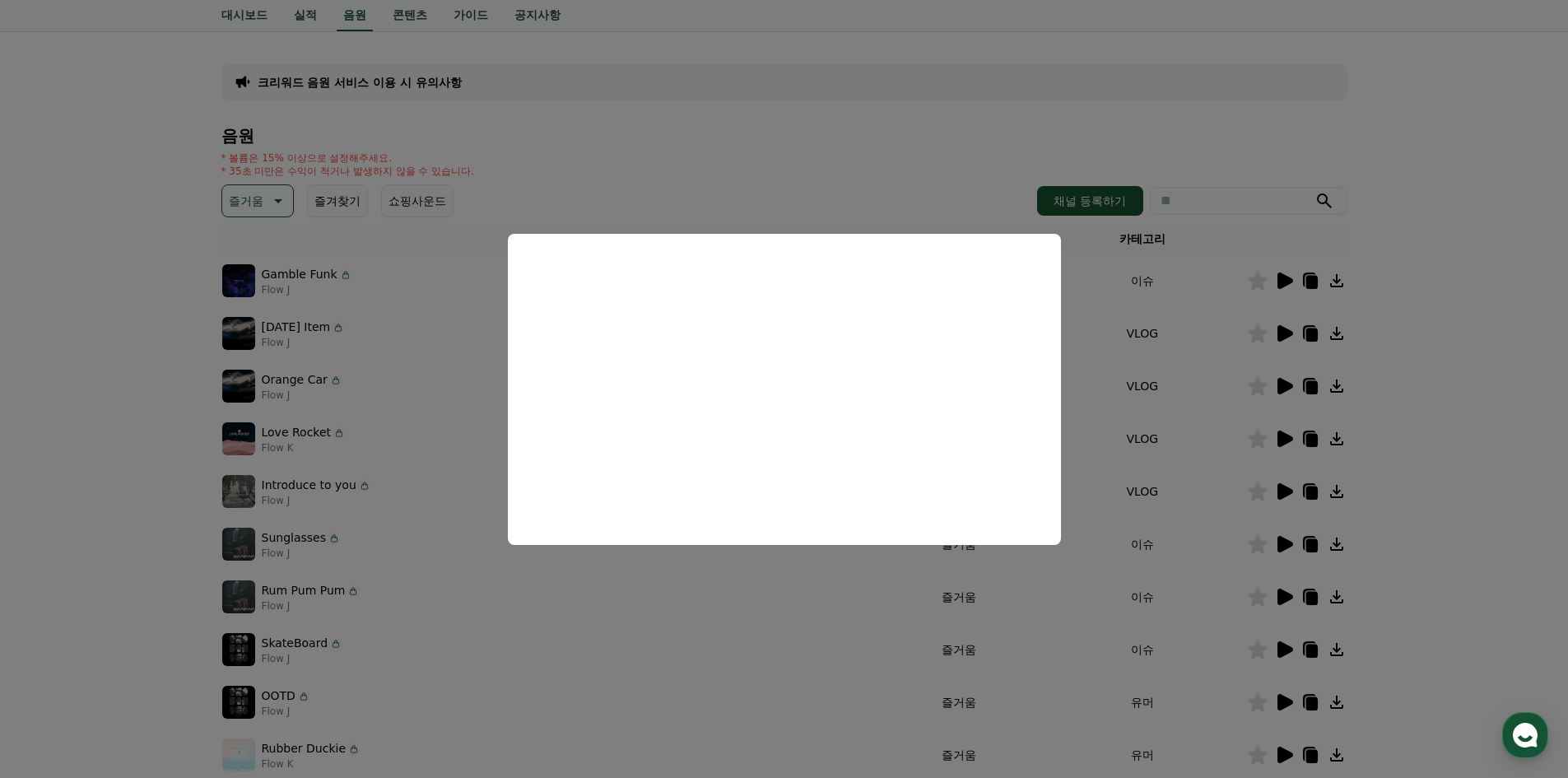
click at [1281, 493] on button "close modal" at bounding box center [784, 389] width 1568 height 778
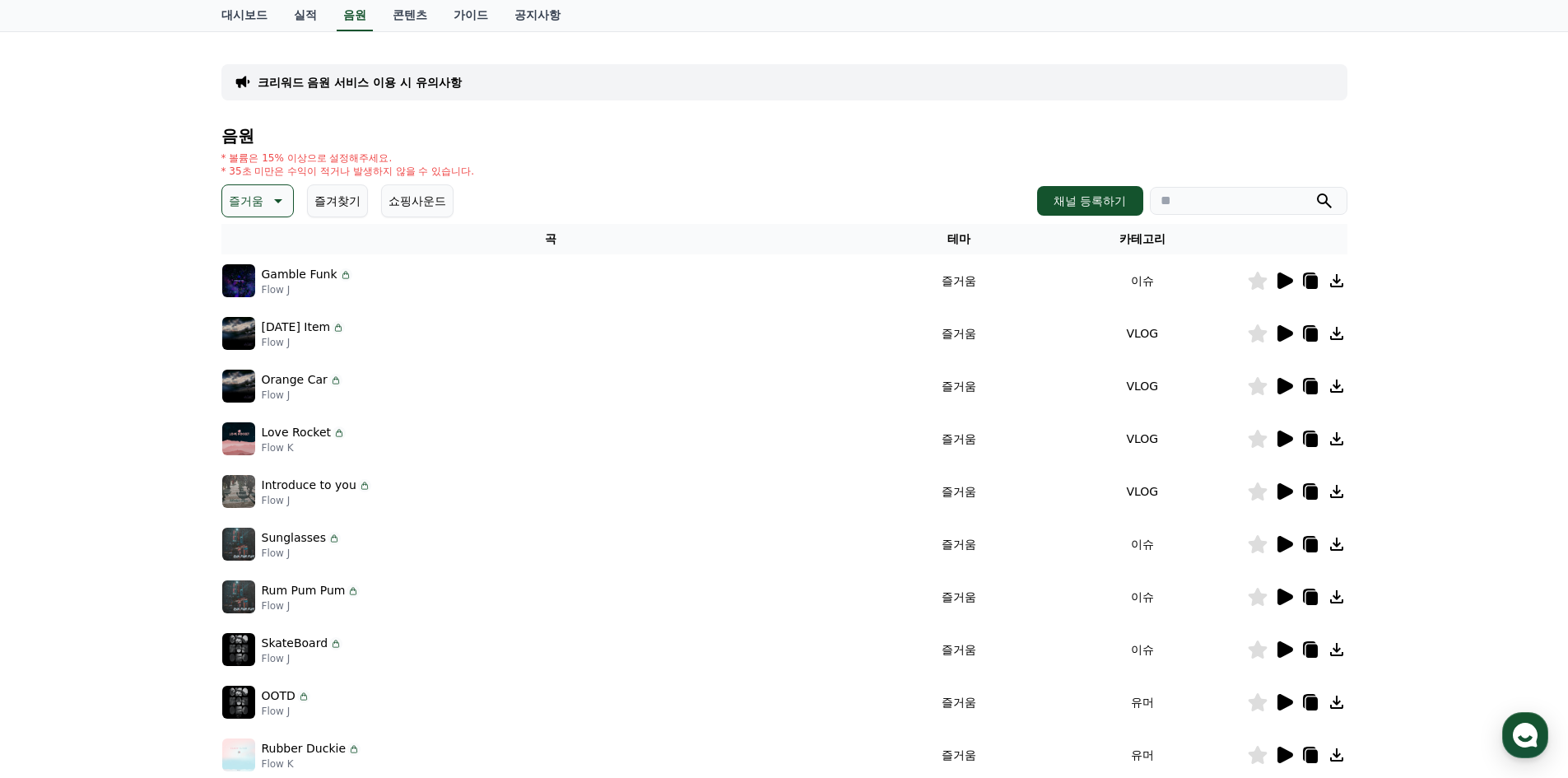
click at [1280, 492] on icon at bounding box center [1285, 491] width 15 height 16
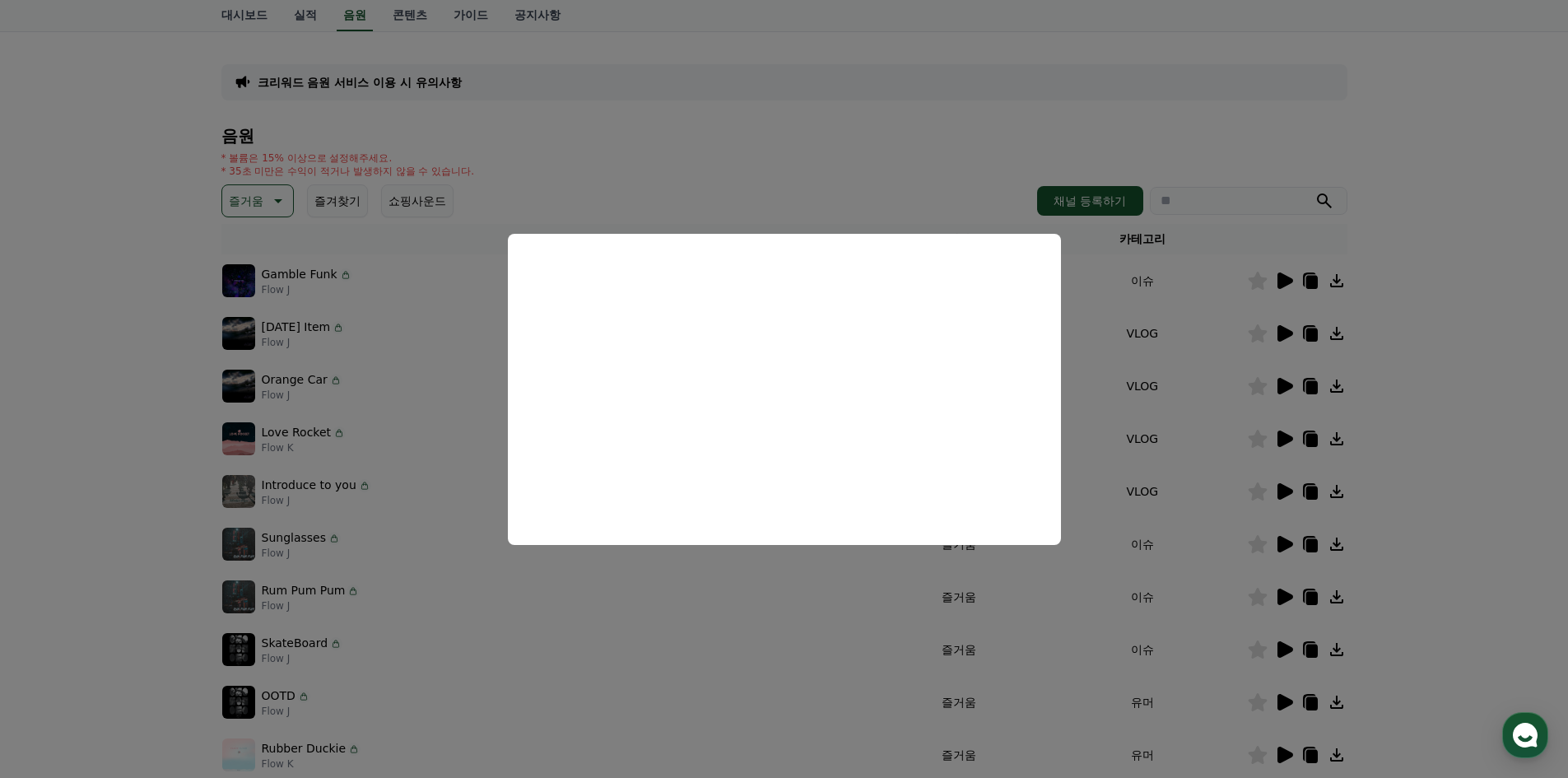
click at [1290, 545] on button "close modal" at bounding box center [784, 389] width 1568 height 778
click at [1290, 545] on icon at bounding box center [1285, 544] width 15 height 16
click at [1284, 594] on button "close modal" at bounding box center [784, 389] width 1568 height 778
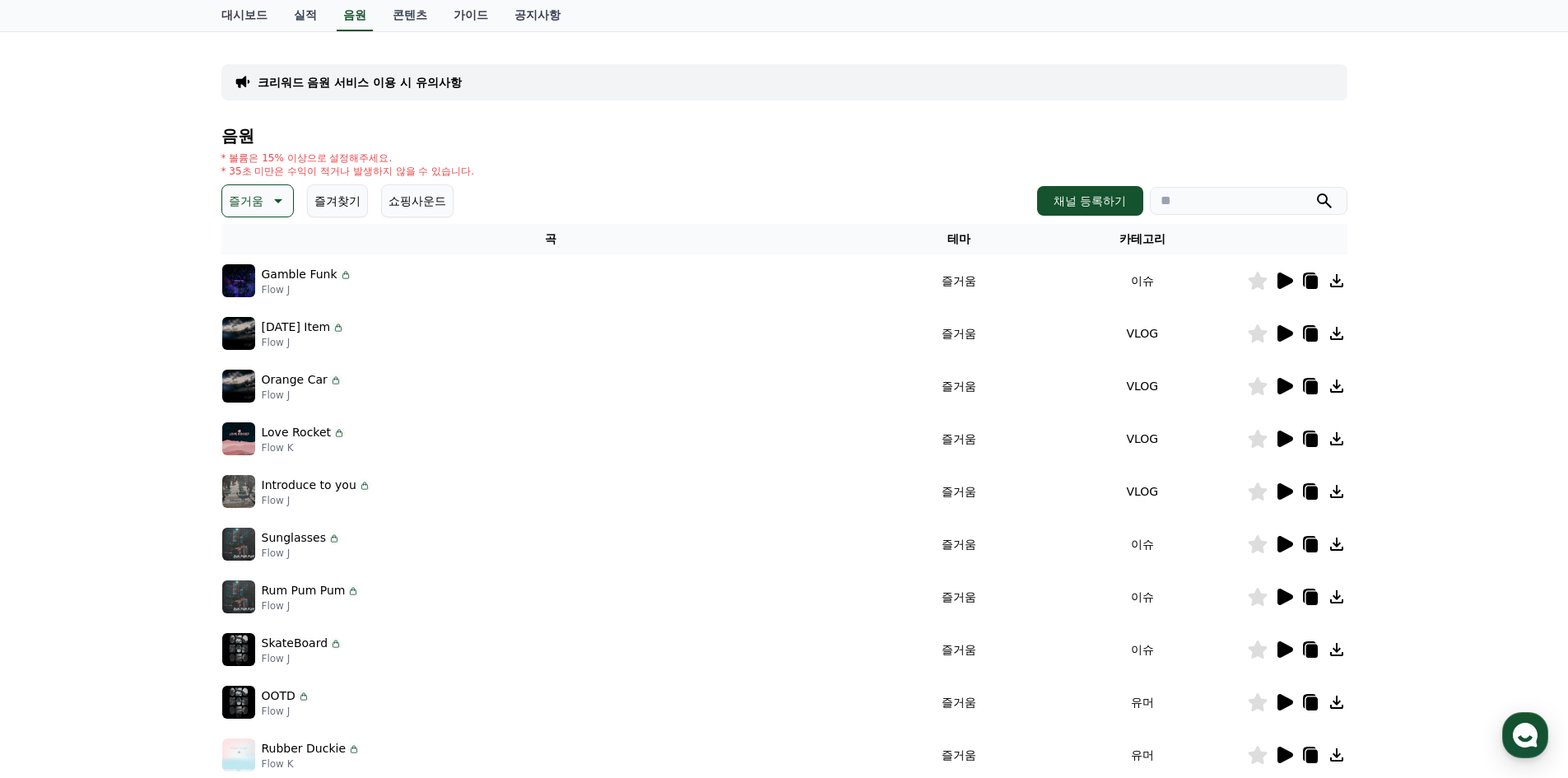
click at [1289, 592] on icon at bounding box center [1284, 596] width 20 height 20
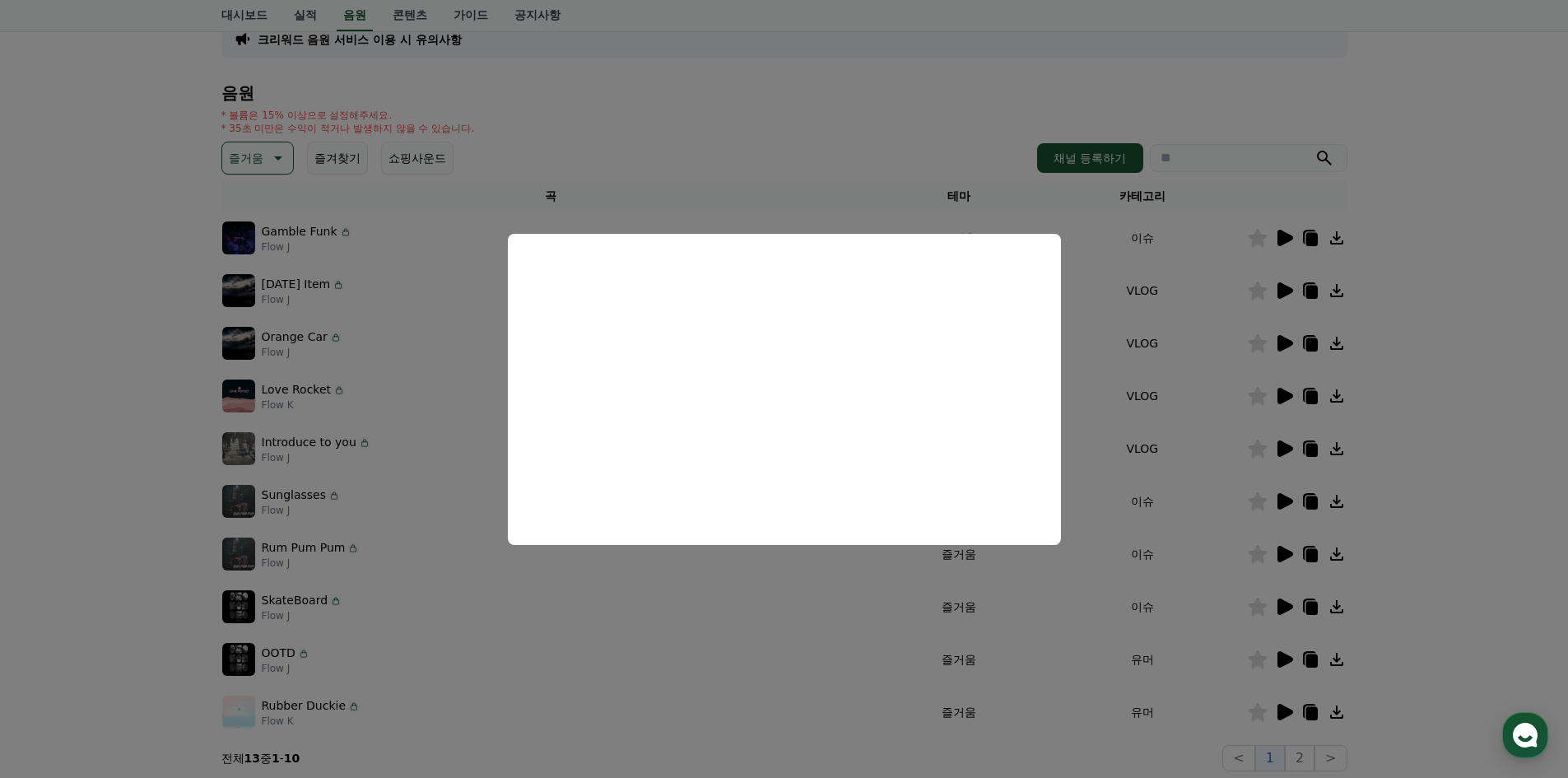
scroll to position [164, 0]
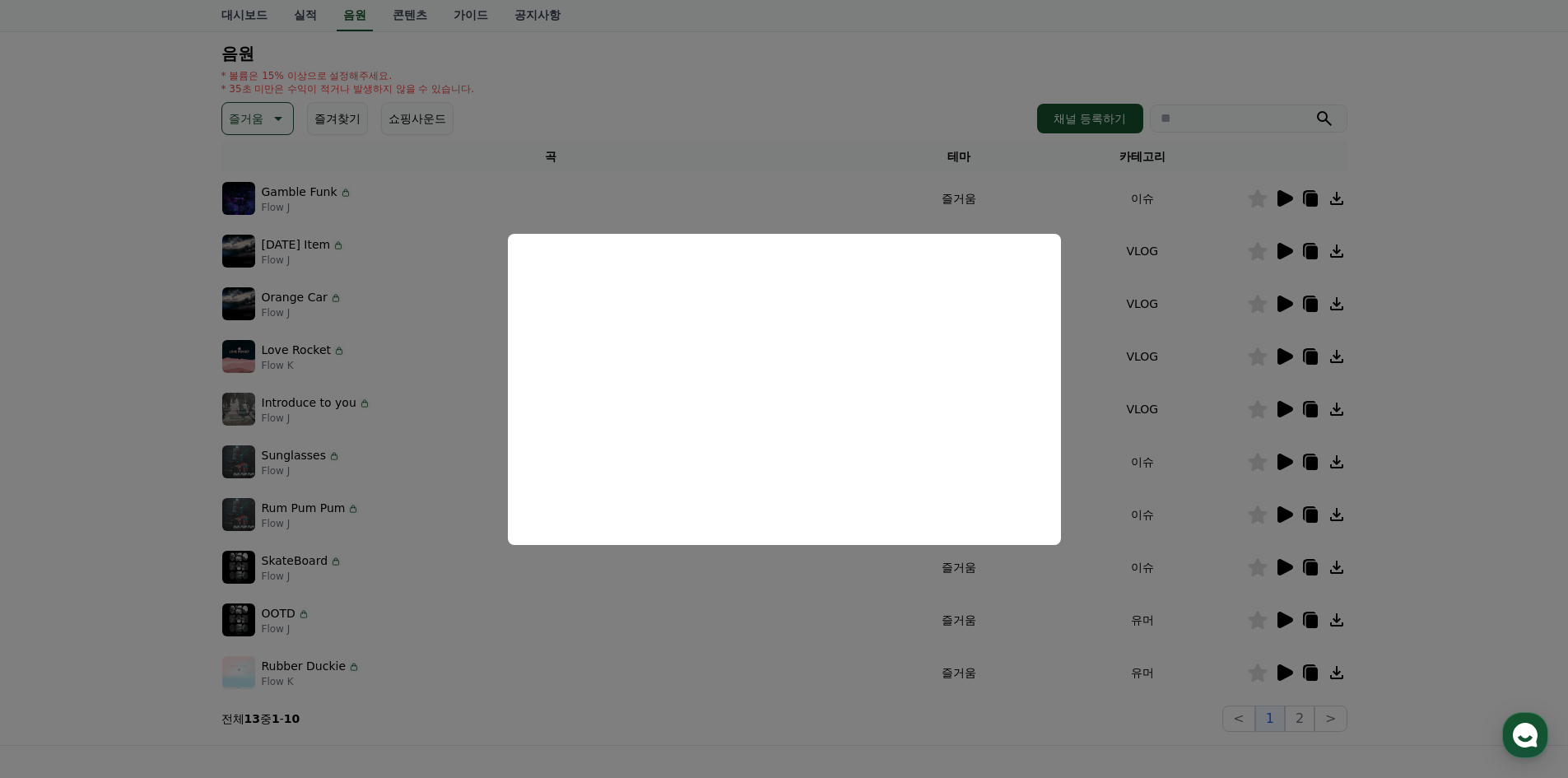
click at [1280, 562] on button "close modal" at bounding box center [784, 389] width 1568 height 778
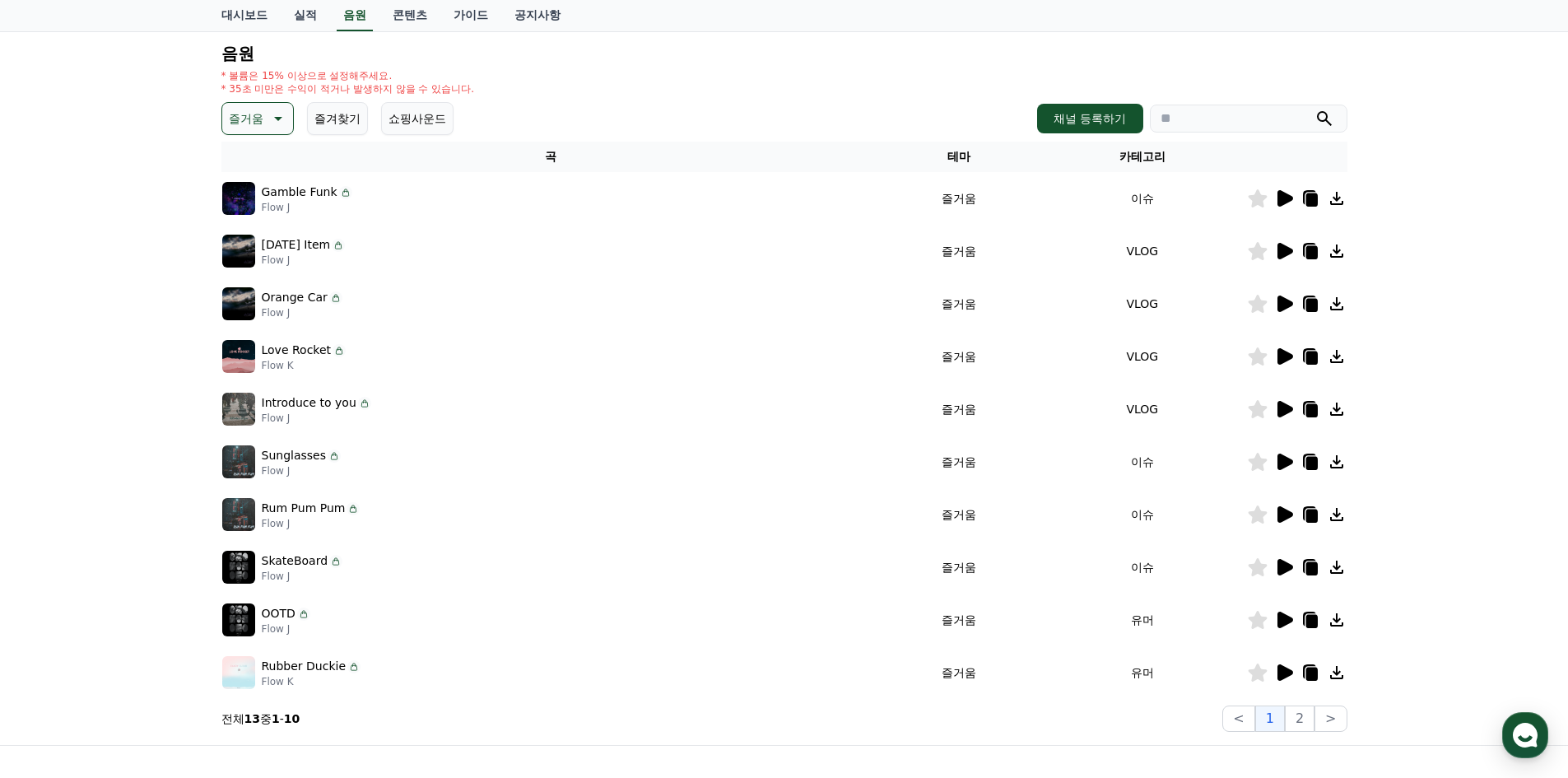
click at [1288, 614] on icon at bounding box center [1284, 620] width 20 height 20
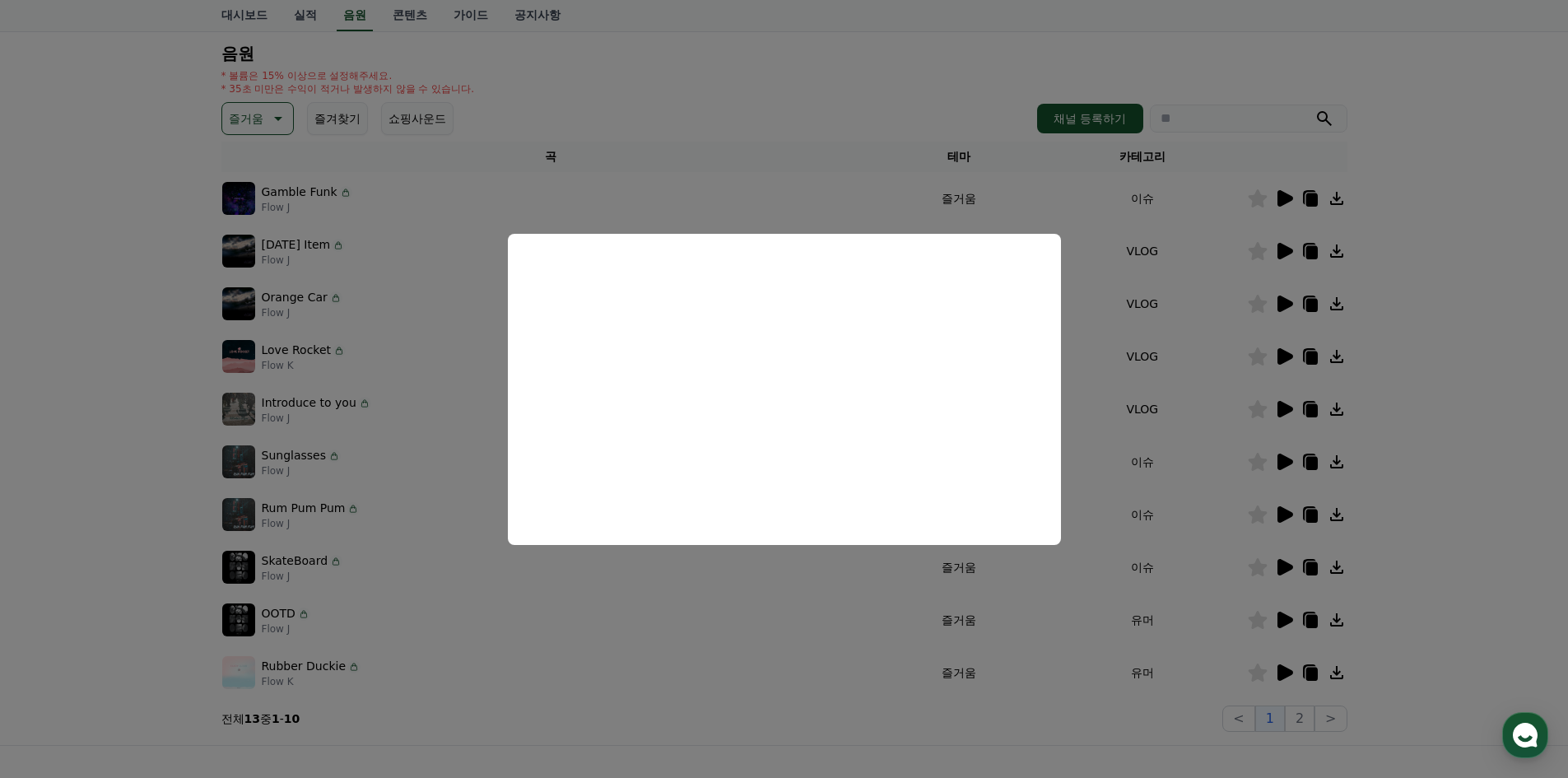
click at [1277, 668] on button "close modal" at bounding box center [784, 389] width 1568 height 778
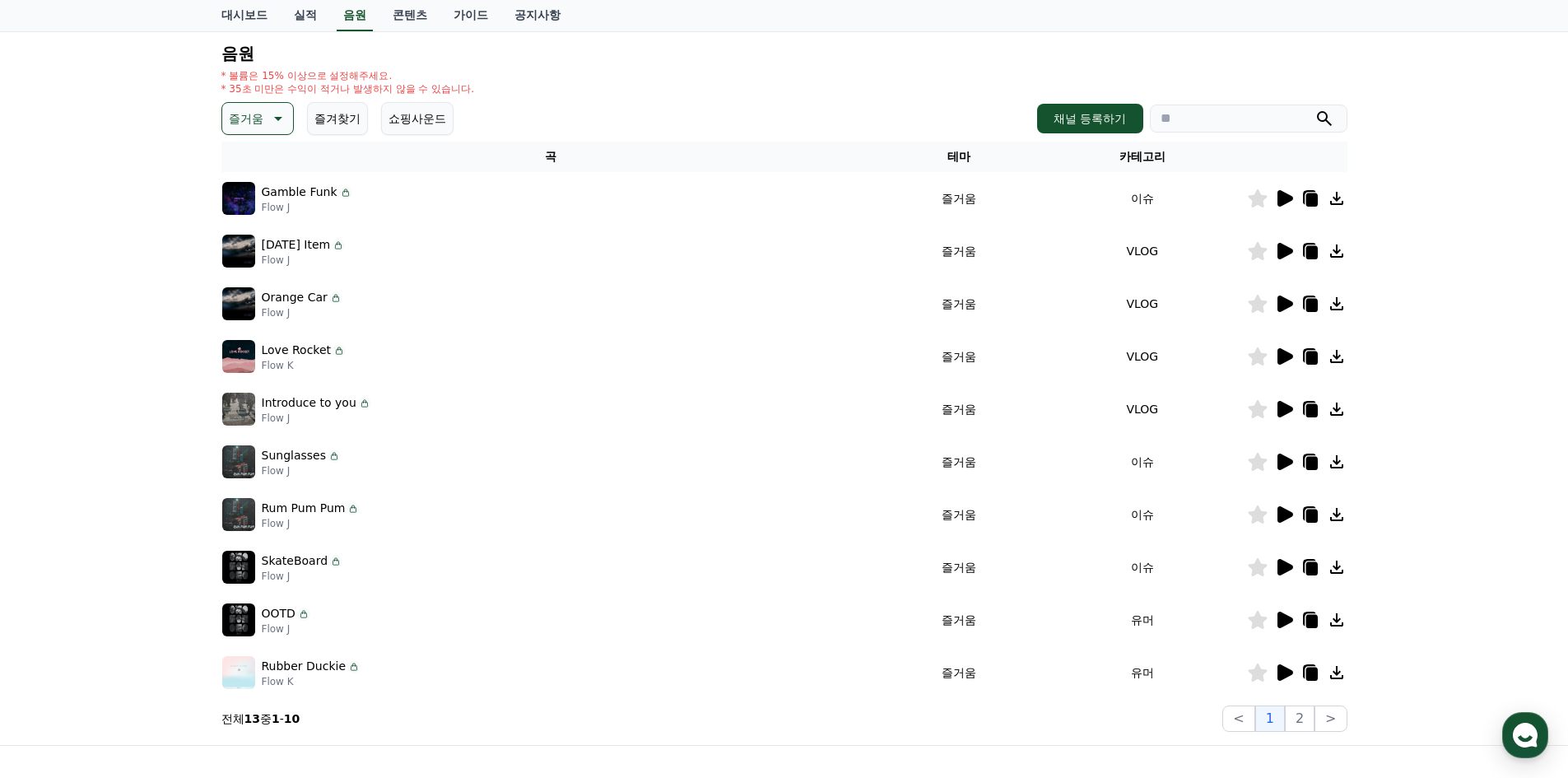
click at [1282, 674] on icon at bounding box center [1285, 672] width 15 height 16
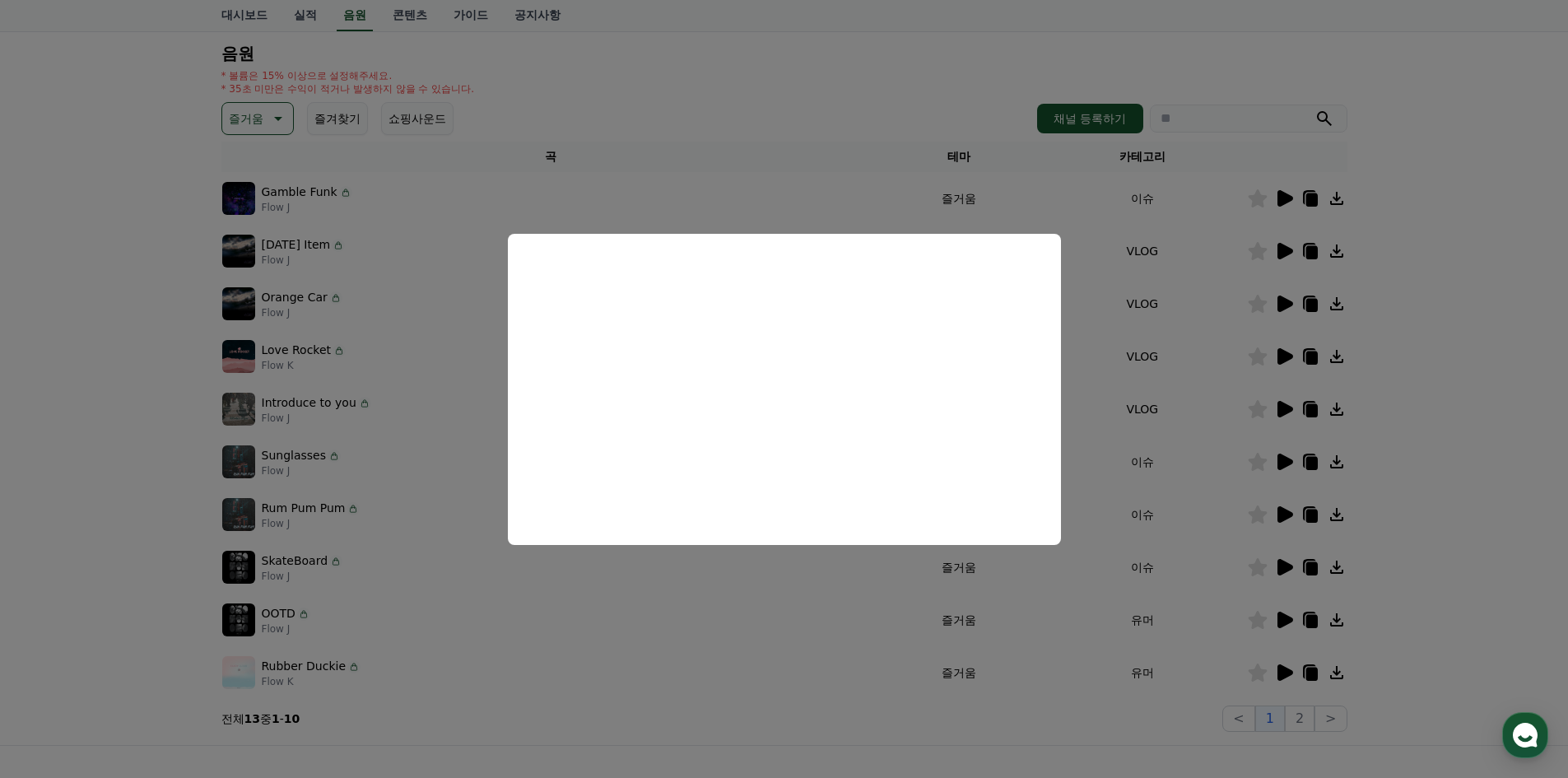
click at [1297, 718] on button "close modal" at bounding box center [784, 389] width 1568 height 778
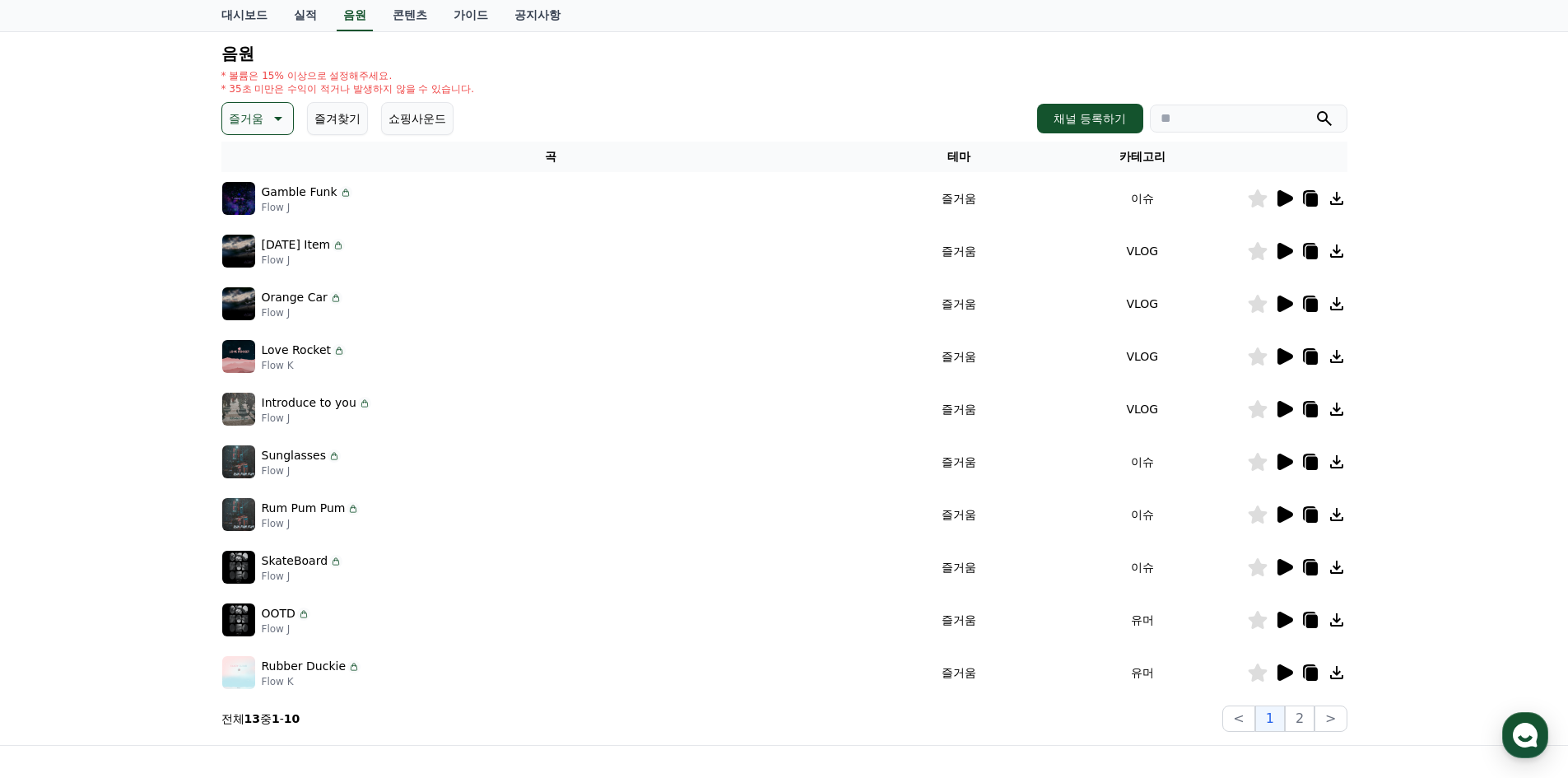
click at [1297, 718] on button "2" at bounding box center [1300, 718] width 30 height 26
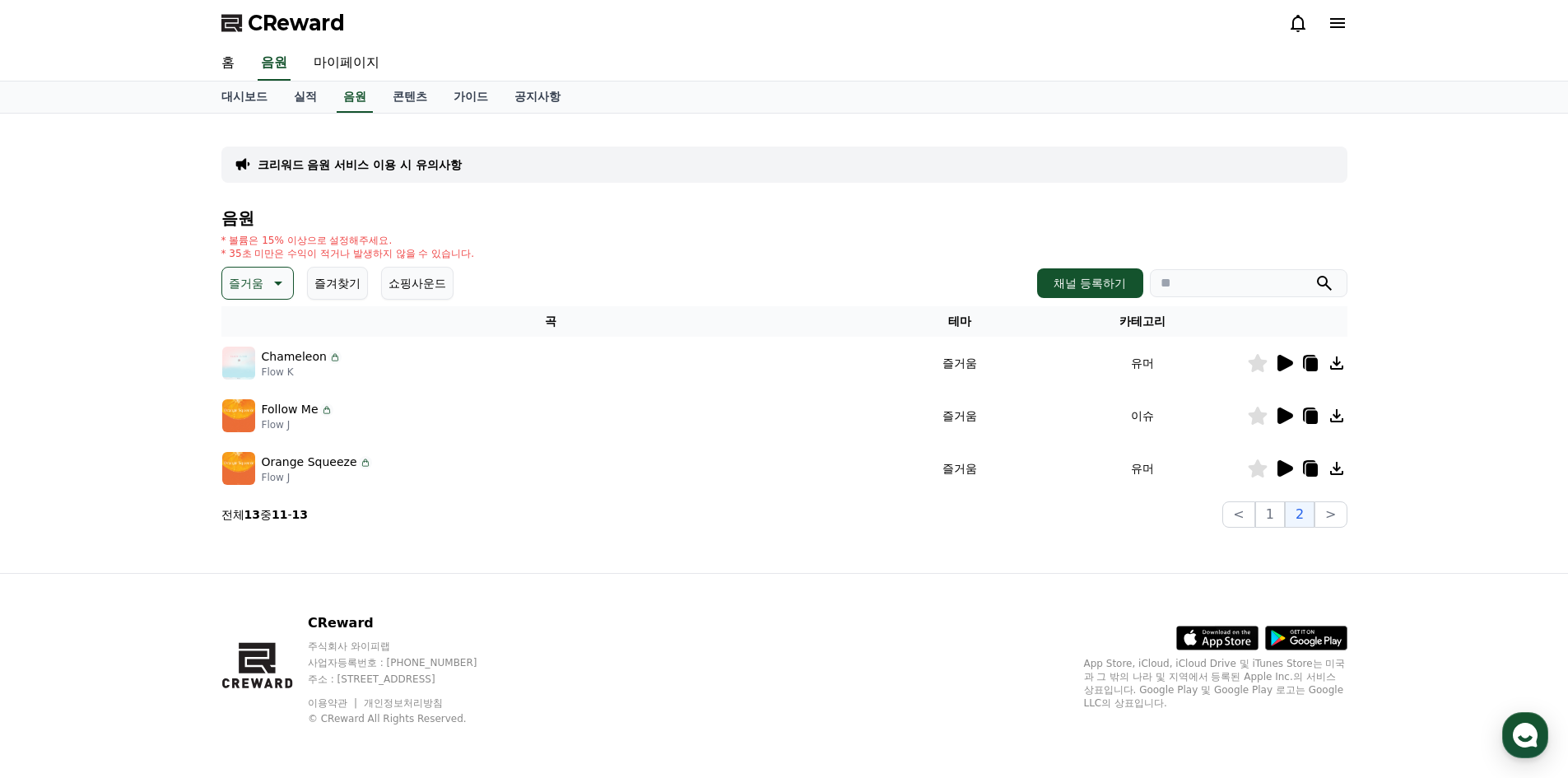
click at [1288, 359] on icon at bounding box center [1284, 363] width 20 height 20
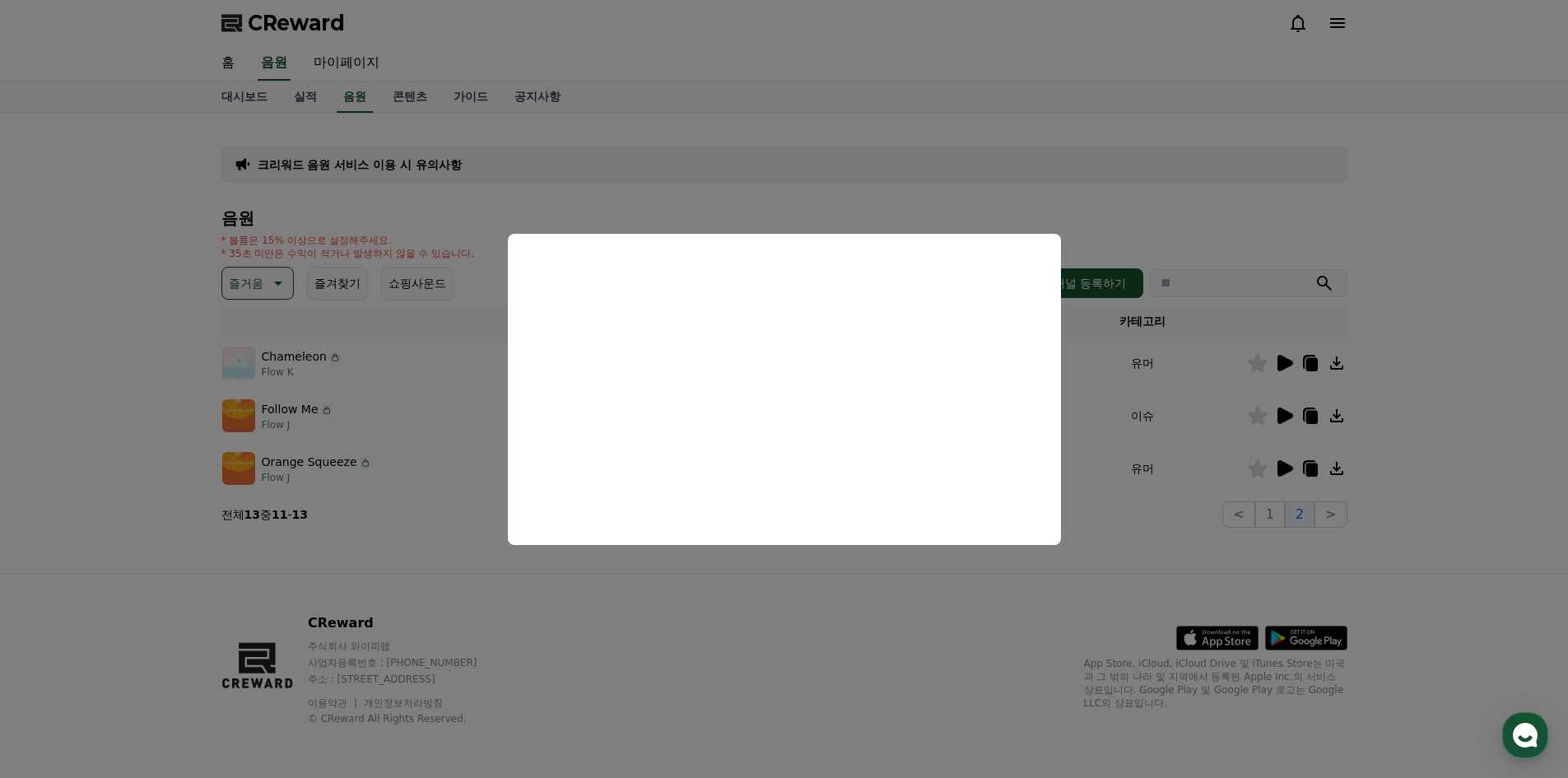
click at [1287, 415] on button "close modal" at bounding box center [784, 389] width 1568 height 778
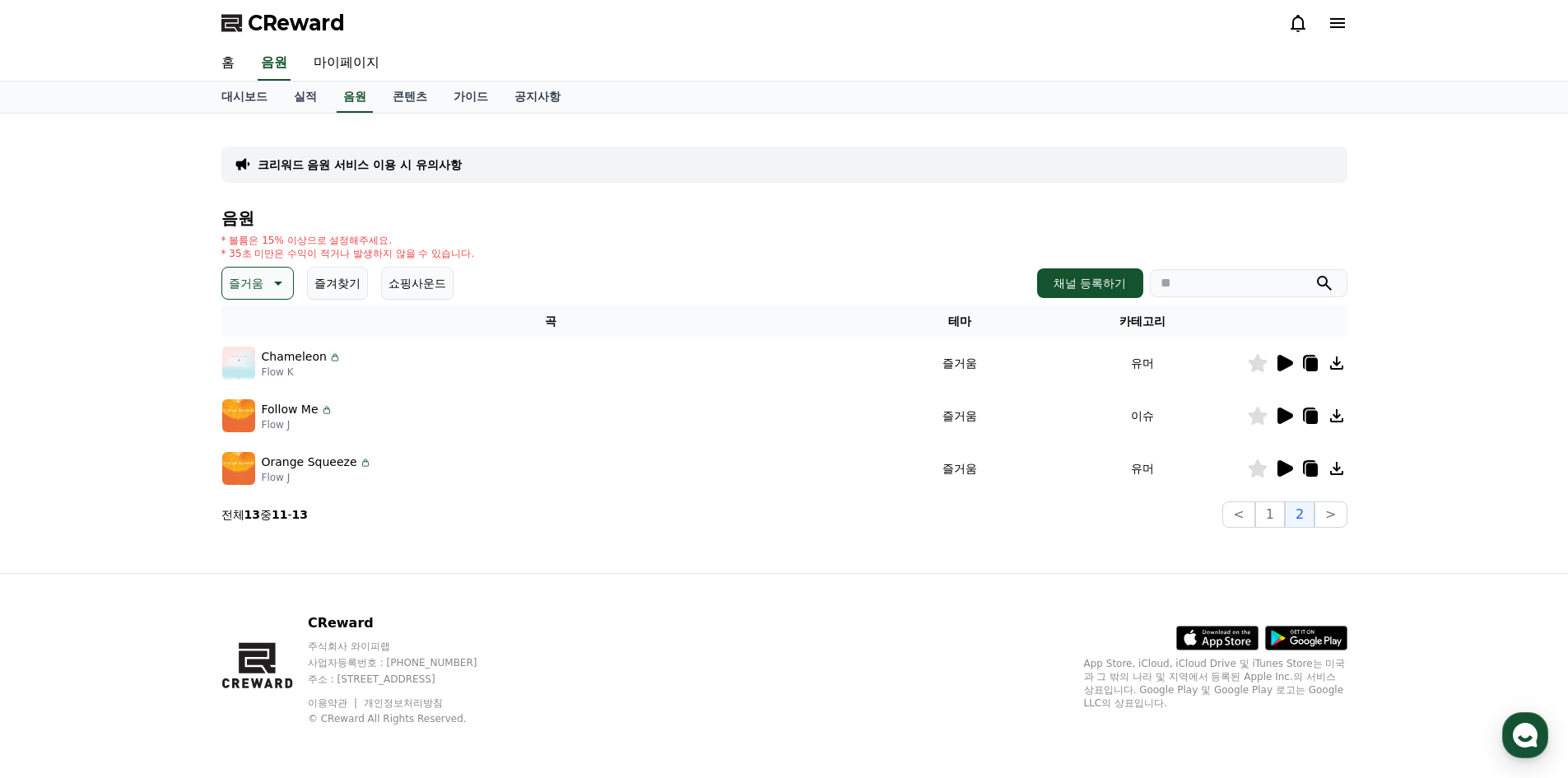
click at [1281, 415] on icon at bounding box center [1285, 415] width 15 height 16
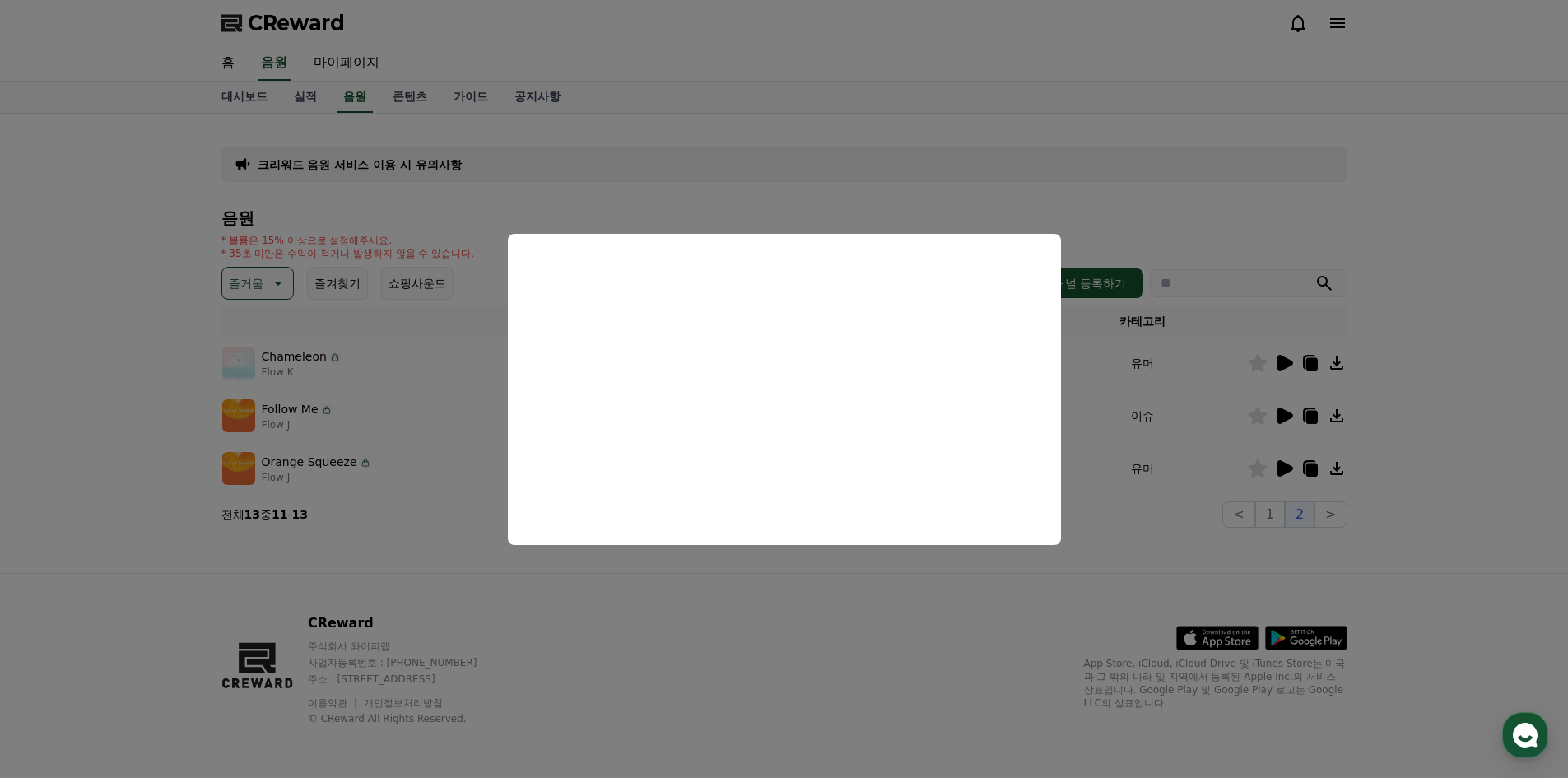
click at [1283, 472] on button "close modal" at bounding box center [784, 389] width 1568 height 778
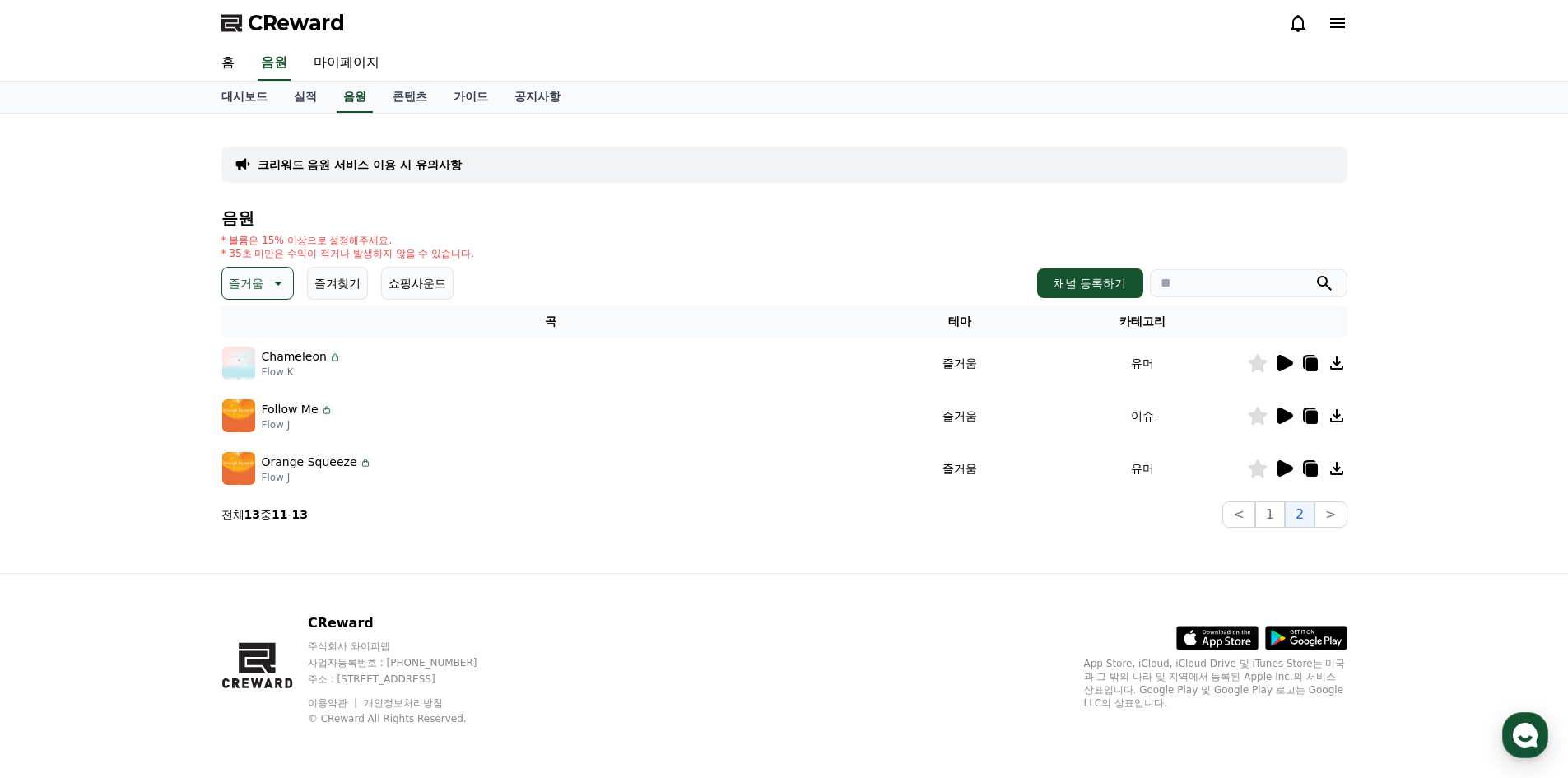
click at [1283, 472] on icon at bounding box center [1285, 468] width 15 height 16
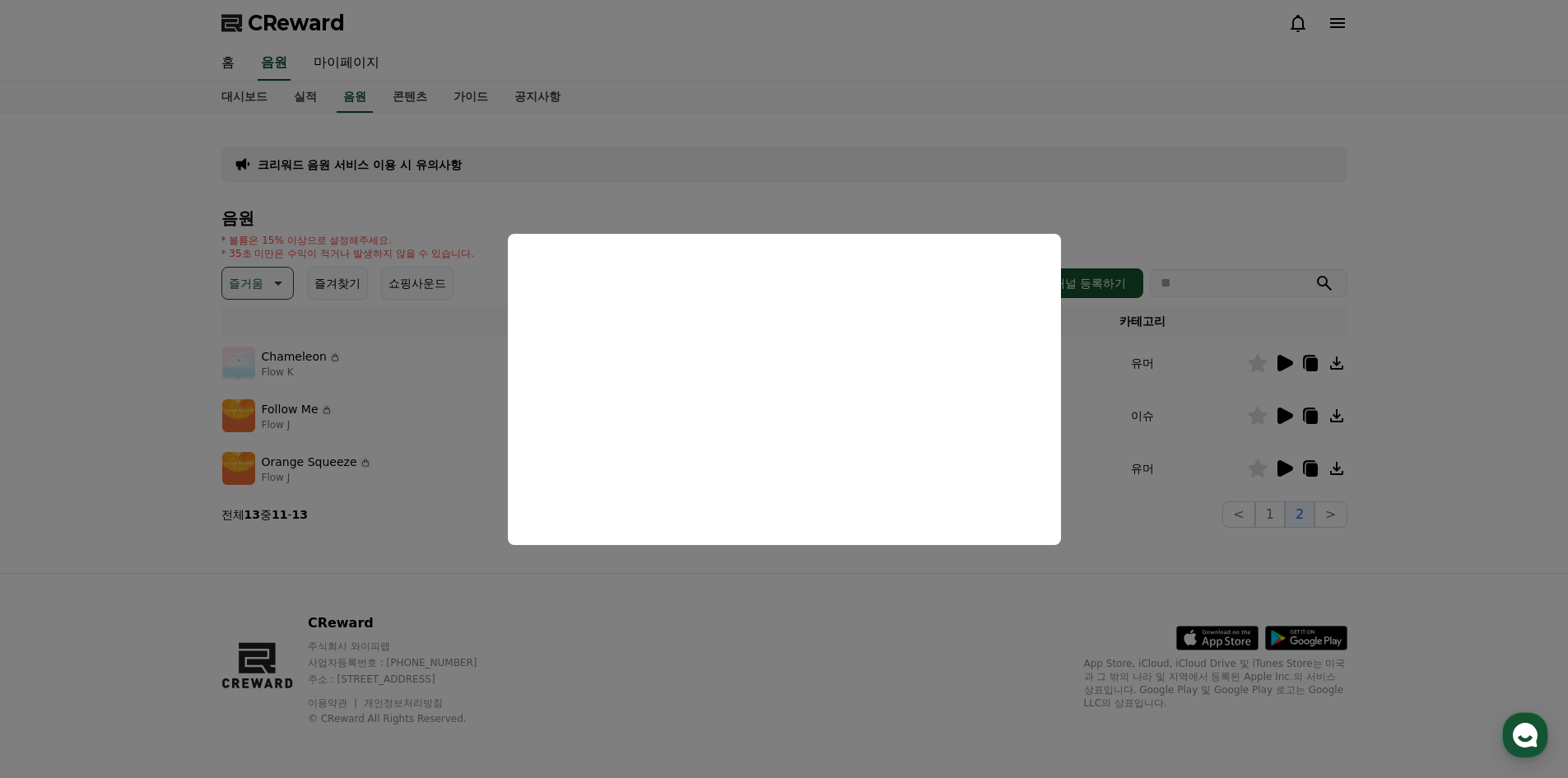
click at [126, 582] on button "close modal" at bounding box center [784, 389] width 1568 height 778
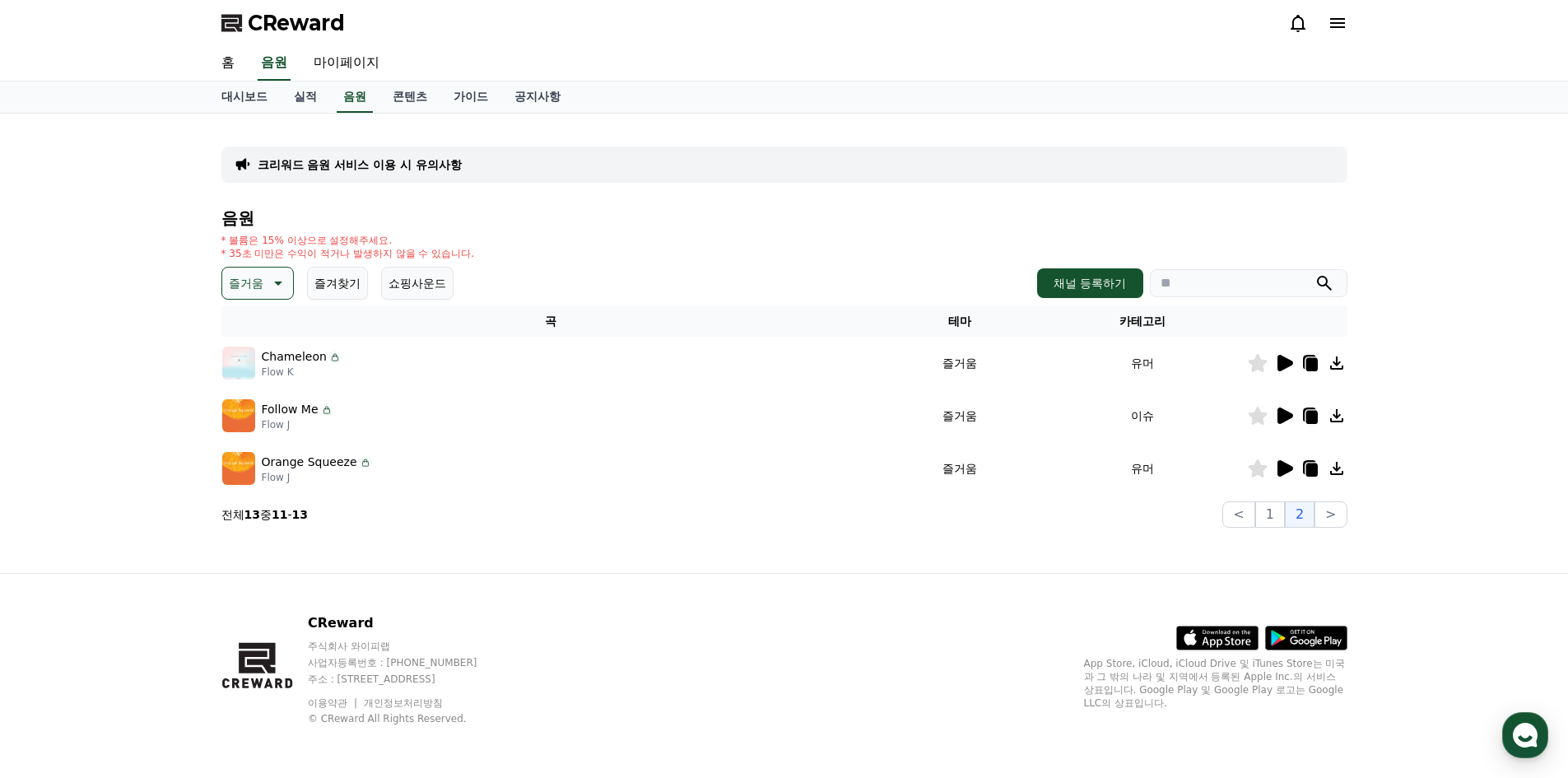
click at [277, 284] on icon at bounding box center [279, 284] width 9 height 4
click at [261, 384] on button "잔잔한" at bounding box center [248, 393] width 48 height 37
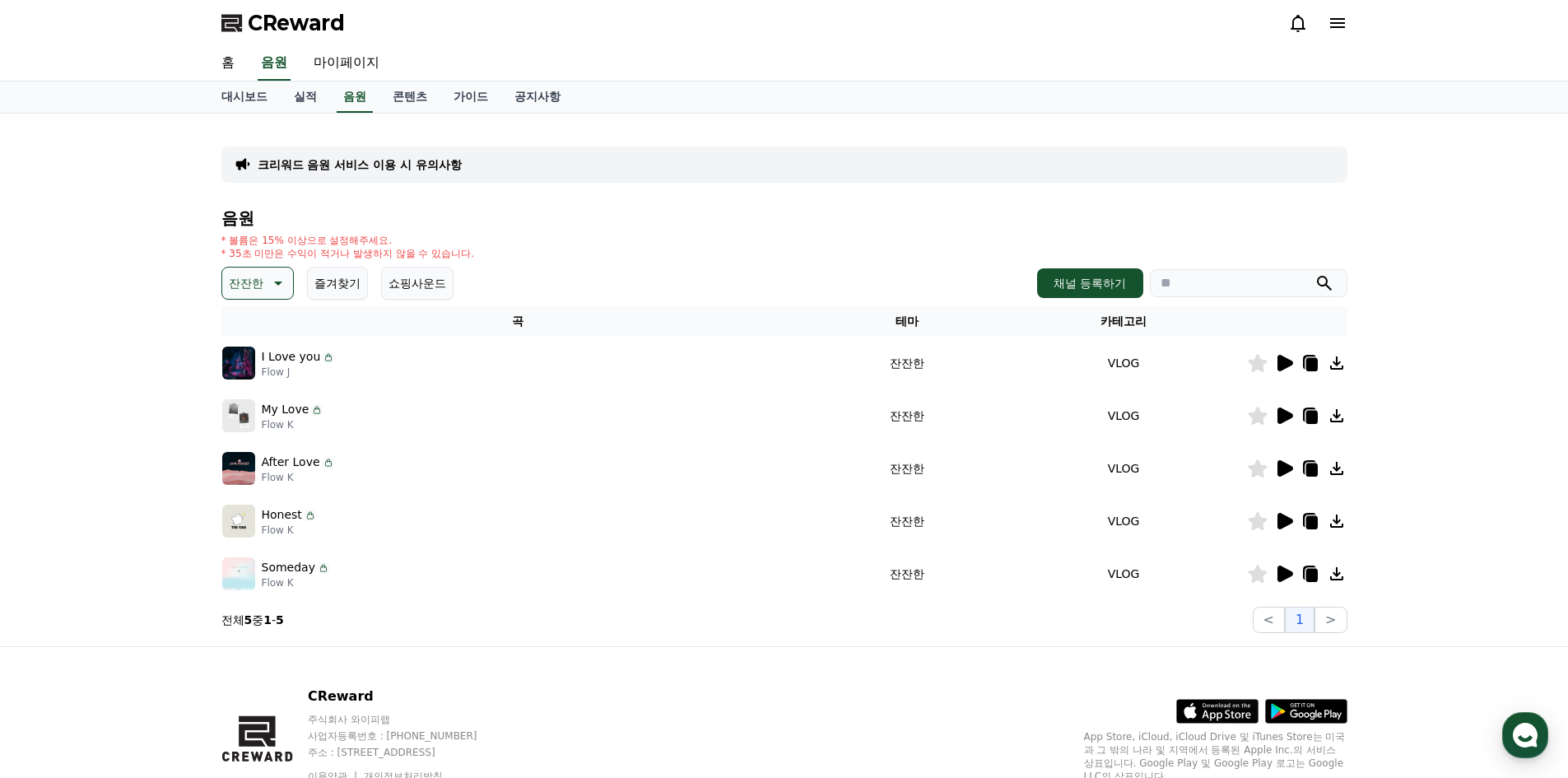
click at [1283, 472] on icon at bounding box center [1285, 468] width 15 height 16
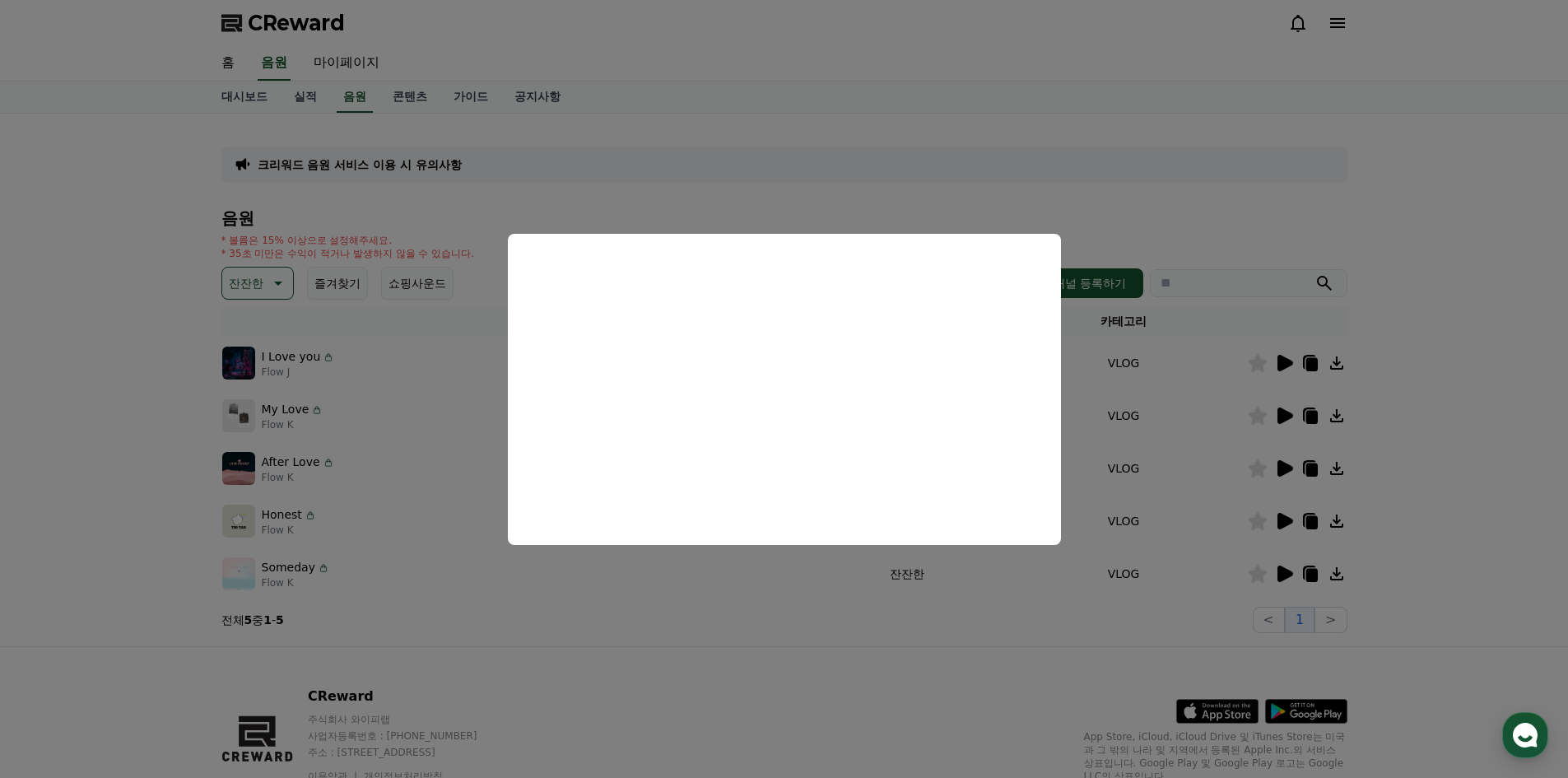
click at [1282, 575] on button "close modal" at bounding box center [784, 389] width 1568 height 778
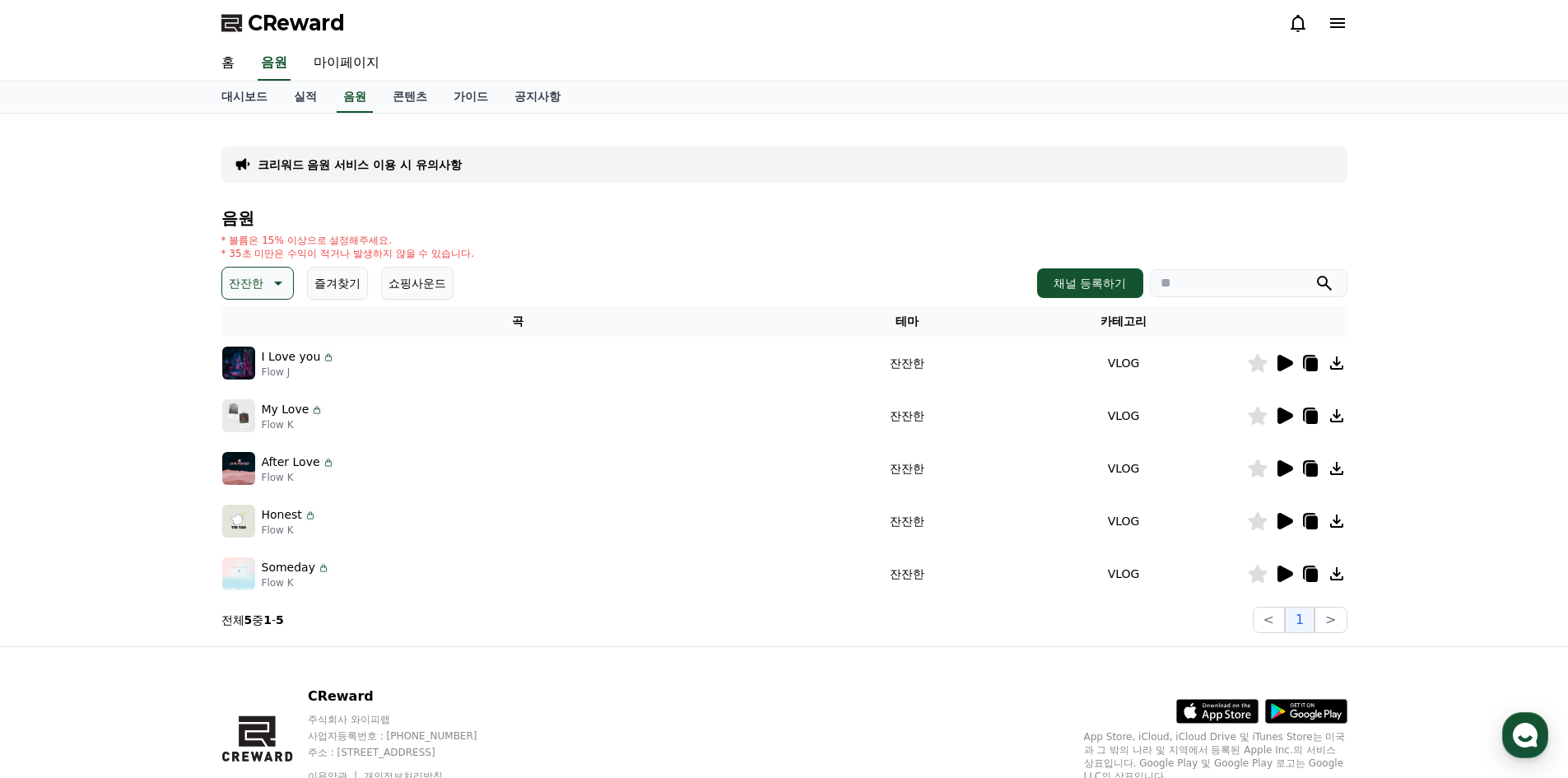
click at [1282, 575] on icon at bounding box center [1285, 573] width 15 height 16
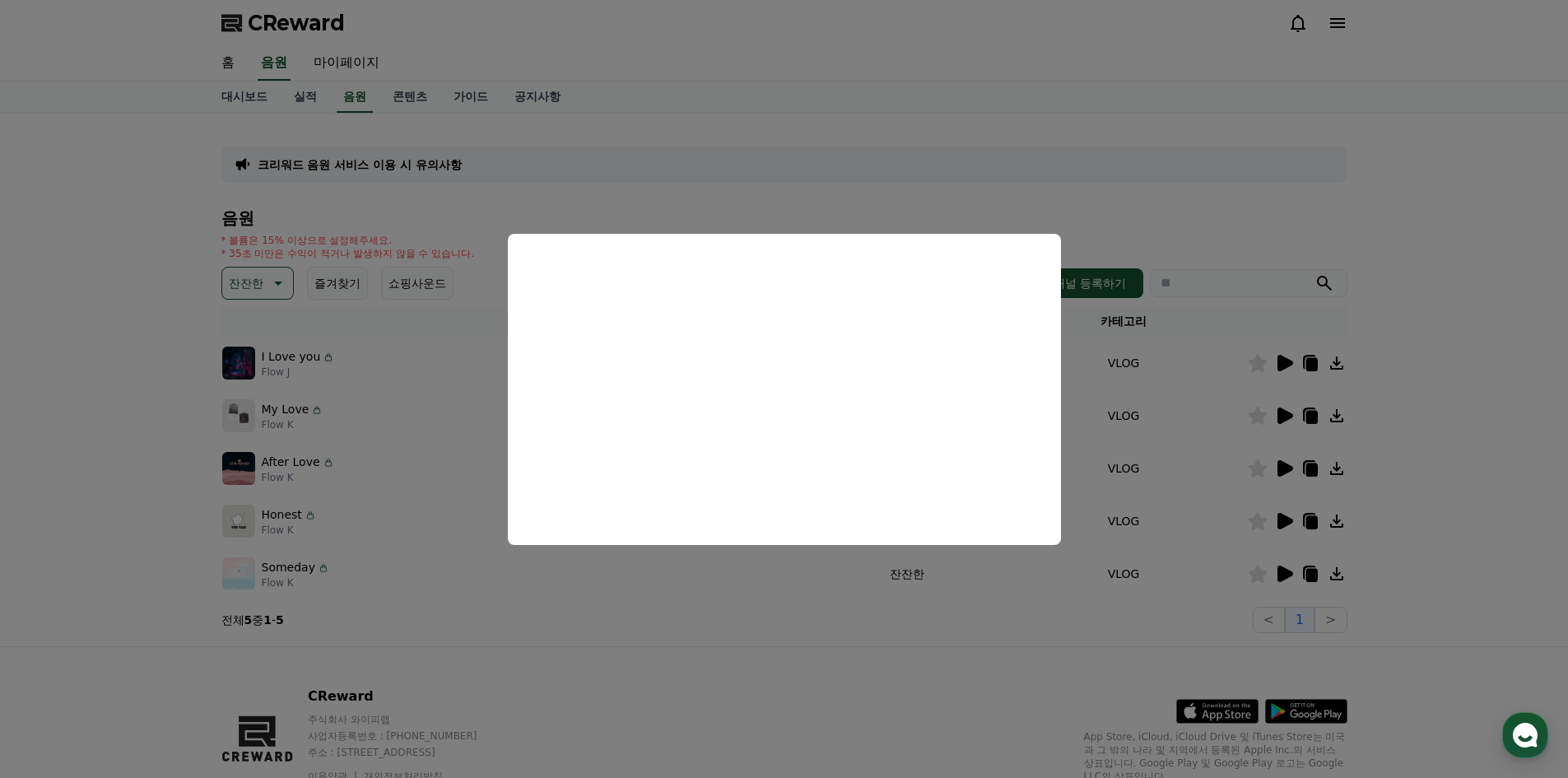
click at [979, 694] on button "close modal" at bounding box center [784, 389] width 1568 height 778
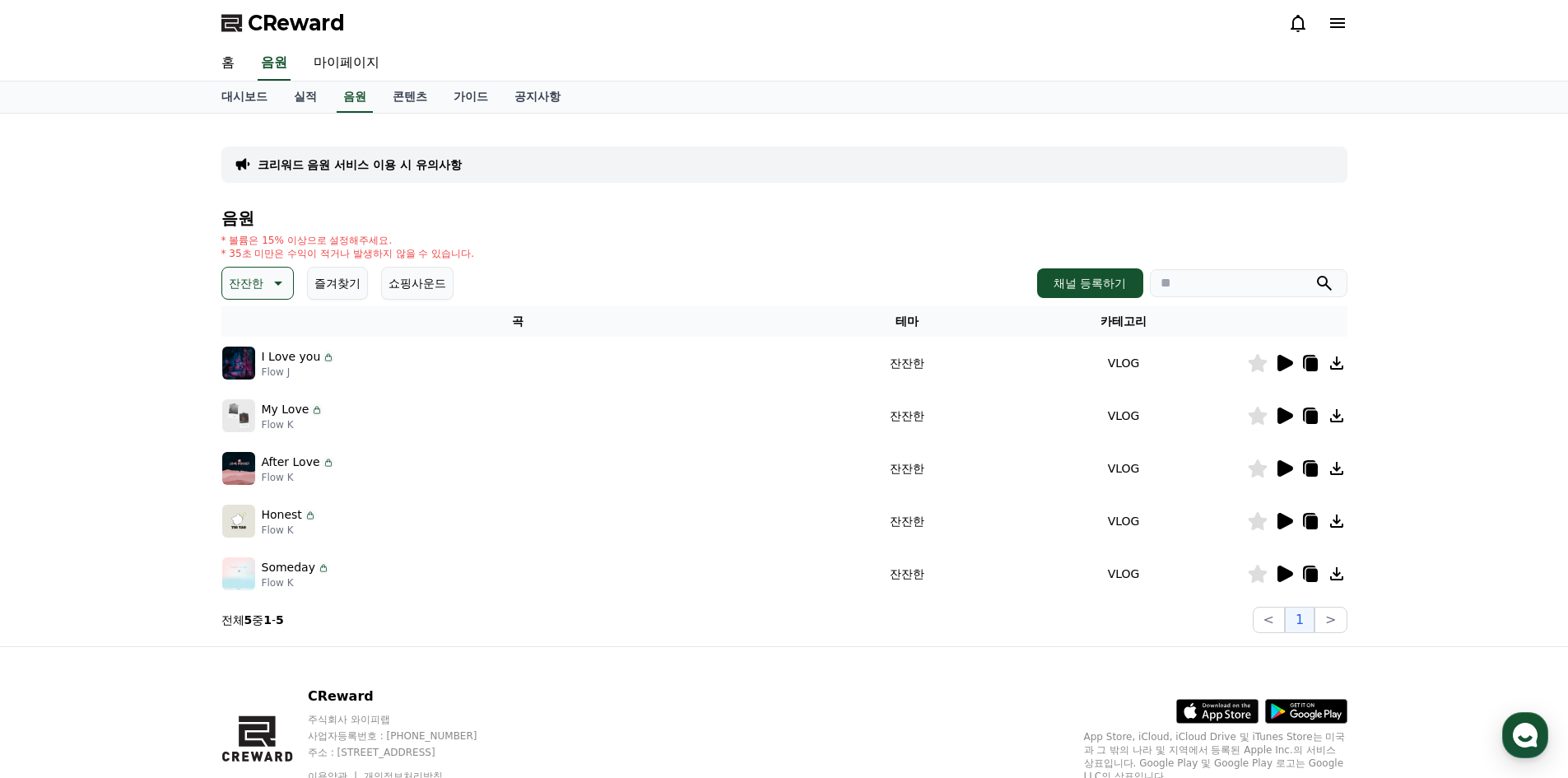
click at [1275, 518] on icon at bounding box center [1284, 521] width 20 height 20
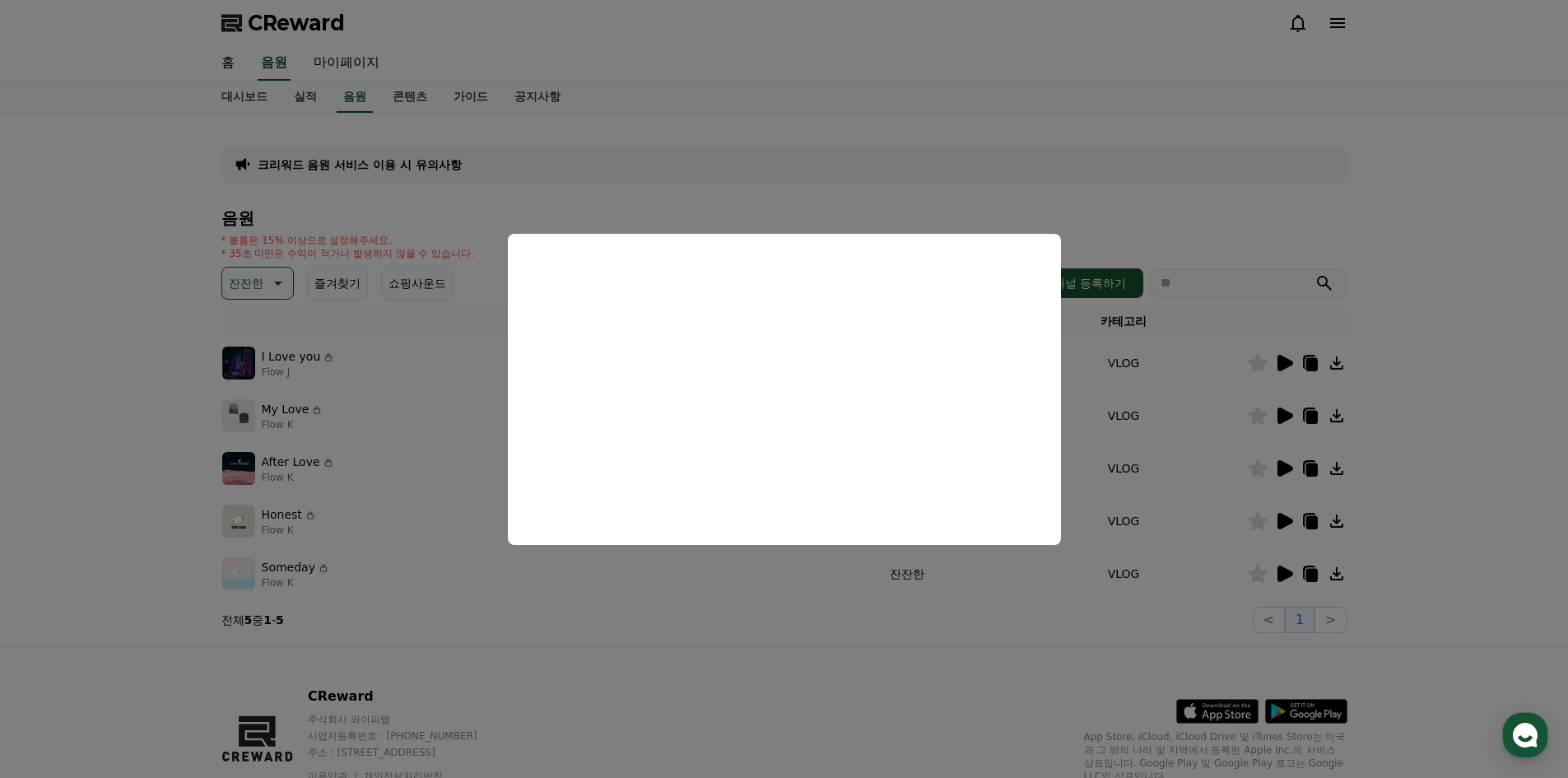
click at [1047, 659] on button "close modal" at bounding box center [784, 389] width 1568 height 778
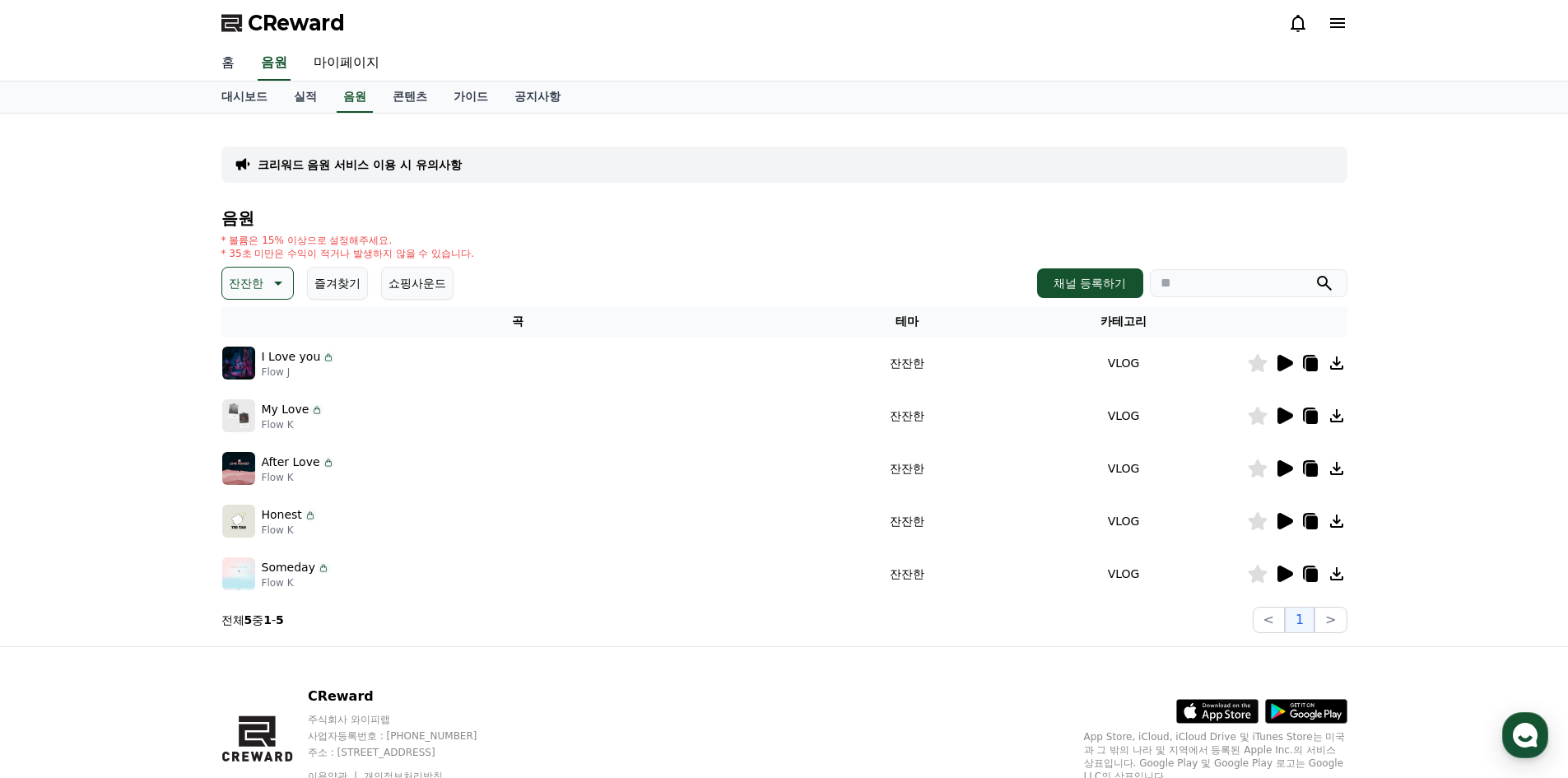
click at [227, 63] on link "홈" at bounding box center [228, 63] width 39 height 35
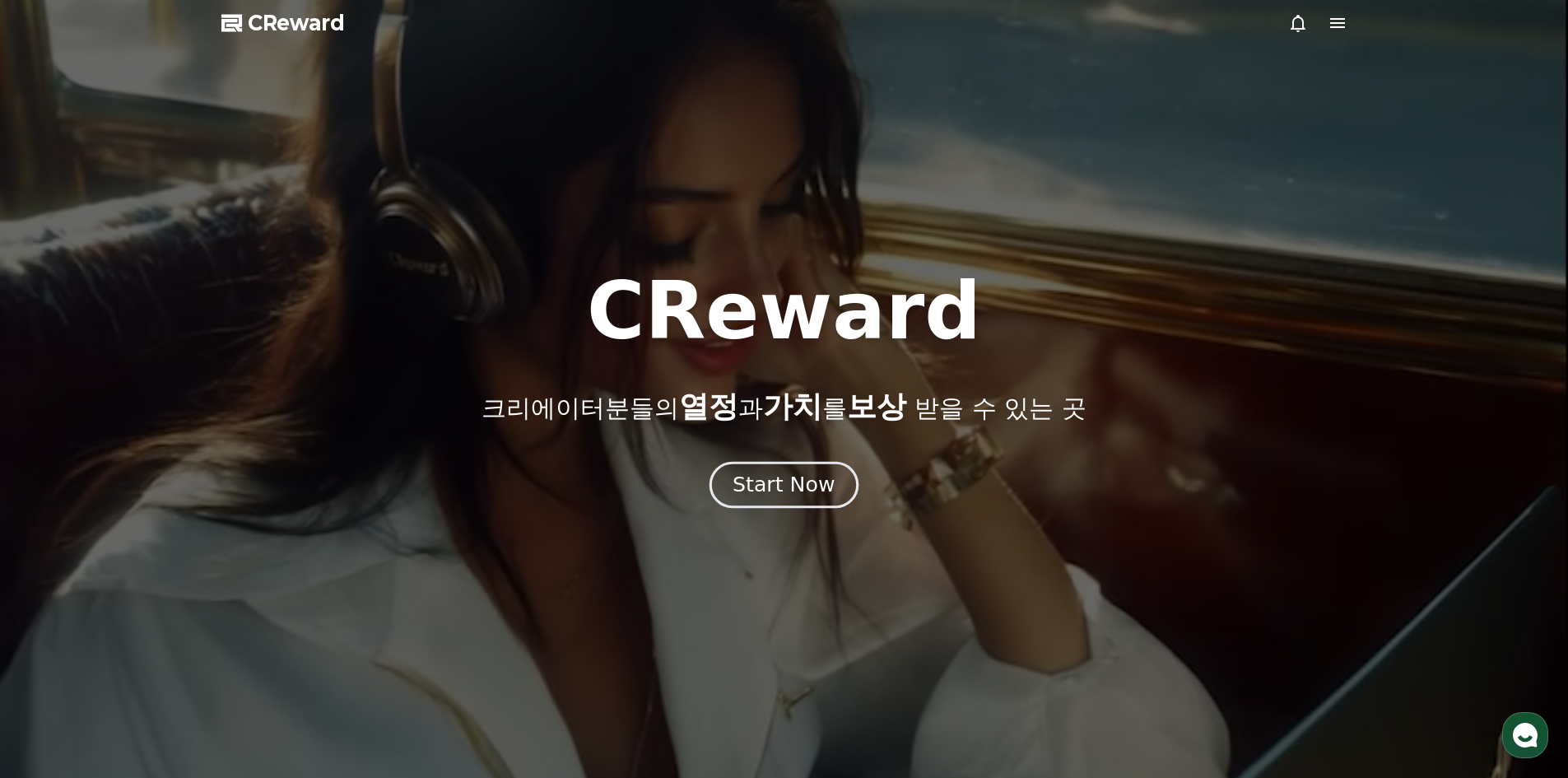
click at [822, 485] on div "Start Now" at bounding box center [784, 485] width 102 height 28
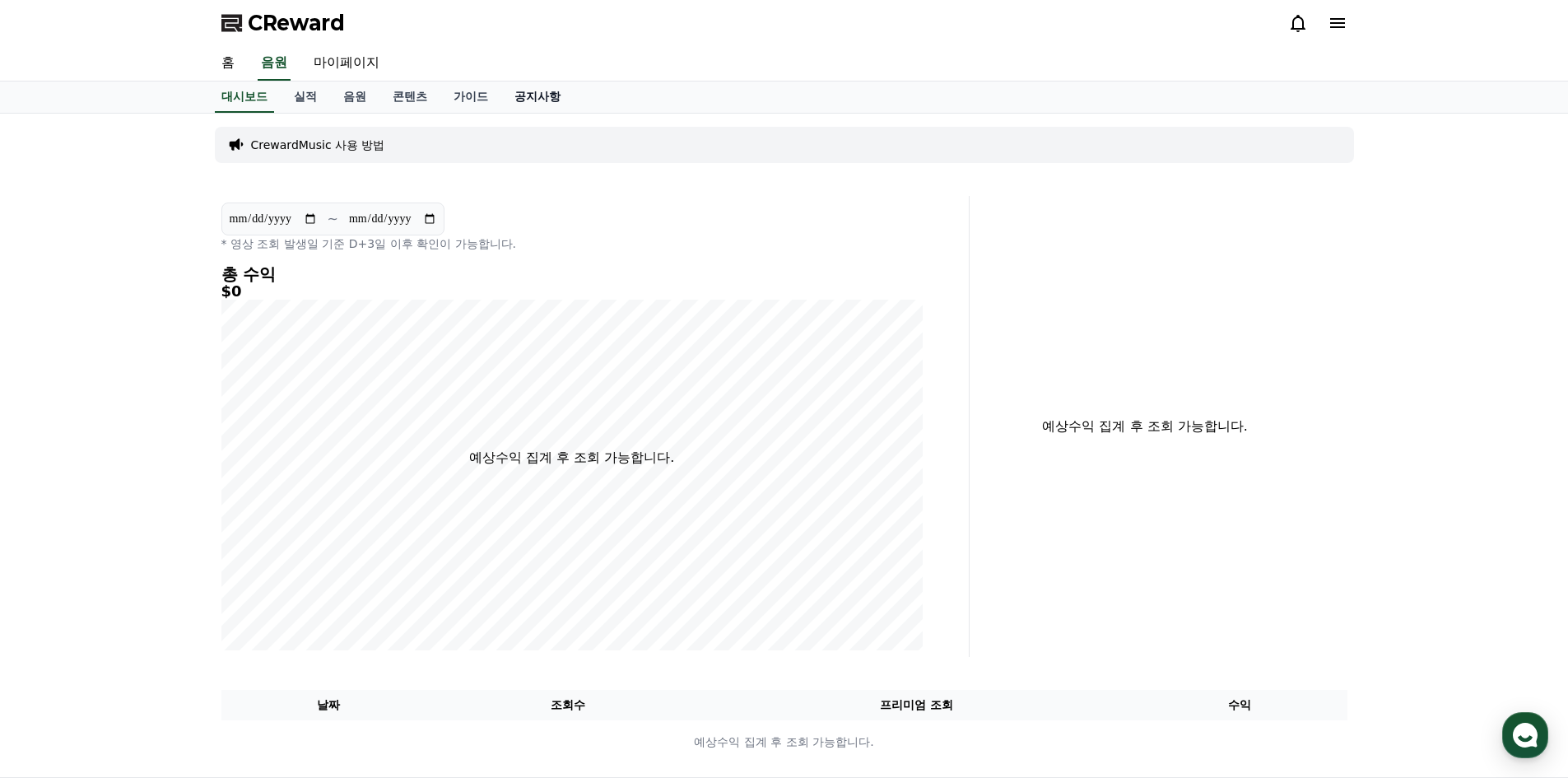
click at [537, 95] on link "공지사항" at bounding box center [537, 97] width 72 height 32
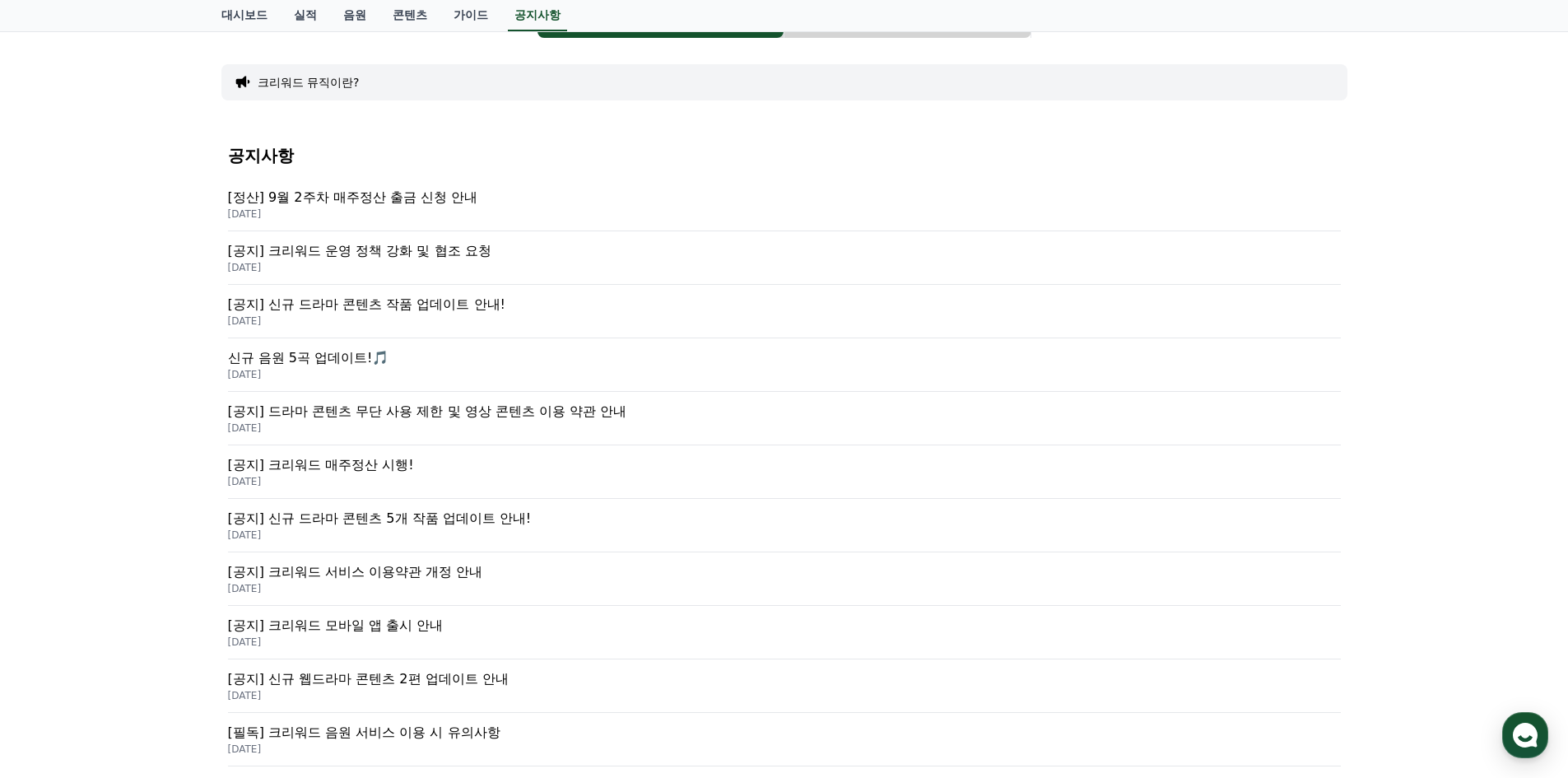
scroll to position [164, 0]
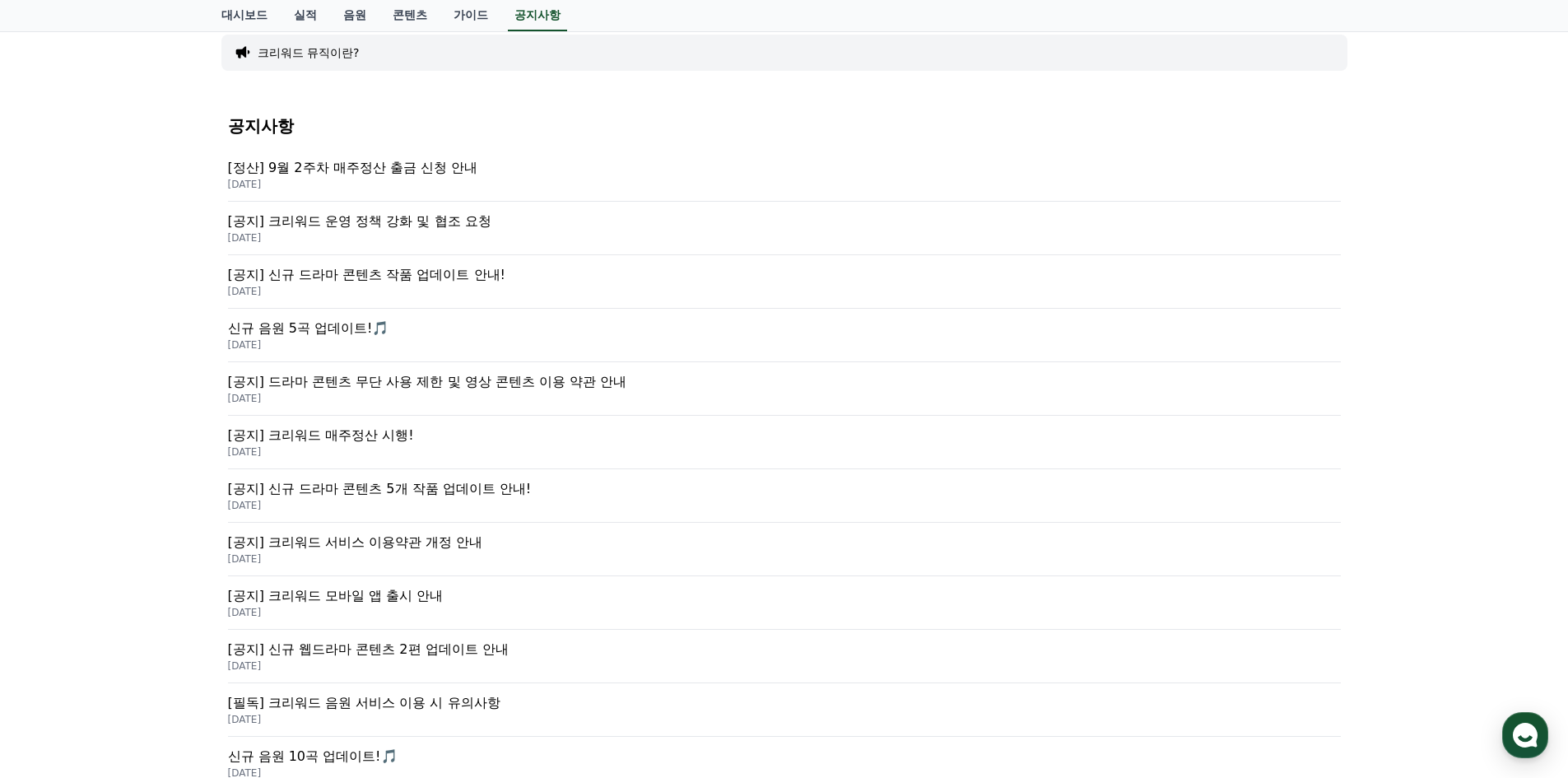
click at [331, 272] on p "[공지] 신규 드라마 콘텐츠 작품 업데이트 안내!" at bounding box center [784, 274] width 1113 height 20
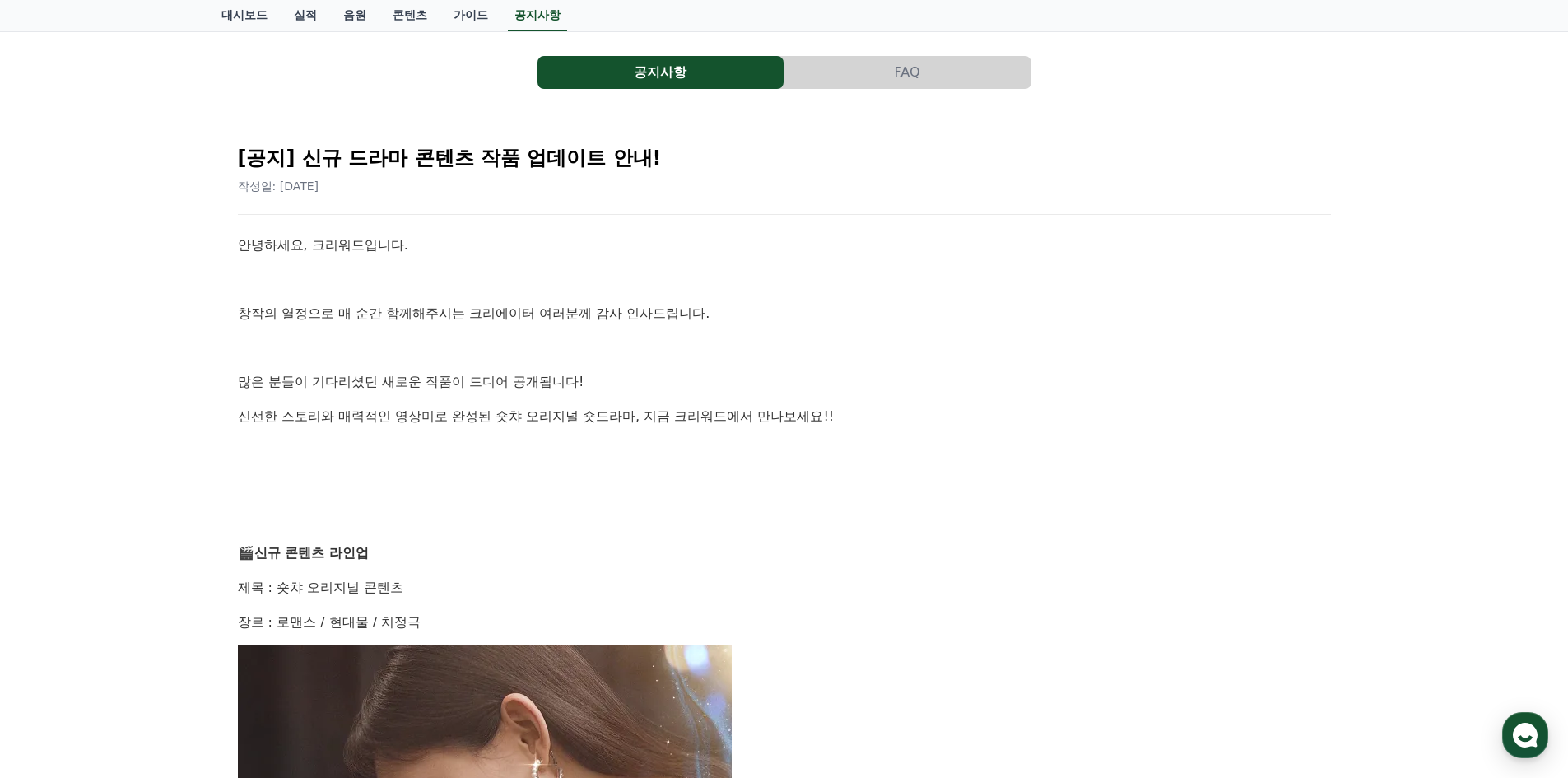
scroll to position [83, 0]
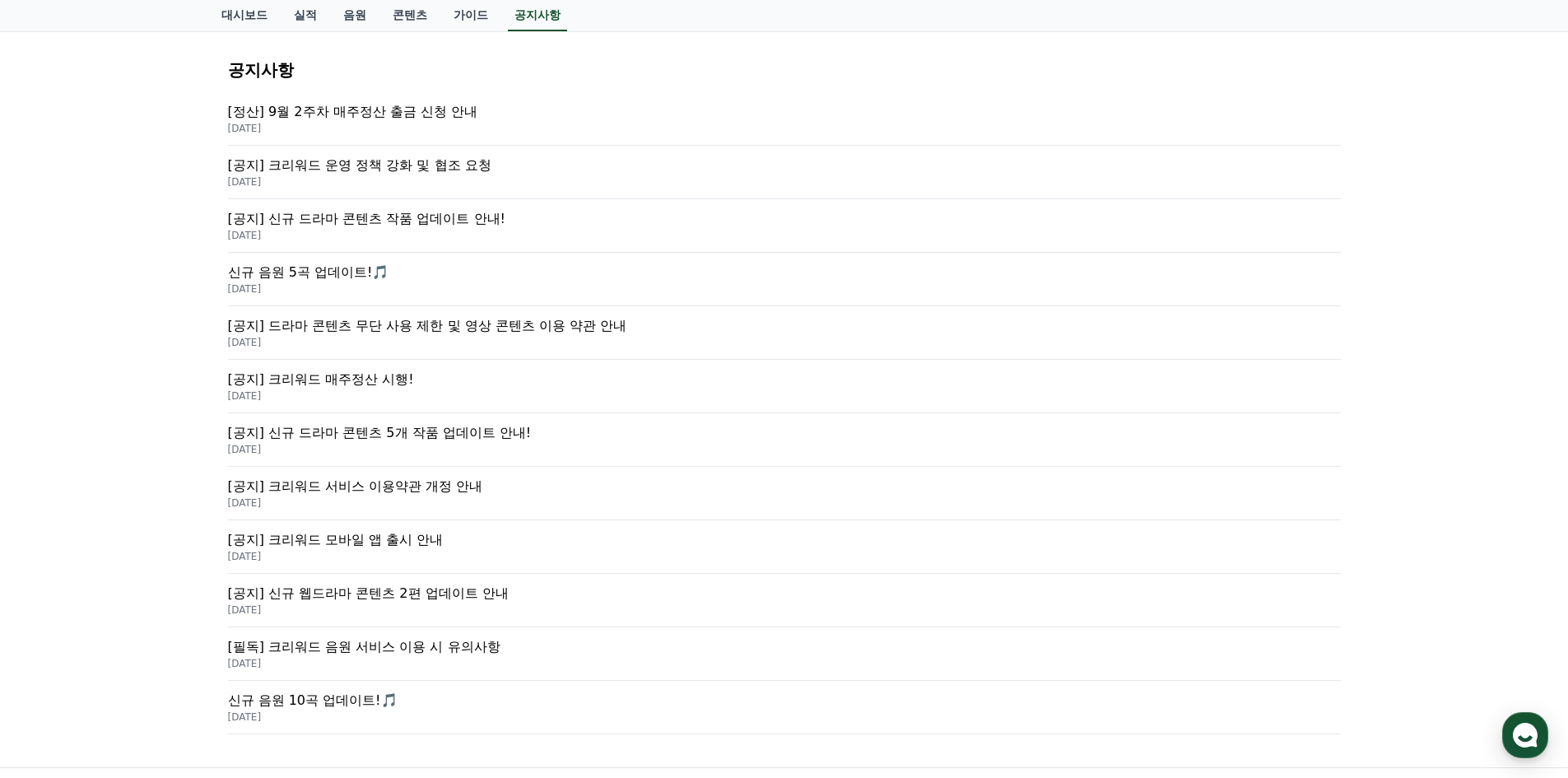
scroll to position [247, 0]
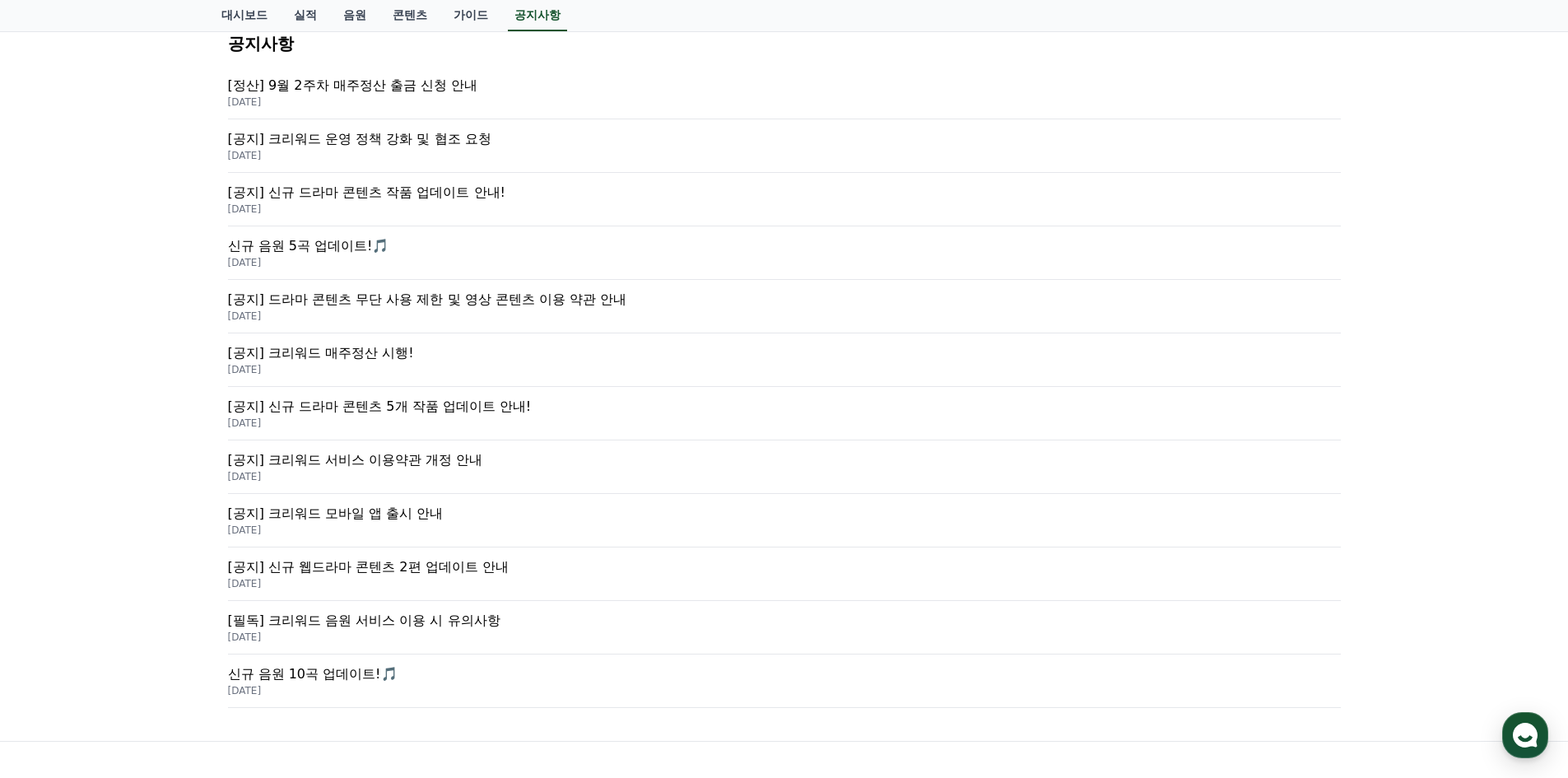
click at [365, 626] on p "[필독] 크리워드 음원 서비스 이용 시 유의사항" at bounding box center [784, 620] width 1113 height 20
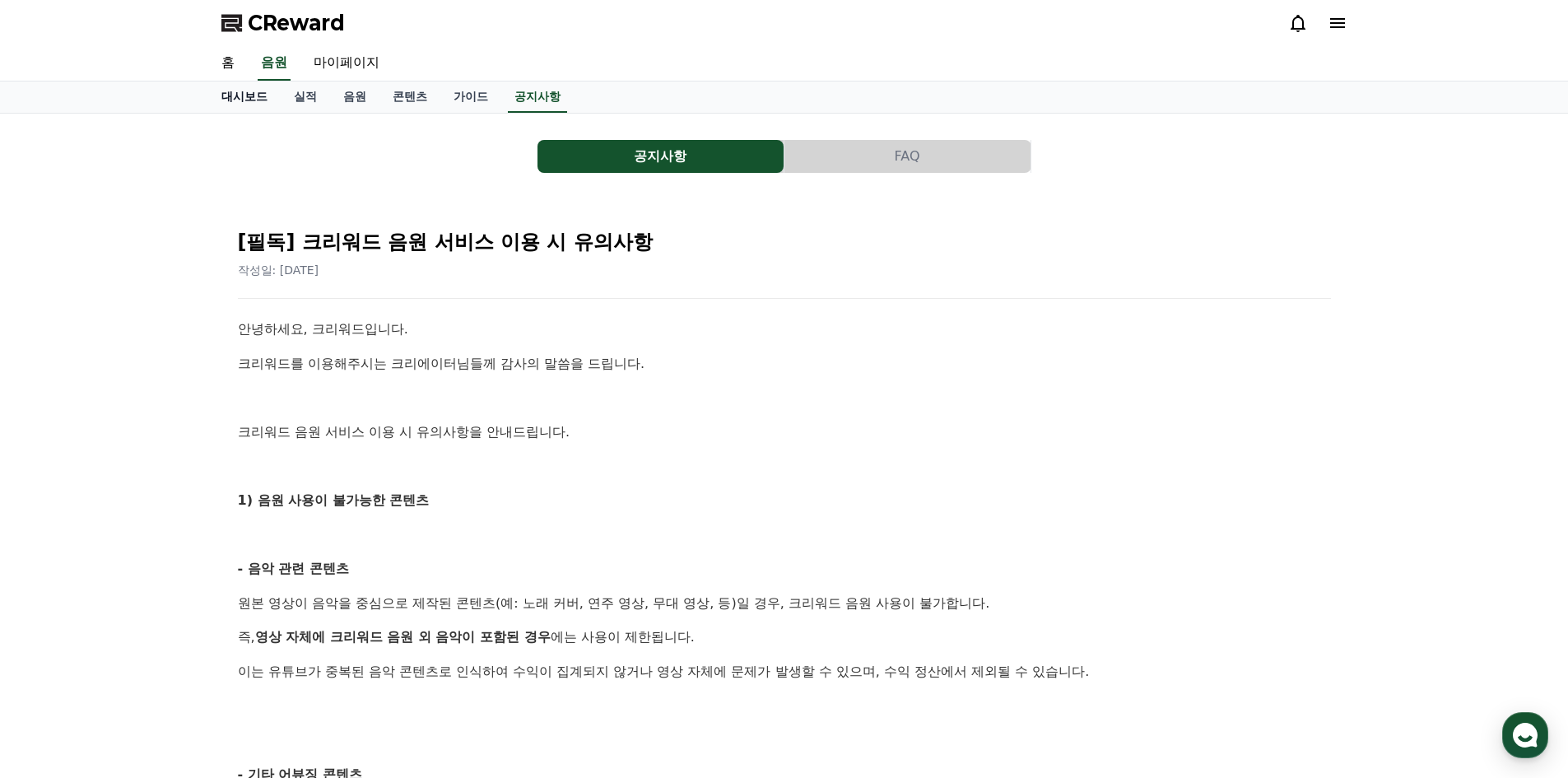
click at [246, 99] on link "대시보드" at bounding box center [244, 97] width 72 height 32
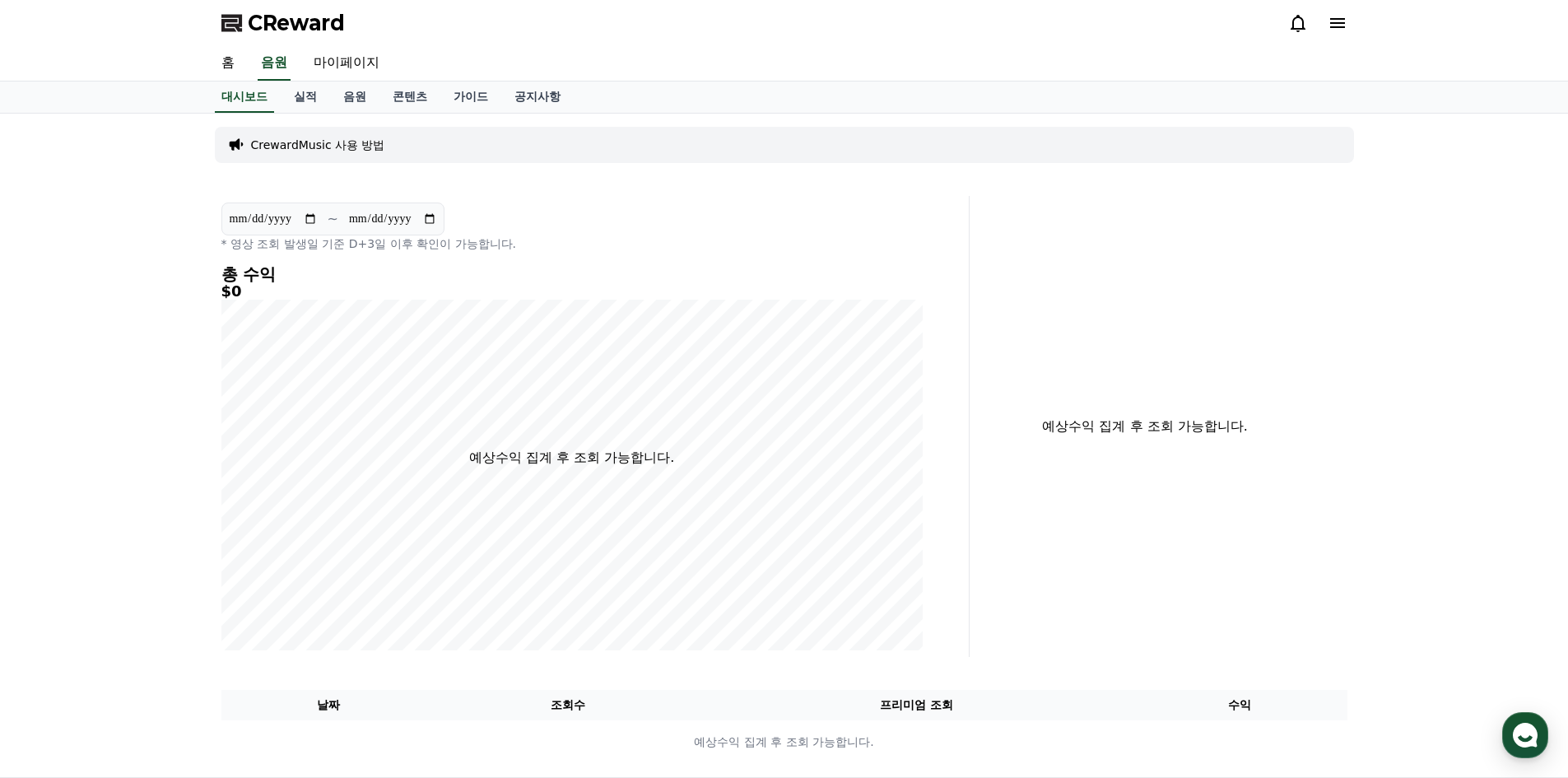
click at [338, 139] on p "CrewardMusic 사용 방법" at bounding box center [319, 144] width 135 height 16
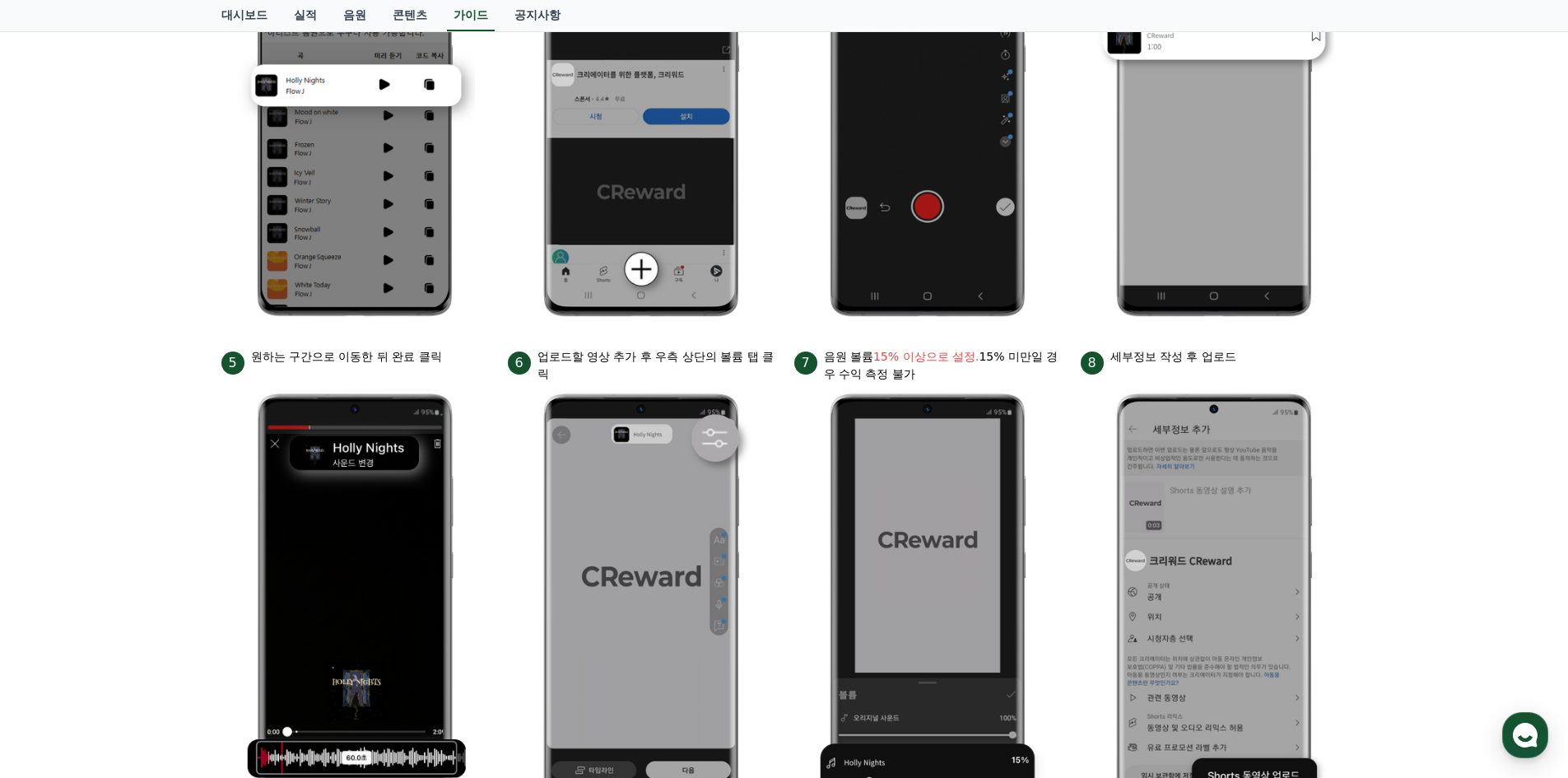
scroll to position [415, 0]
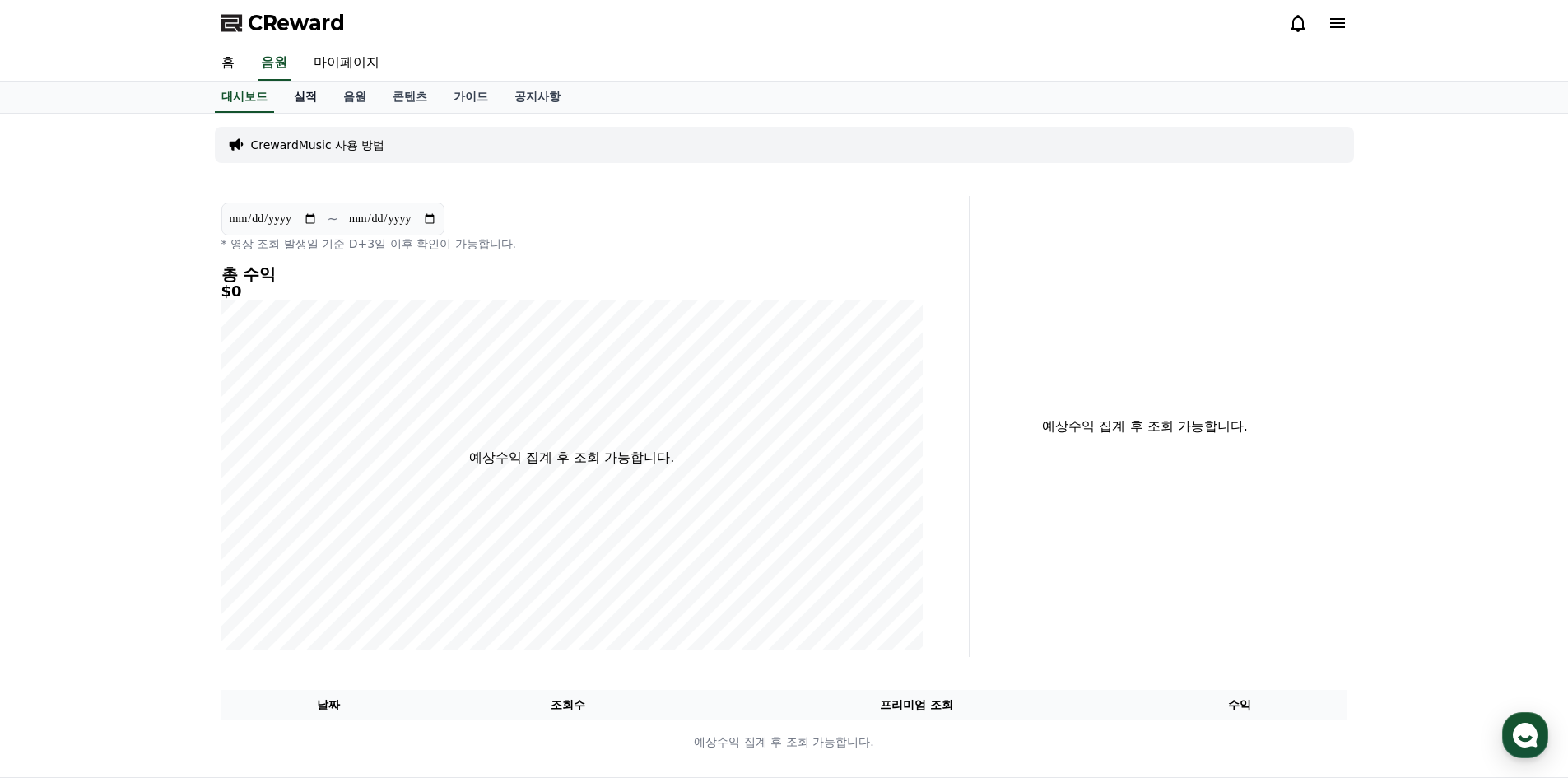
click at [303, 99] on link "실적" at bounding box center [306, 97] width 49 height 32
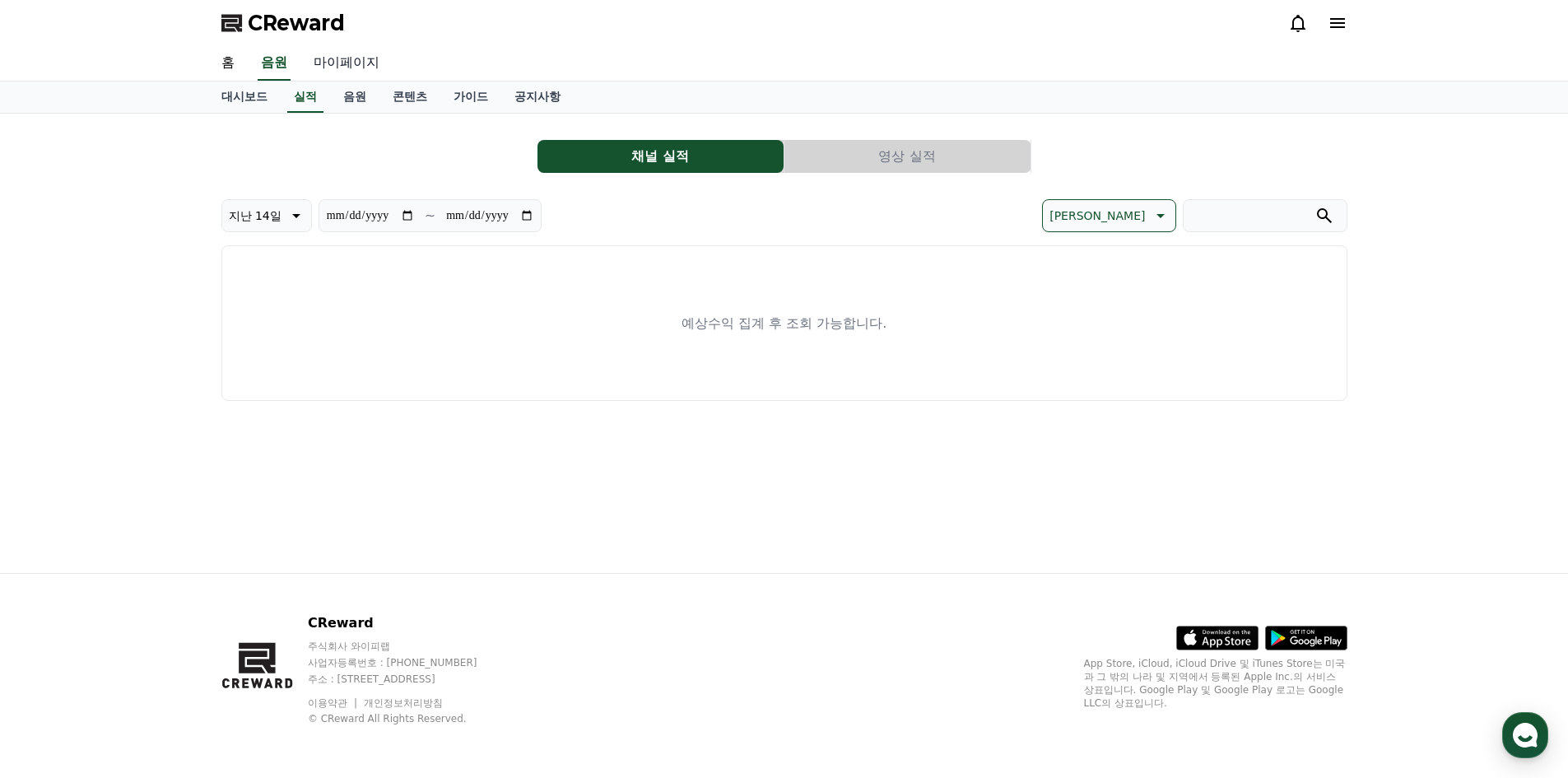
click at [340, 68] on link "마이페이지" at bounding box center [347, 63] width 92 height 35
select select "**********"
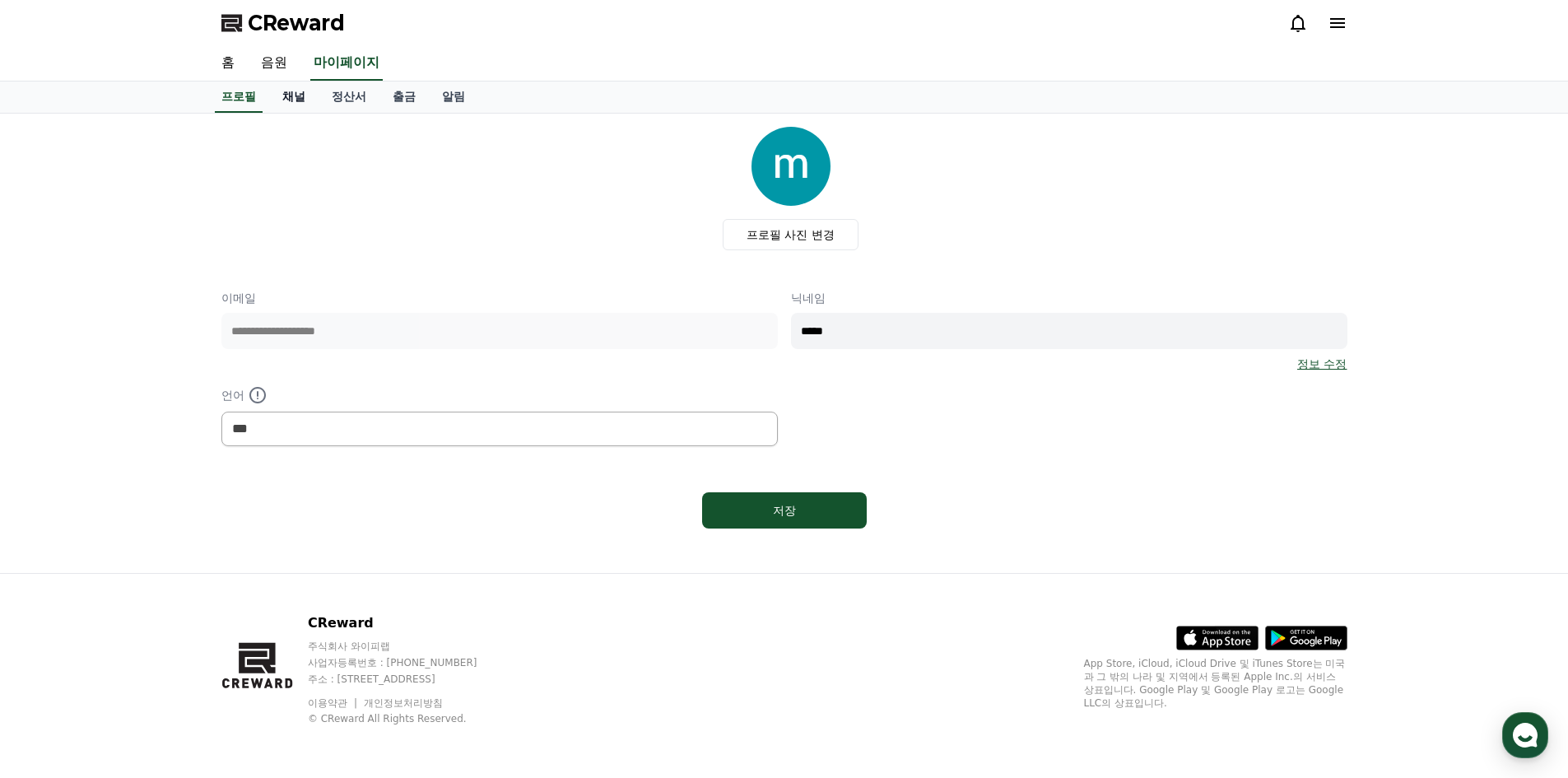
click at [296, 99] on link "채널" at bounding box center [294, 97] width 49 height 32
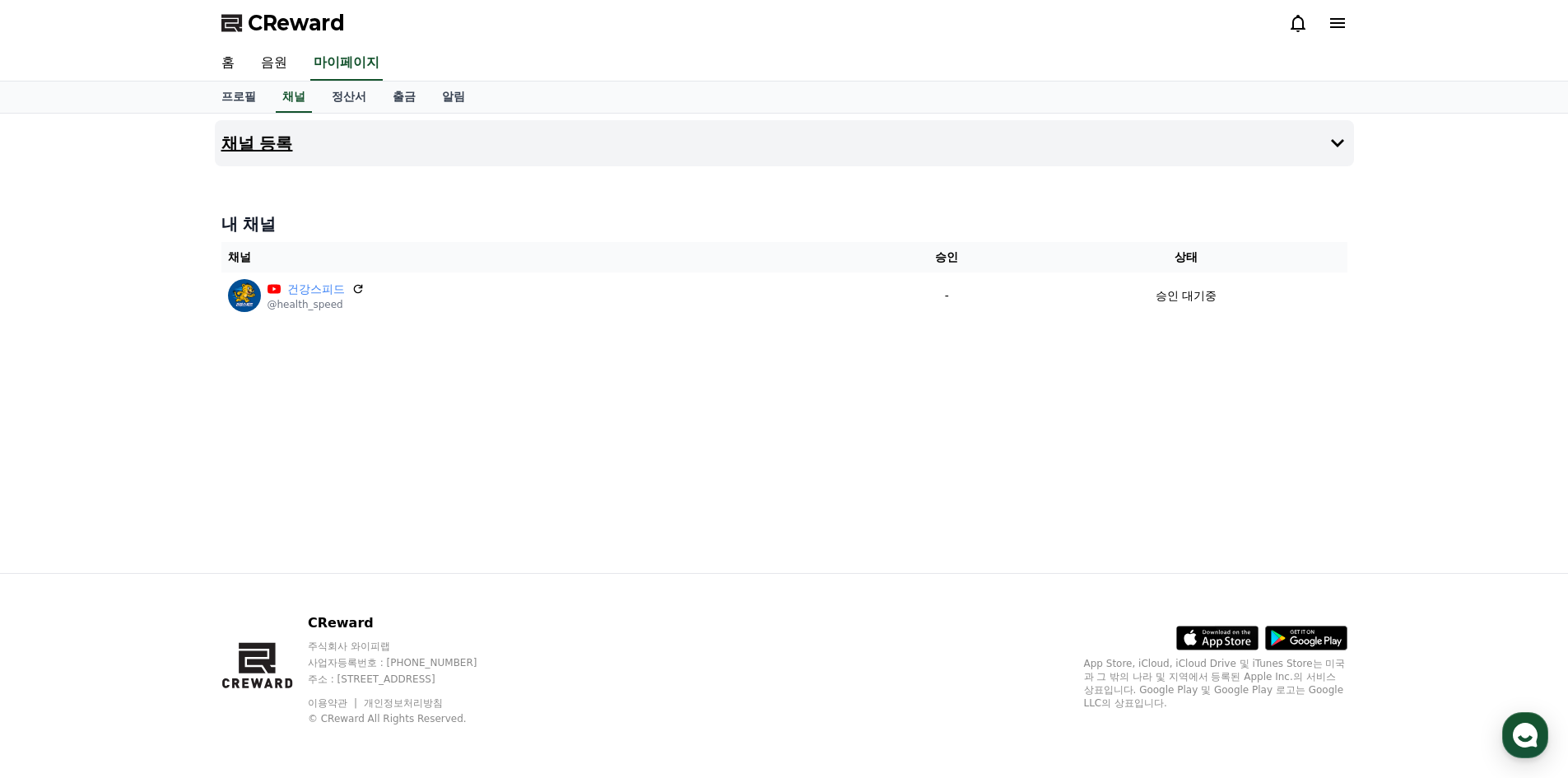
click at [254, 143] on h4 "채널 등록" at bounding box center [257, 143] width 72 height 18
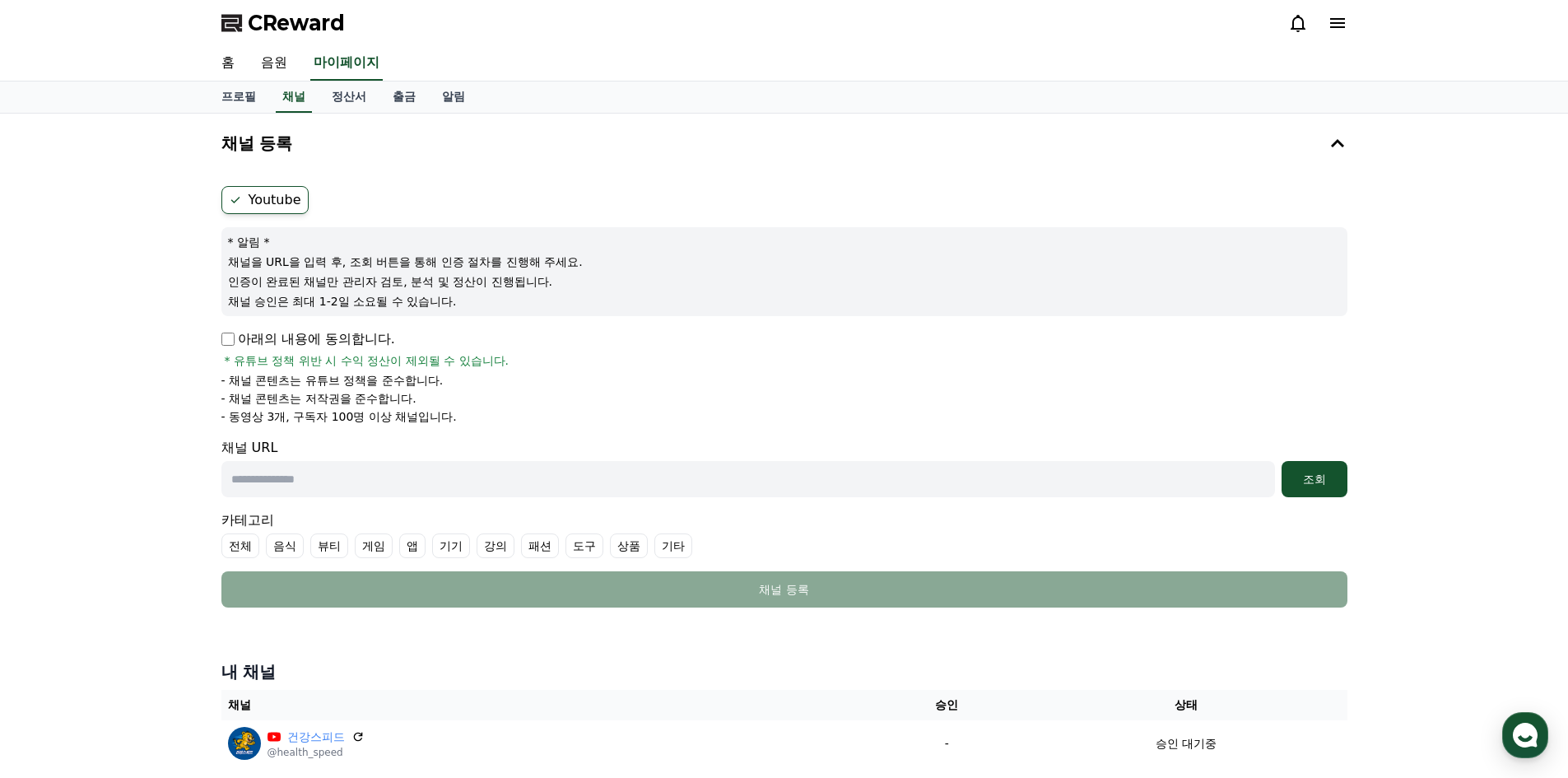
click at [376, 480] on input "text" at bounding box center [748, 479] width 1054 height 37
paste input "**********"
type input "**********"
click at [1326, 488] on button "조회" at bounding box center [1314, 479] width 66 height 37
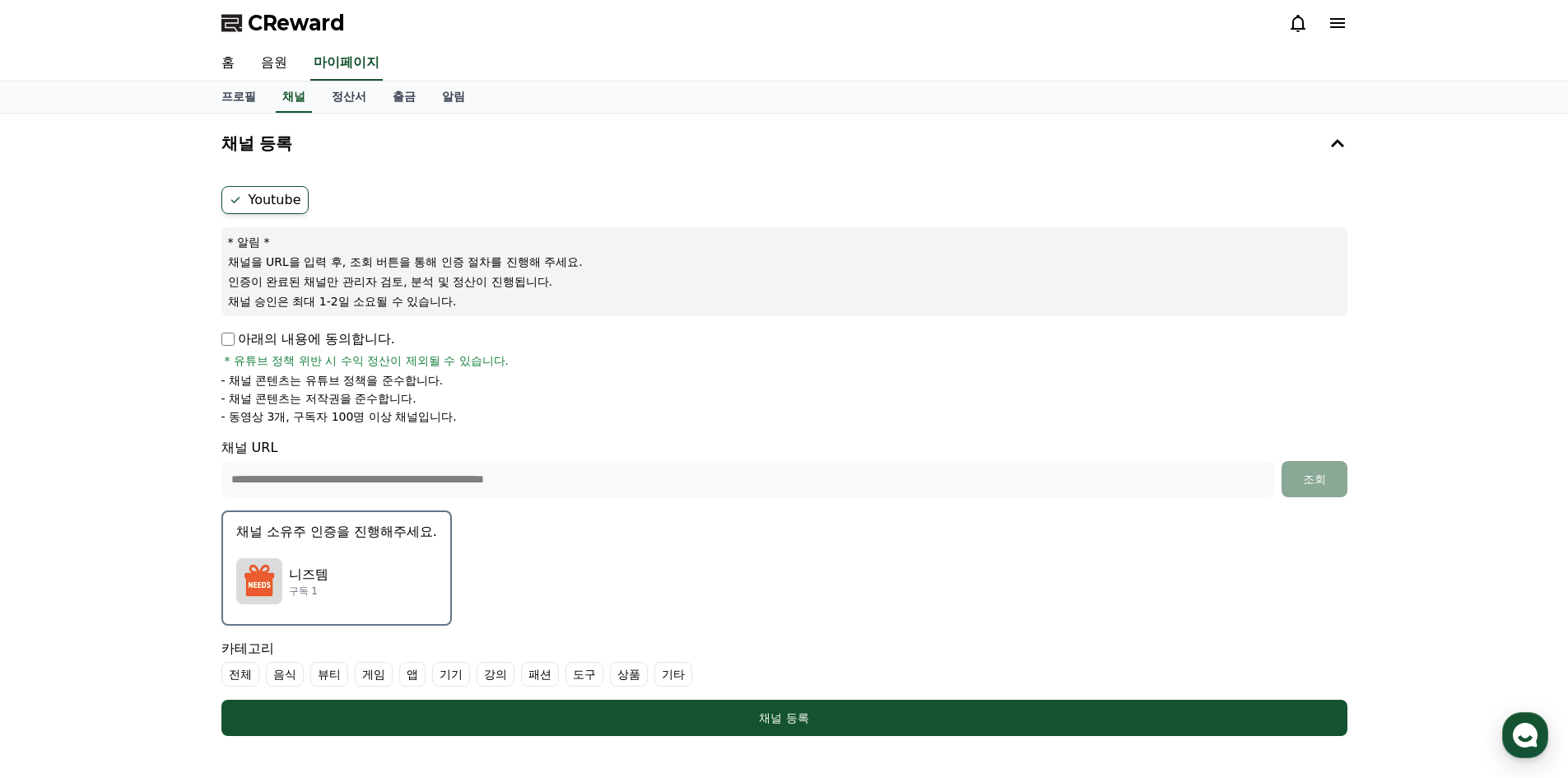
click at [359, 545] on button "채널 소유주 인증을 진행해주세요. 니즈템 구독 1" at bounding box center [336, 568] width 231 height 115
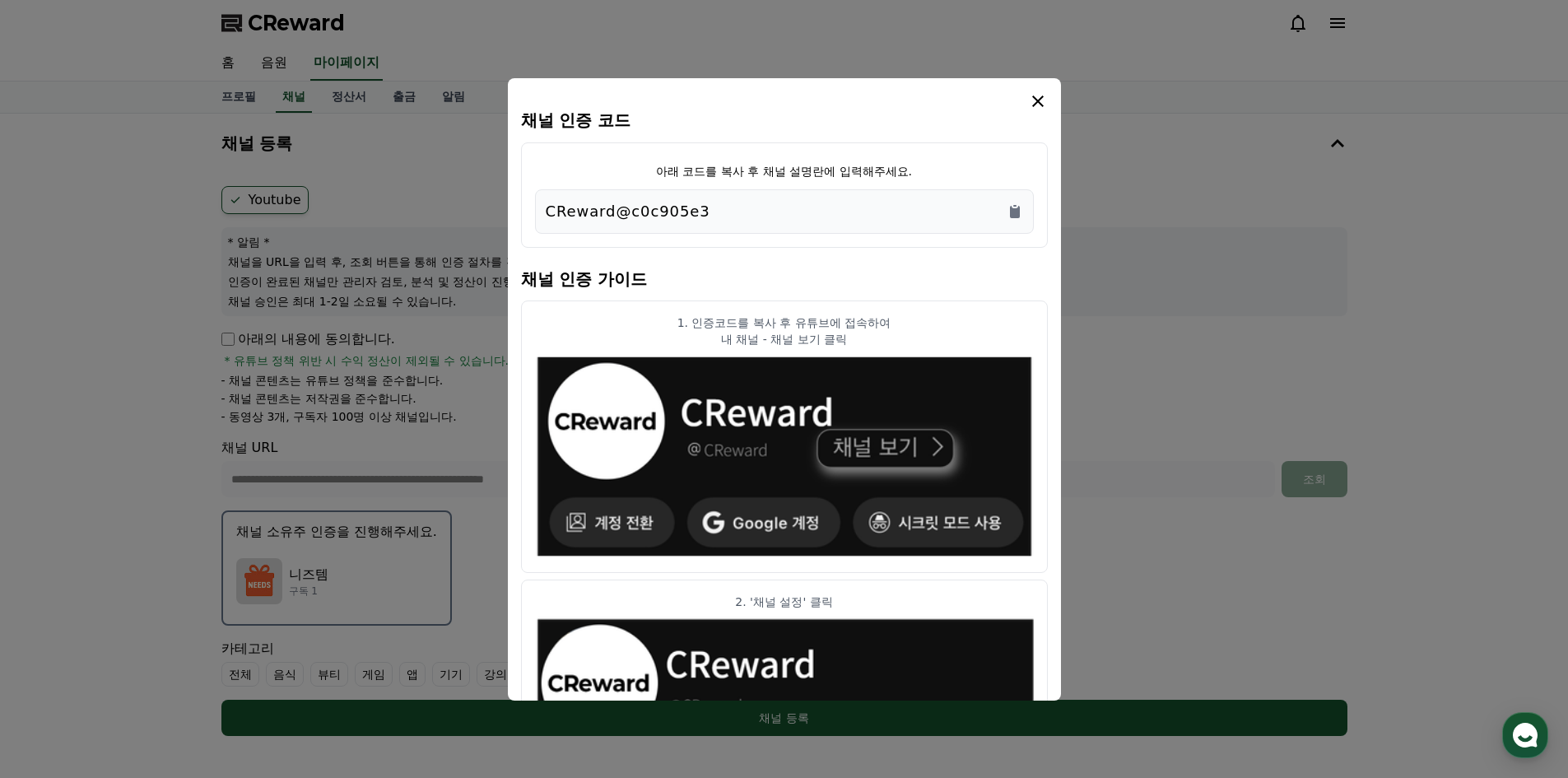
click at [736, 216] on div "CReward@c0c905e3" at bounding box center [784, 211] width 478 height 23
click at [1014, 213] on icon "Copy to clipboard" at bounding box center [1015, 212] width 10 height 12
click at [1037, 101] on icon "modal" at bounding box center [1038, 101] width 12 height 12
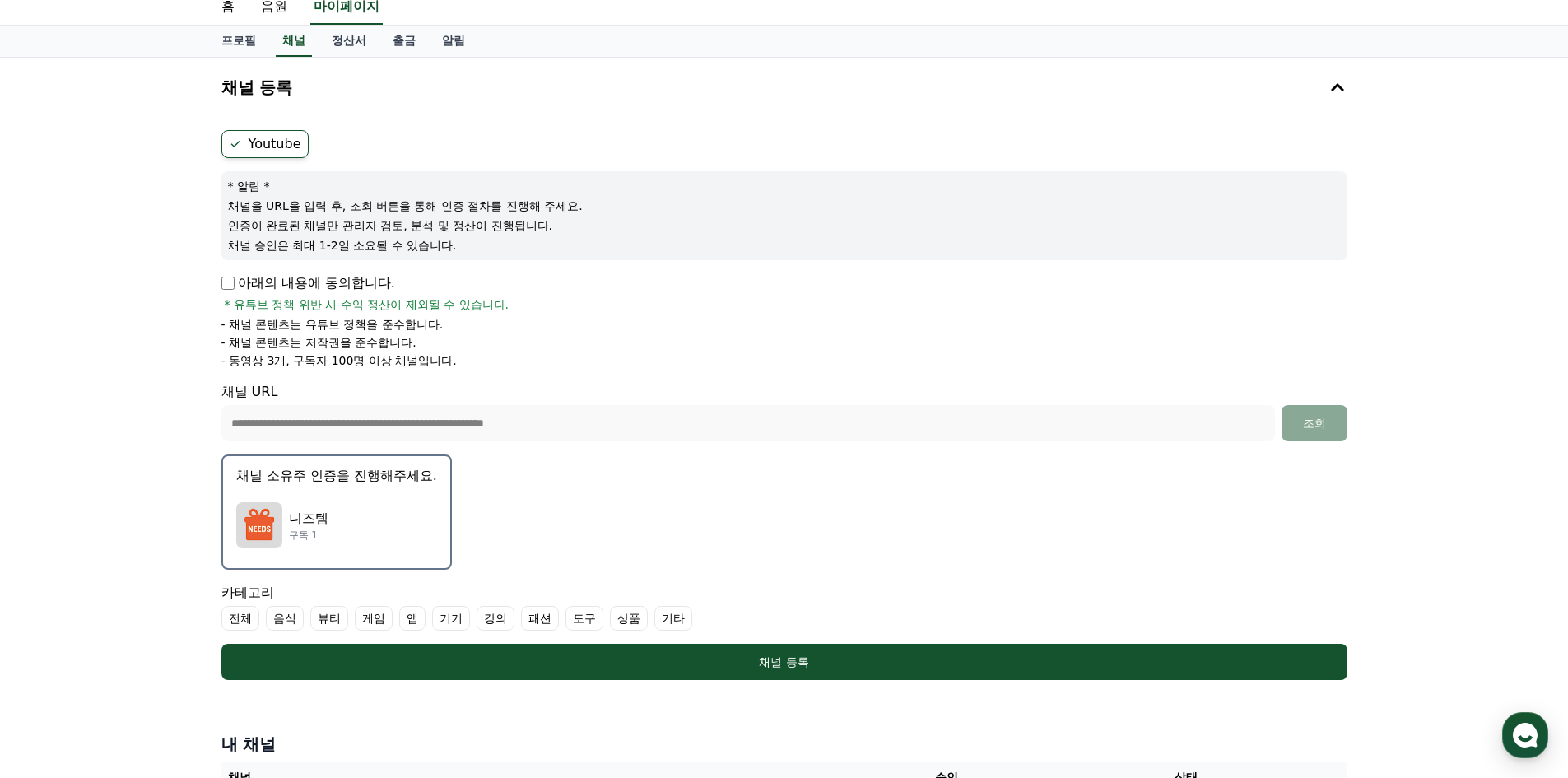
scroll to position [83, 0]
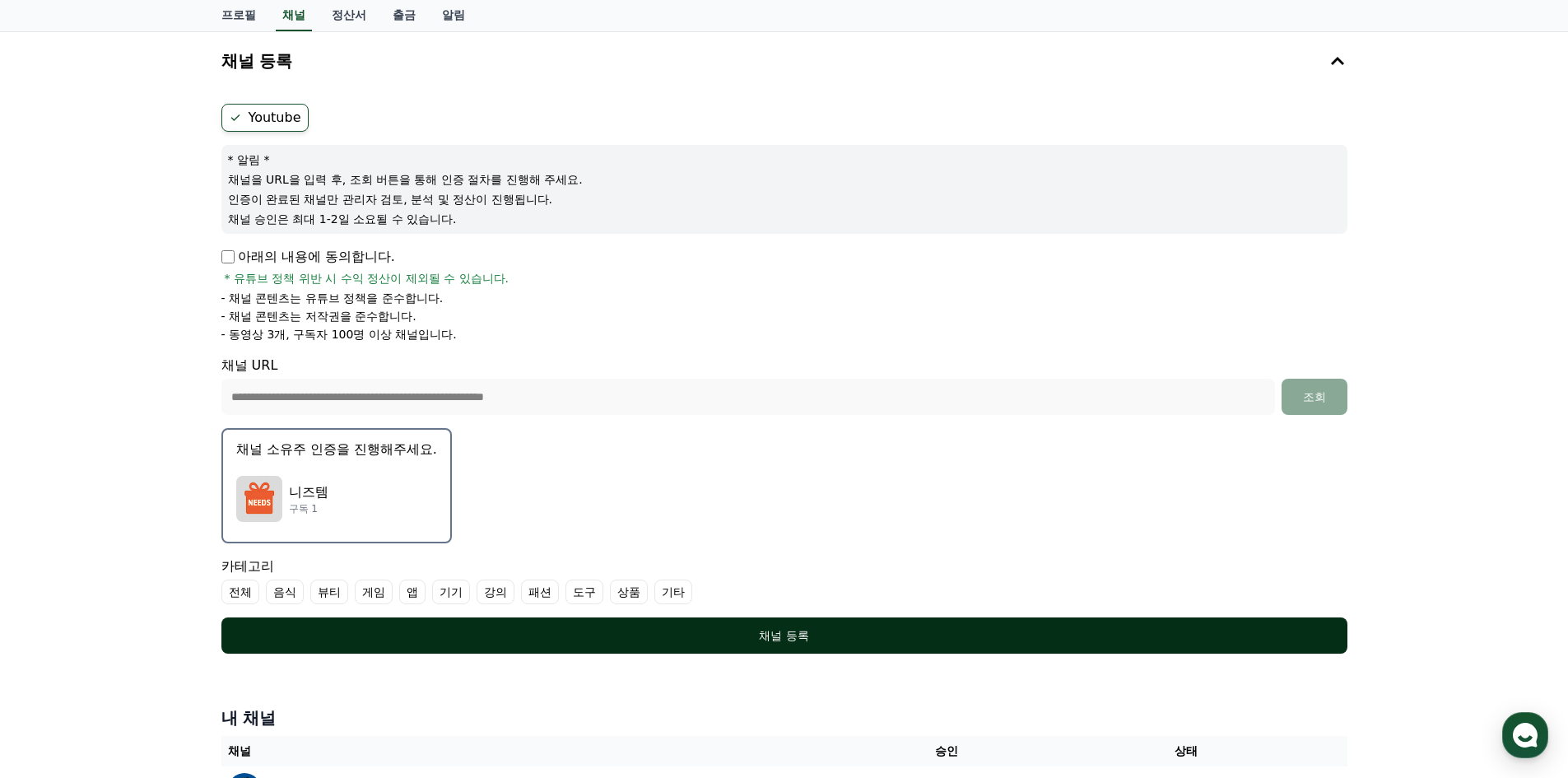
click at [776, 630] on div "채널 등록" at bounding box center [784, 635] width 1060 height 16
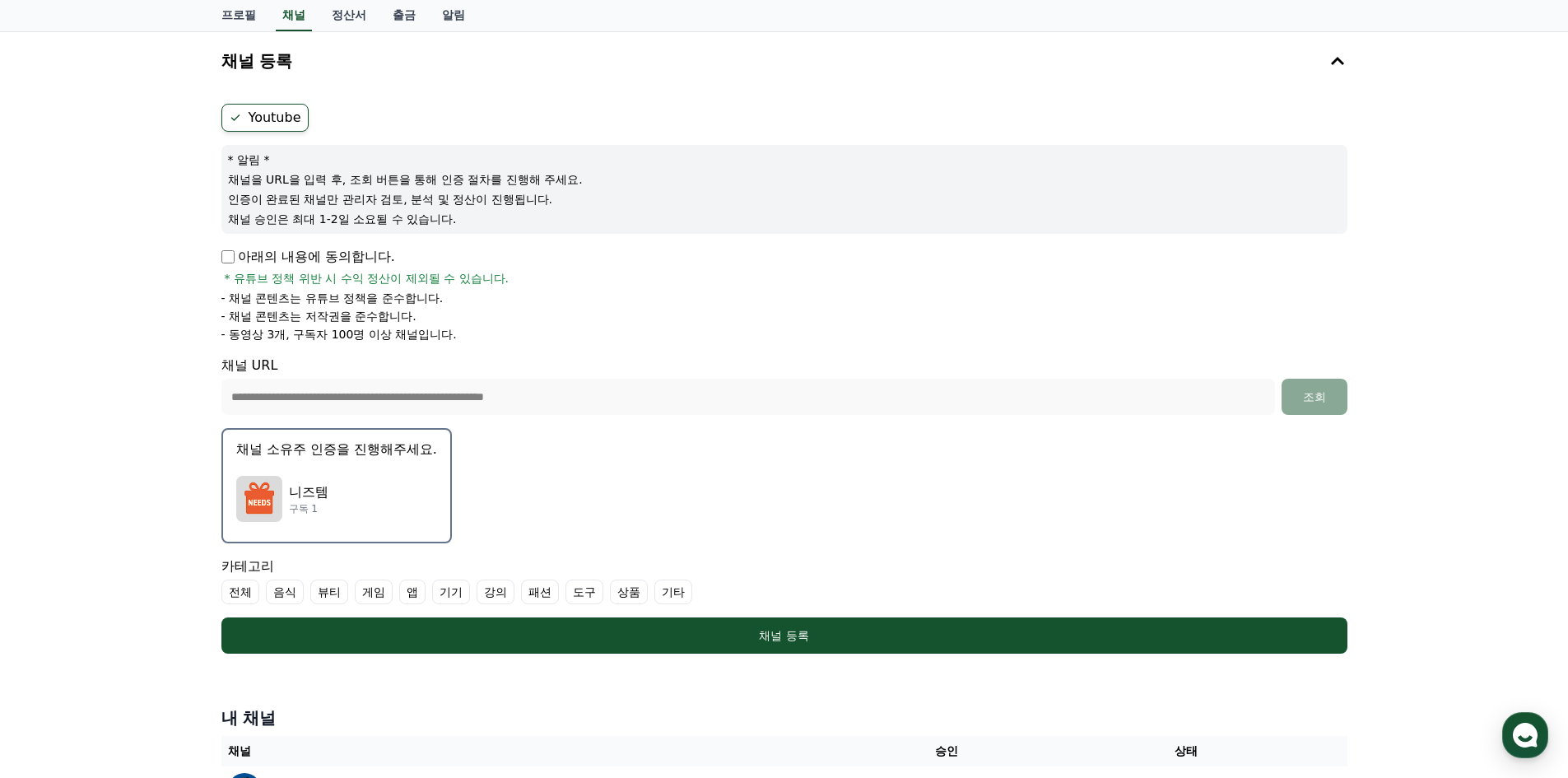
click at [625, 594] on label "상품" at bounding box center [629, 591] width 37 height 25
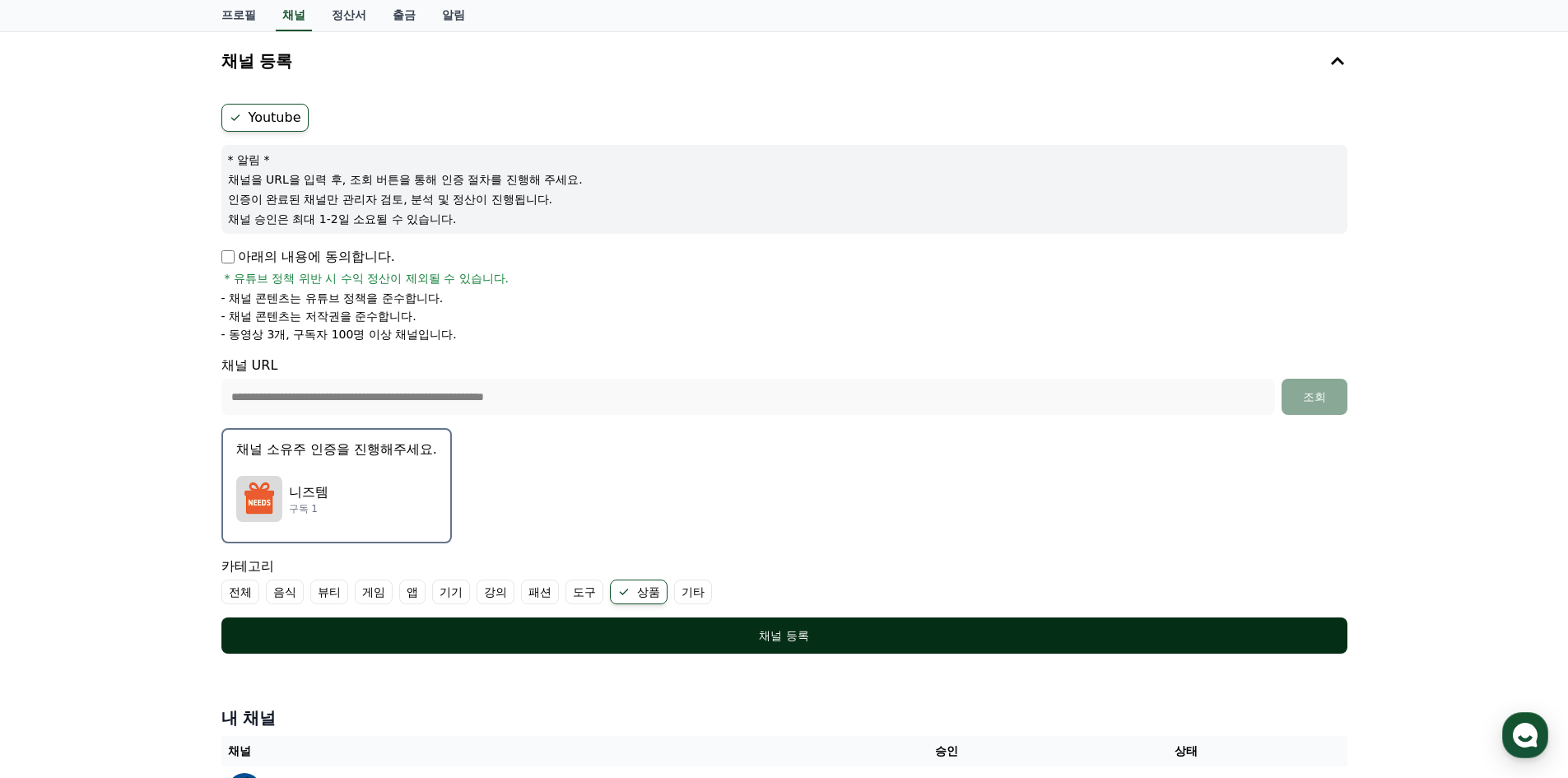
click at [778, 637] on div "채널 등록" at bounding box center [784, 635] width 1060 height 16
